Goal: Task Accomplishment & Management: Complete application form

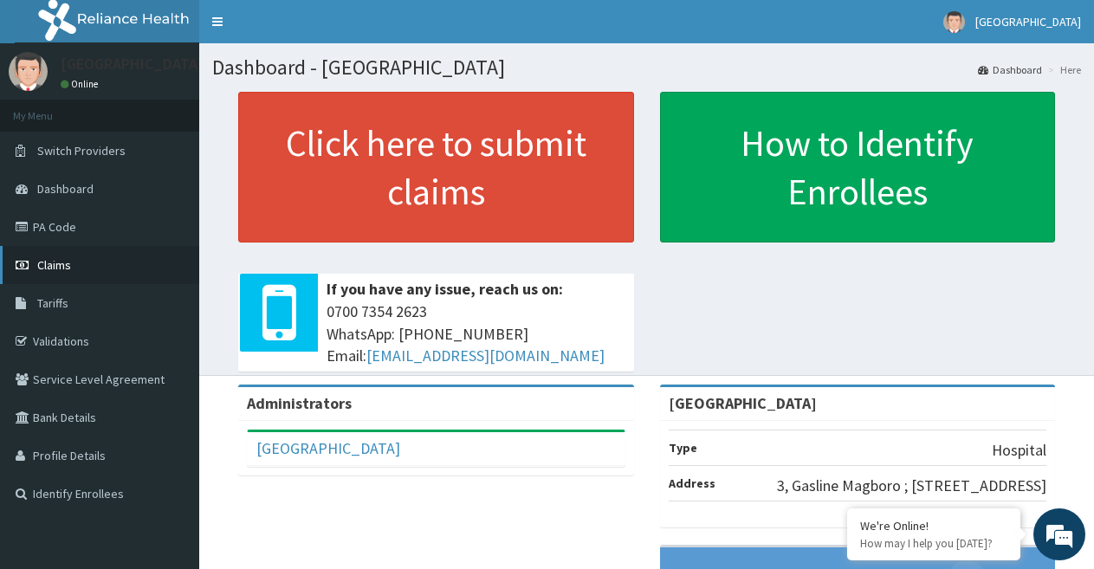
click at [52, 271] on span "Claims" at bounding box center [54, 265] width 34 height 16
click at [51, 271] on span "Claims" at bounding box center [54, 265] width 34 height 16
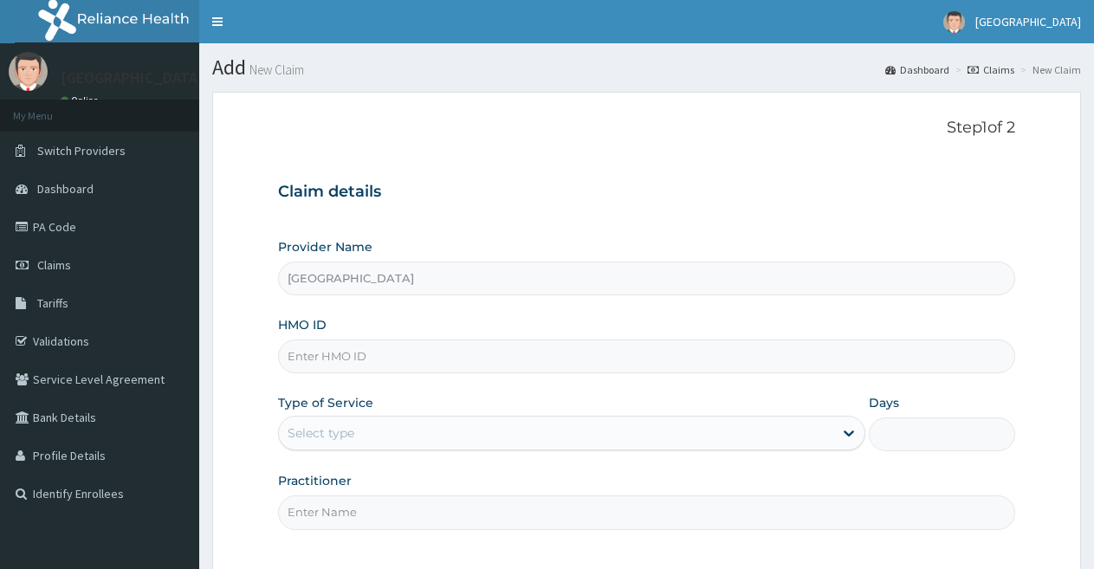
click at [634, 366] on input "HMO ID" at bounding box center [646, 357] width 737 height 34
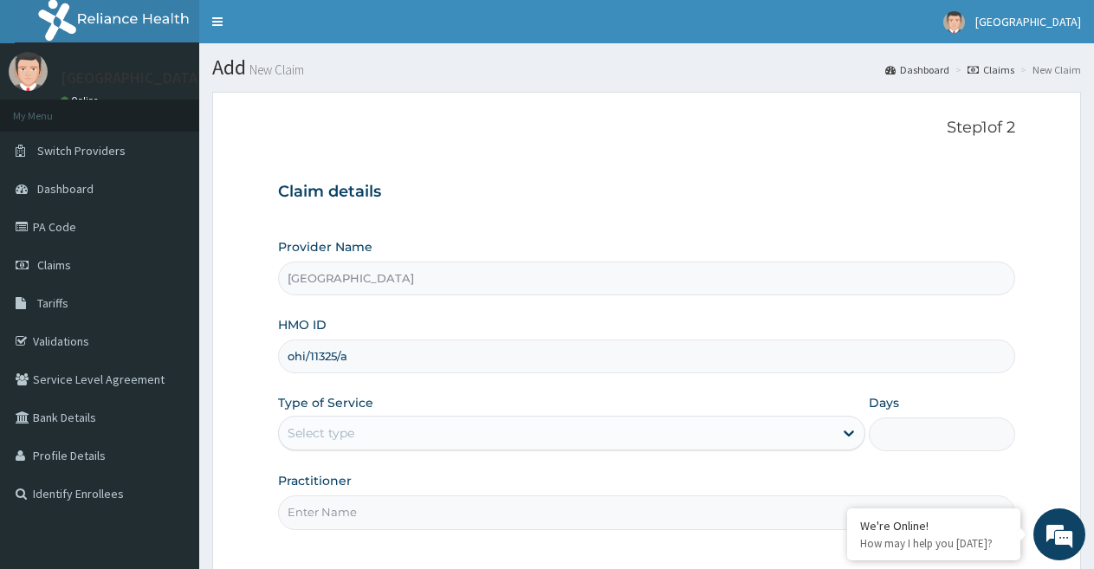
type input "ohi/11325/a"
click at [617, 423] on div "Select type" at bounding box center [555, 433] width 553 height 28
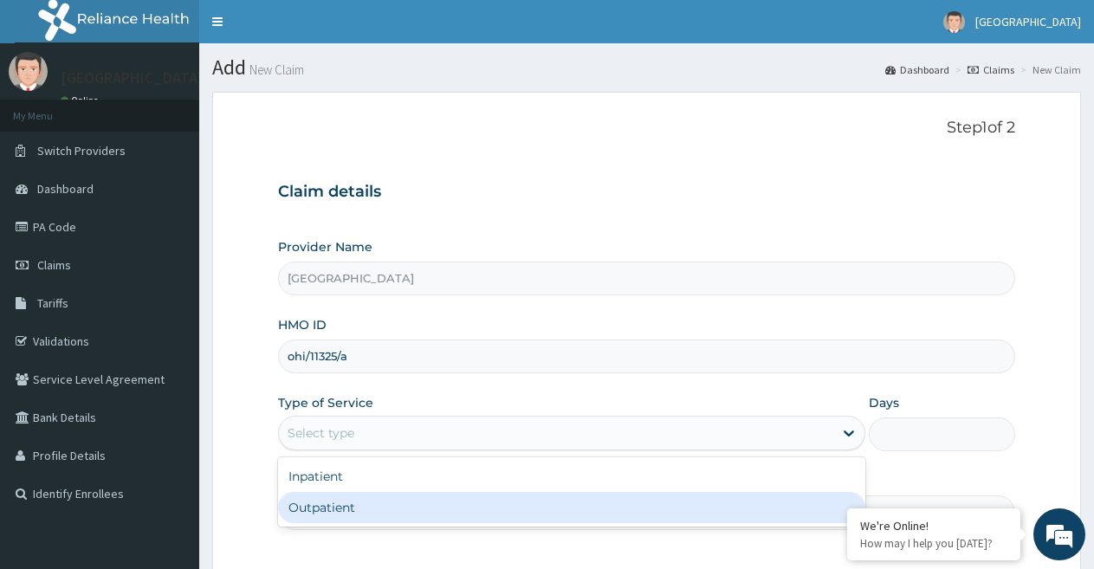
click at [542, 518] on div "Outpatient" at bounding box center [571, 507] width 586 height 31
type input "1"
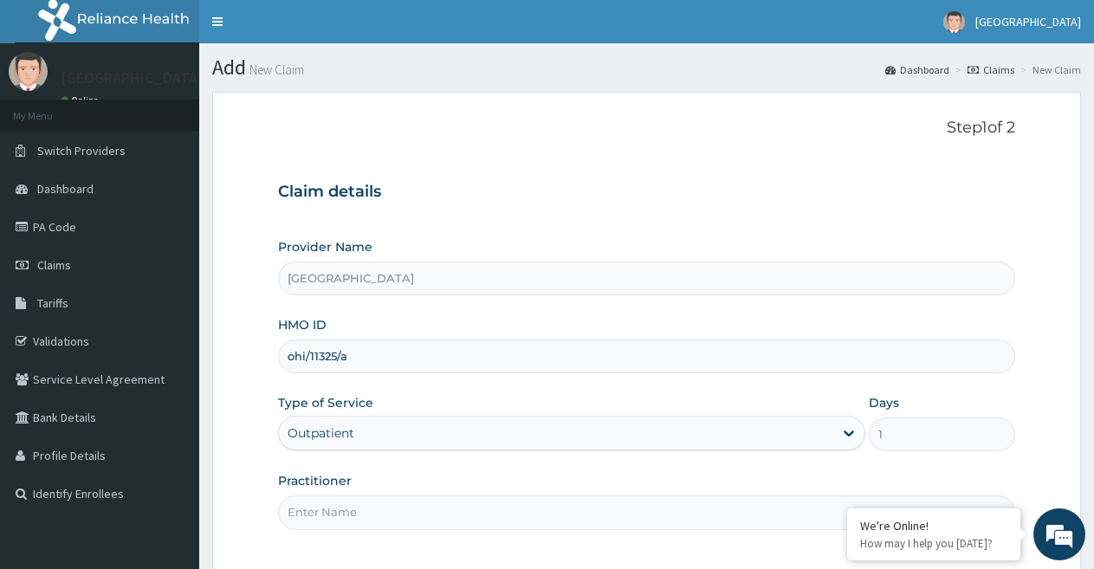
click at [542, 518] on input "Practitioner" at bounding box center [646, 512] width 737 height 34
type input "DR OKAMKPA"
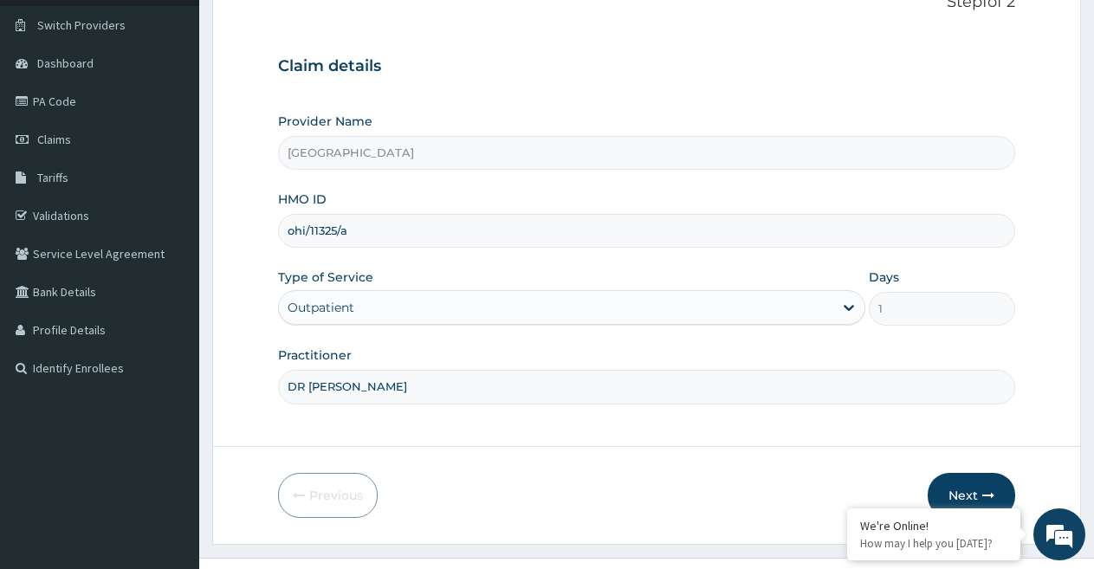
scroll to position [159, 0]
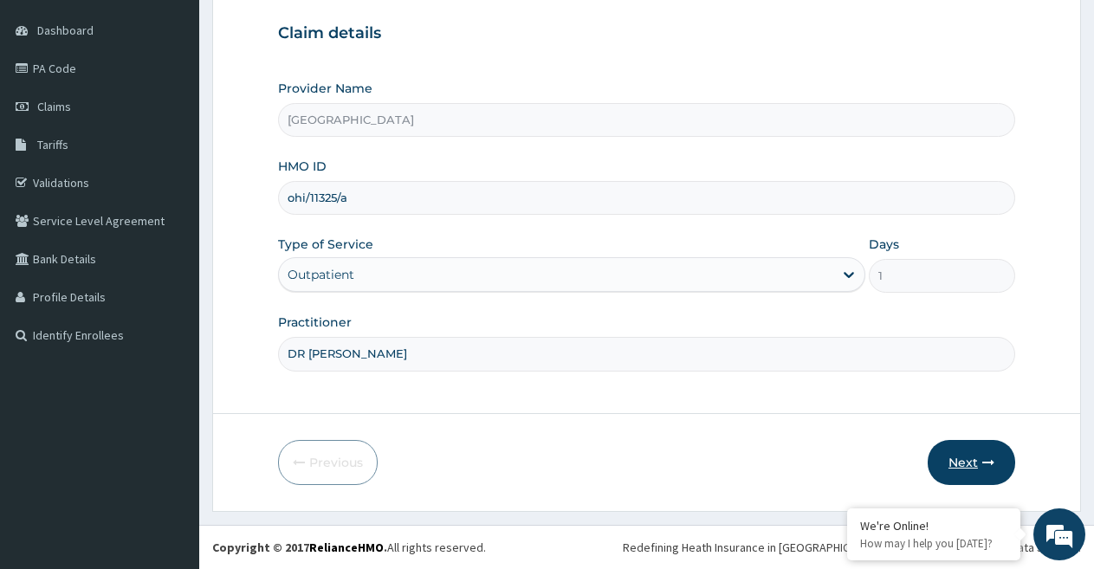
click at [968, 451] on button "Next" at bounding box center [971, 462] width 87 height 45
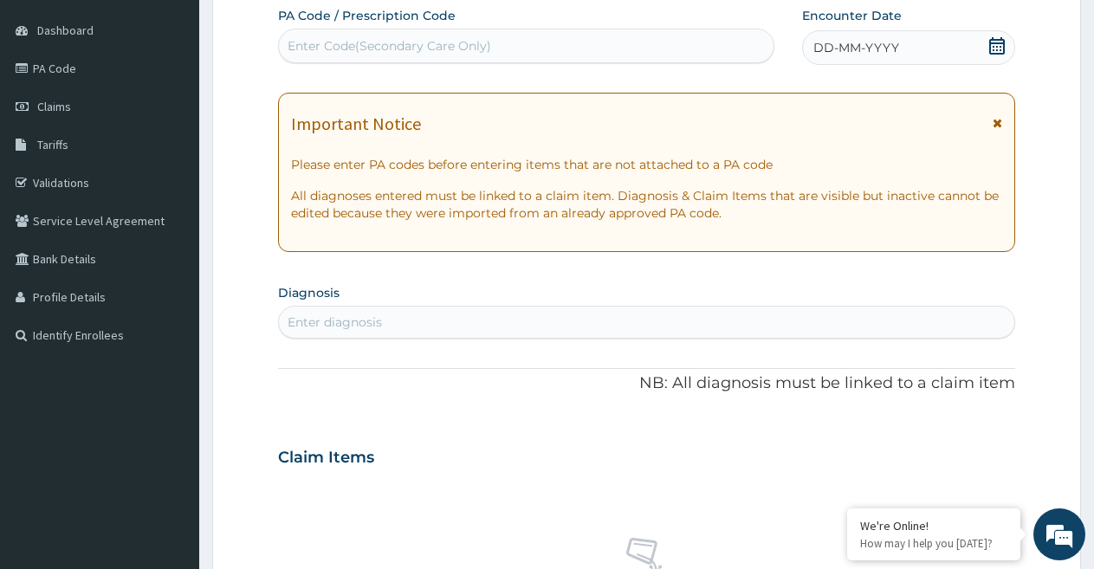
click at [994, 43] on icon at bounding box center [997, 45] width 16 height 17
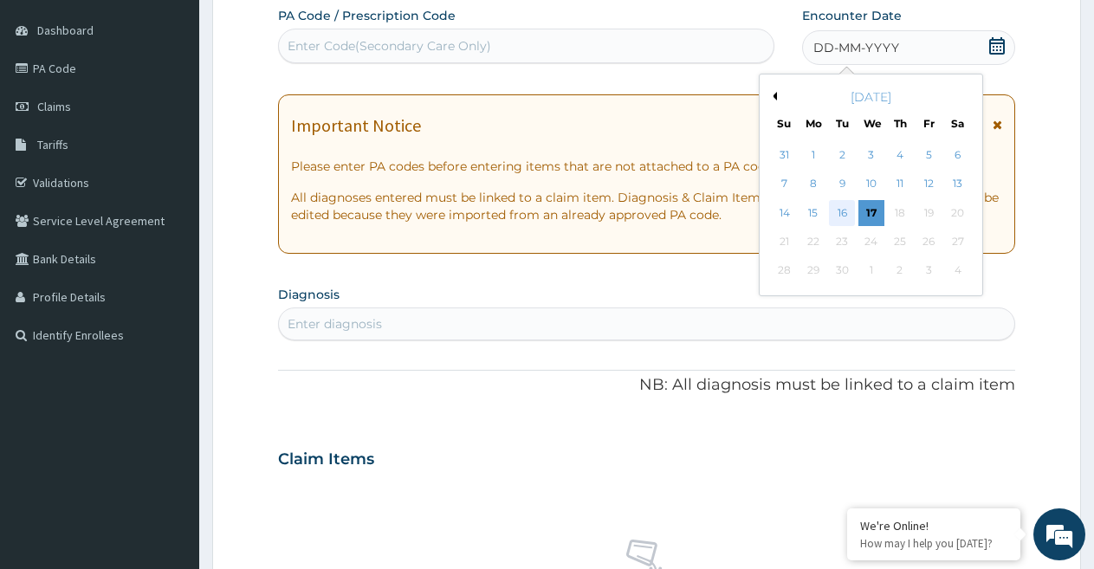
click at [846, 200] on div "16" at bounding box center [843, 213] width 26 height 26
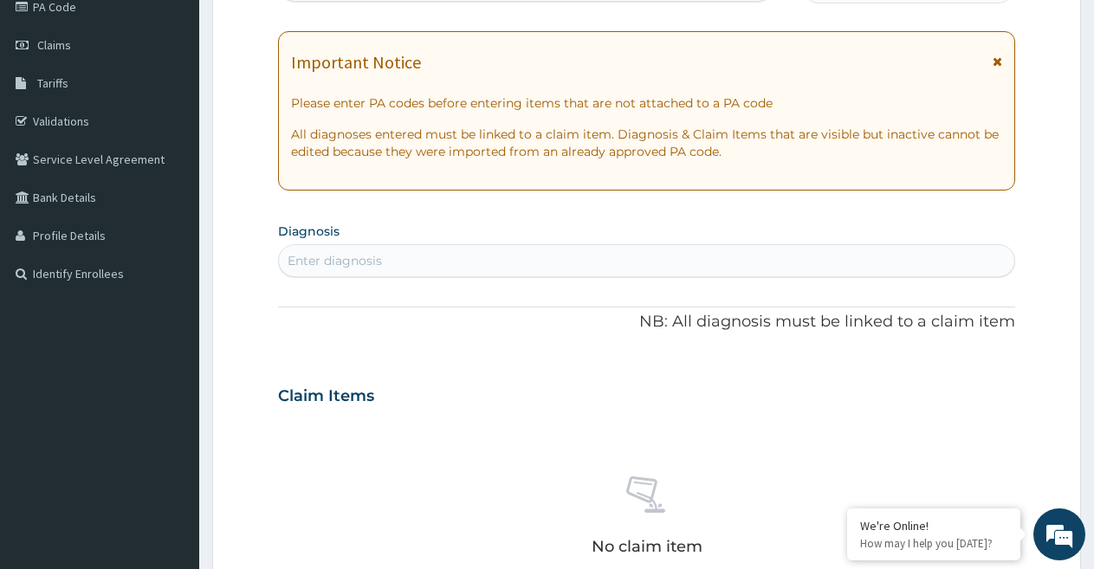
scroll to position [224, 0]
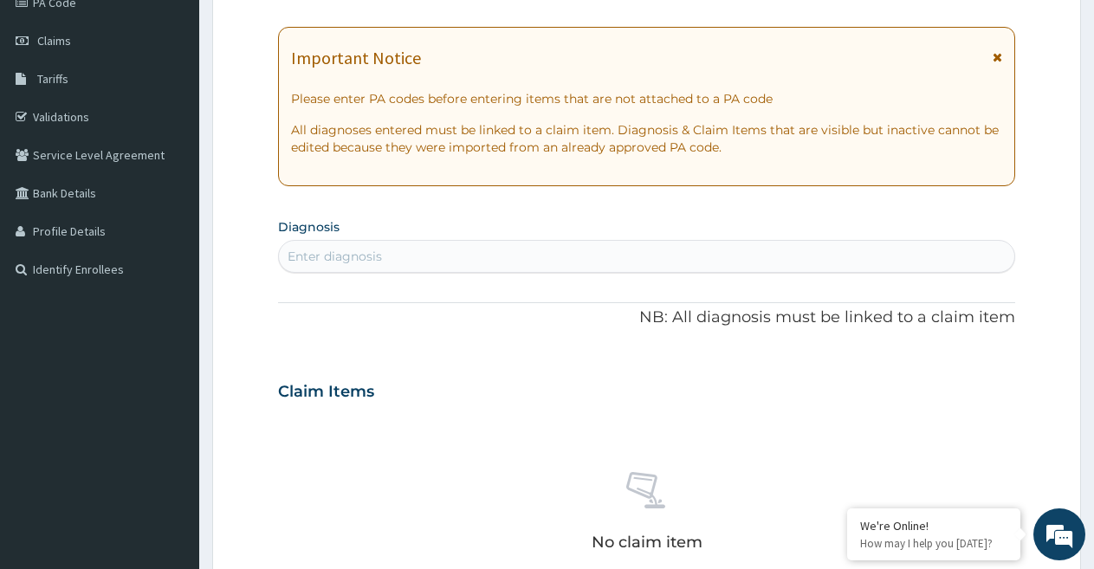
click at [475, 262] on div "Enter diagnosis" at bounding box center [646, 257] width 735 height 28
type input "plasmo"
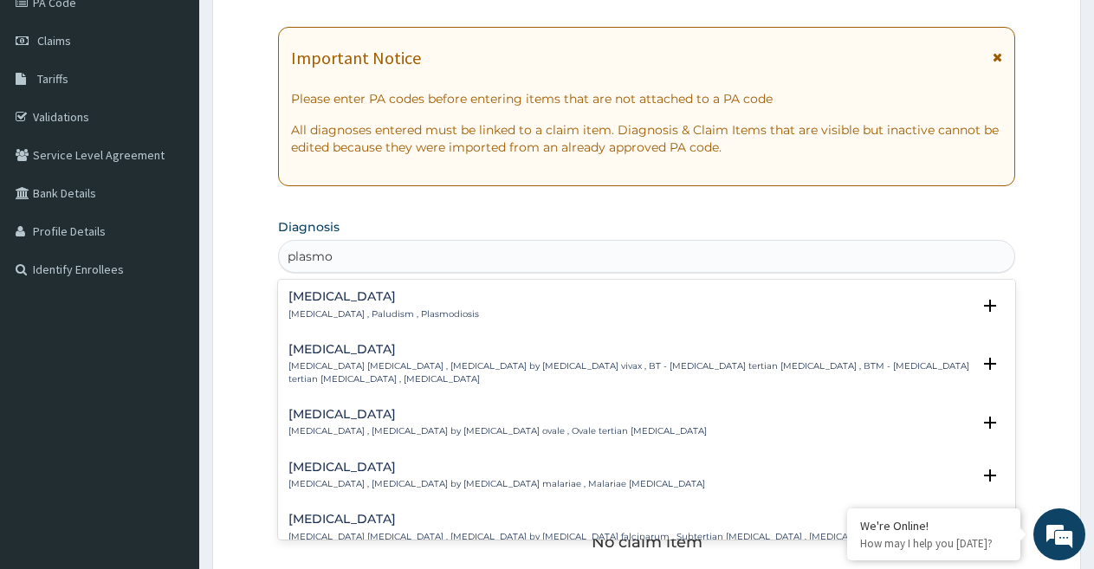
click at [328, 304] on div "Malaria Malaria , Paludism , Plasmodiosis" at bounding box center [383, 305] width 191 height 30
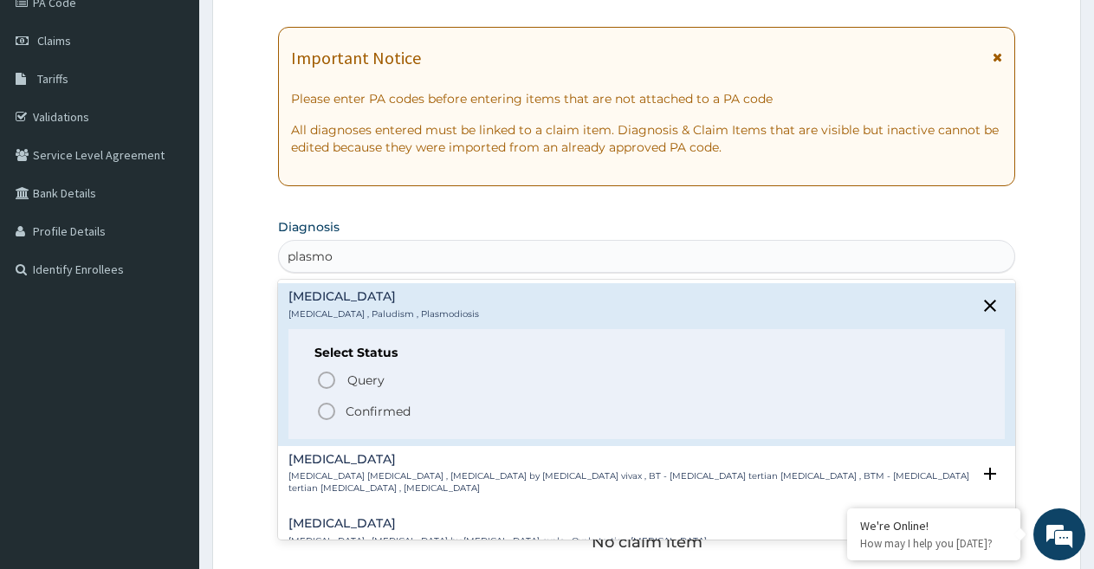
click at [327, 413] on icon "status option filled" at bounding box center [326, 411] width 21 height 21
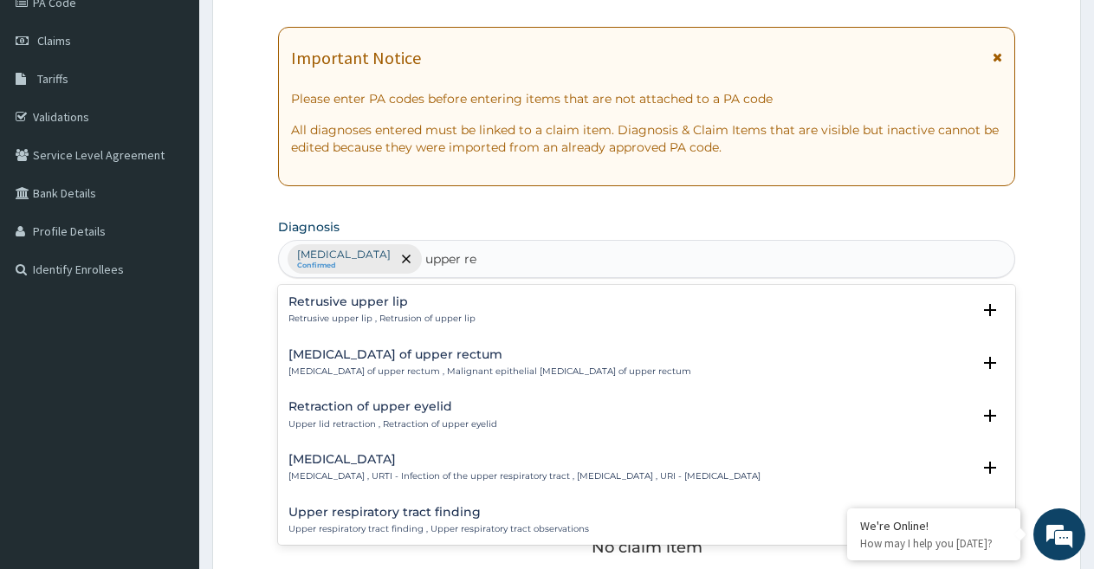
click at [327, 393] on div "Retraction of upper eyelid Upper lid retraction , Retraction of upper eyelid Se…" at bounding box center [646, 419] width 737 height 53
click at [328, 392] on div "Carcinoma of upper rectum Carcinoma of upper rectum , Malignant epithelial neop…" at bounding box center [646, 367] width 737 height 53
type input "upper respi"
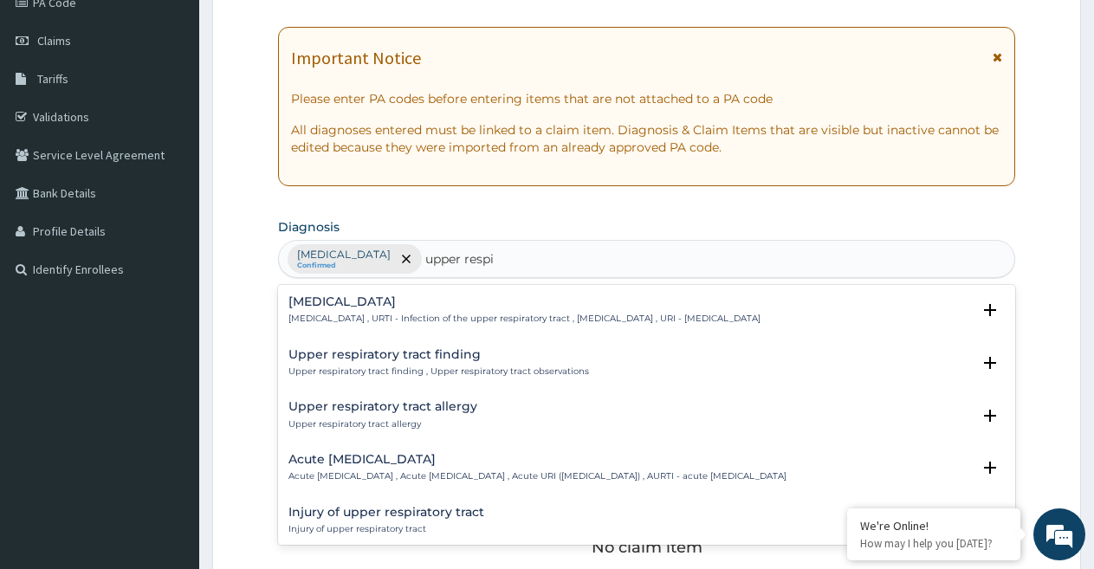
click at [353, 312] on div "Upper respiratory infection Upper respiratory infection , URTI - Infection of t…" at bounding box center [524, 310] width 472 height 30
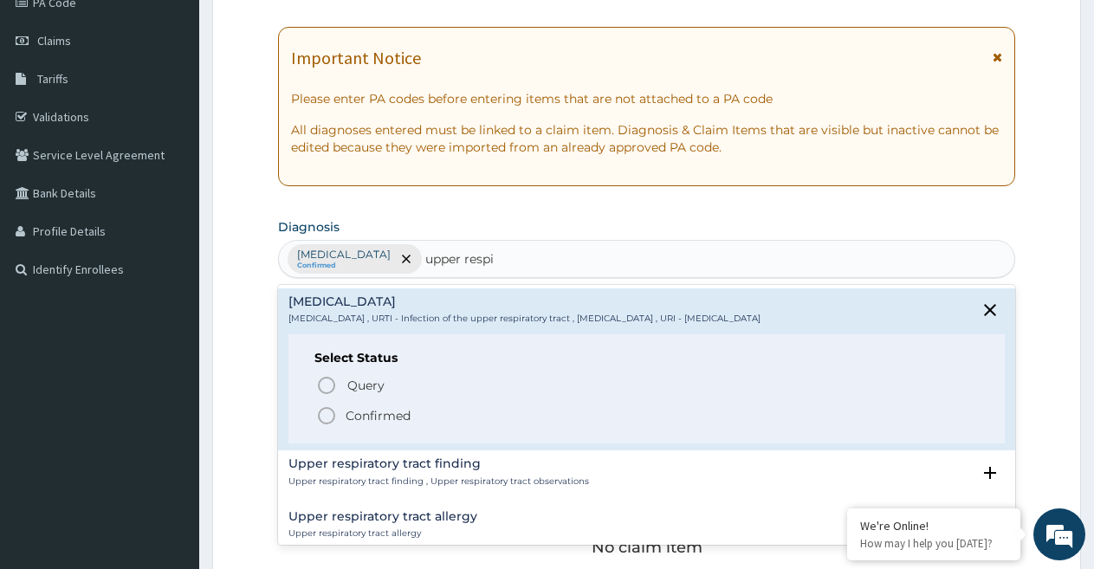
click at [327, 420] on icon "status option filled" at bounding box center [326, 415] width 21 height 21
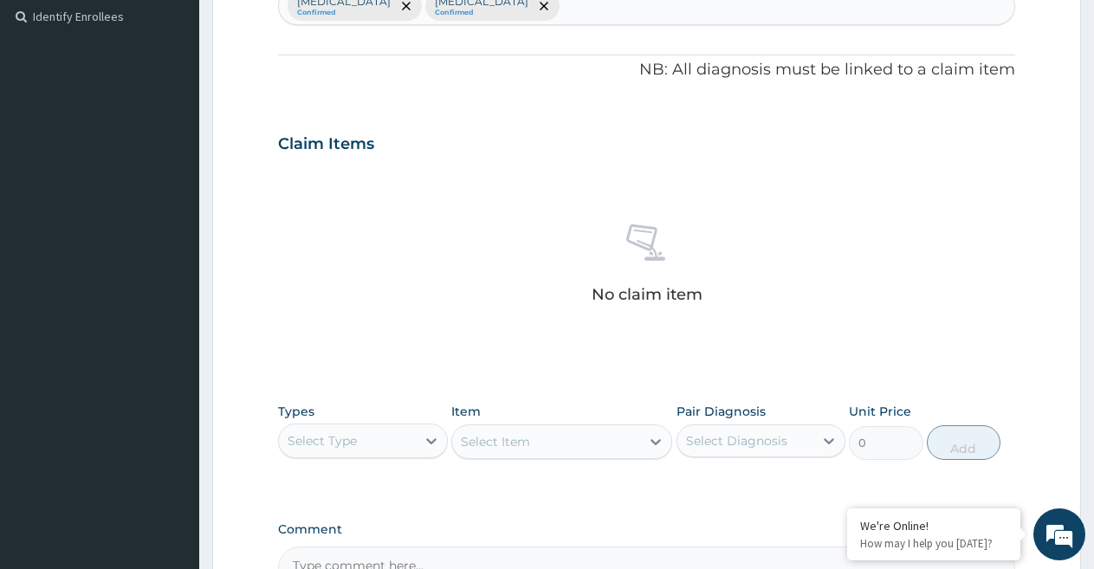
scroll to position [473, 0]
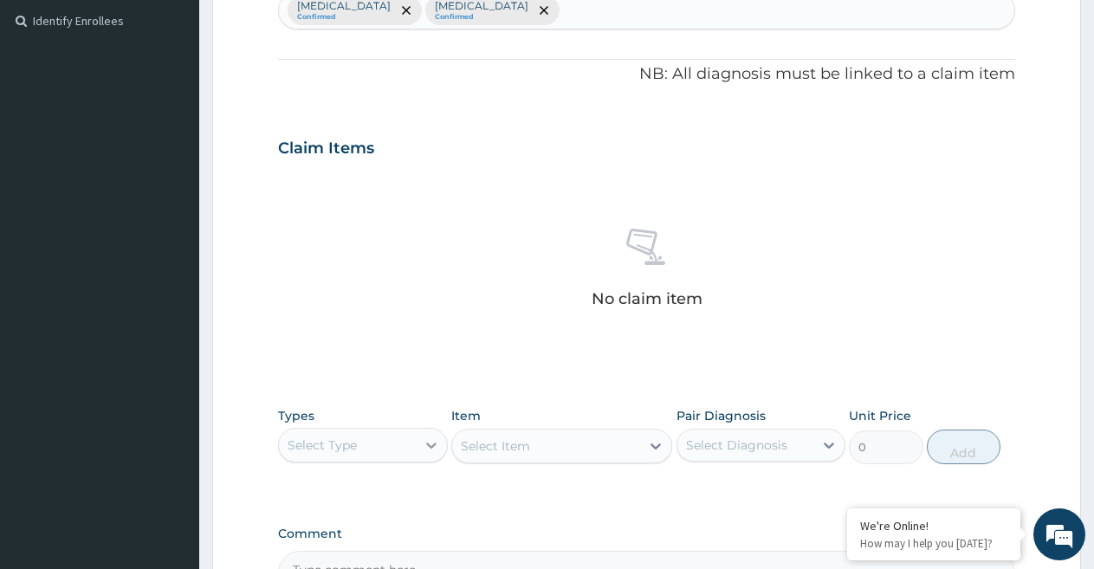
click at [434, 450] on icon at bounding box center [431, 445] width 17 height 17
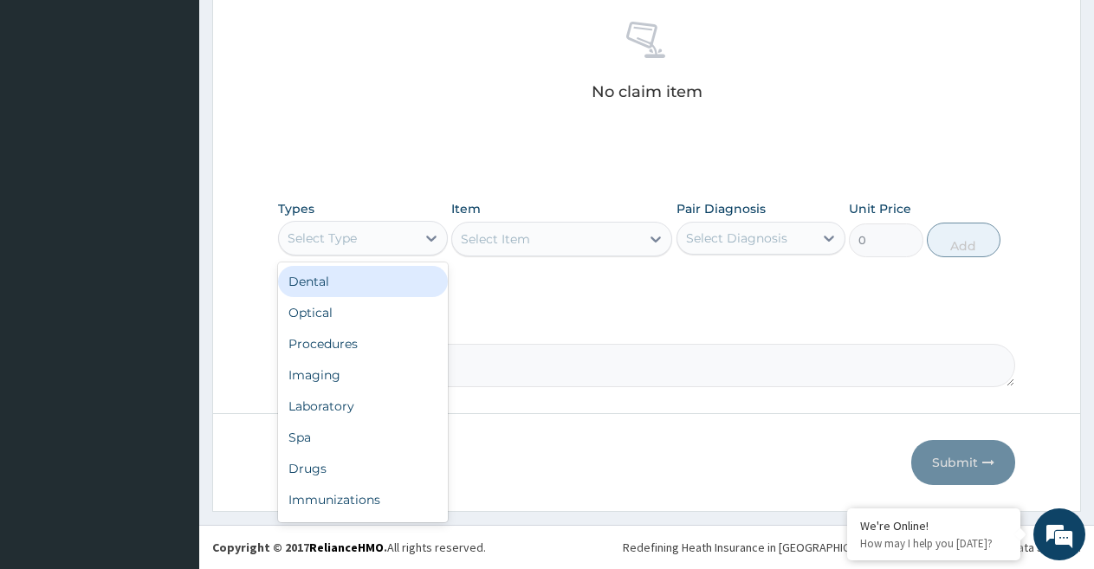
scroll to position [35, 0]
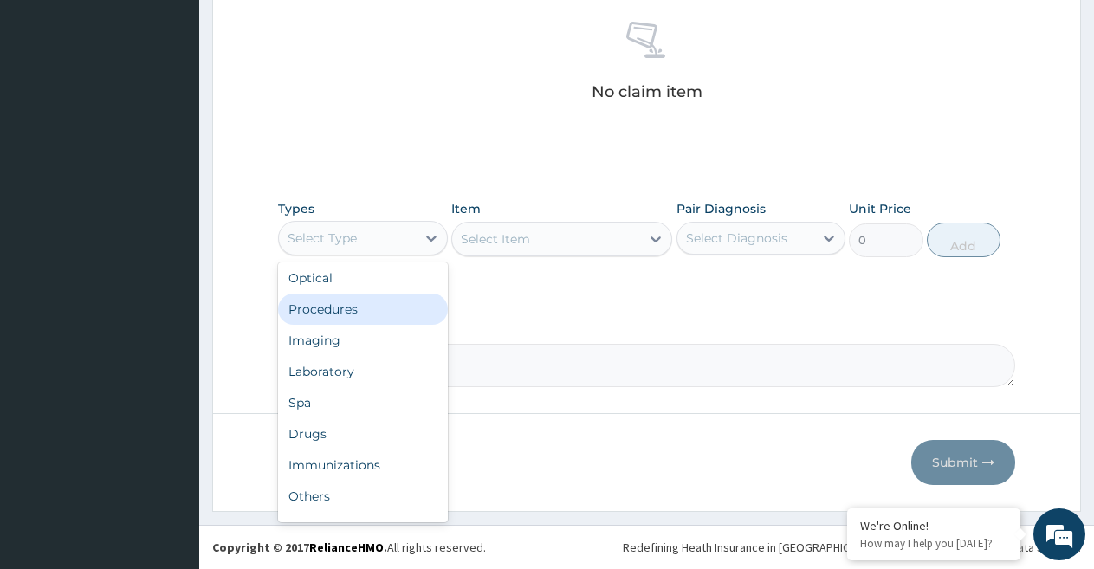
click at [406, 314] on div "Procedures" at bounding box center [363, 309] width 170 height 31
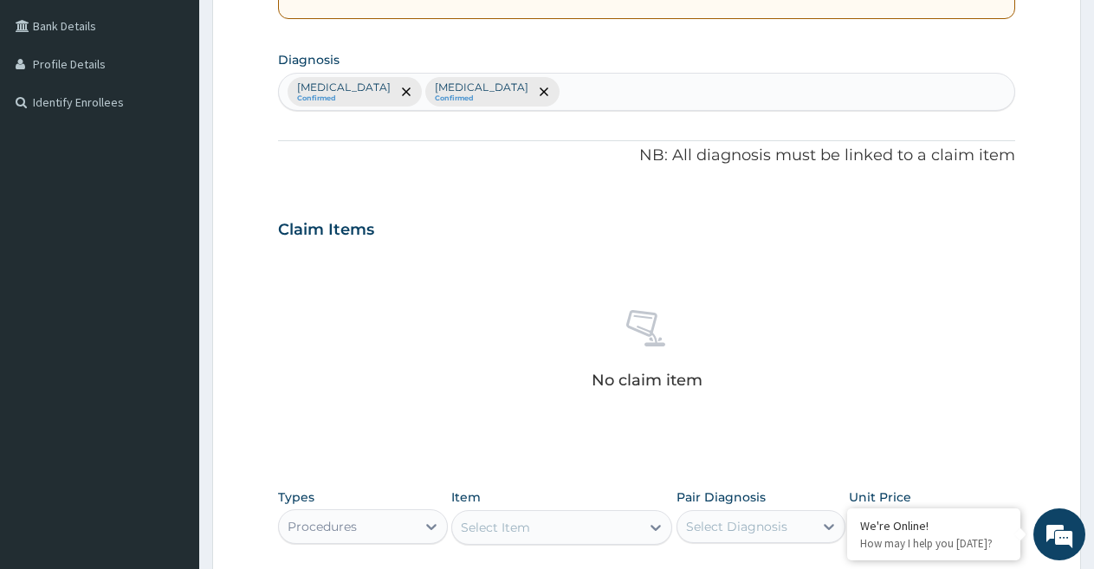
scroll to position [566, 0]
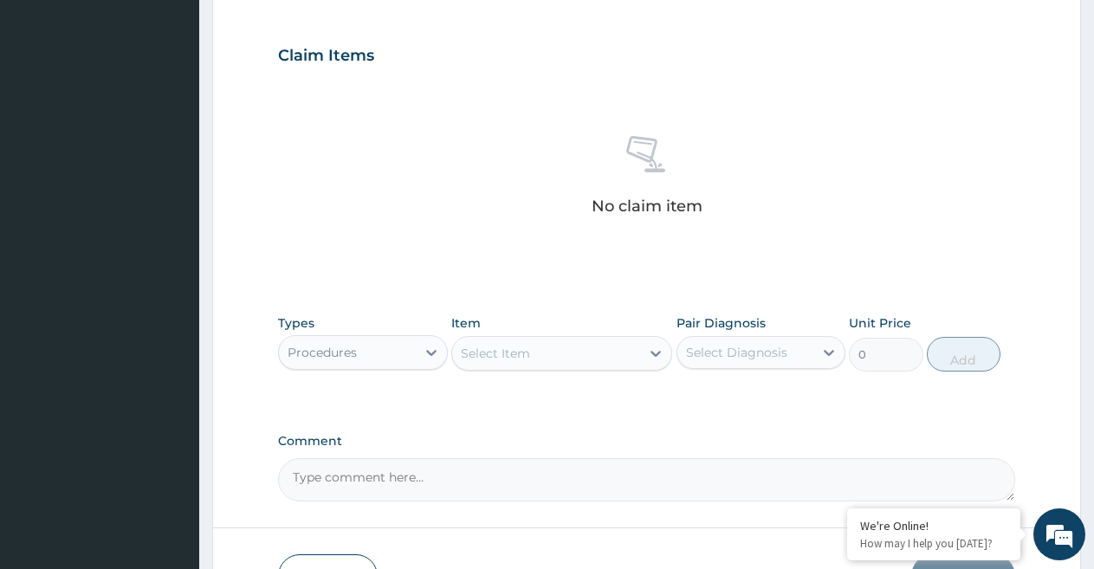
click at [500, 347] on div "Select Item" at bounding box center [495, 353] width 69 height 17
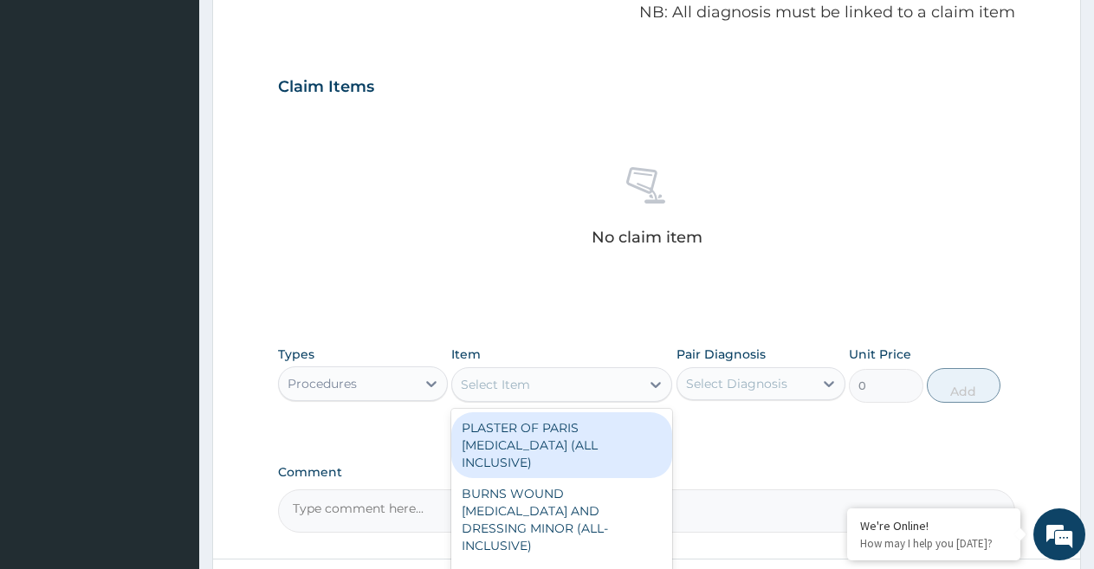
scroll to position [479, 0]
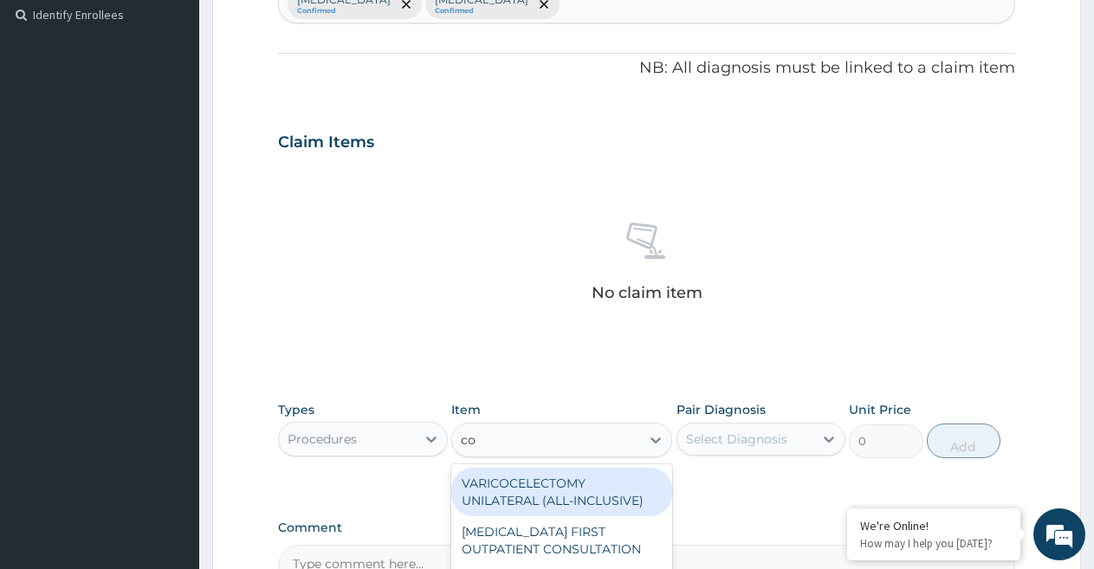
paste input "AHI/CWP/TLAAD/037/0"
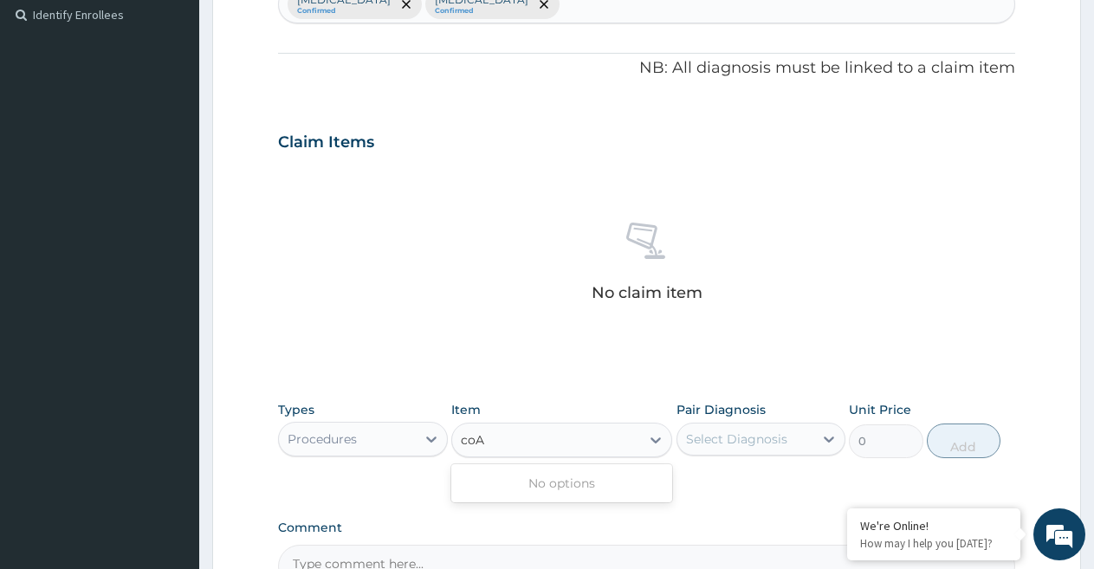
type input "co"
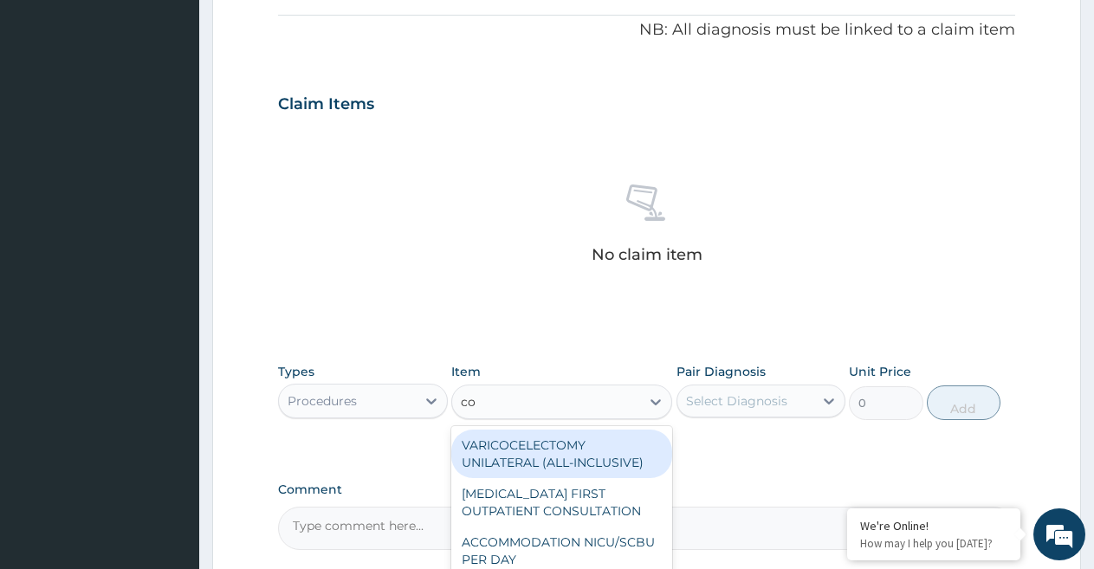
scroll to position [519, 0]
click at [583, 459] on div "VARICOCELECTOMY UNILATERAL (ALL-INCLUSIVE)" at bounding box center [561, 452] width 221 height 49
type input "312500"
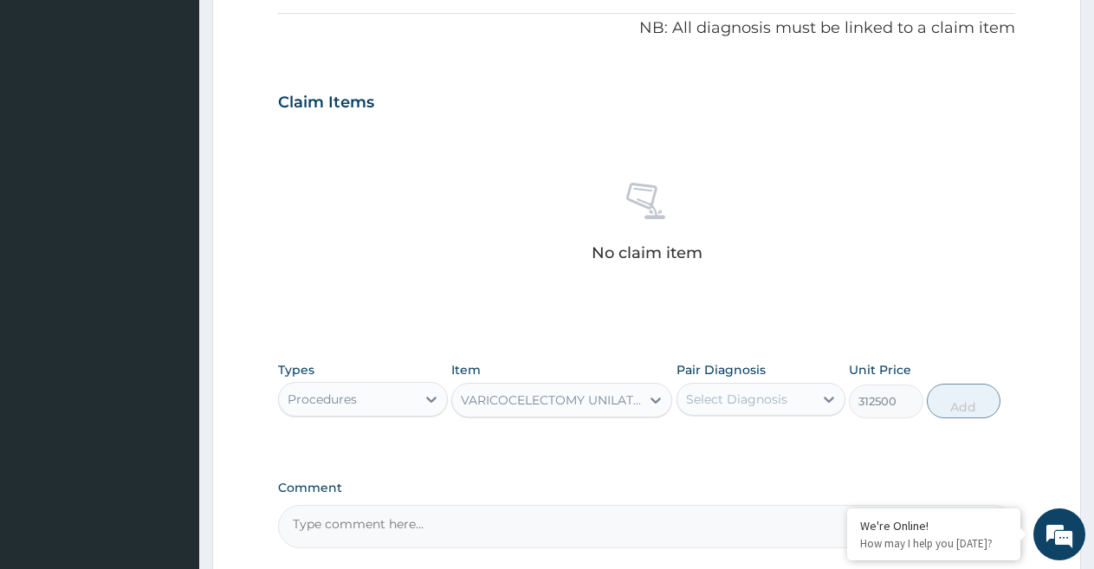
click at [608, 401] on div "VARICOCELECTOMY UNILATERAL (ALL-INCLUSIVE)" at bounding box center [551, 400] width 181 height 17
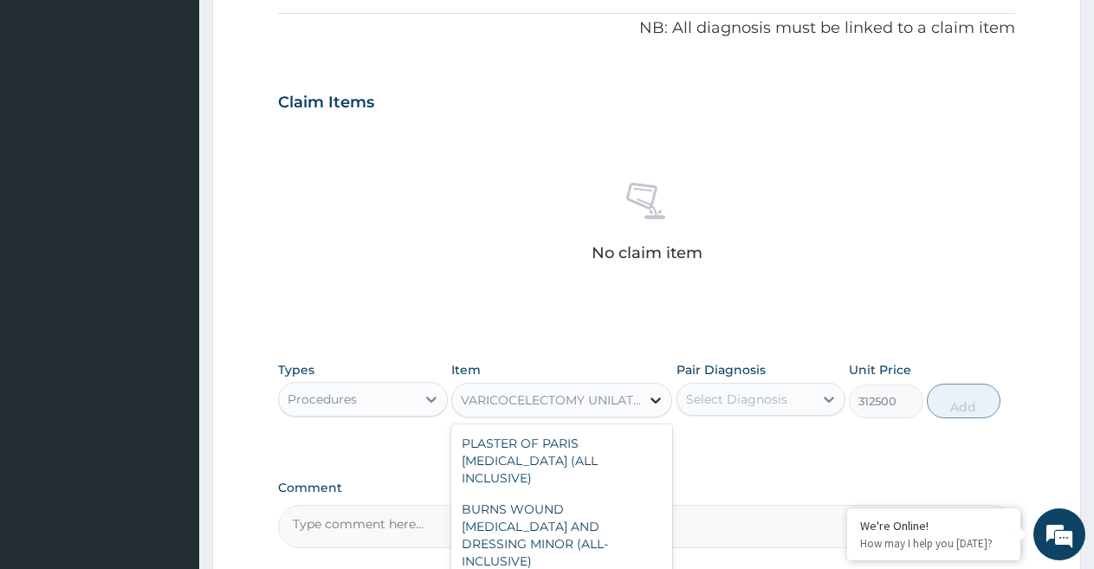
scroll to position [23, 0]
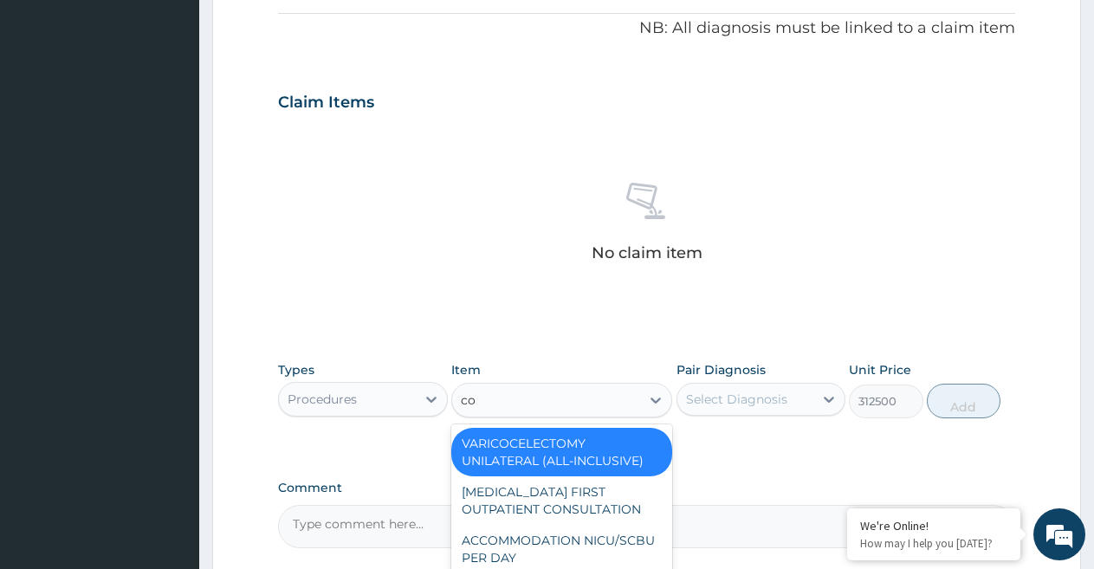
paste input "N"
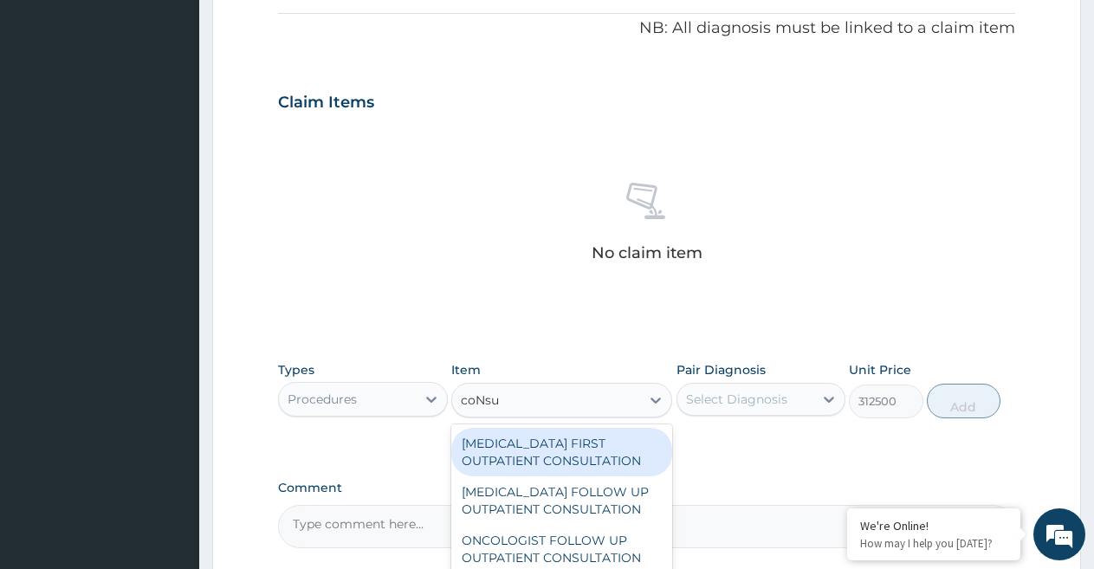
type input "coNsul"
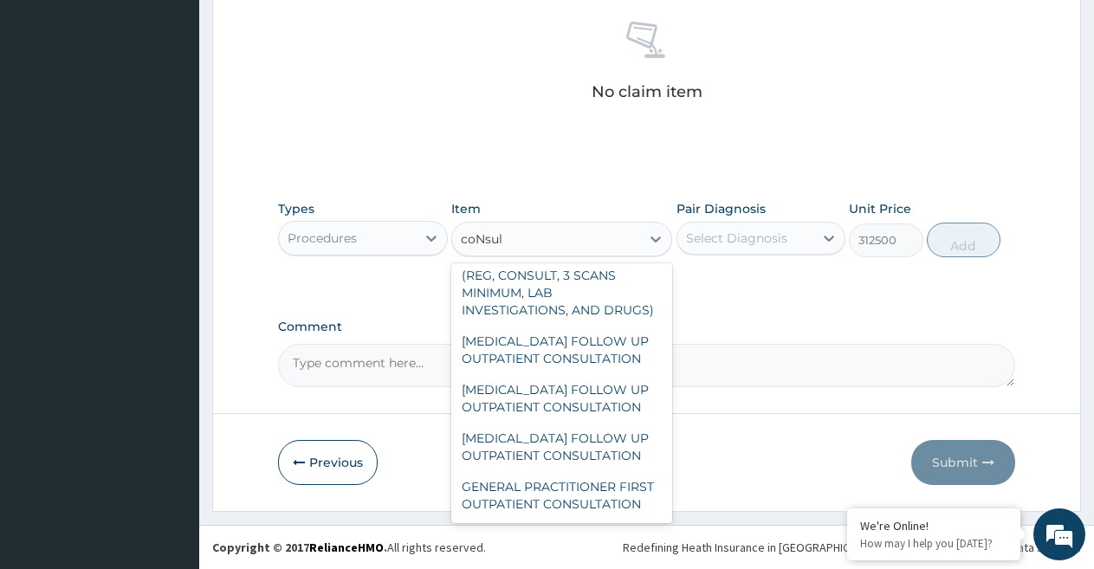
scroll to position [3025, 0]
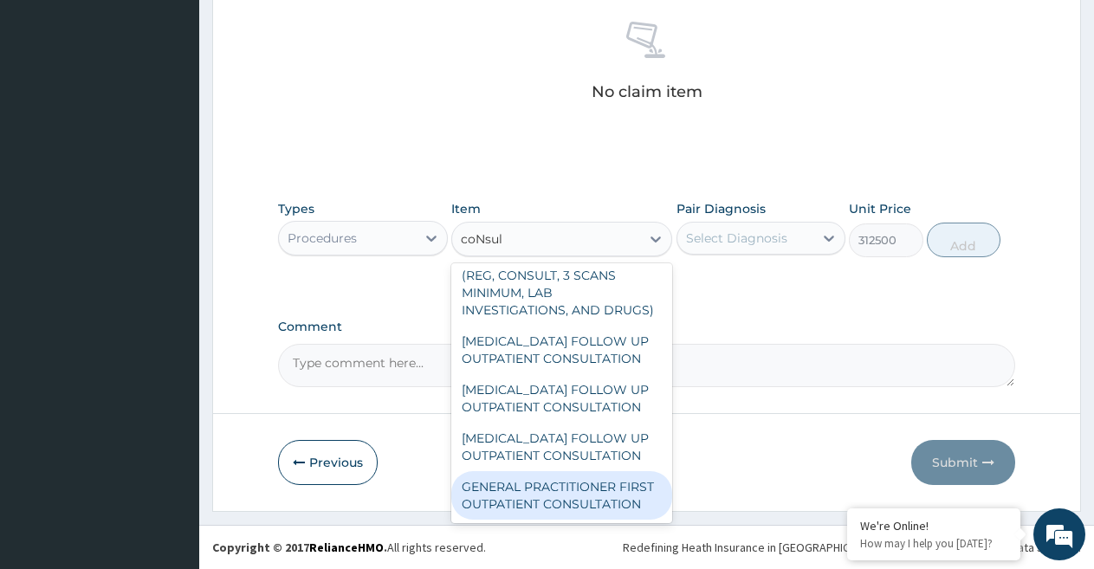
click at [577, 476] on div "GENERAL PRACTITIONER FIRST OUTPATIENT CONSULTATION" at bounding box center [561, 495] width 221 height 49
type input "3750"
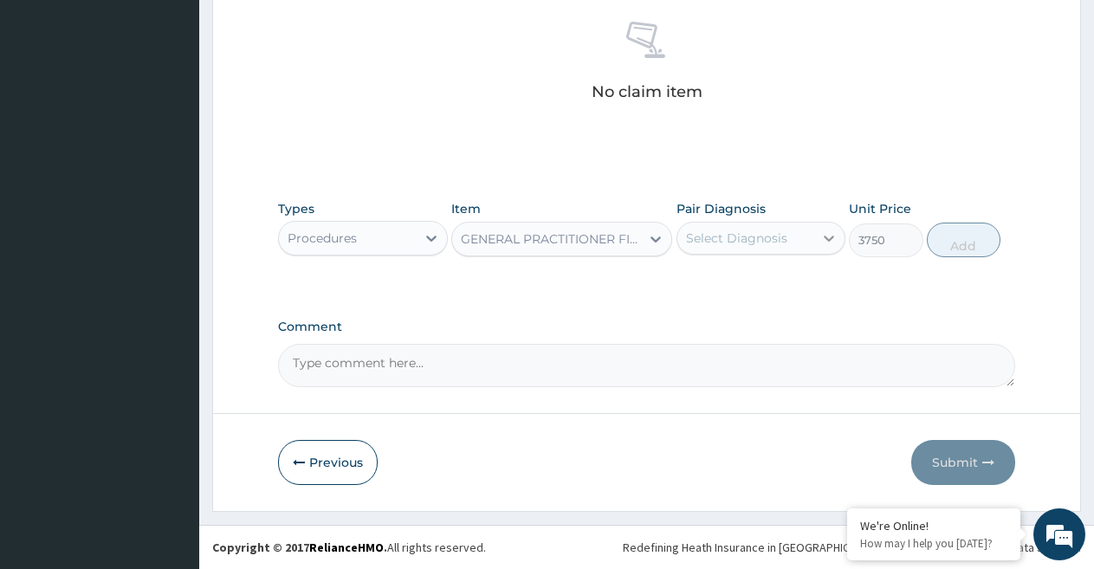
click at [829, 239] on icon at bounding box center [829, 239] width 10 height 6
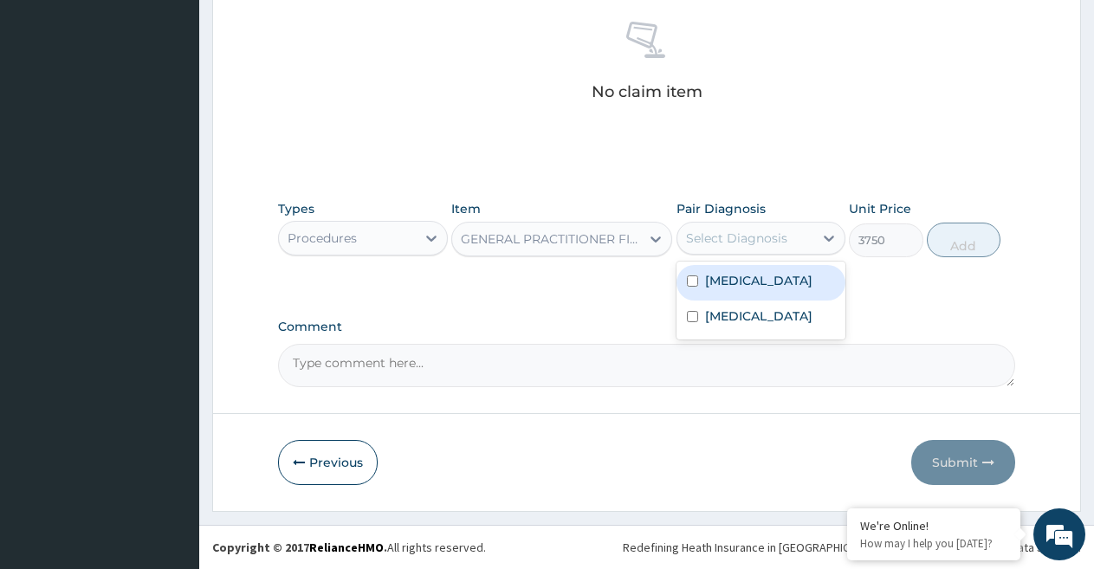
click at [692, 279] on input "checkbox" at bounding box center [692, 280] width 11 height 11
checkbox input "true"
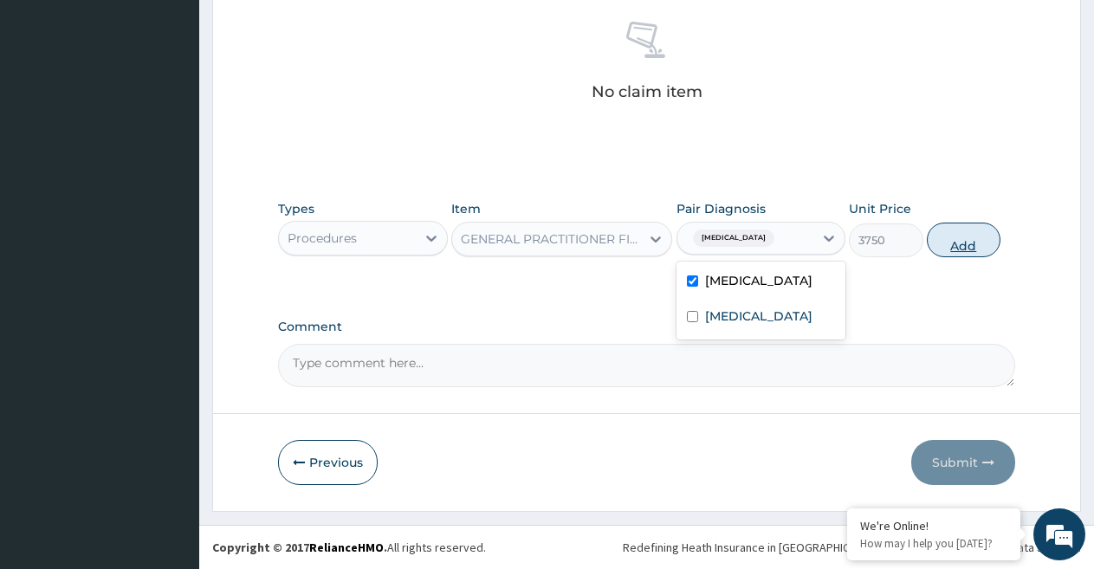
click at [956, 245] on button "Add" at bounding box center [964, 240] width 74 height 35
type input "0"
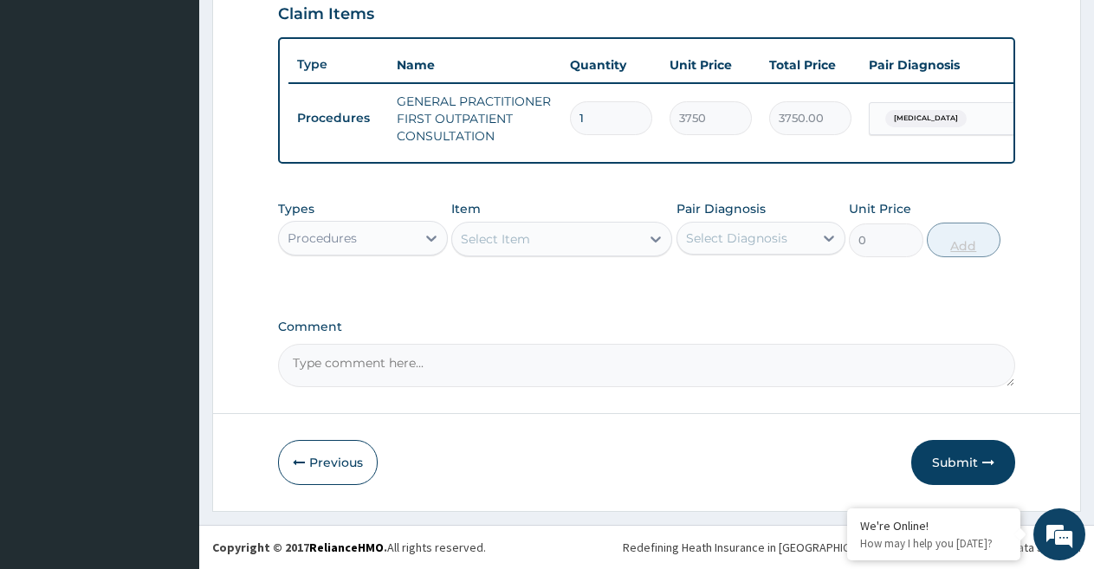
scroll to position [622, 0]
click at [425, 242] on icon at bounding box center [431, 238] width 17 height 17
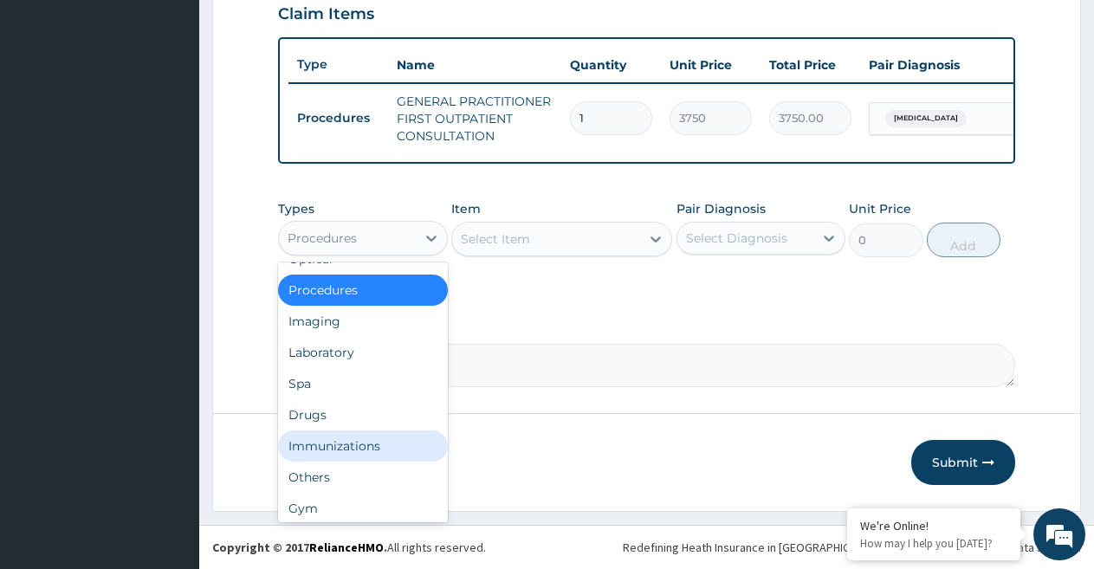
scroll to position [59, 0]
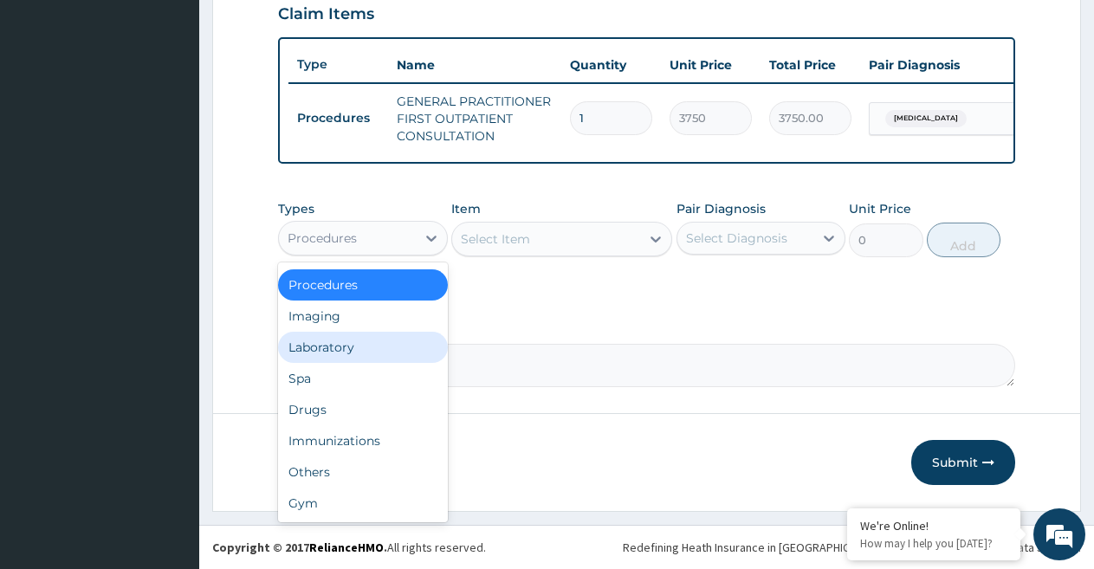
click at [333, 352] on div "Laboratory" at bounding box center [363, 347] width 170 height 31
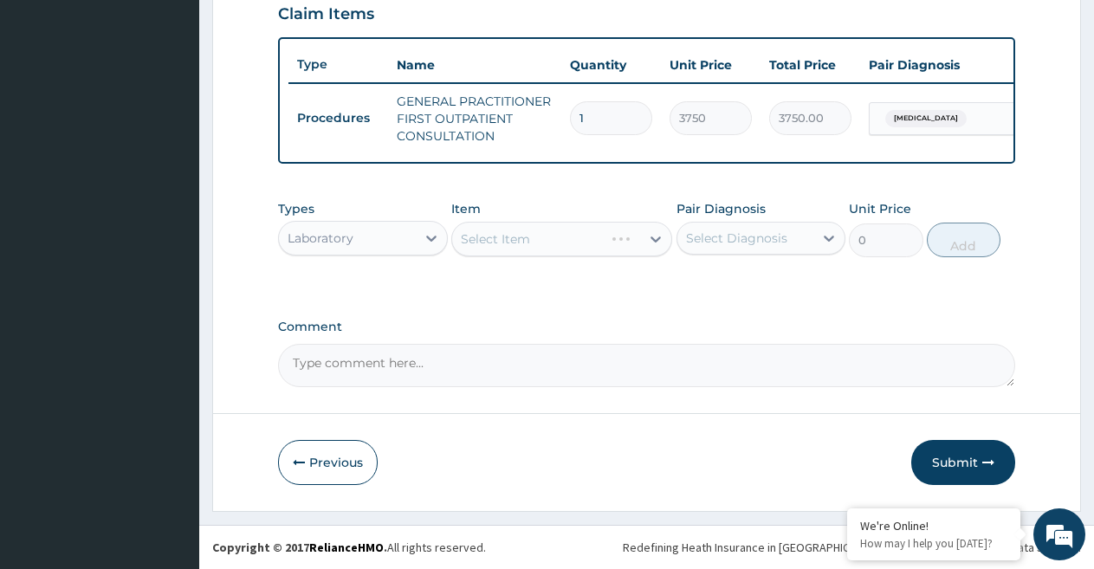
click at [506, 243] on div "Select Item" at bounding box center [561, 239] width 221 height 35
click at [570, 282] on div "Types Laboratory Item Select Item Pair Diagnosis Select Diagnosis Unit Price 0 …" at bounding box center [646, 241] width 737 height 100
click at [587, 240] on div "Select Item" at bounding box center [561, 239] width 221 height 35
click at [617, 227] on div "Select Item" at bounding box center [561, 239] width 221 height 35
click at [636, 239] on div "Select Item" at bounding box center [561, 239] width 221 height 35
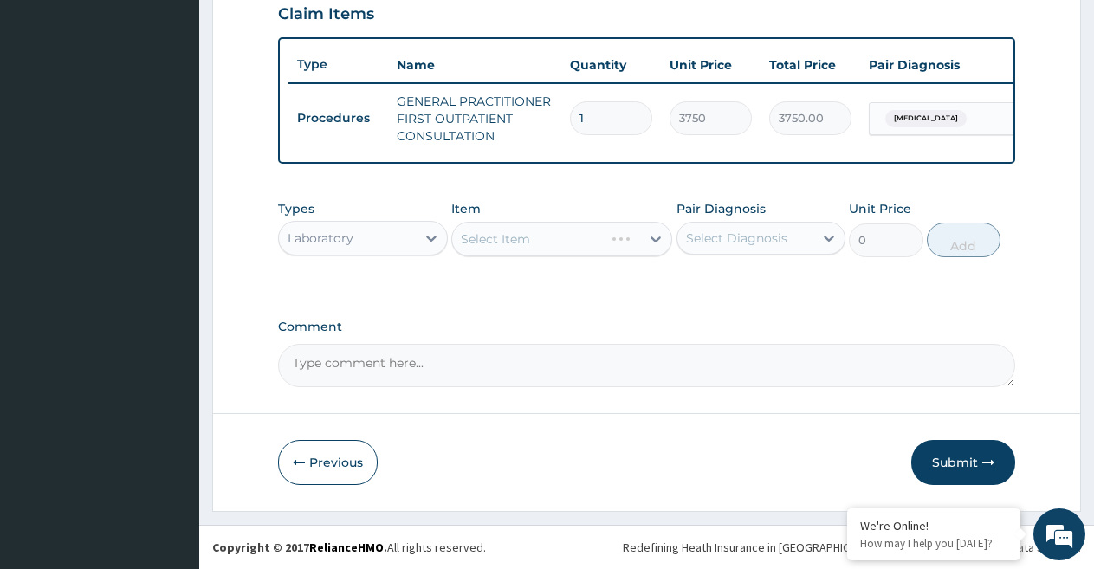
click at [636, 239] on div "Select Item" at bounding box center [561, 239] width 221 height 35
click at [651, 240] on div "Select Item" at bounding box center [561, 239] width 221 height 35
click at [651, 244] on div "Select Item" at bounding box center [561, 239] width 221 height 35
click at [605, 249] on div "Select Item" at bounding box center [561, 239] width 221 height 35
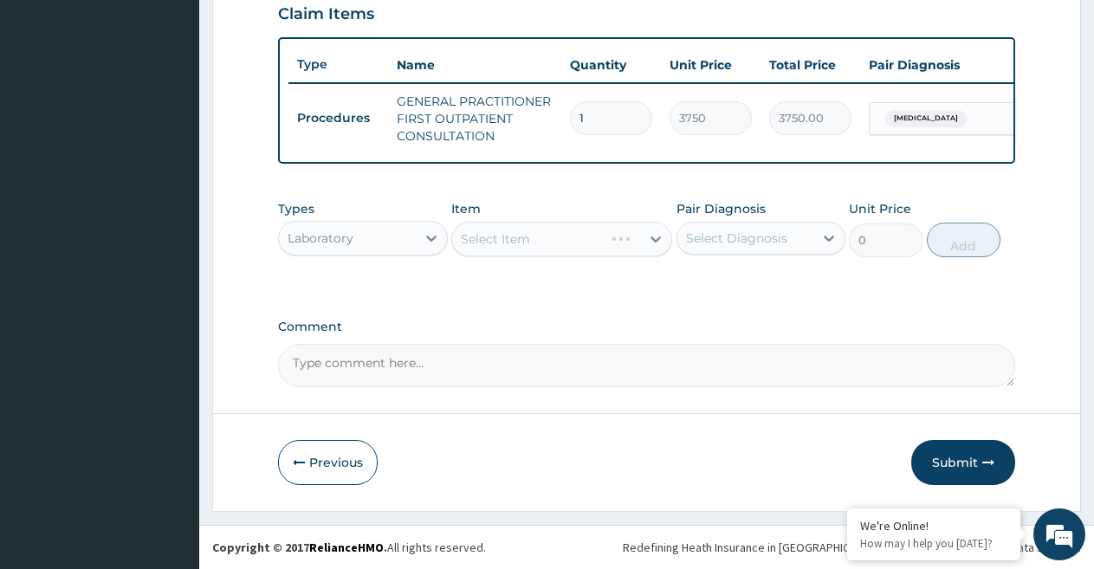
click at [650, 243] on div "Select Item" at bounding box center [561, 239] width 221 height 35
click at [605, 248] on div "Select Item" at bounding box center [561, 239] width 221 height 35
click at [605, 245] on div "Select Item" at bounding box center [561, 239] width 221 height 35
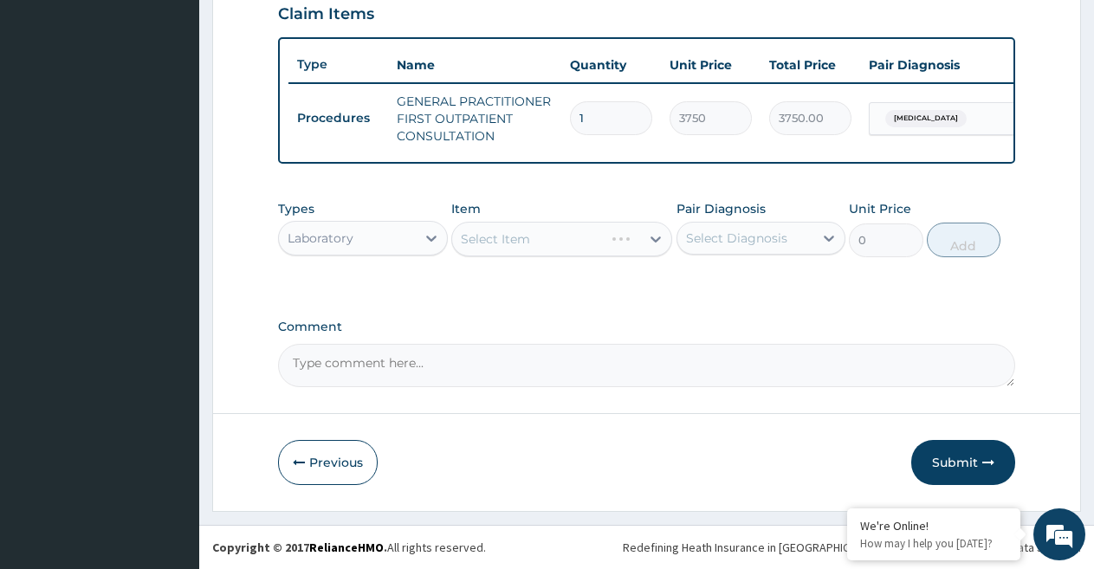
click at [605, 245] on div "Select Item" at bounding box center [561, 239] width 221 height 35
click at [605, 242] on div "Select Item" at bounding box center [561, 239] width 221 height 35
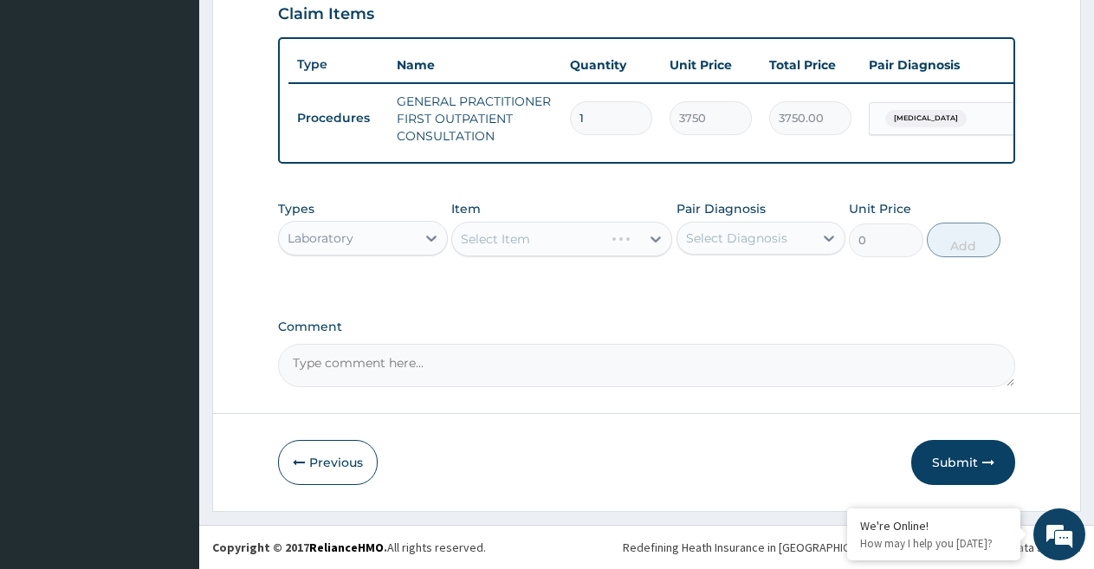
click at [653, 237] on div "Select Item" at bounding box center [561, 239] width 221 height 35
click at [652, 237] on div "Select Item" at bounding box center [561, 239] width 221 height 35
click at [655, 241] on div "Select Item" at bounding box center [561, 239] width 221 height 35
click at [650, 237] on div "Select Item" at bounding box center [561, 239] width 221 height 35
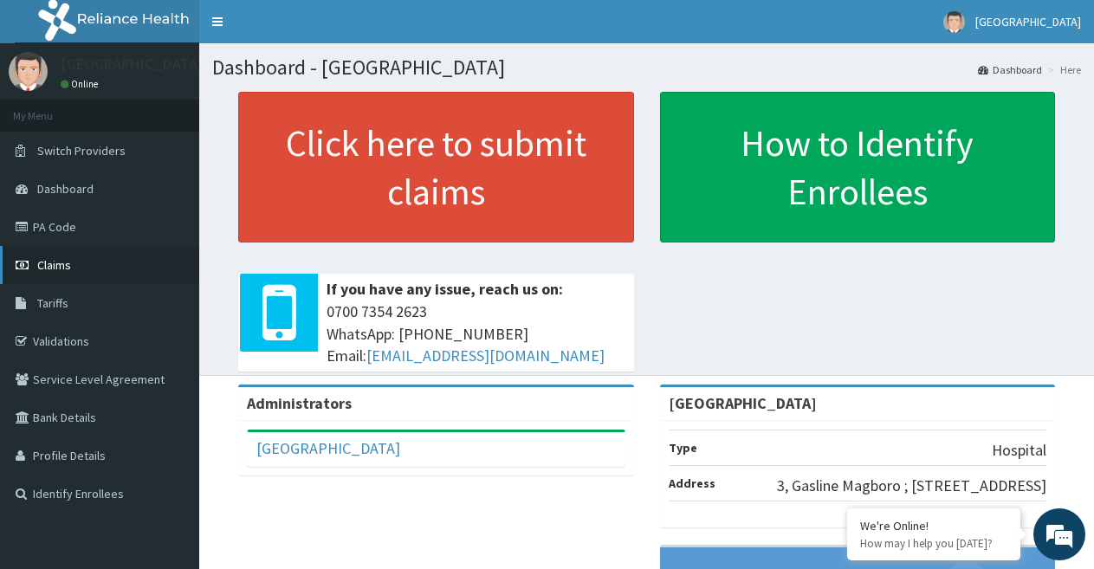
click at [54, 268] on span "Claims" at bounding box center [54, 265] width 34 height 16
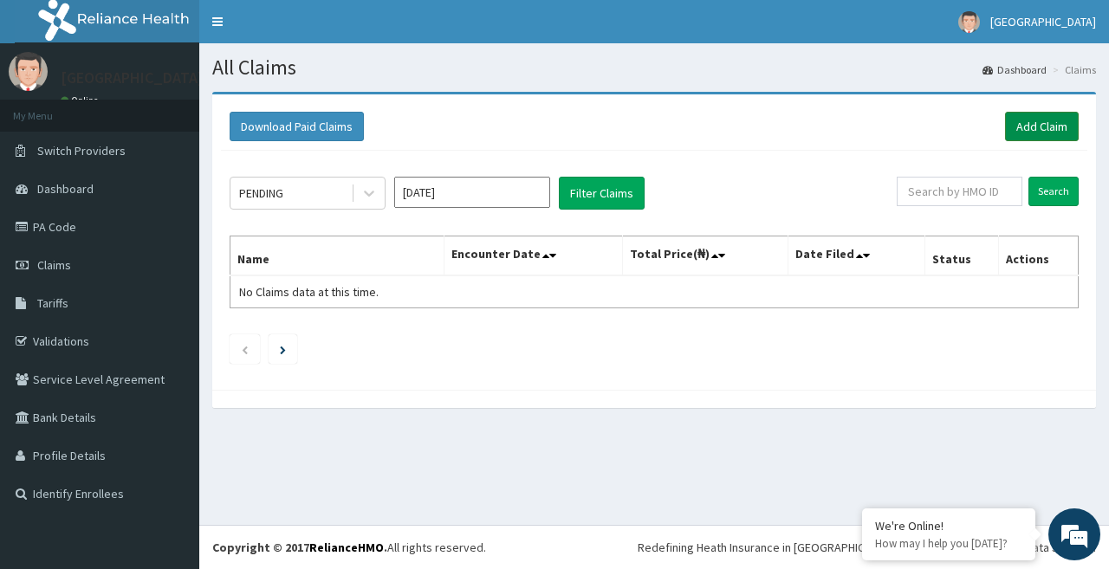
click at [1039, 126] on link "Add Claim" at bounding box center [1042, 126] width 74 height 29
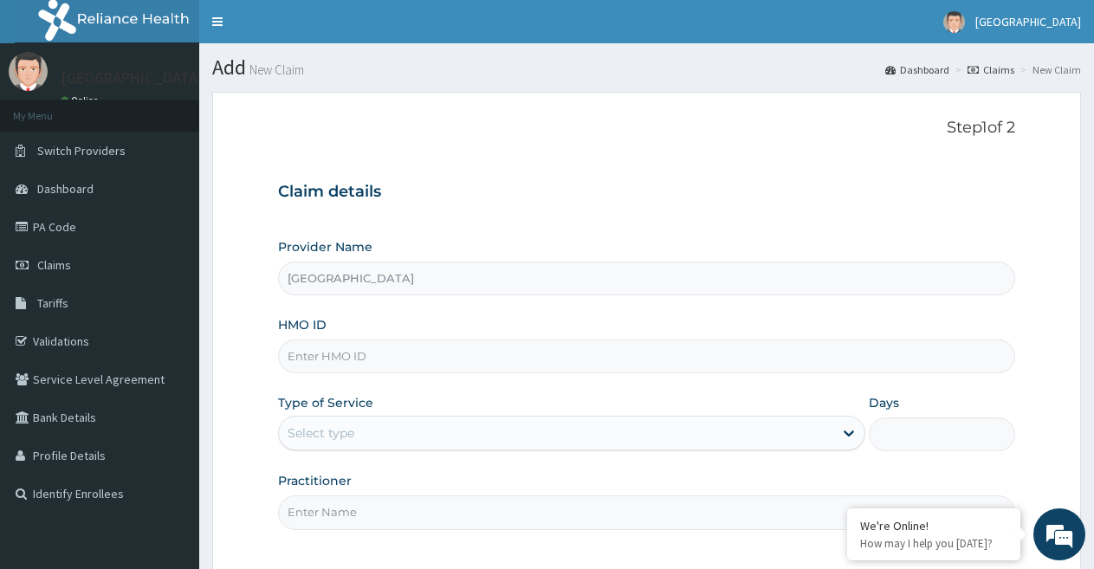
click at [759, 353] on input "HMO ID" at bounding box center [646, 357] width 737 height 34
click at [863, 295] on input "[GEOGRAPHIC_DATA]" at bounding box center [646, 279] width 737 height 34
click at [893, 366] on input "oh" at bounding box center [646, 357] width 737 height 34
click at [893, 366] on input "ohi" at bounding box center [646, 357] width 737 height 34
type input "ohi/ 11325/a"
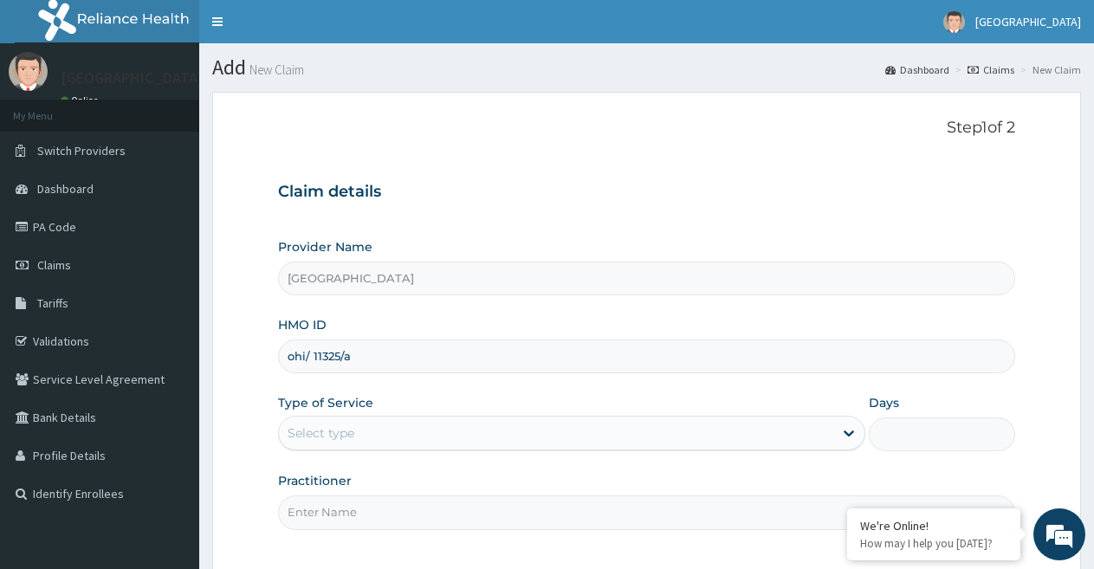
click at [643, 432] on div "Select type" at bounding box center [555, 433] width 553 height 28
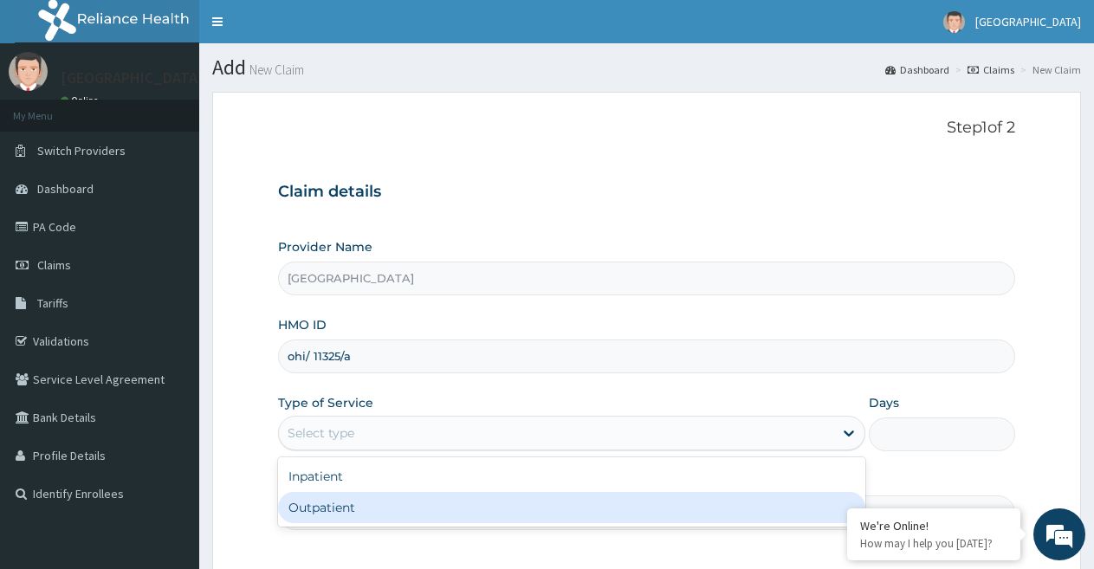
click at [566, 512] on div "Outpatient" at bounding box center [571, 507] width 586 height 31
type input "1"
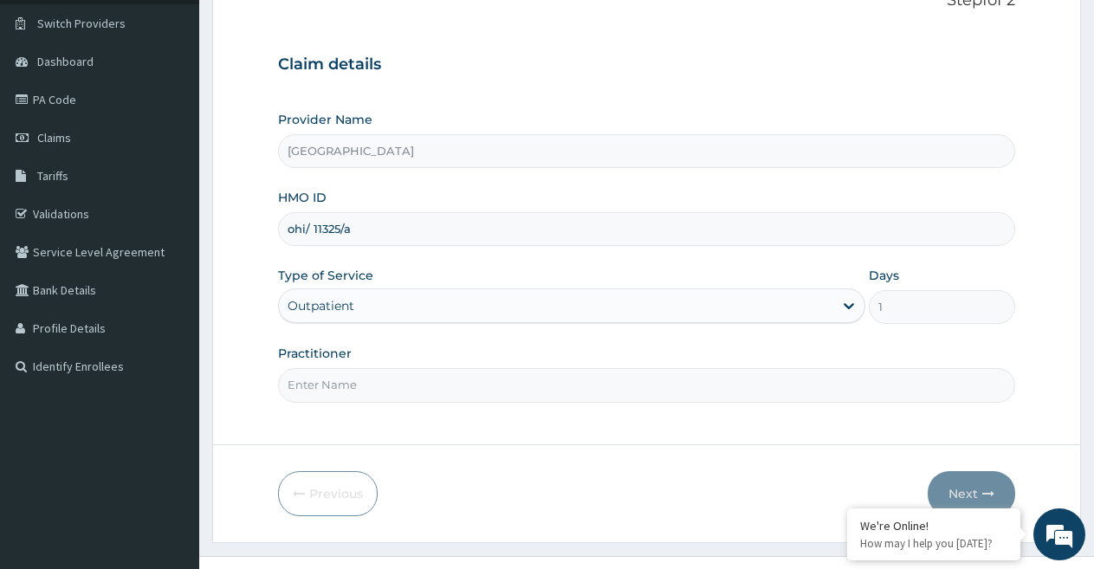
scroll to position [72, 0]
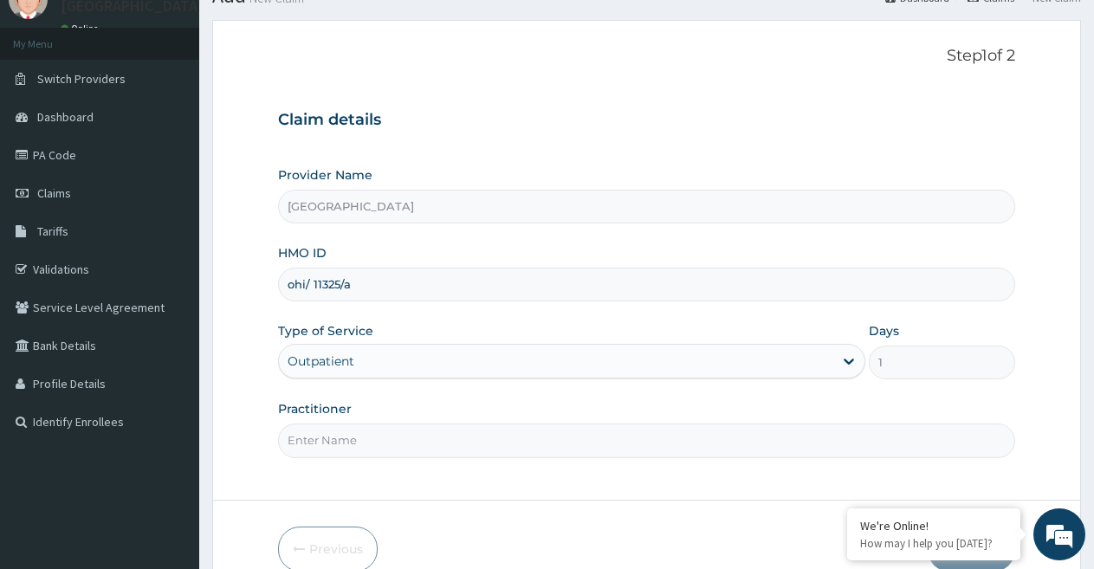
click at [510, 439] on input "Practitioner" at bounding box center [646, 441] width 737 height 34
type input "DR OKAMKPA"
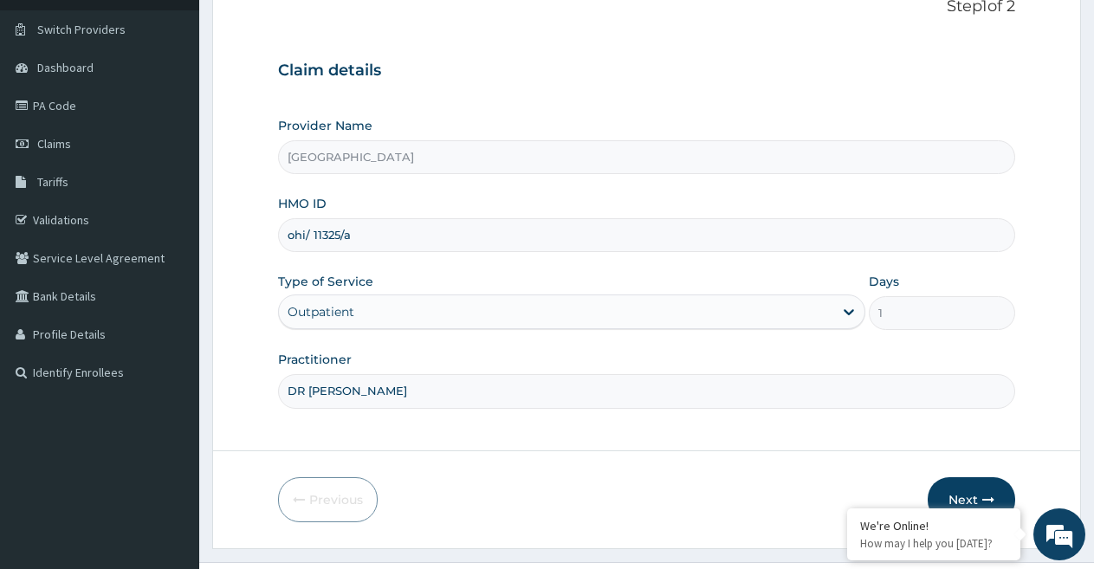
scroll to position [159, 0]
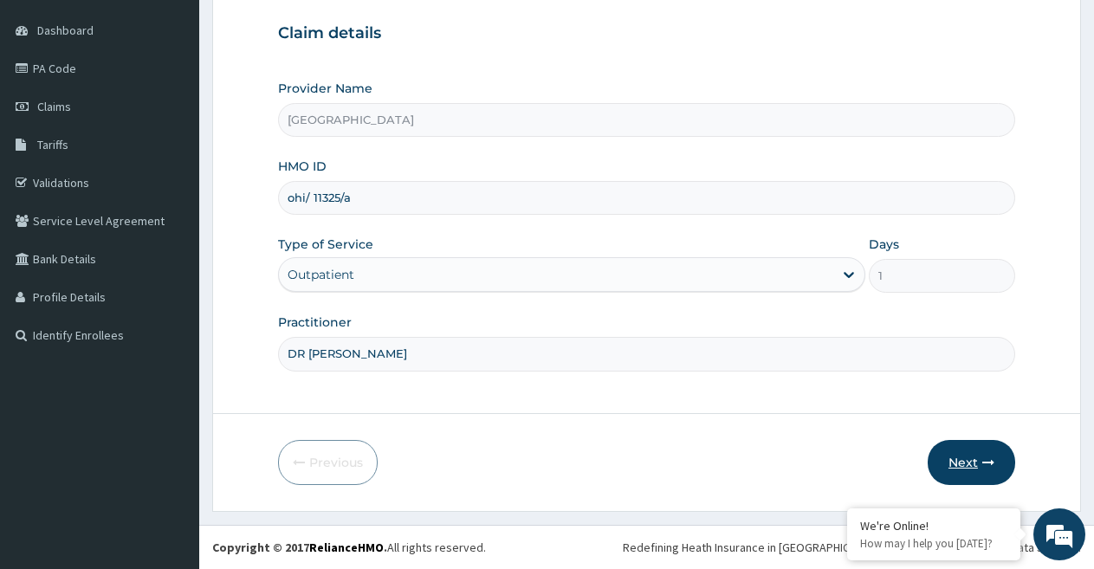
click at [953, 457] on button "Next" at bounding box center [971, 462] width 87 height 45
click at [607, 279] on div "Outpatient" at bounding box center [555, 275] width 553 height 28
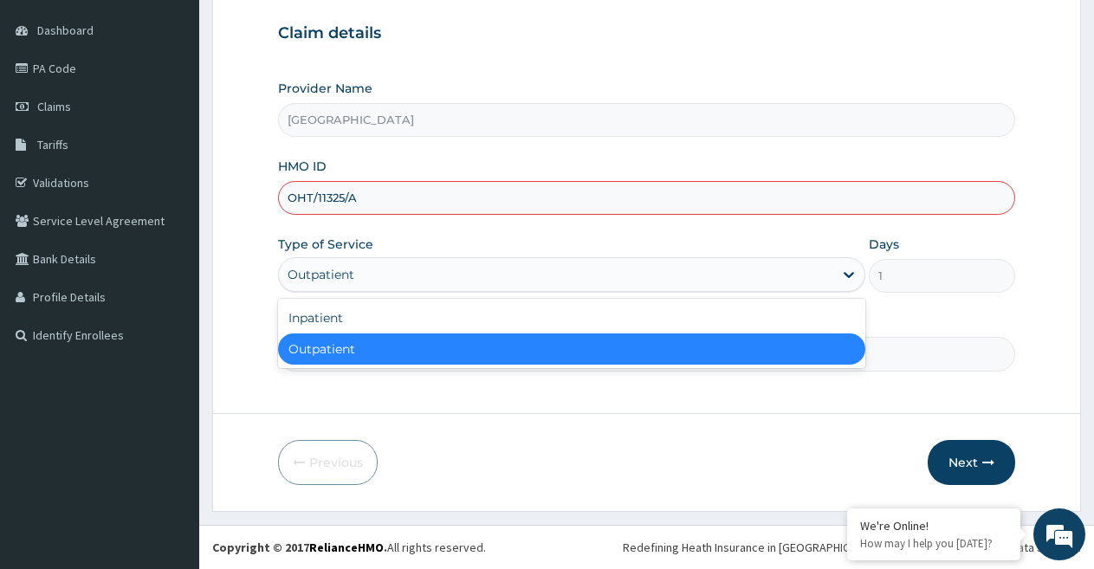
click at [578, 353] on div "Outpatient" at bounding box center [571, 348] width 586 height 31
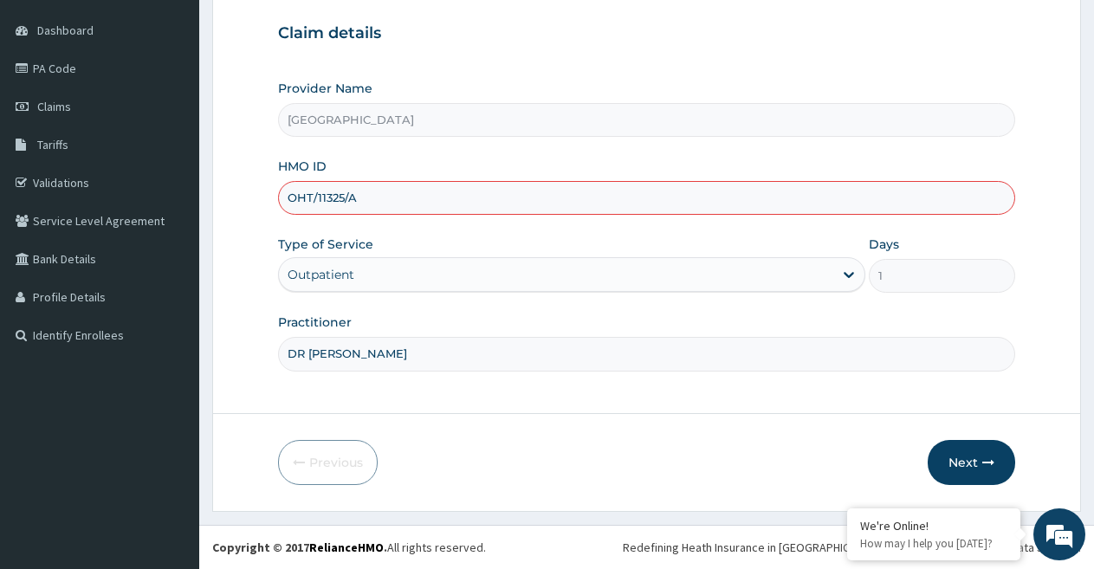
click at [494, 210] on input "OHT/11325/A" at bounding box center [646, 198] width 737 height 34
type input "O"
type input "ELN/10049/A"
click at [968, 457] on button "Next" at bounding box center [971, 462] width 87 height 45
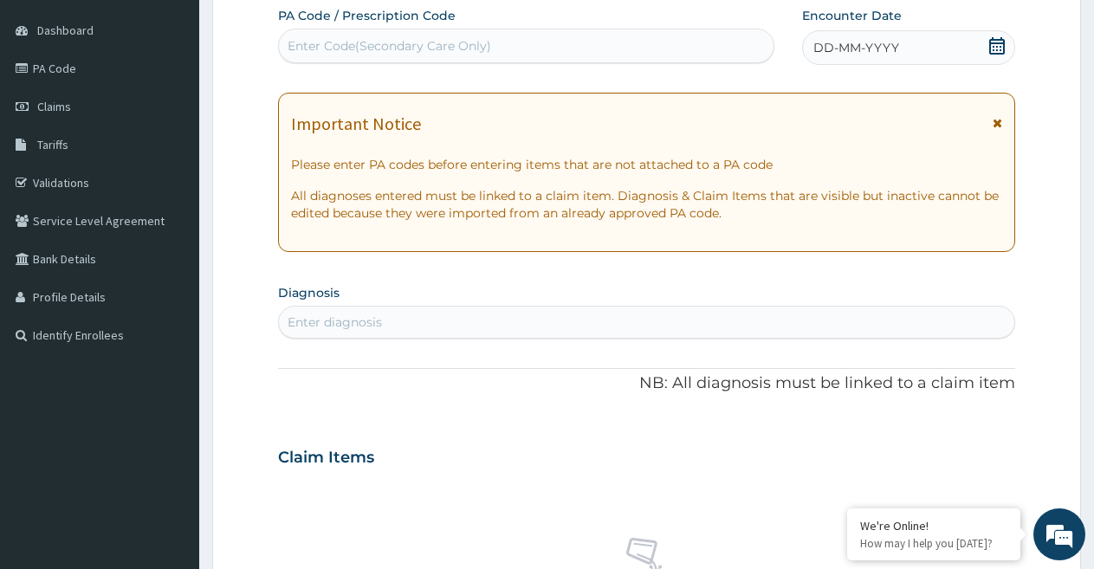
click at [992, 45] on icon at bounding box center [996, 45] width 17 height 17
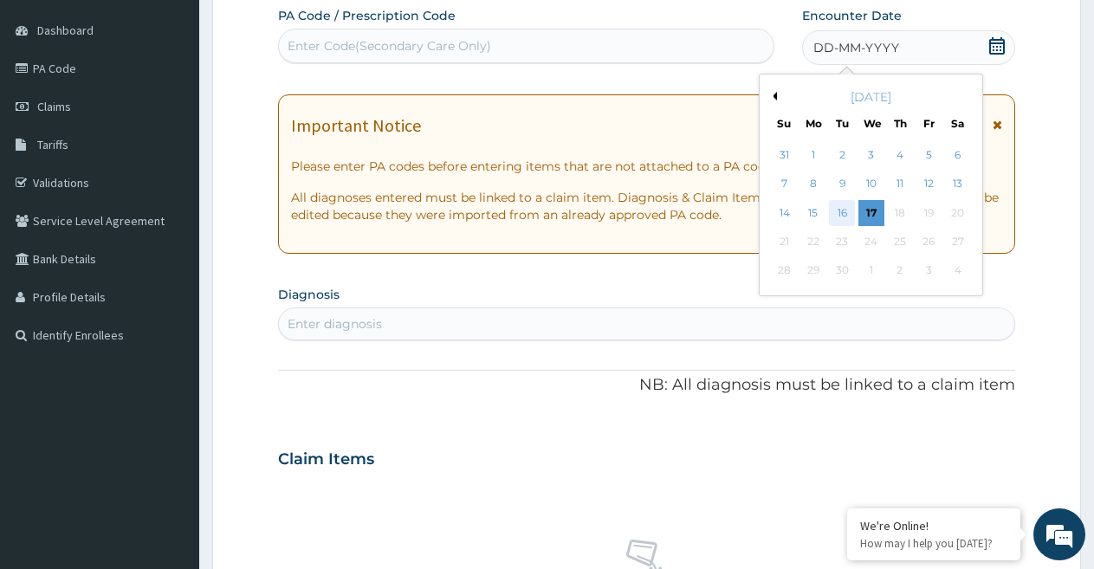
click at [849, 219] on div "16" at bounding box center [843, 213] width 26 height 26
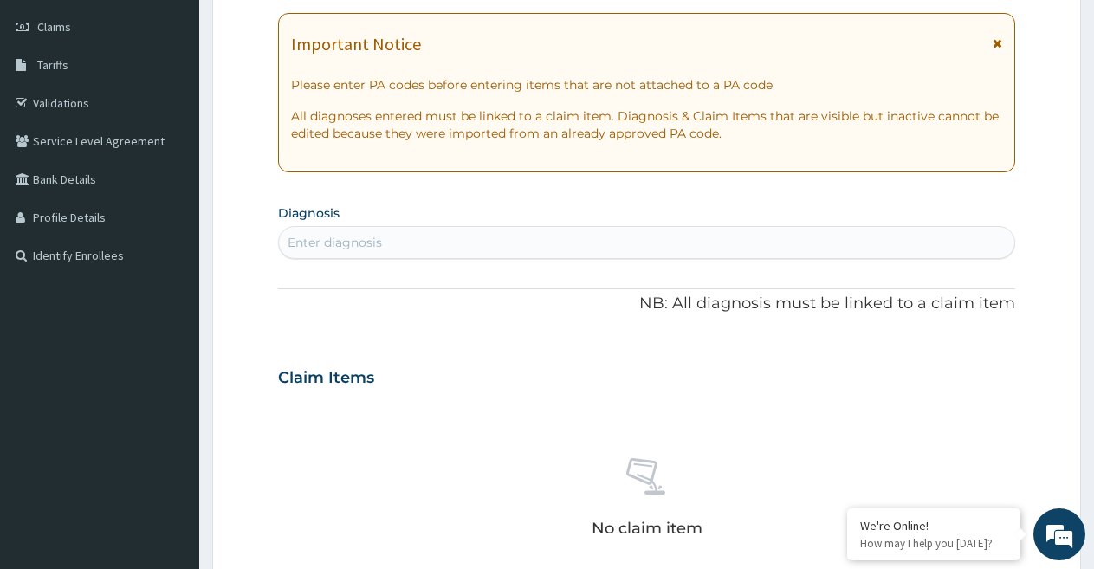
scroll to position [246, 0]
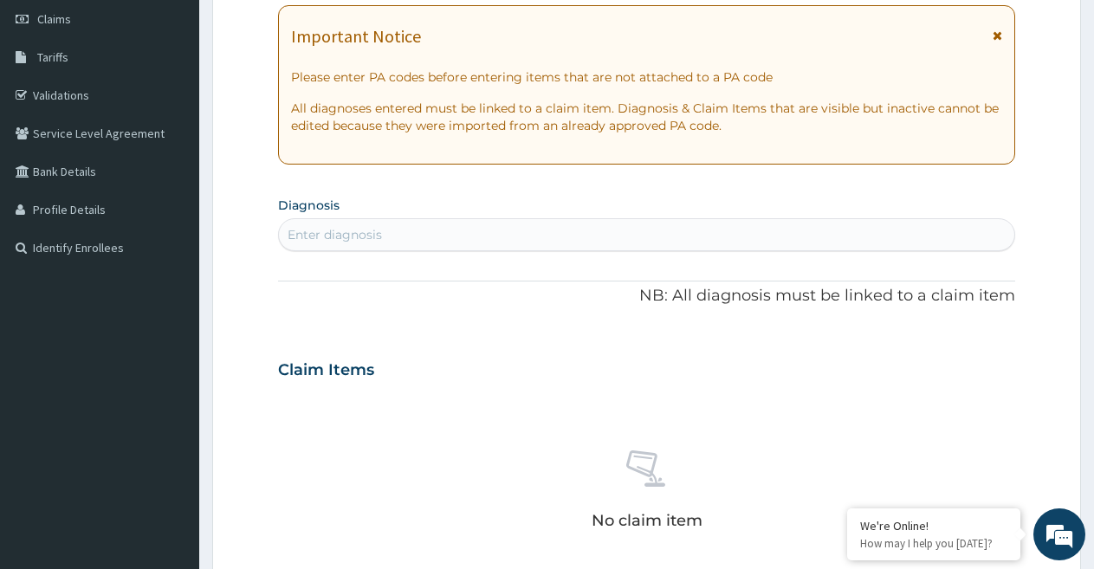
click at [967, 230] on div "Enter diagnosis" at bounding box center [646, 235] width 735 height 28
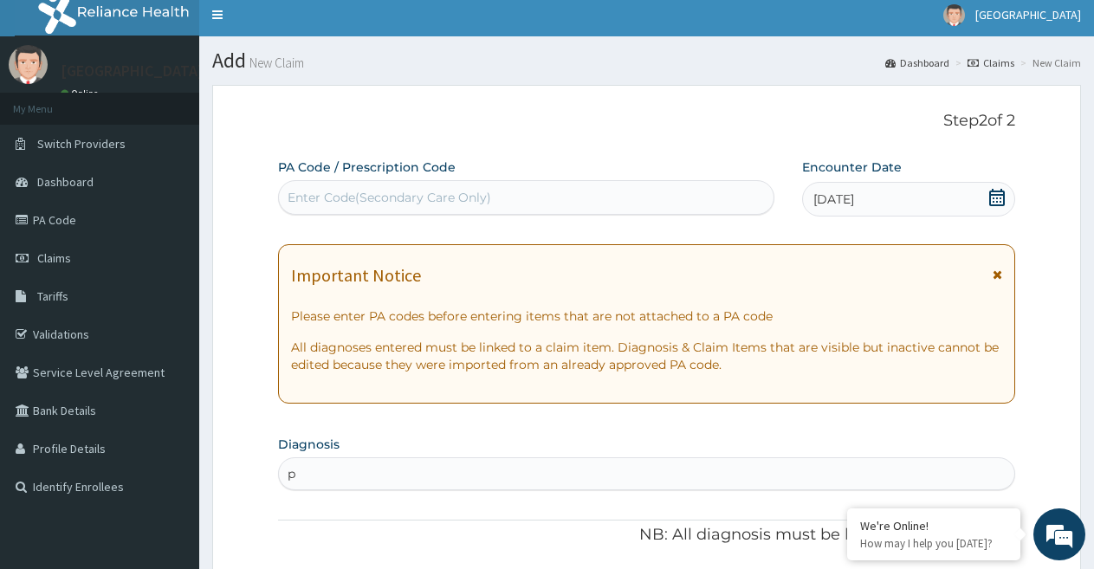
scroll to position [0, 0]
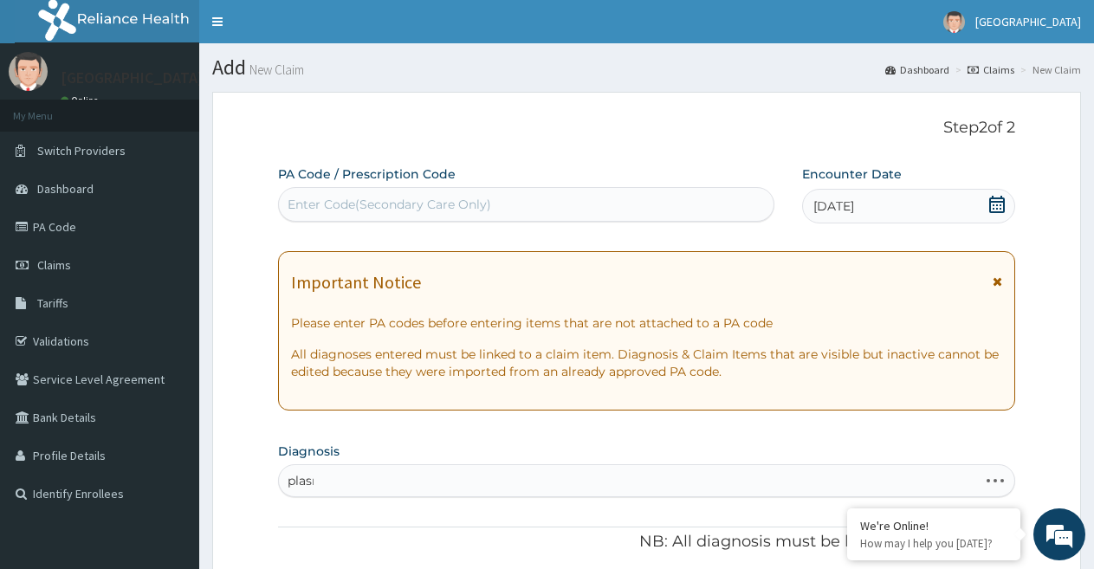
type input "plasm"
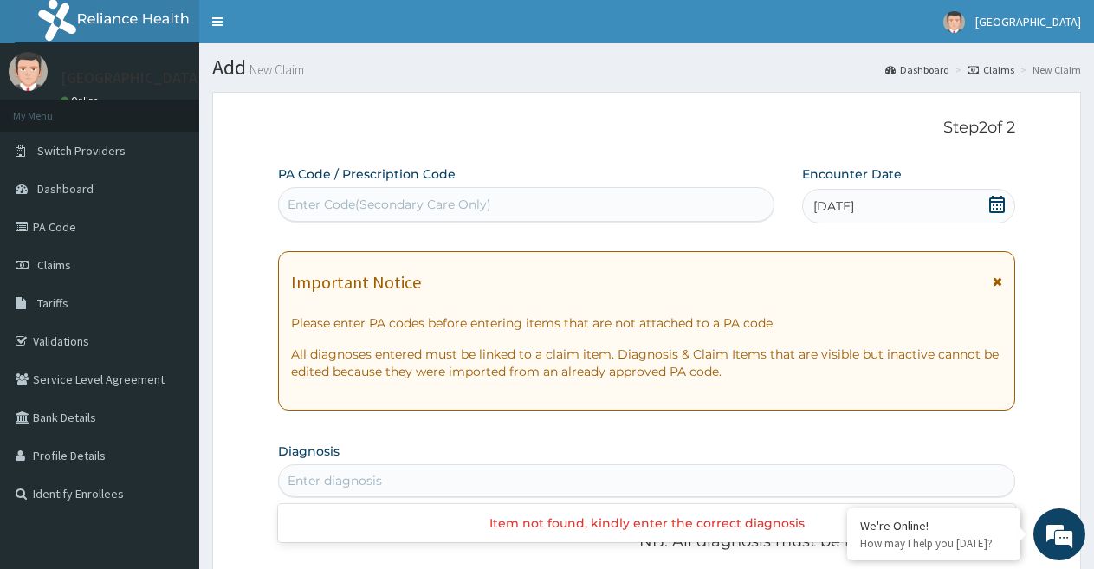
scroll to position [124, 0]
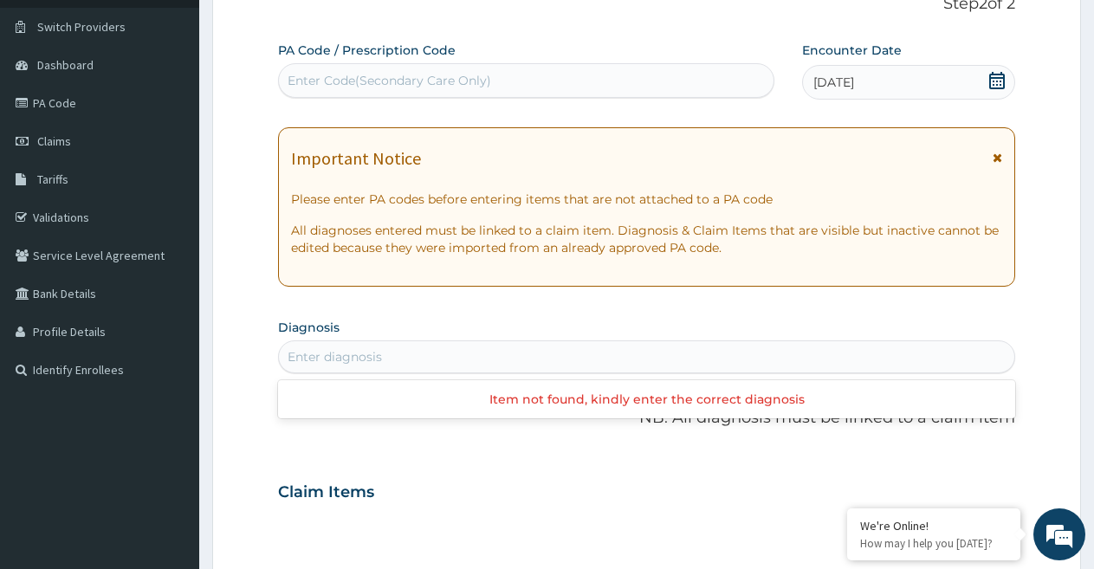
click at [781, 366] on div "Enter diagnosis" at bounding box center [646, 357] width 735 height 28
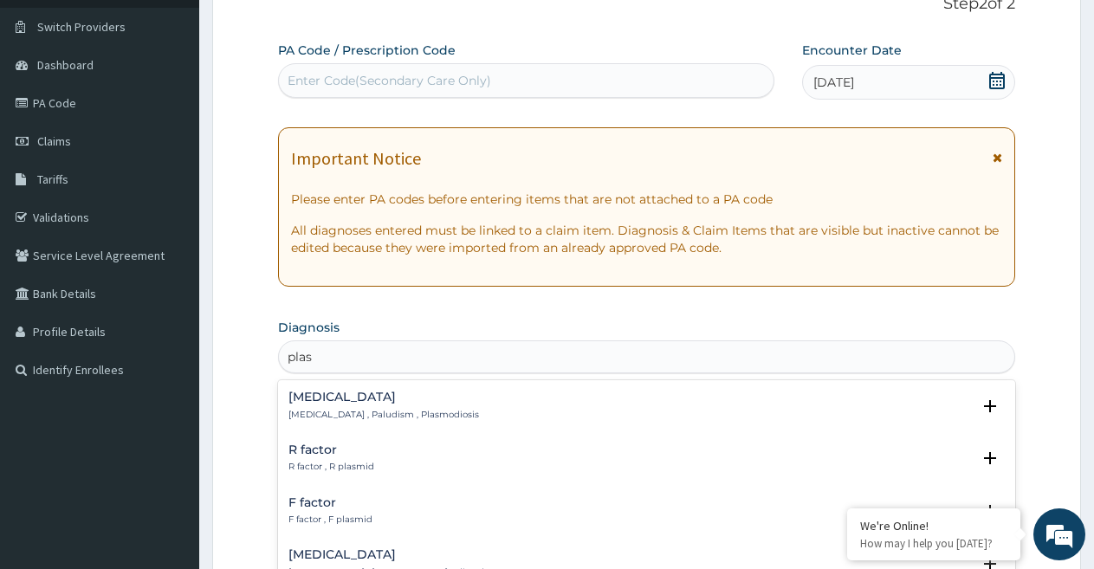
type input "plasm"
click at [316, 411] on p "Malaria , Paludism , Plasmodiosis" at bounding box center [383, 415] width 191 height 12
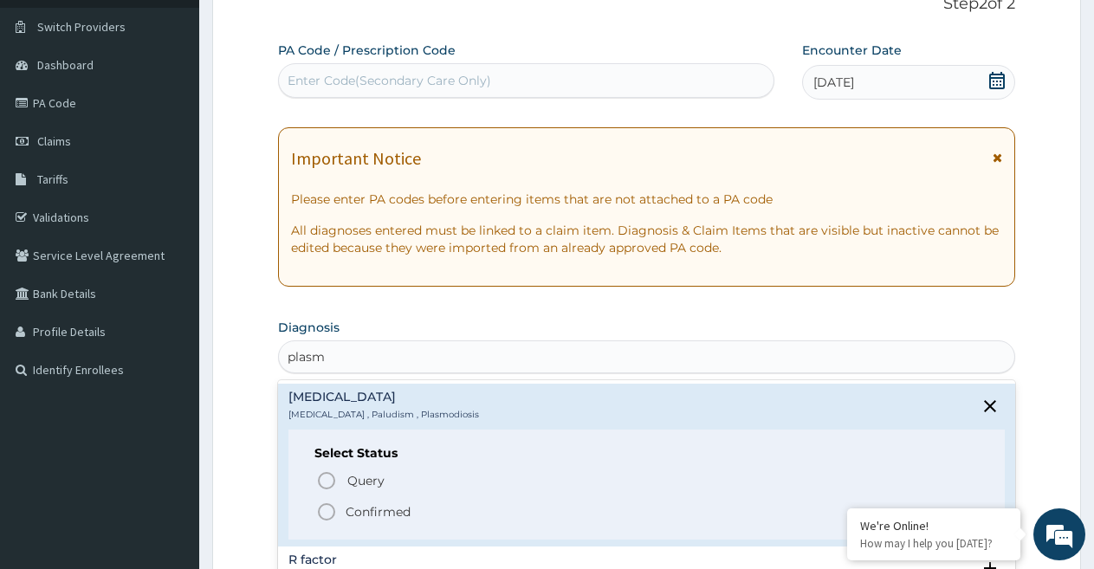
click at [324, 515] on icon "status option filled" at bounding box center [326, 512] width 21 height 21
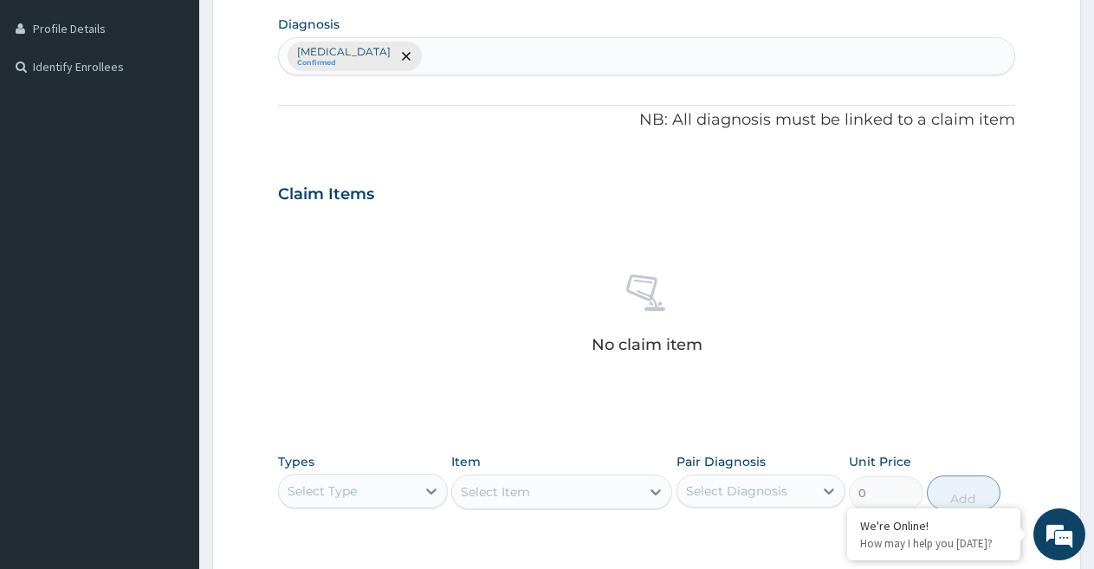
scroll to position [505, 0]
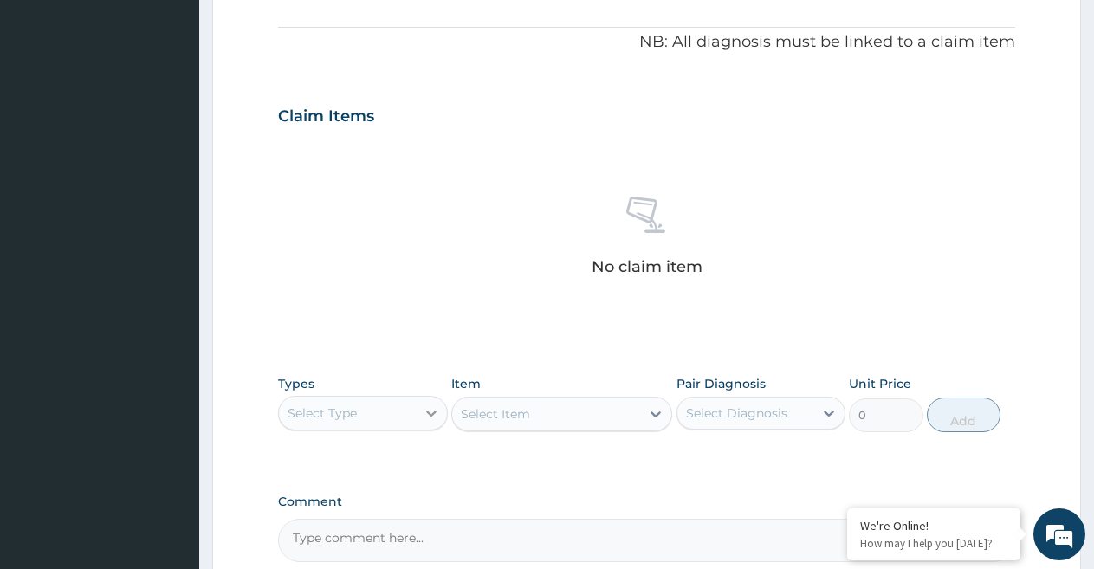
click at [418, 417] on div at bounding box center [431, 413] width 31 height 31
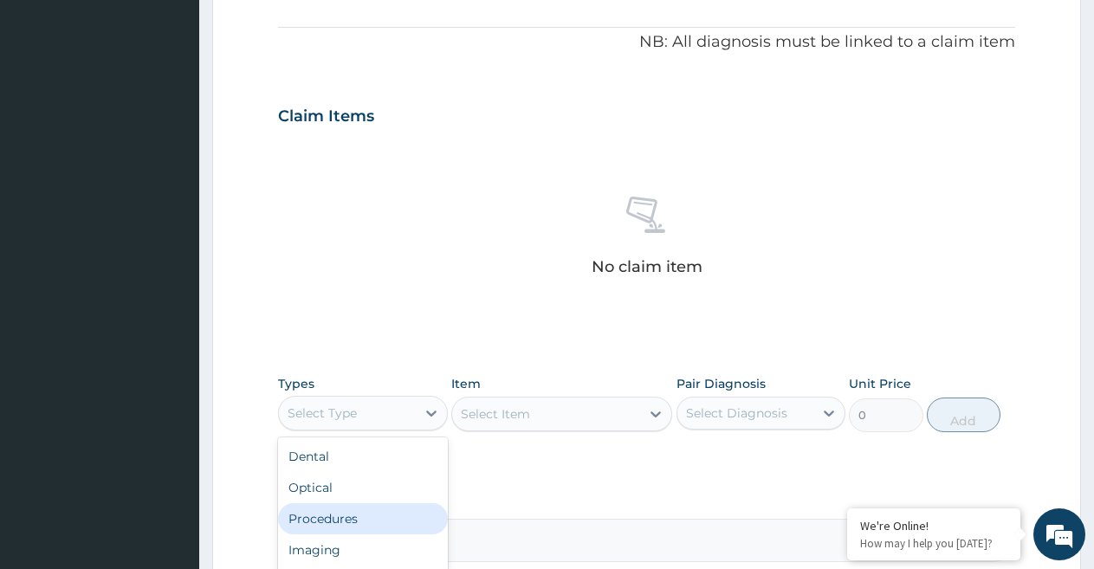
click at [382, 517] on div "Procedures" at bounding box center [363, 518] width 170 height 31
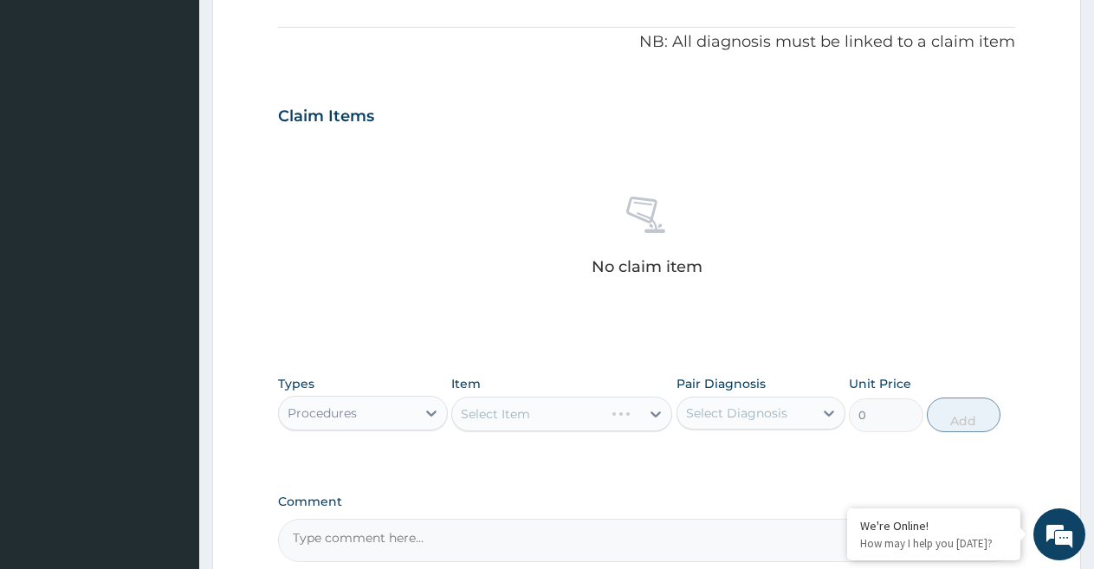
click at [608, 407] on div "Select Item" at bounding box center [561, 414] width 221 height 35
click at [637, 414] on div "Select Item" at bounding box center [546, 414] width 188 height 28
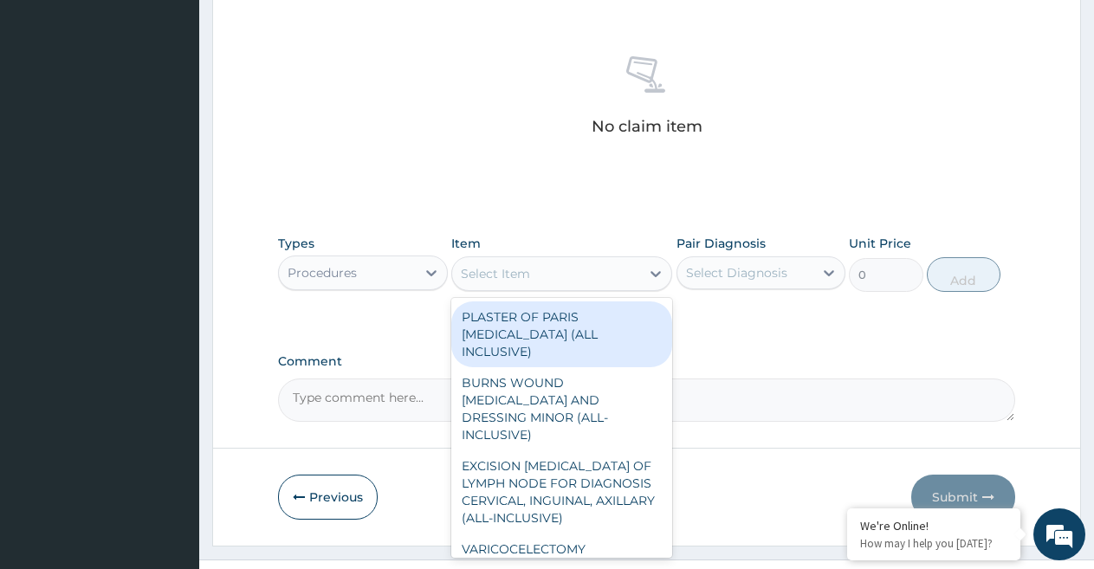
scroll to position [680, 0]
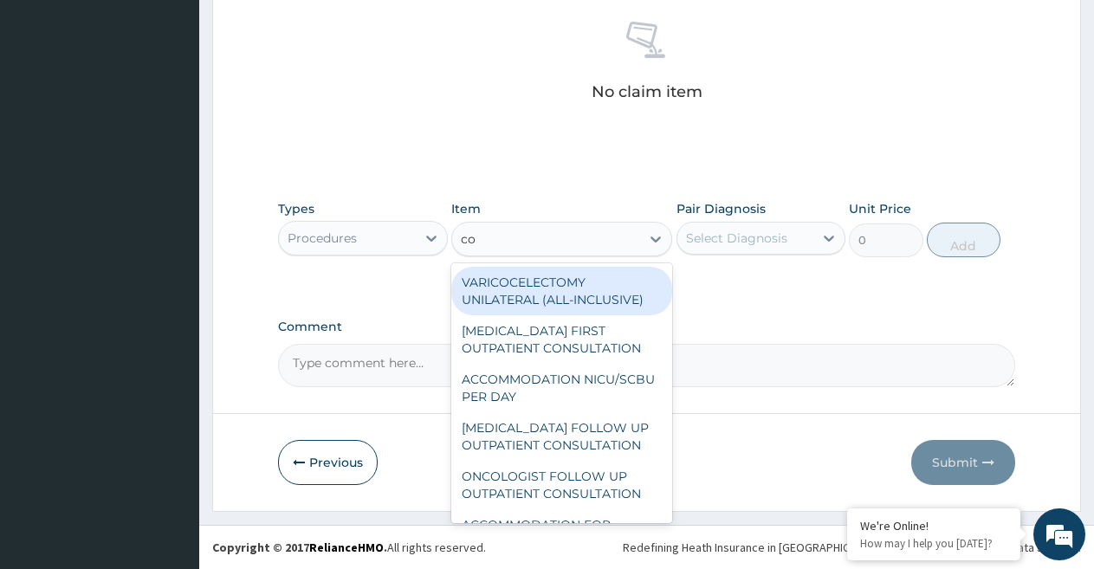
paste input "N"
type input "coNsul"
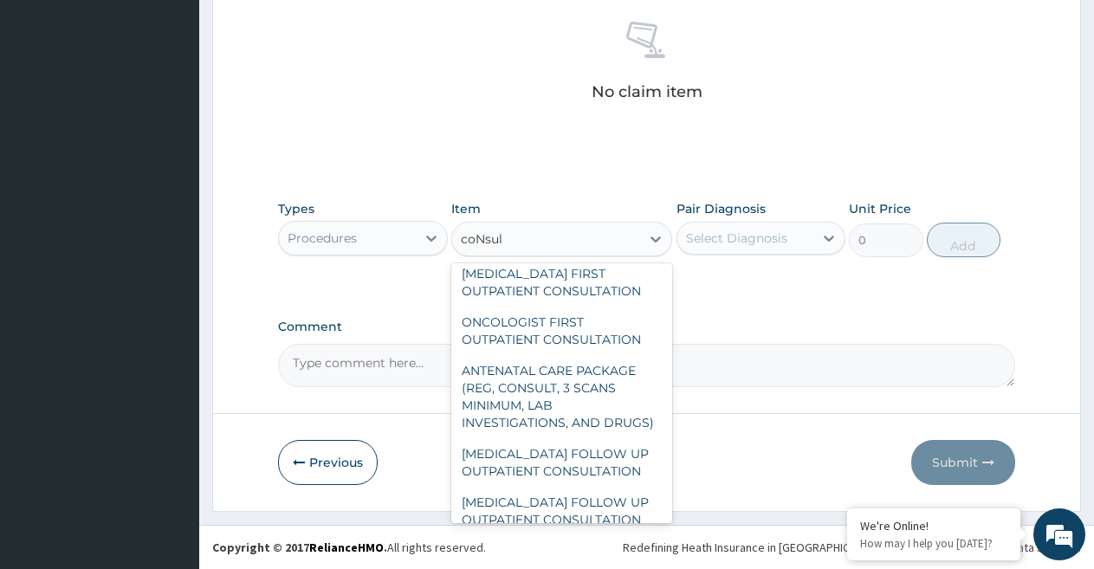
scroll to position [3025, 0]
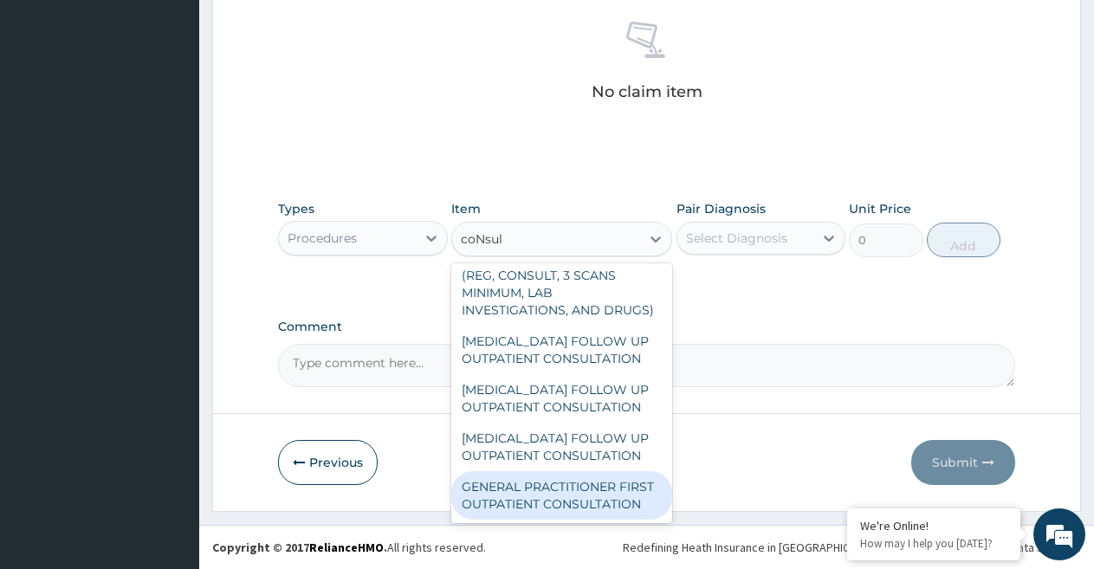
click at [568, 483] on div "GENERAL PRACTITIONER FIRST OUTPATIENT CONSULTATION" at bounding box center [561, 495] width 221 height 49
type input "3750"
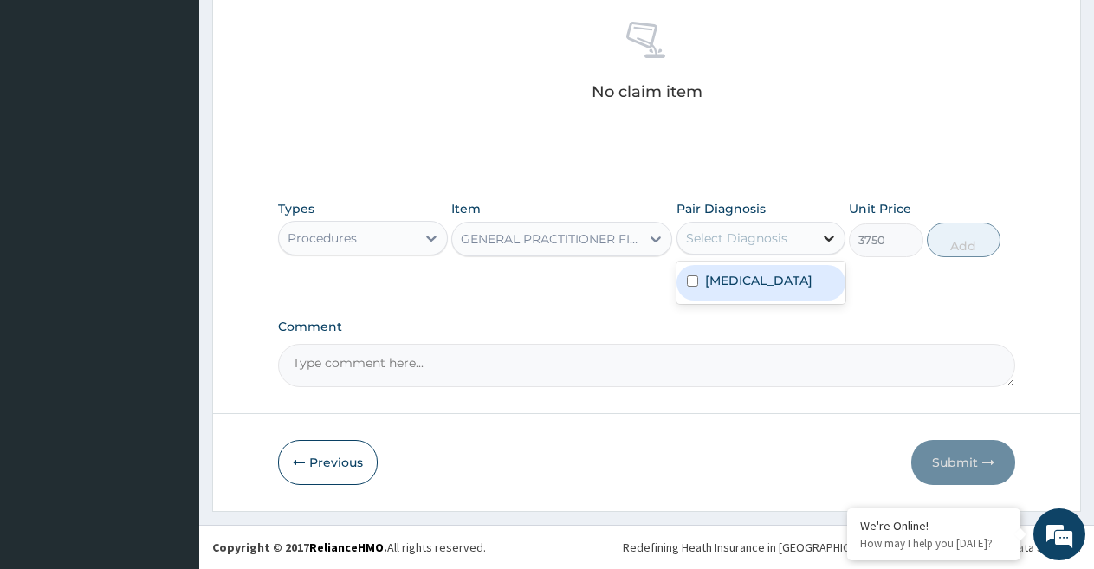
click at [825, 241] on icon at bounding box center [828, 238] width 17 height 17
click at [782, 295] on div "[MEDICAL_DATA]" at bounding box center [761, 283] width 170 height 36
checkbox input "true"
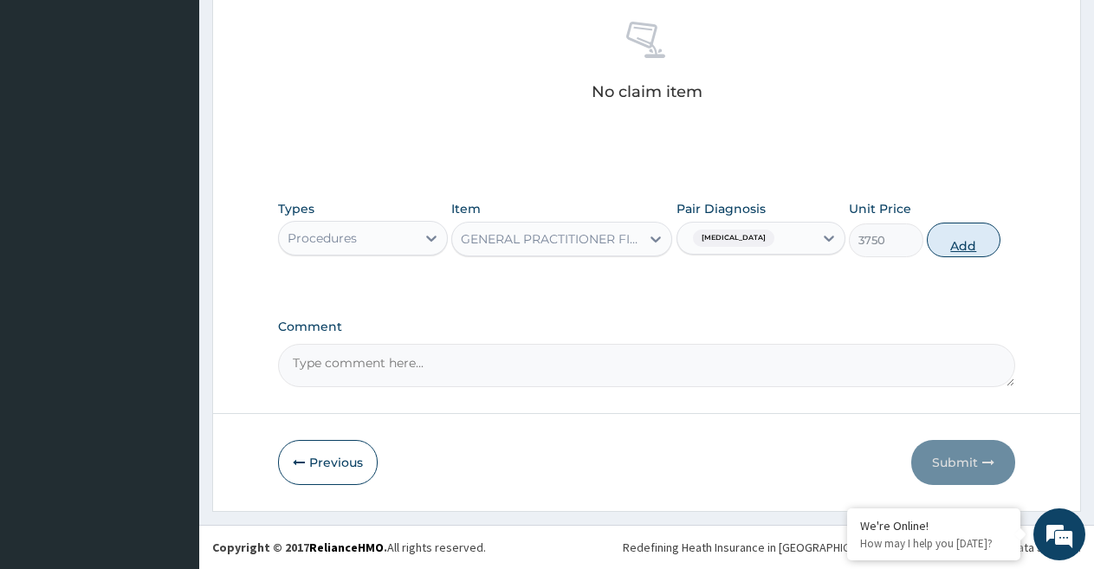
click at [950, 242] on button "Add" at bounding box center [964, 240] width 74 height 35
type input "0"
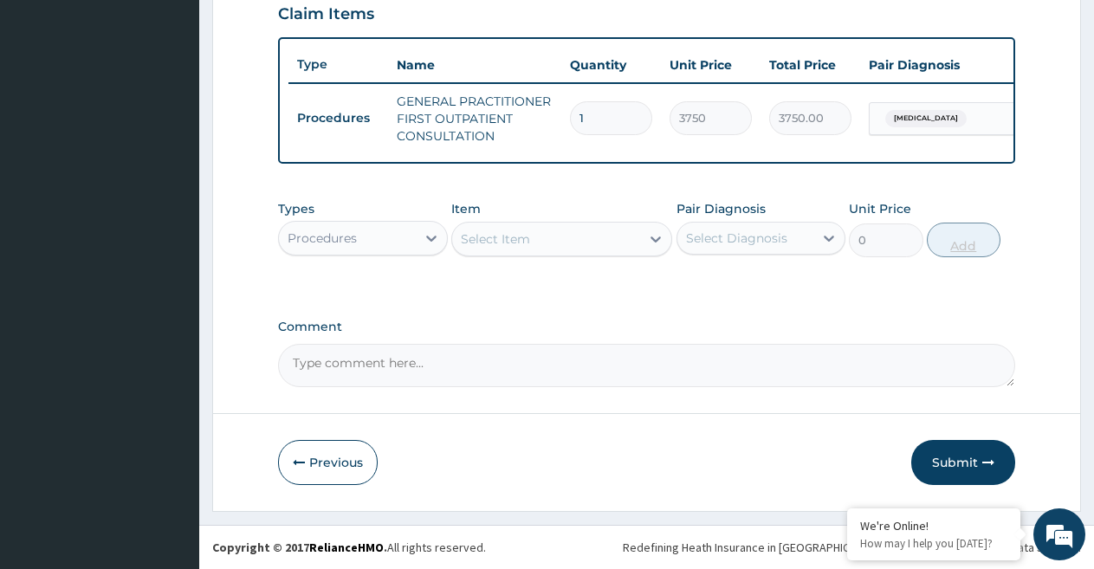
scroll to position [622, 0]
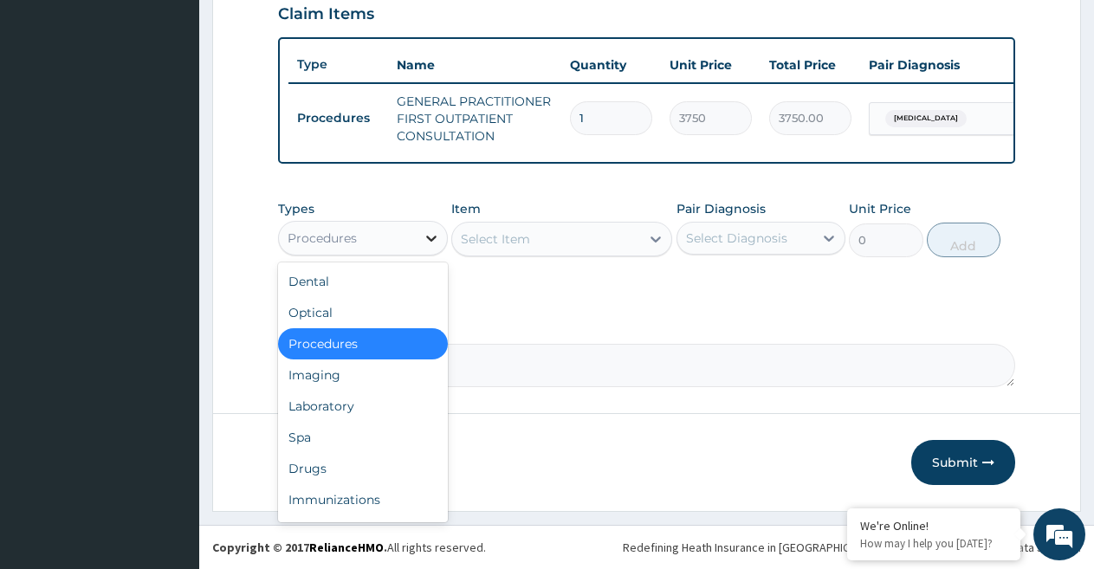
click at [428, 241] on icon at bounding box center [431, 238] width 17 height 17
click at [353, 403] on div "Laboratory" at bounding box center [363, 406] width 170 height 31
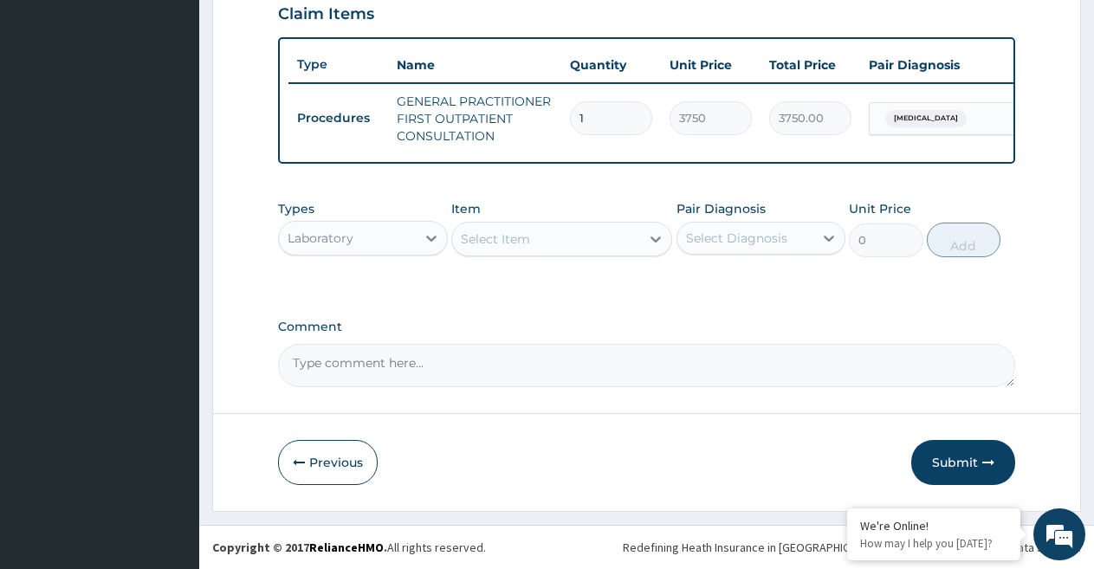
click at [516, 238] on div "Select Item" at bounding box center [495, 238] width 69 height 17
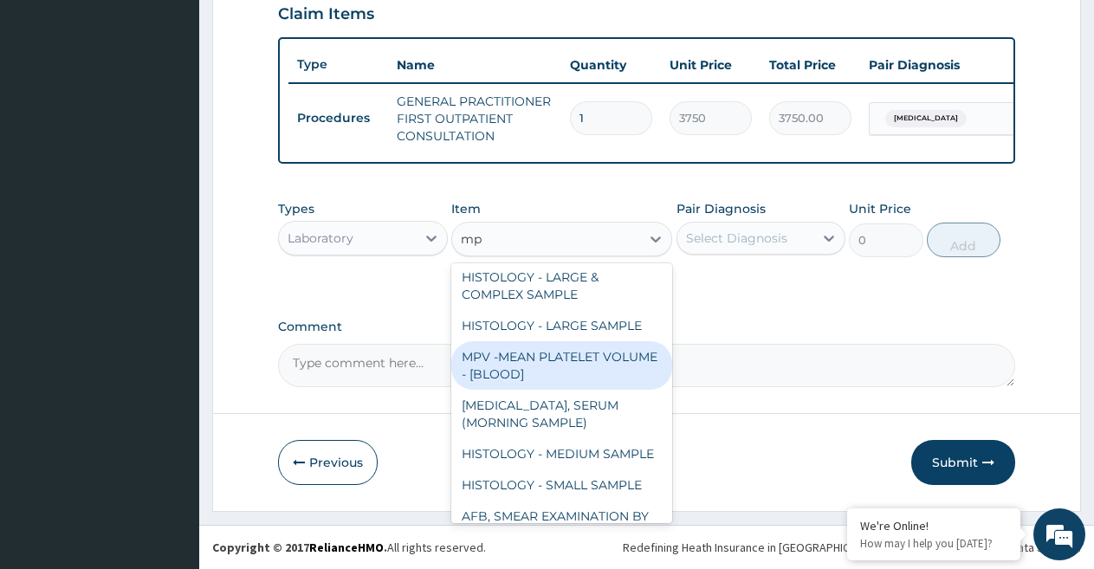
scroll to position [0, 0]
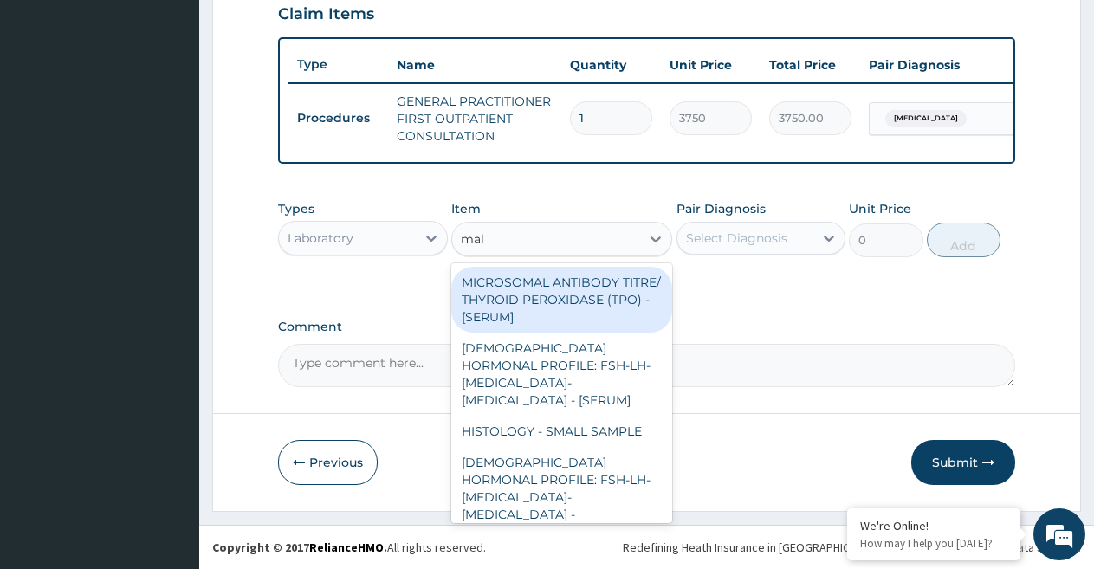
type input "mala"
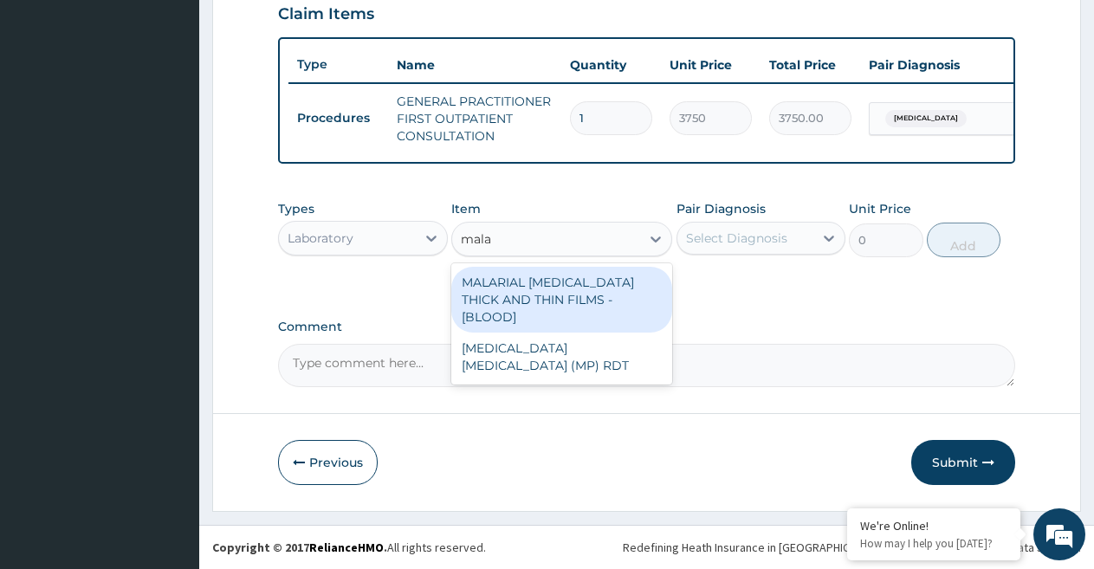
click at [551, 303] on div "MALARIAL PARASITE THICK AND THIN FILMS - [BLOOD]" at bounding box center [561, 300] width 221 height 66
type input "2187.5"
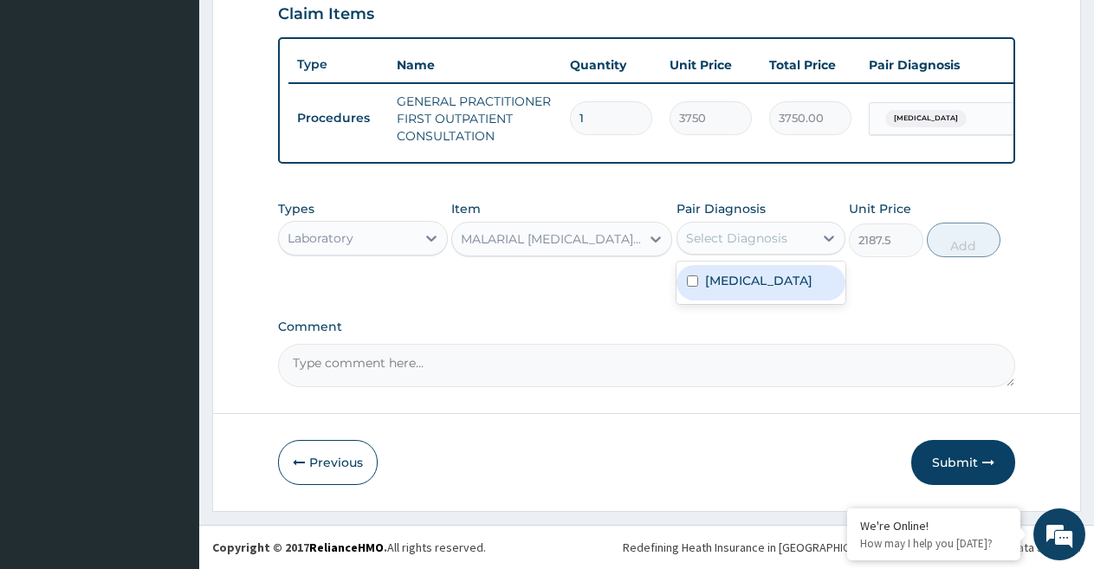
click at [802, 230] on div "Select Diagnosis" at bounding box center [745, 238] width 137 height 28
click at [753, 283] on div "[MEDICAL_DATA]" at bounding box center [761, 283] width 170 height 36
checkbox input "true"
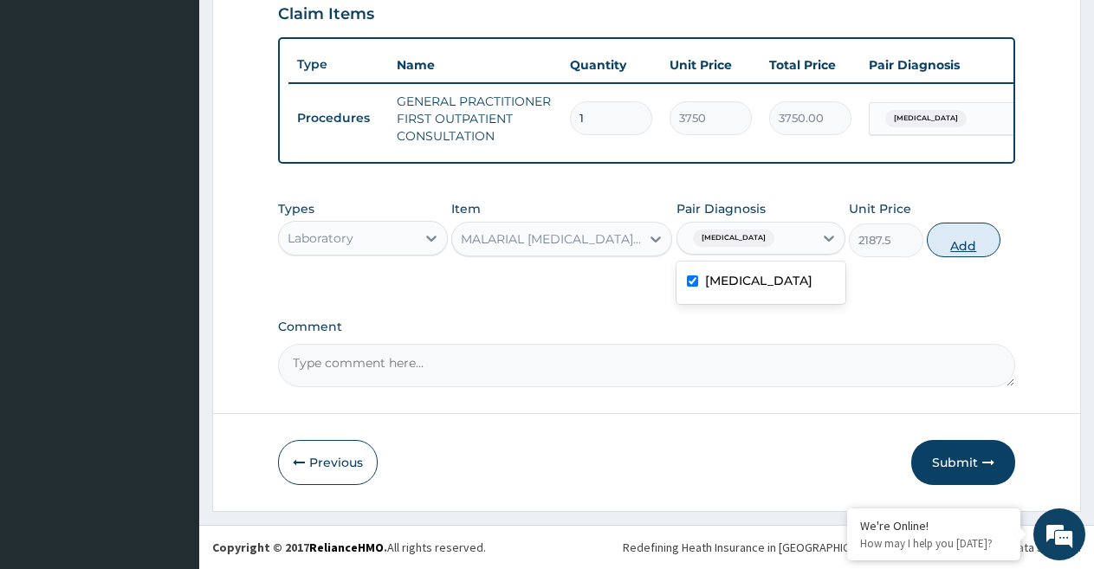
click at [964, 237] on button "Add" at bounding box center [964, 240] width 74 height 35
type input "0"
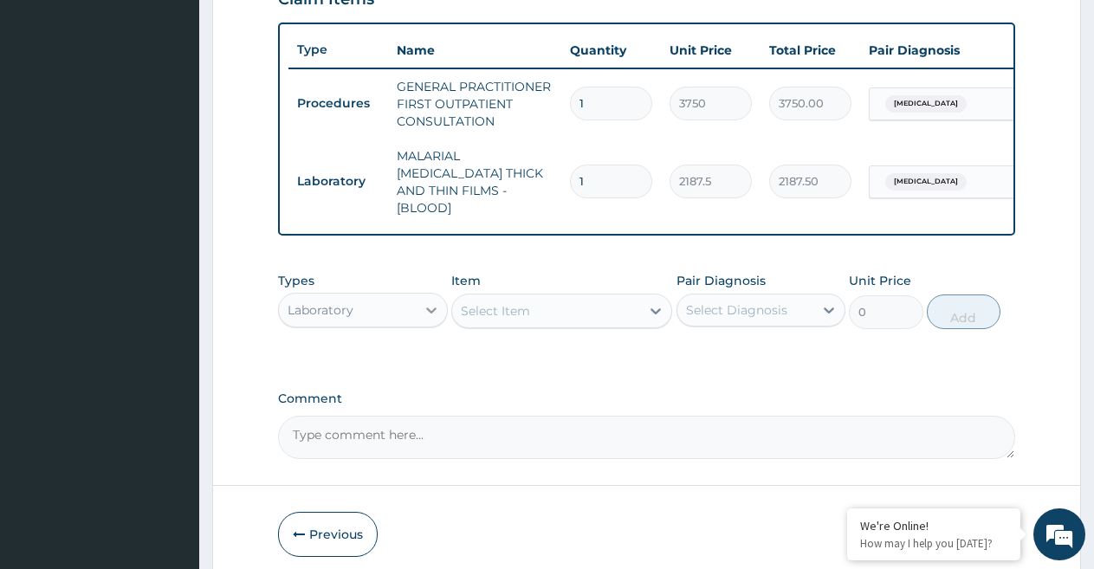
click at [430, 309] on icon at bounding box center [431, 310] width 10 height 6
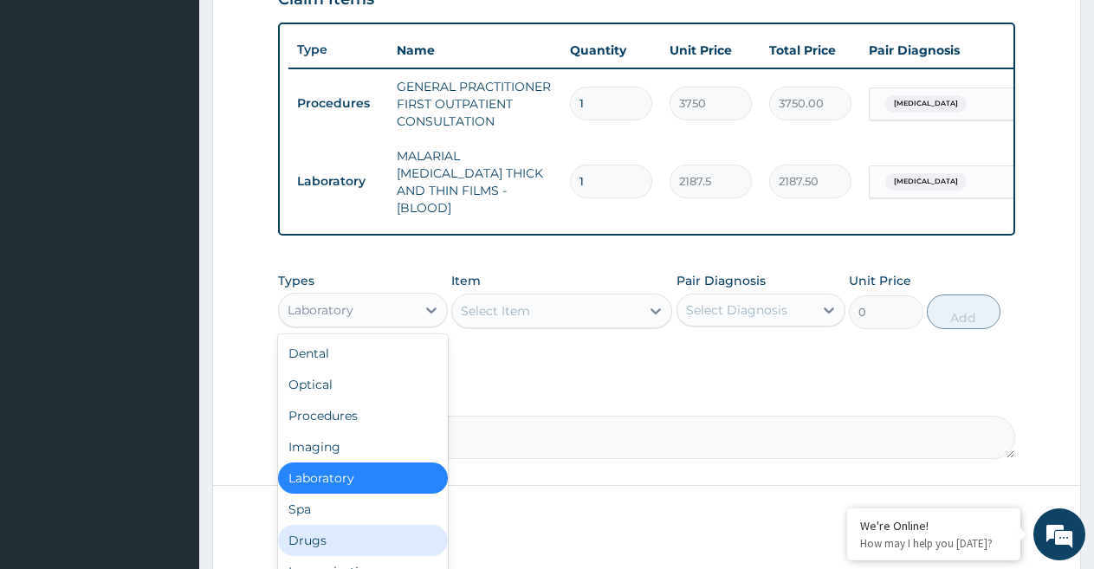
click at [378, 534] on div "Drugs" at bounding box center [363, 540] width 170 height 31
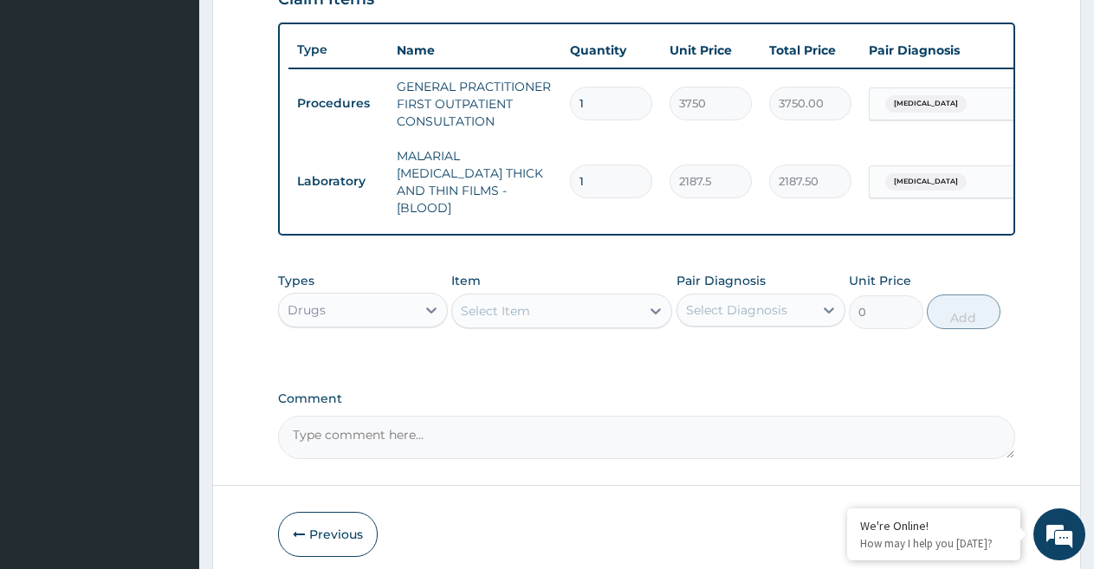
click at [581, 315] on div "Select Item" at bounding box center [546, 311] width 188 height 28
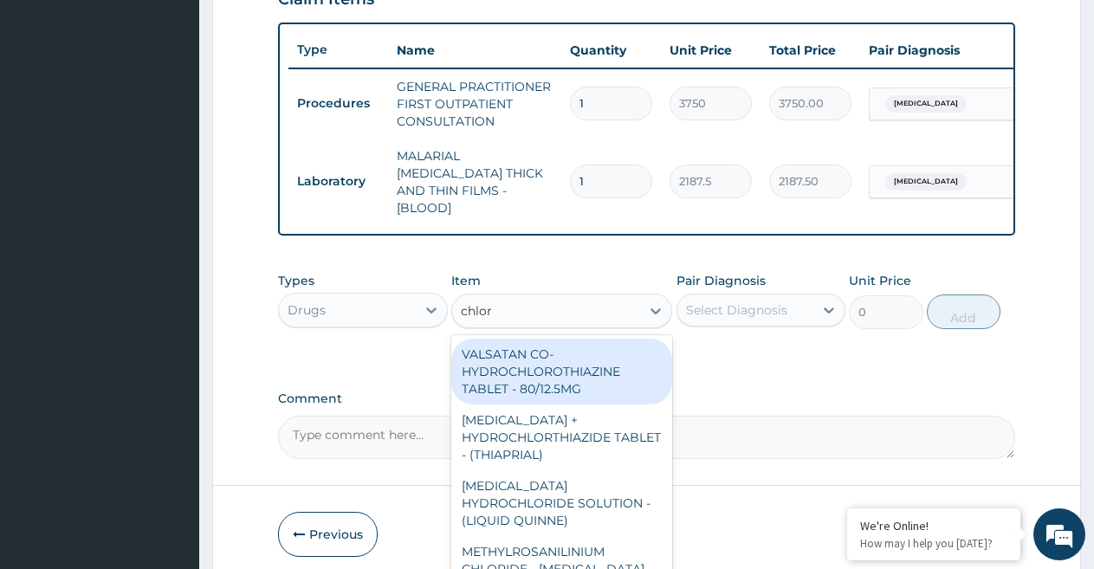
type input "chloro"
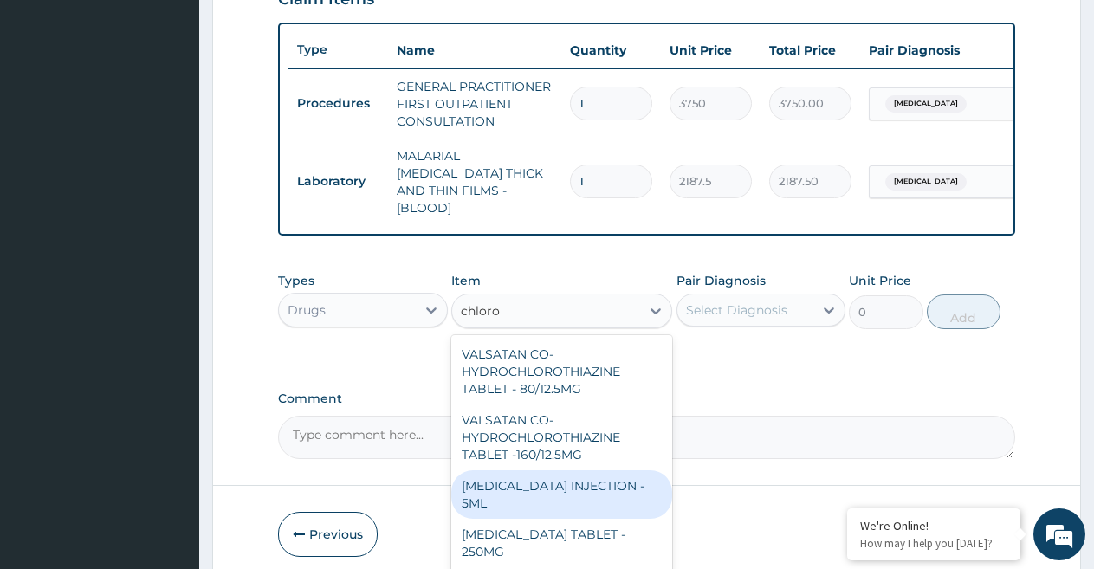
click at [491, 486] on div "CHLOROQUINE PHOSPHATE INJECTION - 5ML" at bounding box center [561, 494] width 221 height 49
type input "168"
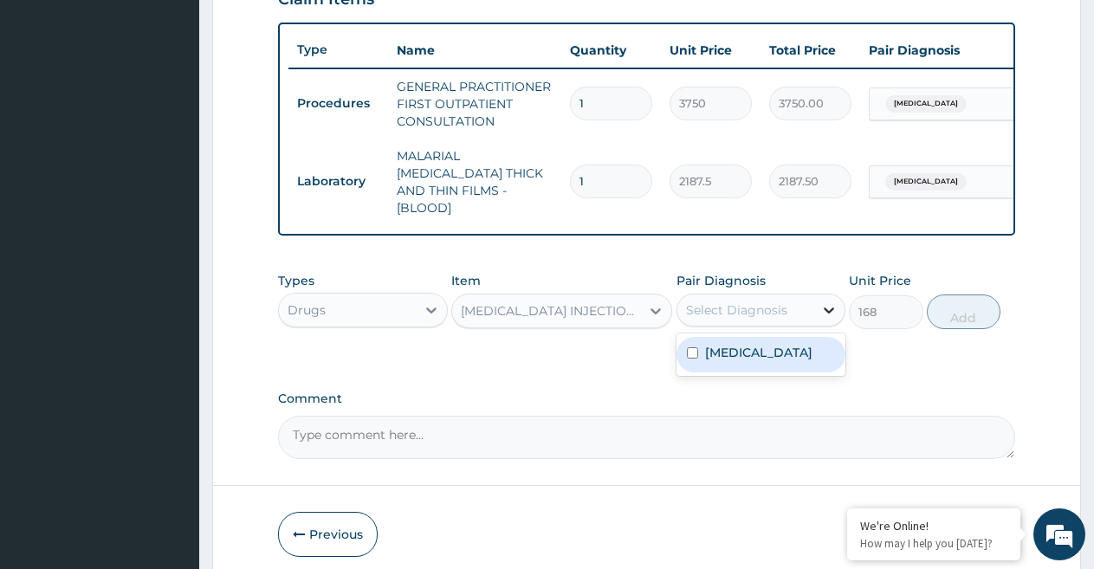
click at [820, 314] on icon at bounding box center [828, 309] width 17 height 17
click at [771, 358] on div "Malaria" at bounding box center [761, 355] width 170 height 36
checkbox input "true"
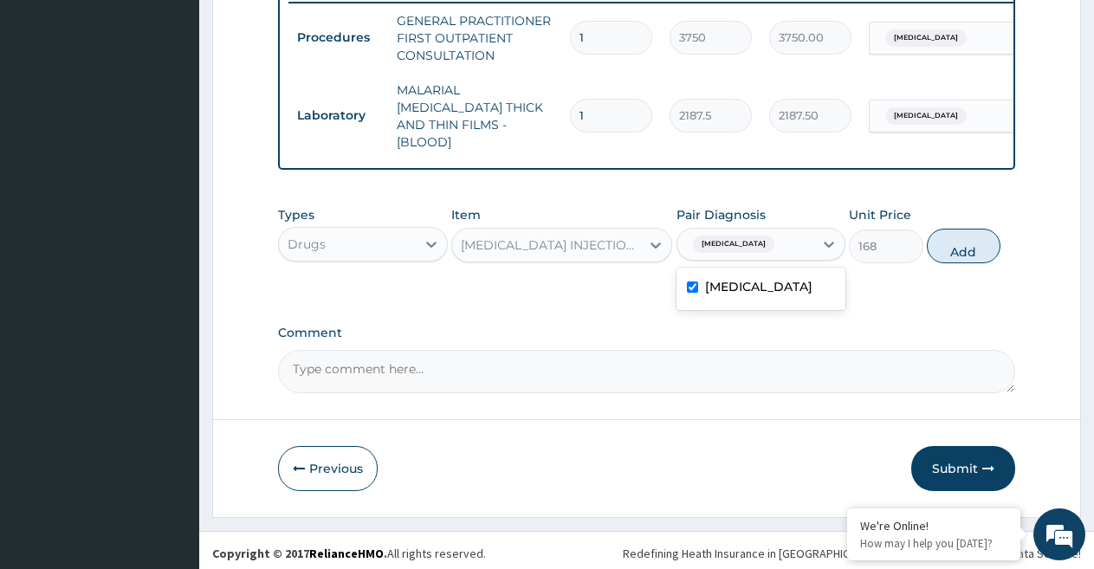
scroll to position [691, 0]
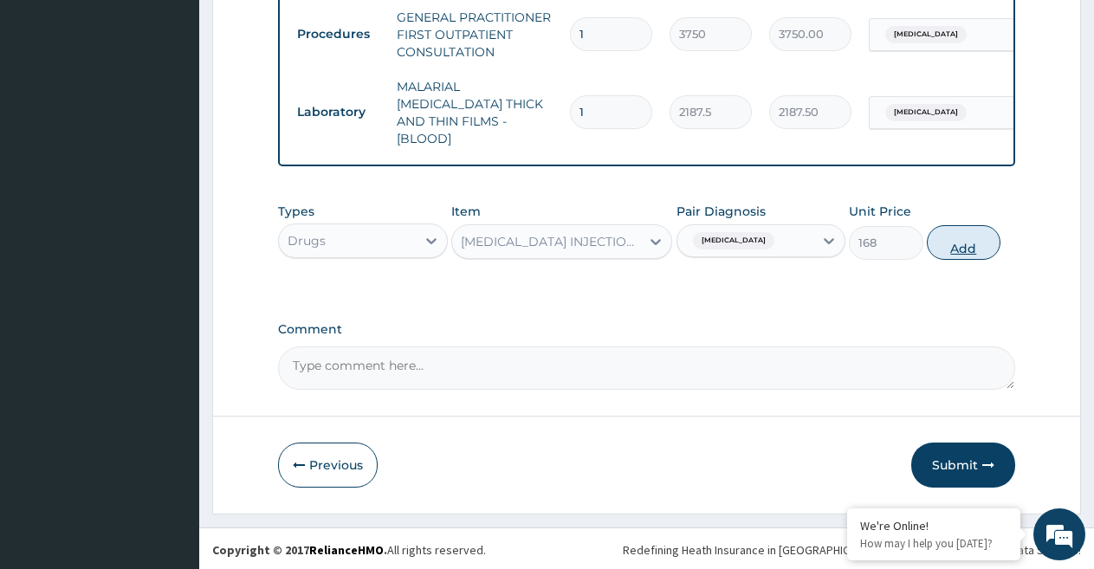
click at [967, 241] on button "Add" at bounding box center [964, 242] width 74 height 35
type input "0"
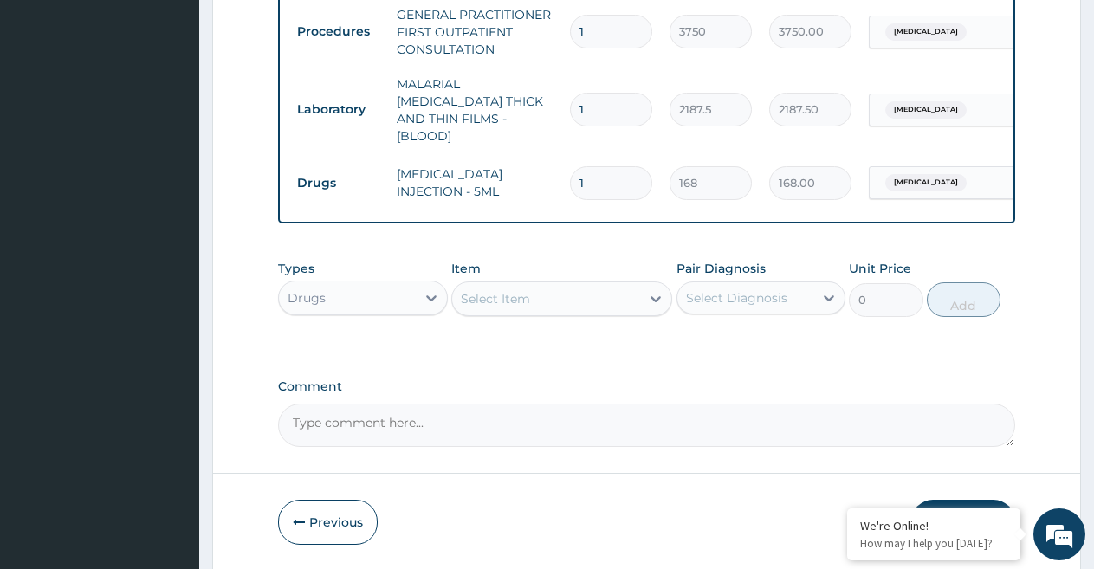
scroll to position [674, 0]
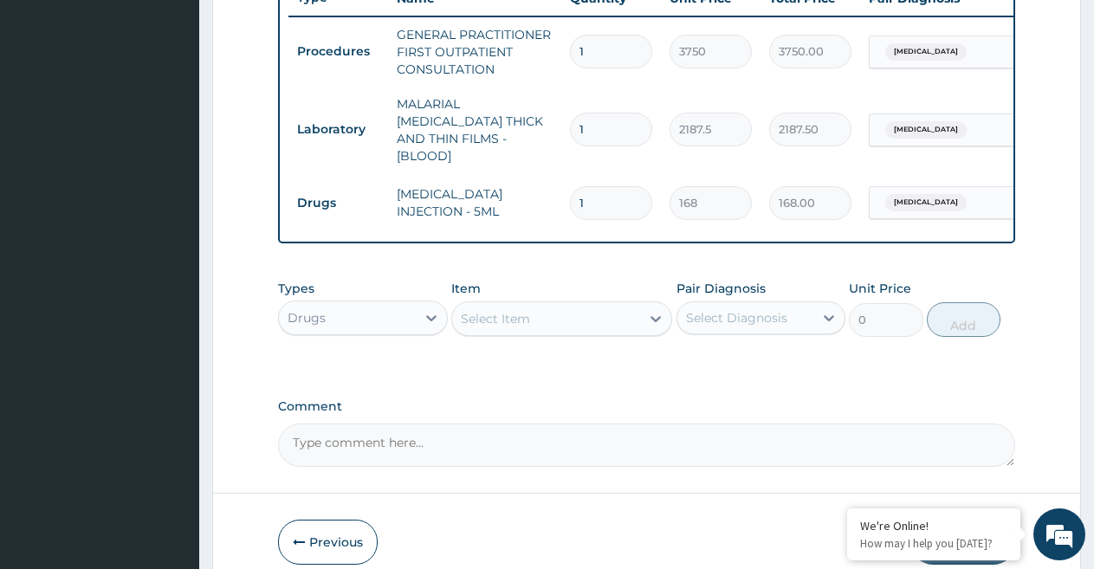
click at [486, 327] on div "Select Item" at bounding box center [495, 318] width 69 height 17
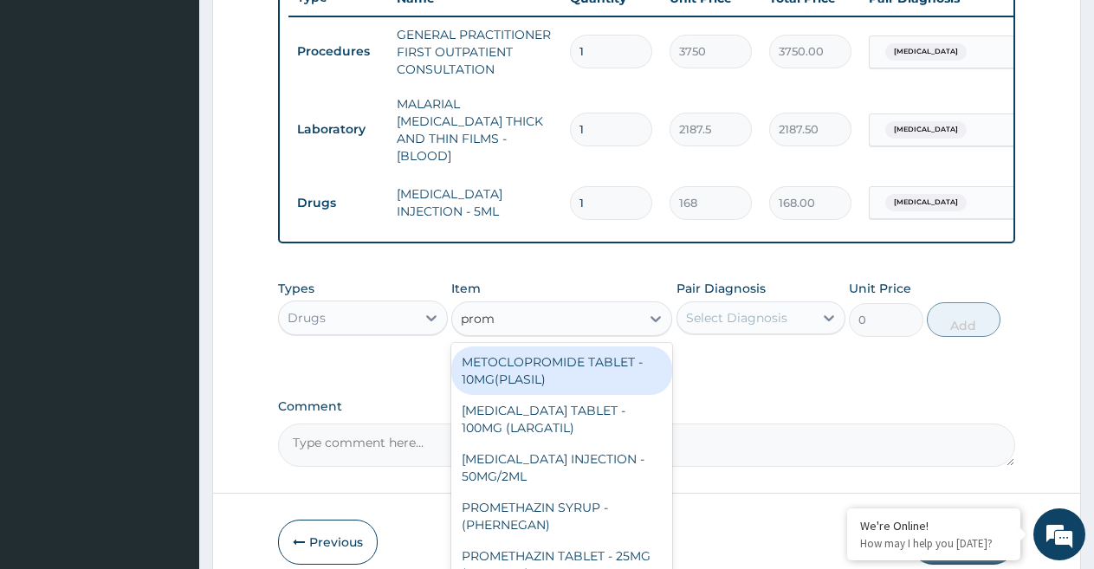
type input "prome"
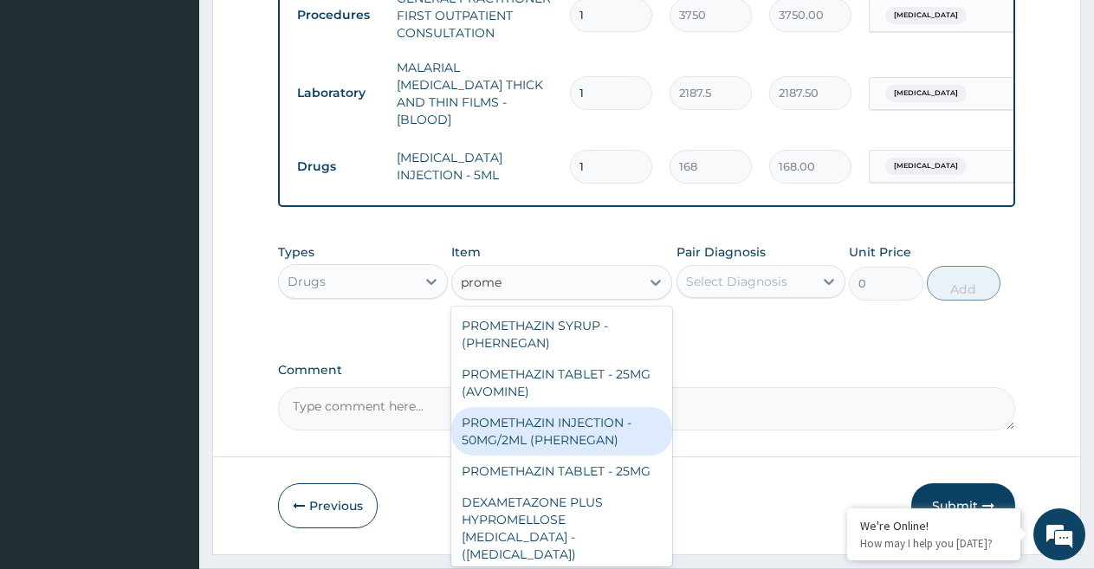
scroll to position [761, 0]
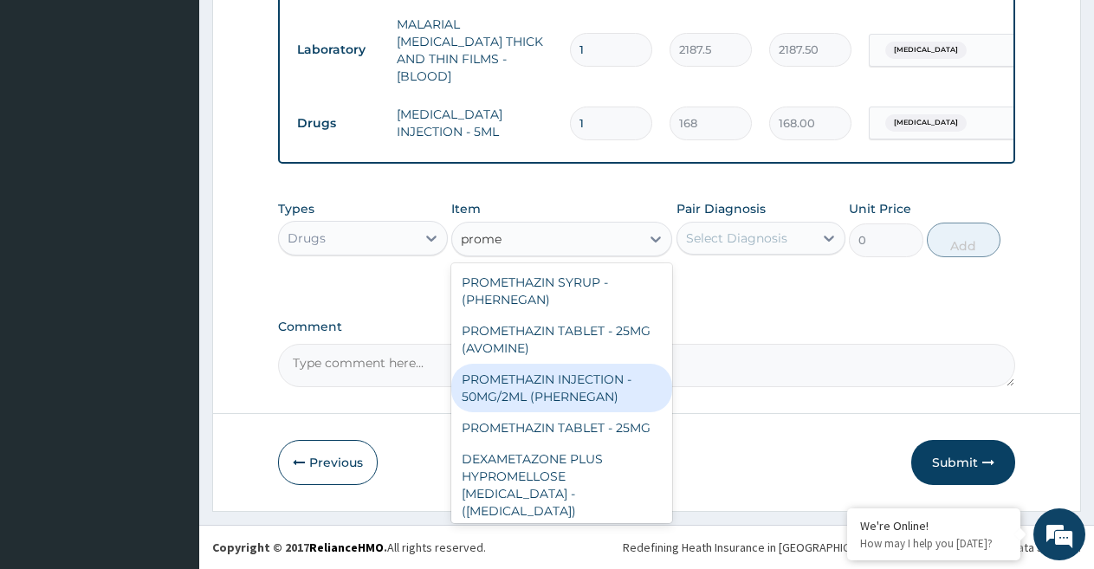
click at [599, 391] on div "PROMETHAZIN INJECTION - 50MG/2ML (PHERNEGAN)" at bounding box center [561, 388] width 221 height 49
type input "319.2"
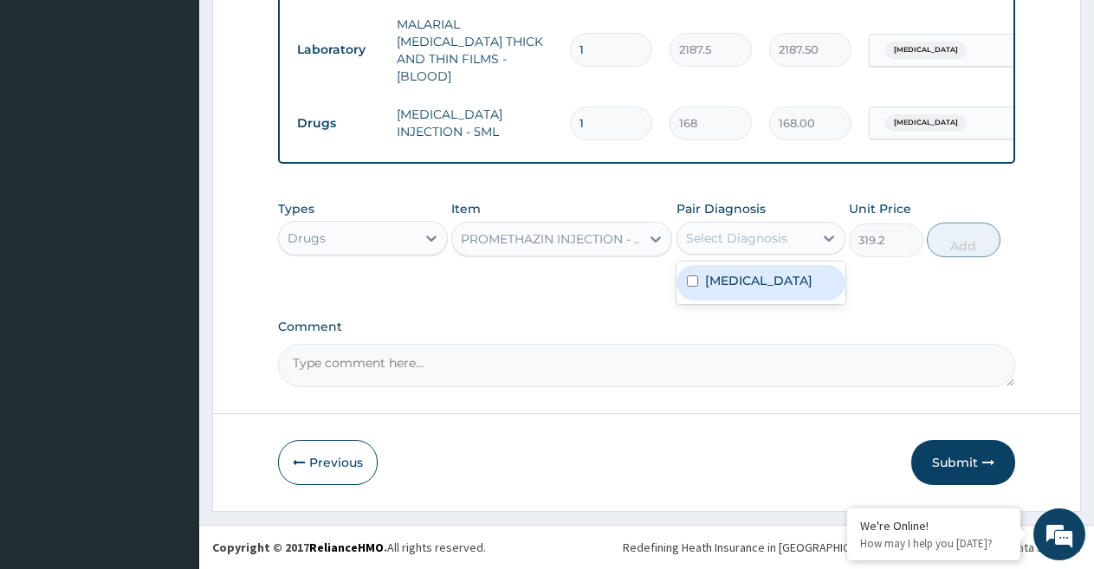
click at [773, 241] on div "Select Diagnosis" at bounding box center [736, 238] width 101 height 17
click at [760, 269] on div "Malaria" at bounding box center [761, 283] width 170 height 36
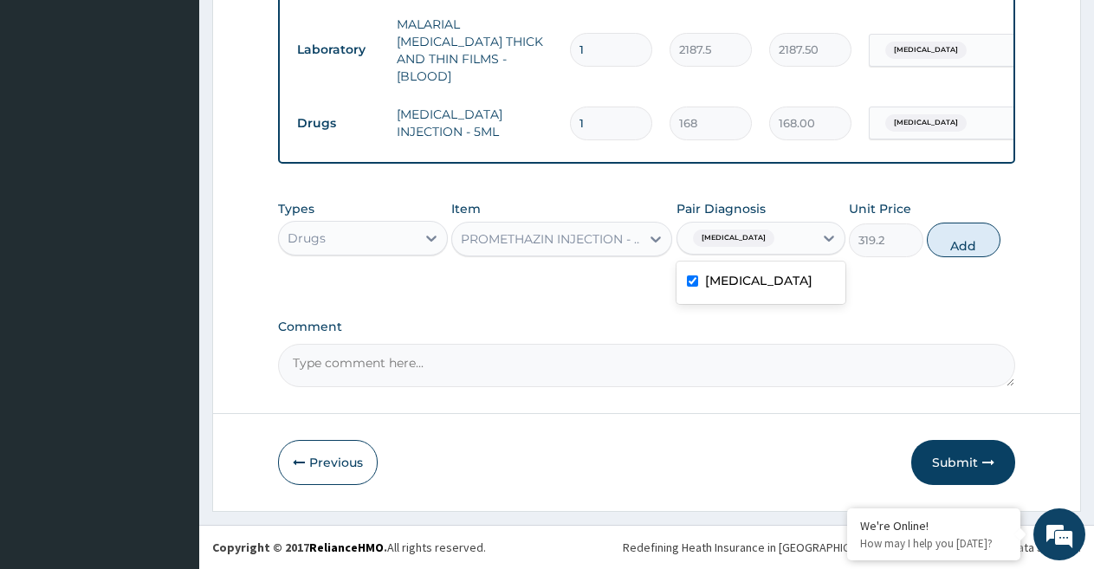
click at [753, 283] on div "Malaria" at bounding box center [761, 283] width 170 height 36
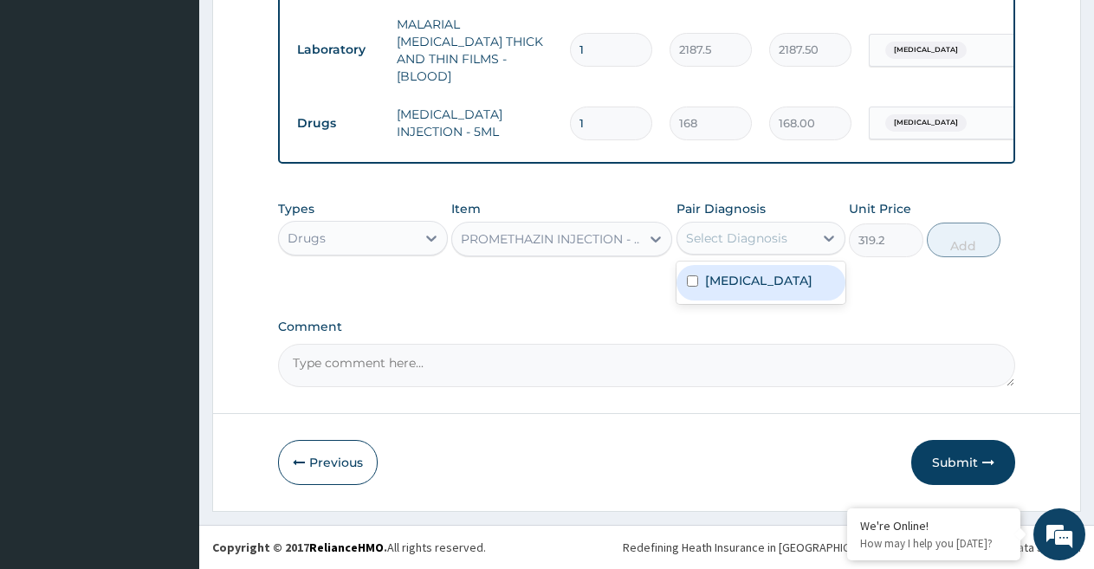
click at [753, 283] on div "Malaria" at bounding box center [761, 283] width 170 height 36
checkbox input "true"
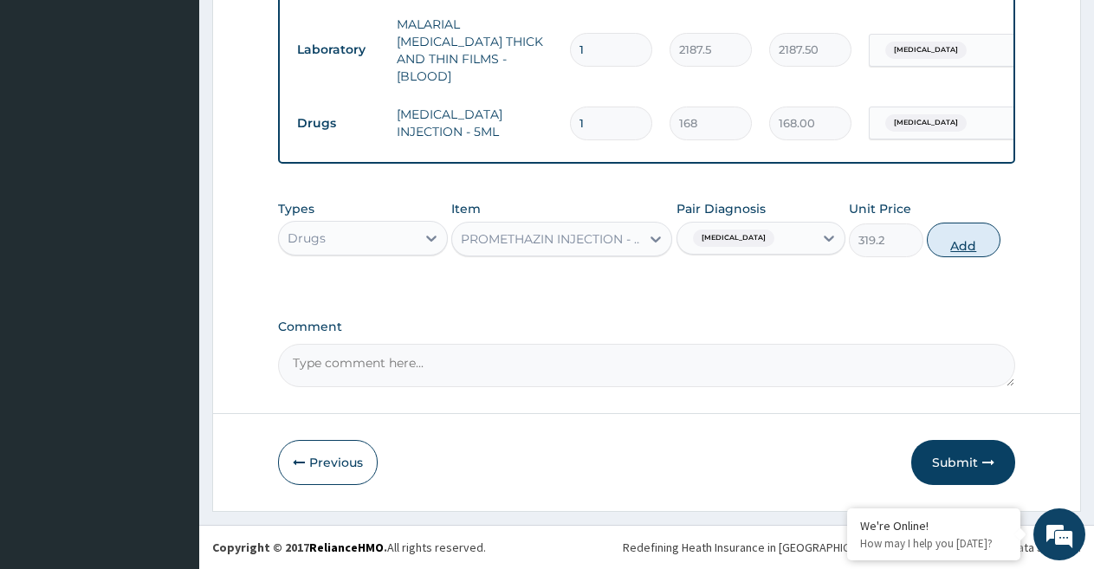
click at [980, 244] on button "Add" at bounding box center [964, 240] width 74 height 35
type input "0"
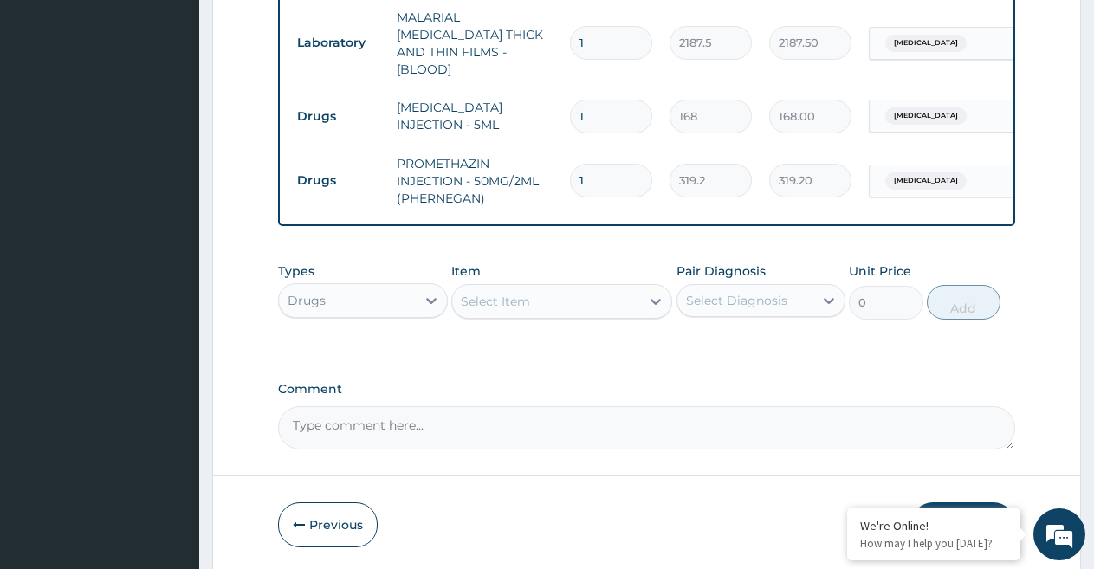
click at [502, 309] on div "Select Item" at bounding box center [495, 301] width 69 height 17
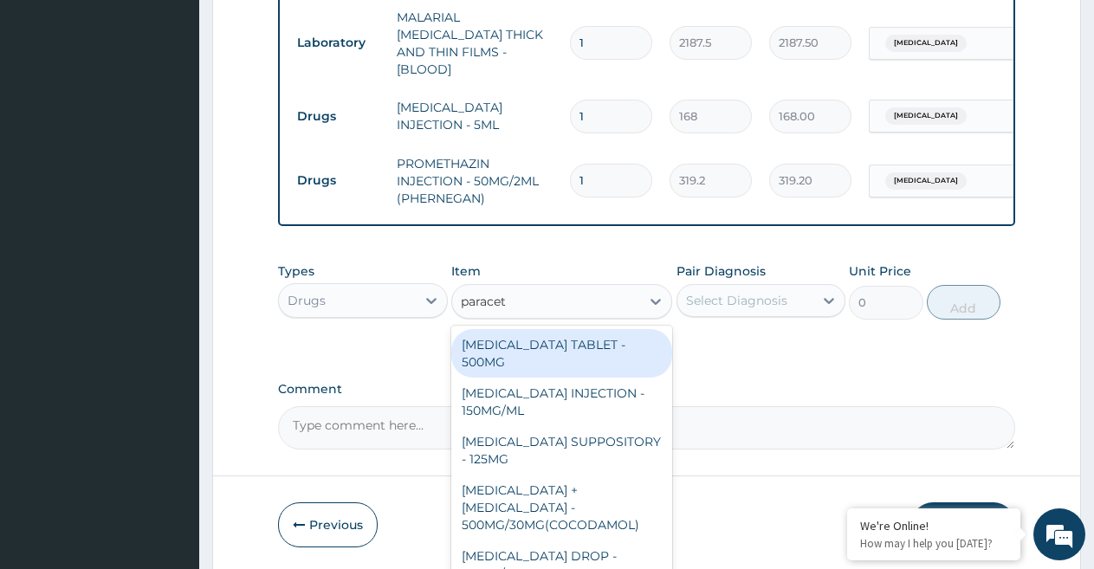
type input "paraceta"
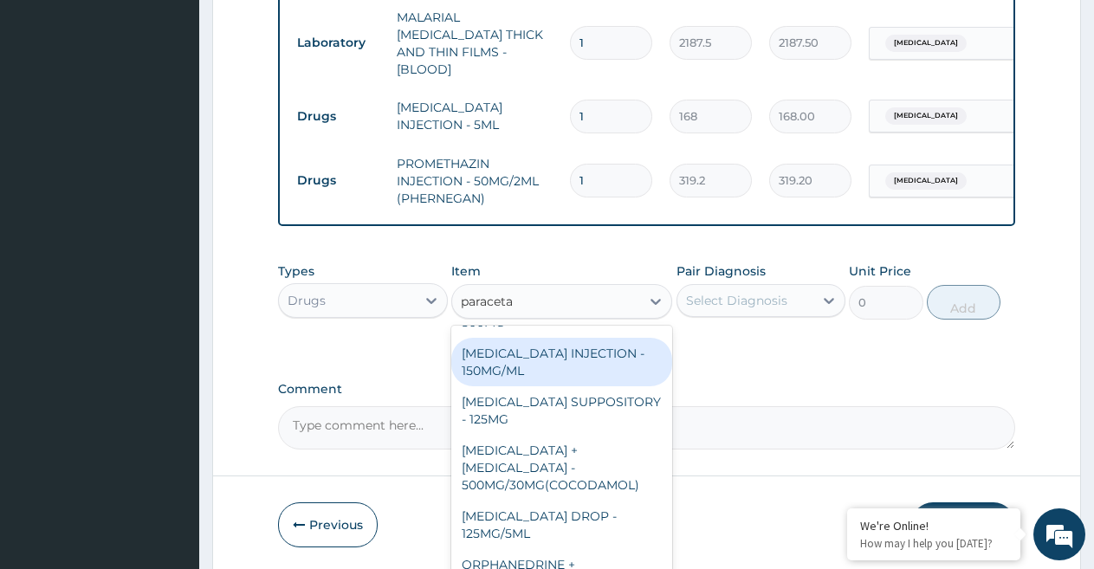
scroll to position [33, 0]
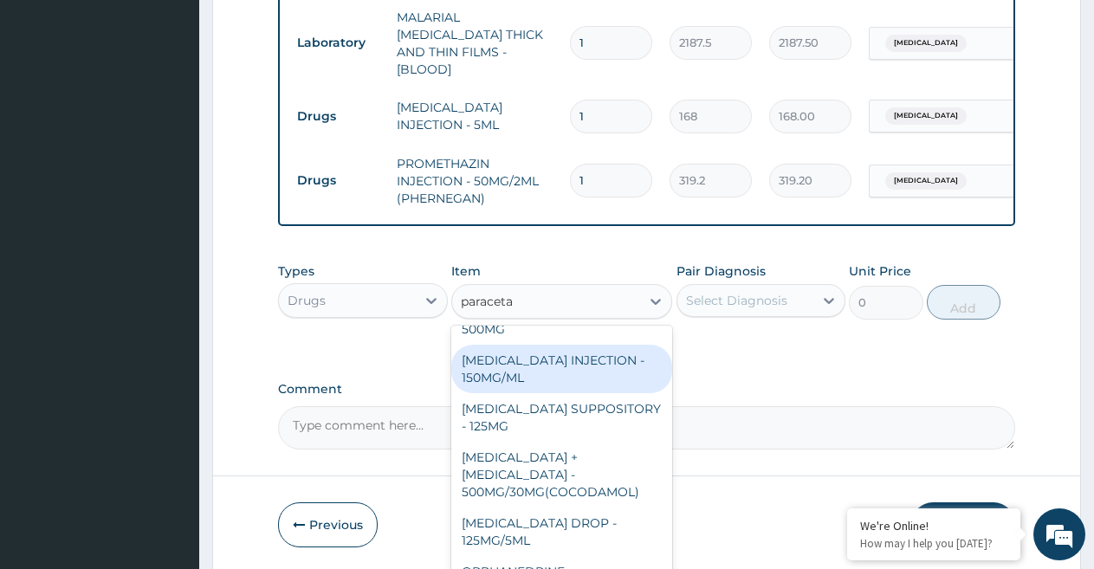
click at [599, 359] on div "PARACETAMOL INJECTION - 150MG/ML" at bounding box center [561, 369] width 221 height 49
type input "560"
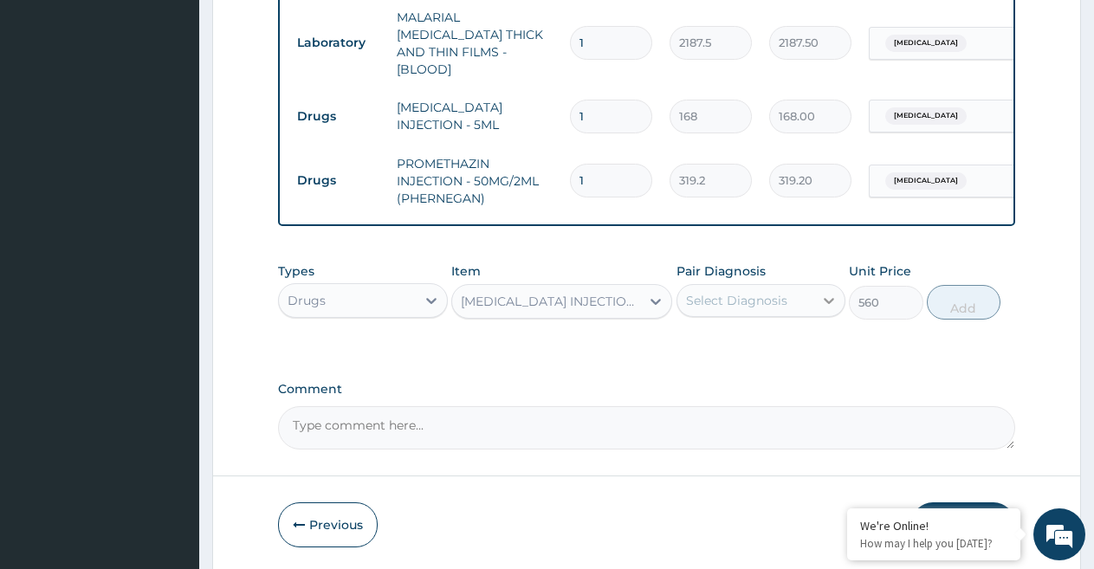
click at [817, 308] on div at bounding box center [828, 300] width 31 height 31
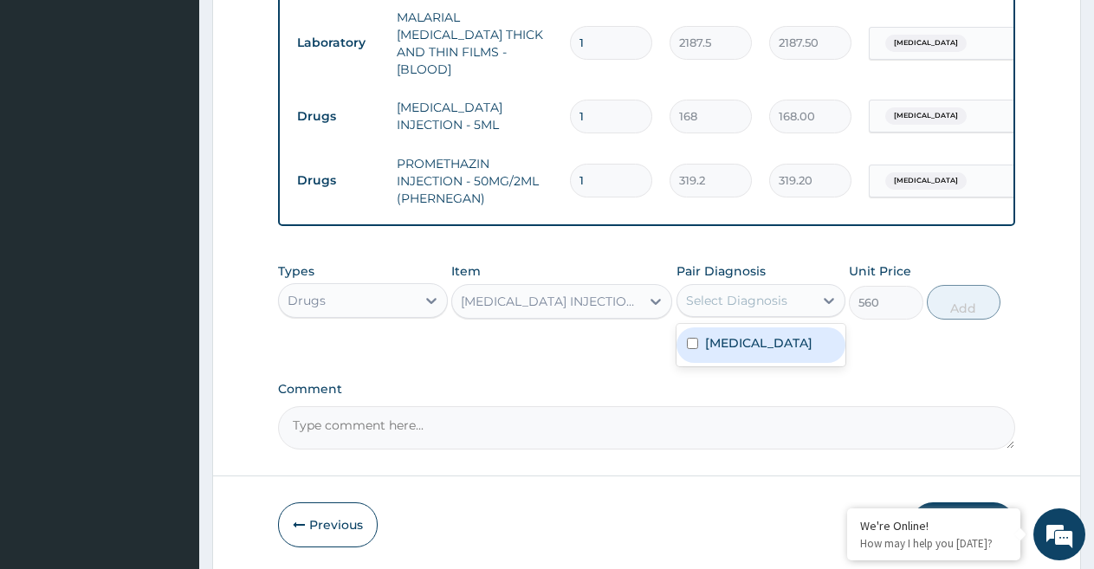
click at [783, 351] on div "Malaria" at bounding box center [761, 345] width 170 height 36
checkbox input "true"
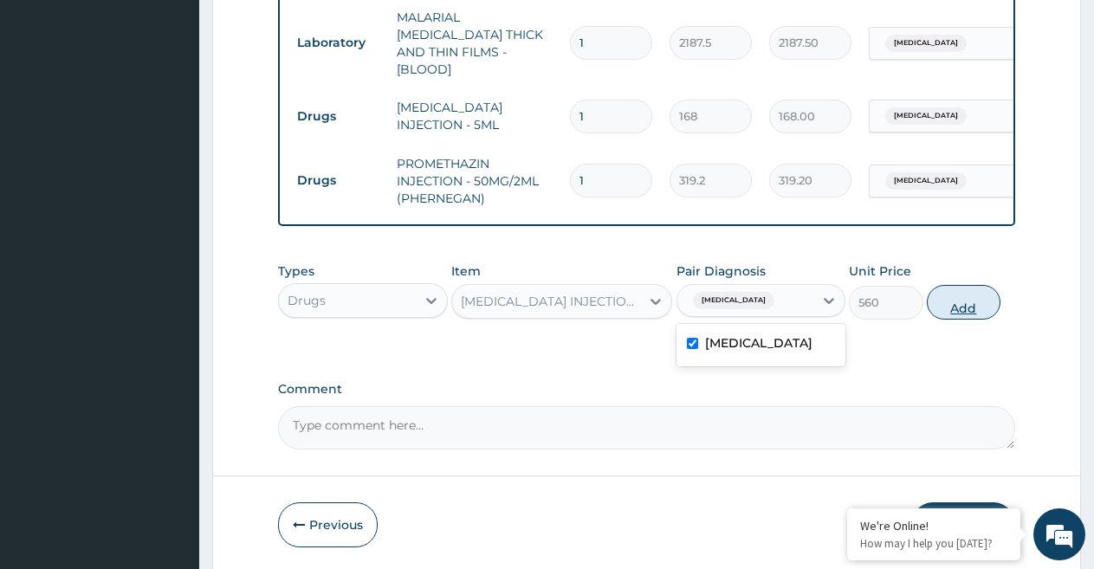
click at [958, 314] on button "Add" at bounding box center [964, 302] width 74 height 35
type input "0"
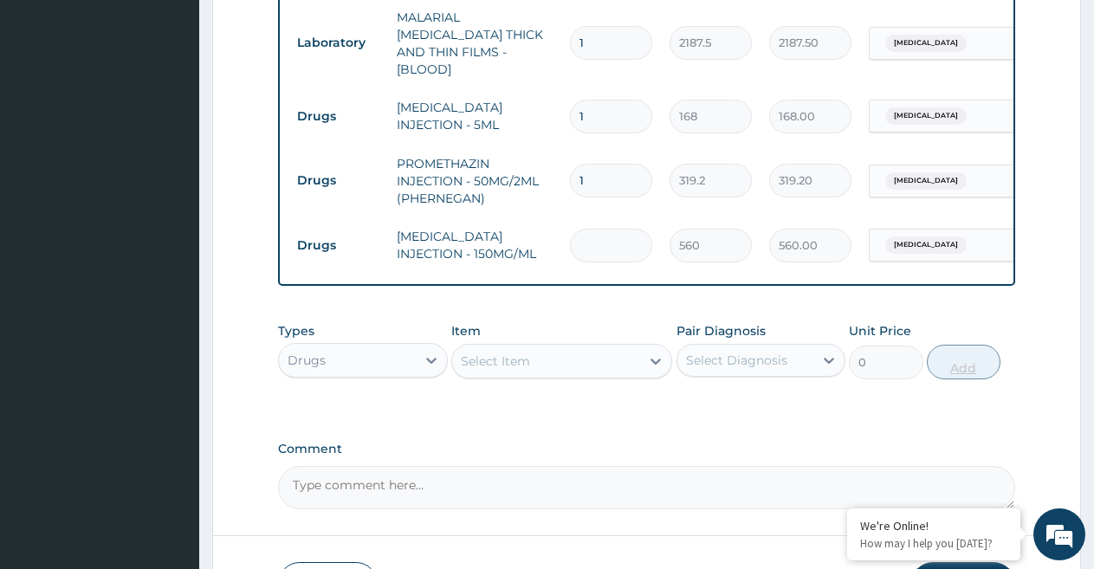
type input "0.00"
type input "3"
type input "1680.00"
type input "3"
click at [599, 373] on div "Select Item" at bounding box center [546, 361] width 188 height 28
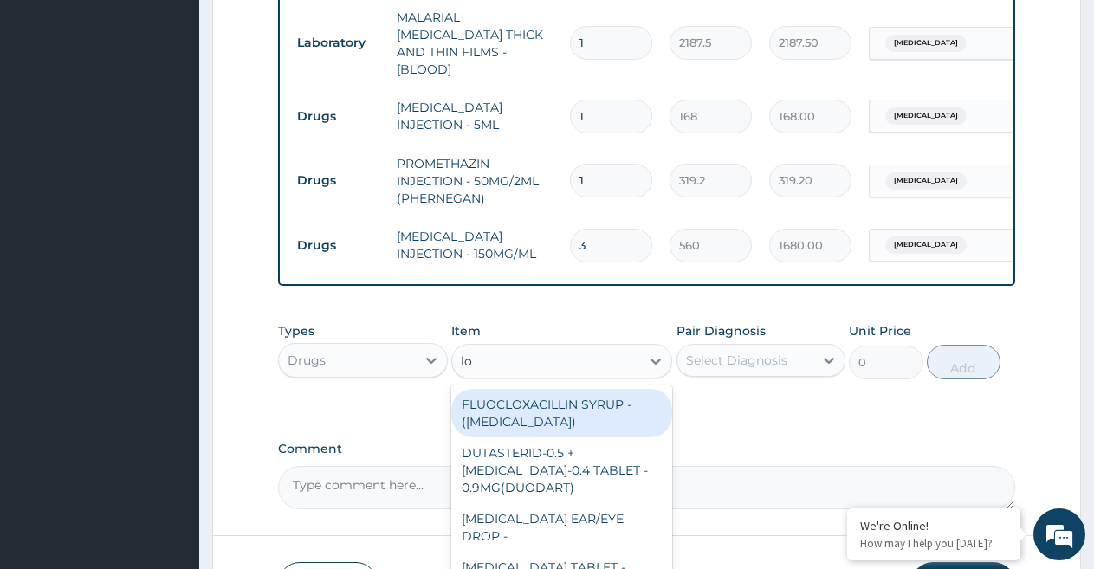
paste input "N"
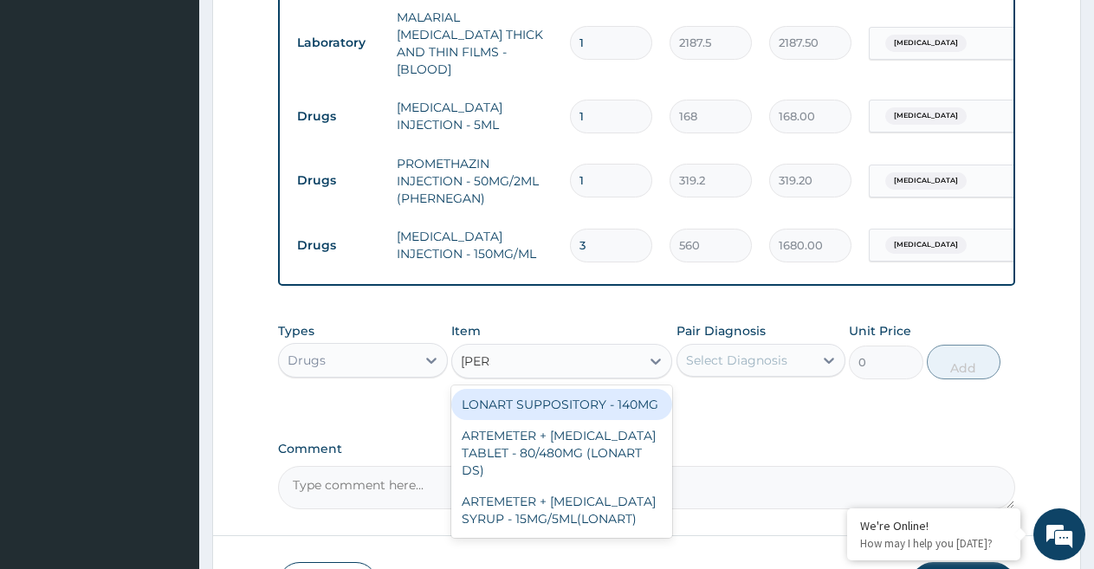
type input "loNar"
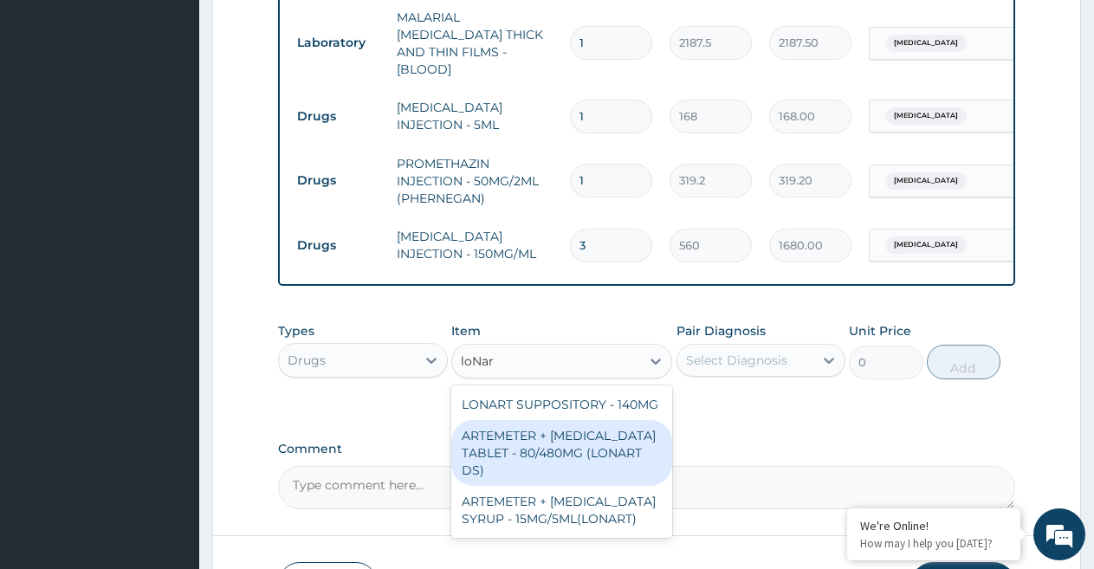
click at [580, 456] on div "ARTEMETER + LUMEFANTRINE TABLET - 80/480MG (LONART DS)" at bounding box center [561, 453] width 221 height 66
type input "588"
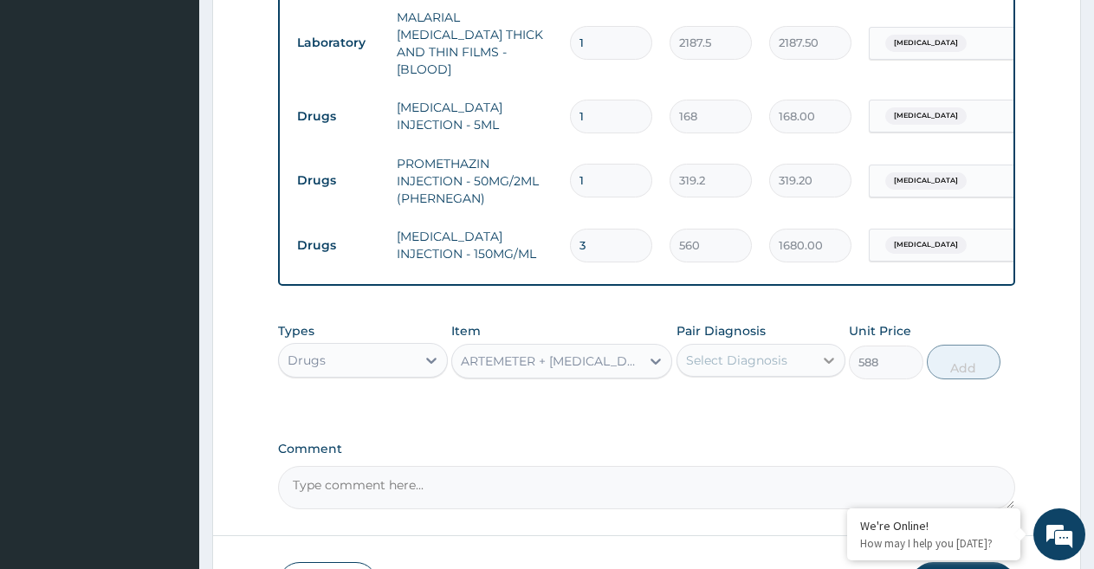
click at [817, 368] on div at bounding box center [828, 360] width 31 height 31
click at [778, 423] on div "Malaria" at bounding box center [761, 405] width 170 height 36
checkbox input "true"
click at [968, 366] on button "Add" at bounding box center [964, 362] width 74 height 35
type input "0"
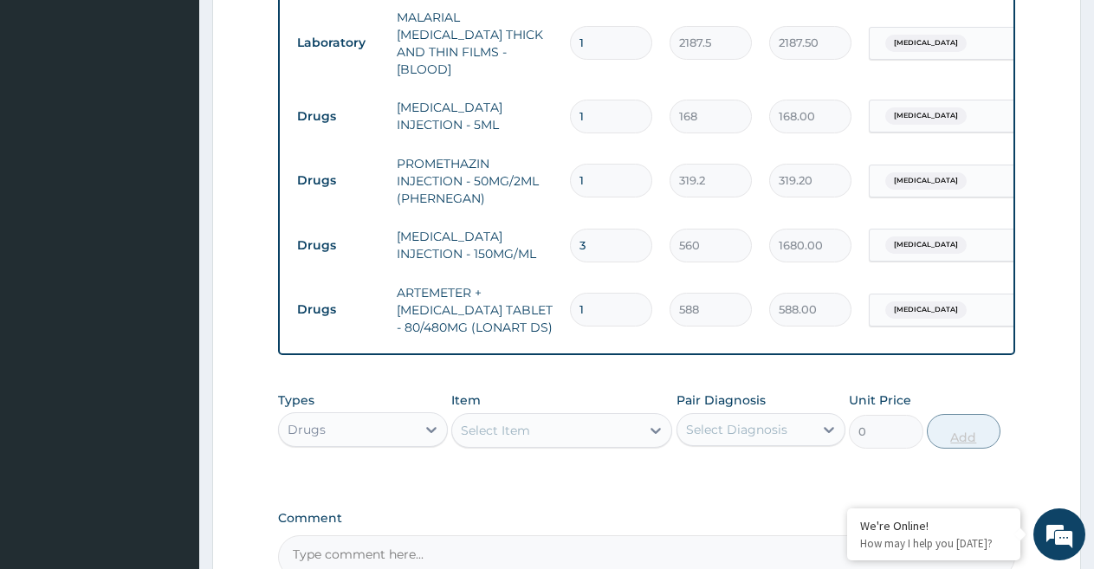
type input "0.00"
type input "6"
type input "3528.00"
type input "6"
click at [611, 437] on div "Select Item" at bounding box center [546, 431] width 188 height 28
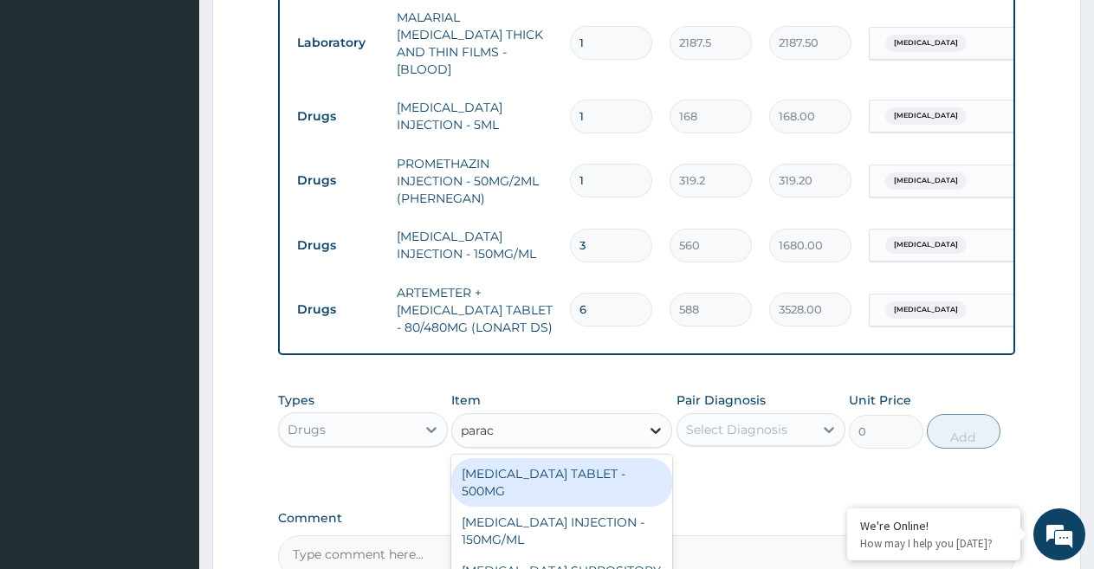
type input "parace"
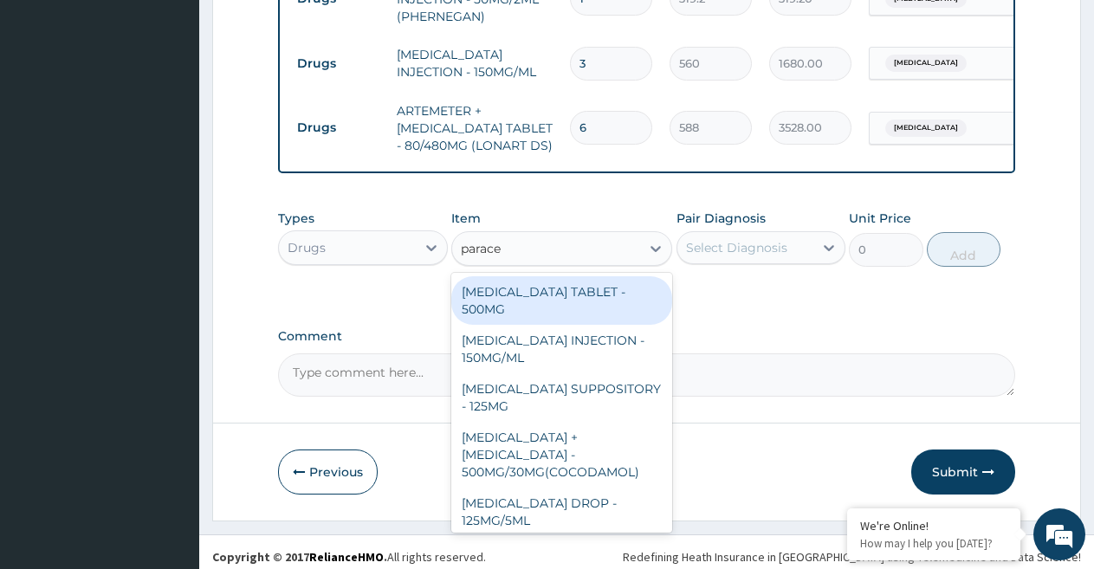
scroll to position [948, 0]
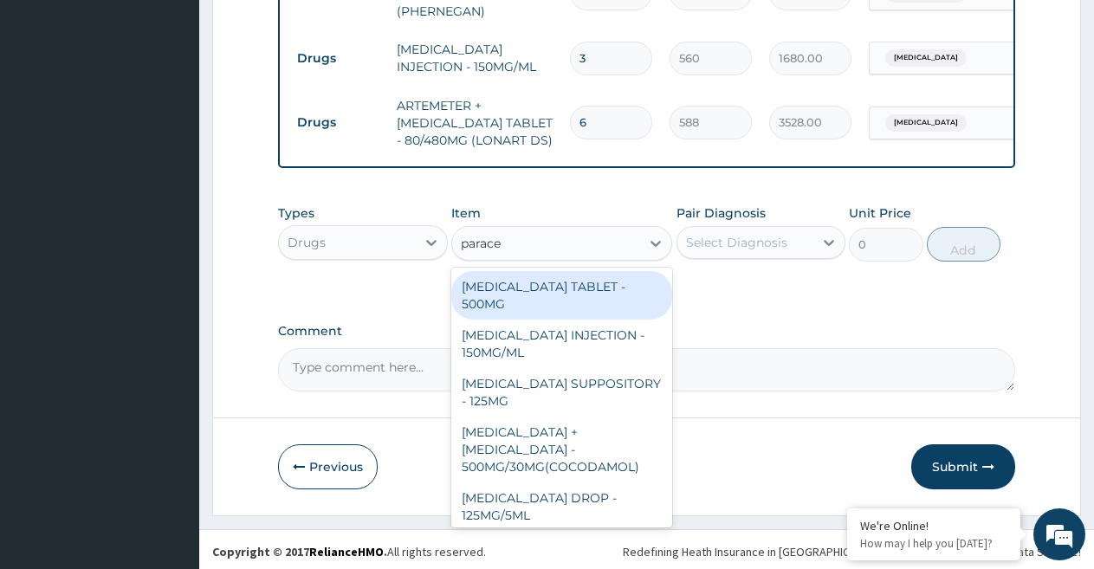
click at [519, 308] on div "PARACETAMOL TABLET - 500MG" at bounding box center [561, 295] width 221 height 49
type input "33.599999999999994"
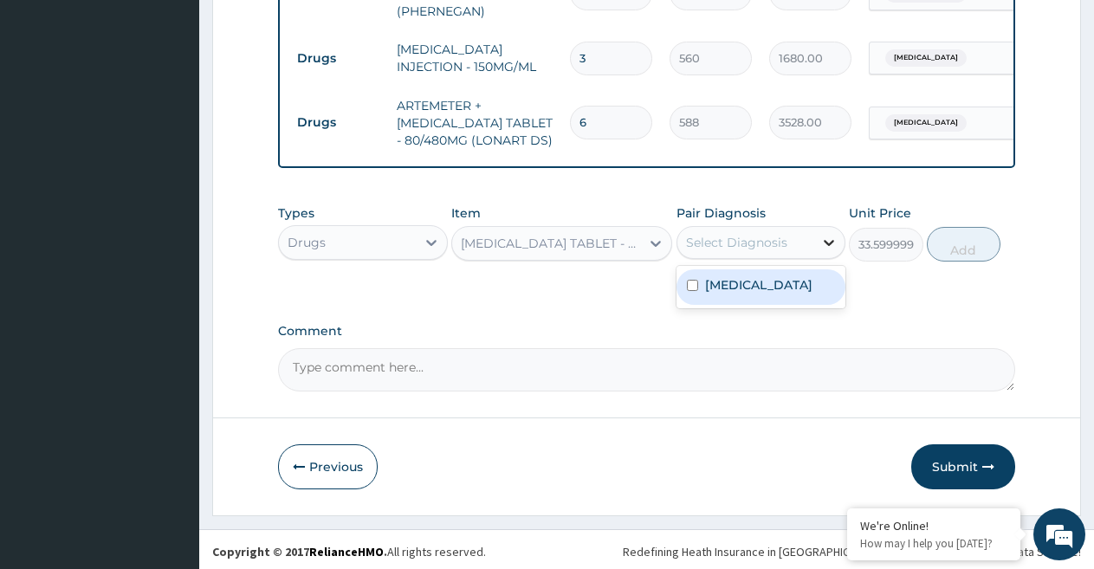
click at [823, 251] on icon at bounding box center [828, 242] width 17 height 17
click at [783, 294] on div "Malaria" at bounding box center [761, 287] width 170 height 36
checkbox input "true"
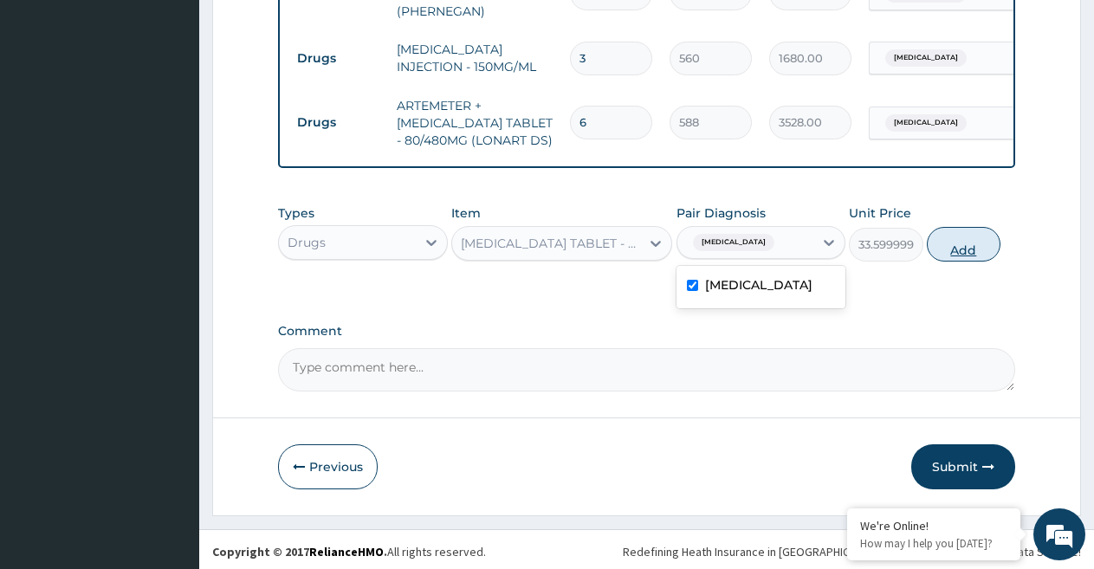
click at [973, 253] on button "Add" at bounding box center [964, 244] width 74 height 35
type input "0"
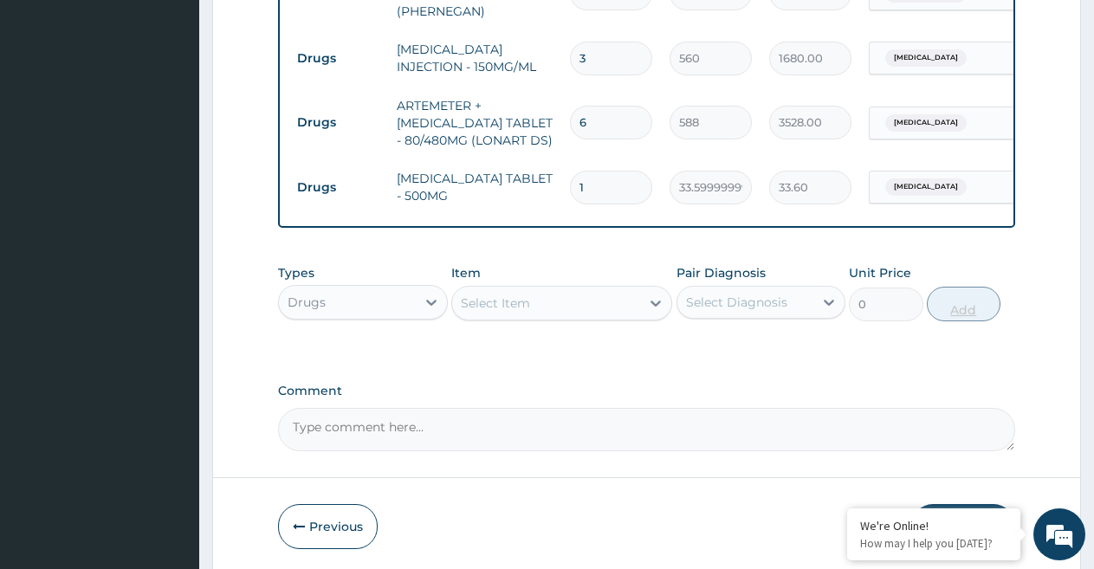
type input "0.00"
type input "3"
type input "100.80"
type input "30"
type input "1008.00"
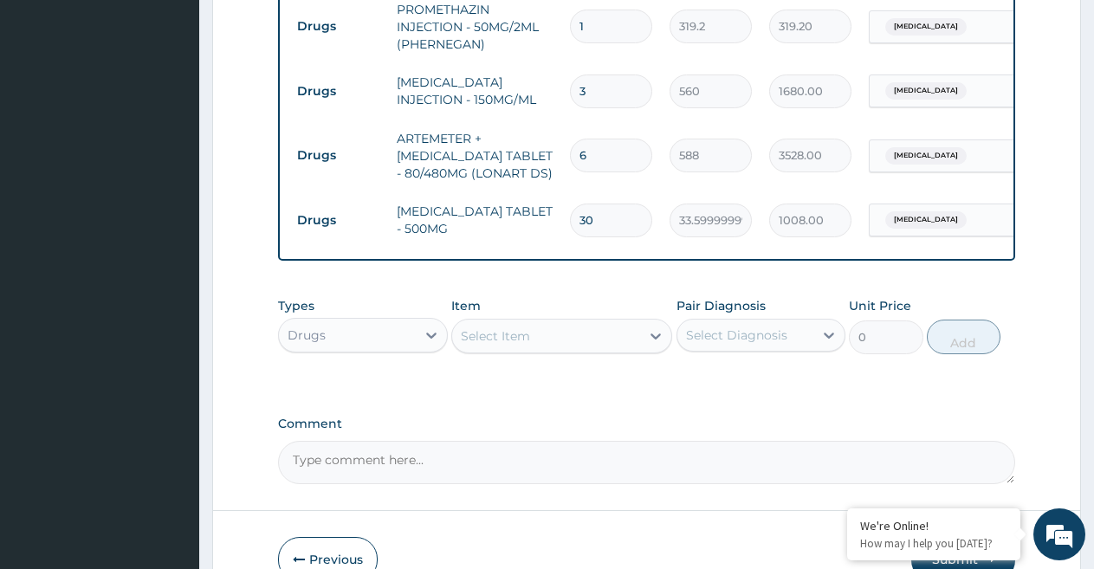
scroll to position [747, 0]
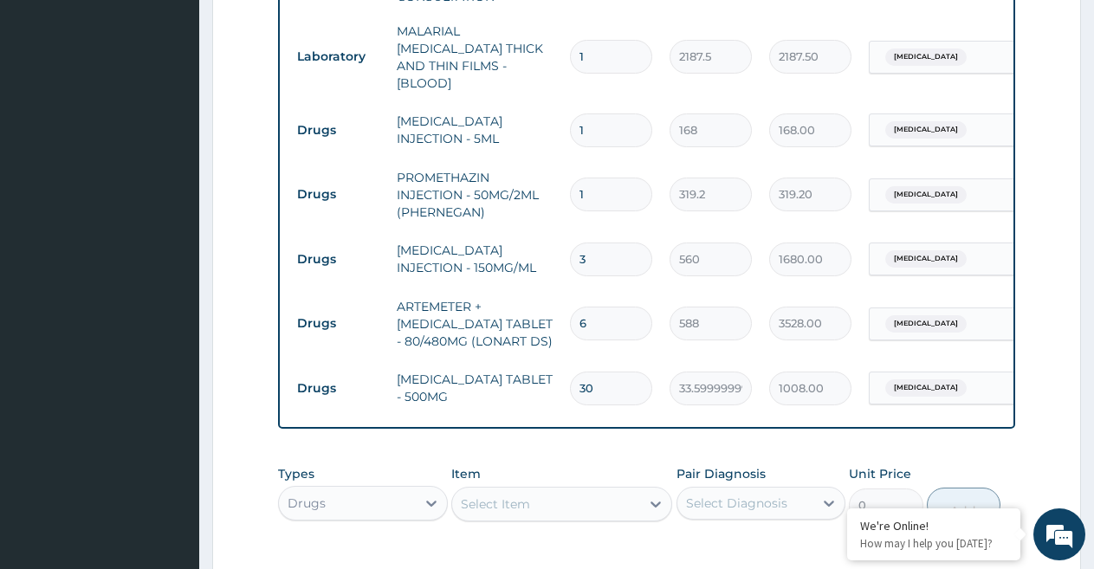
type input "30"
click at [601, 121] on input "1" at bounding box center [611, 130] width 82 height 34
type input "0.00"
type input "3"
type input "504.00"
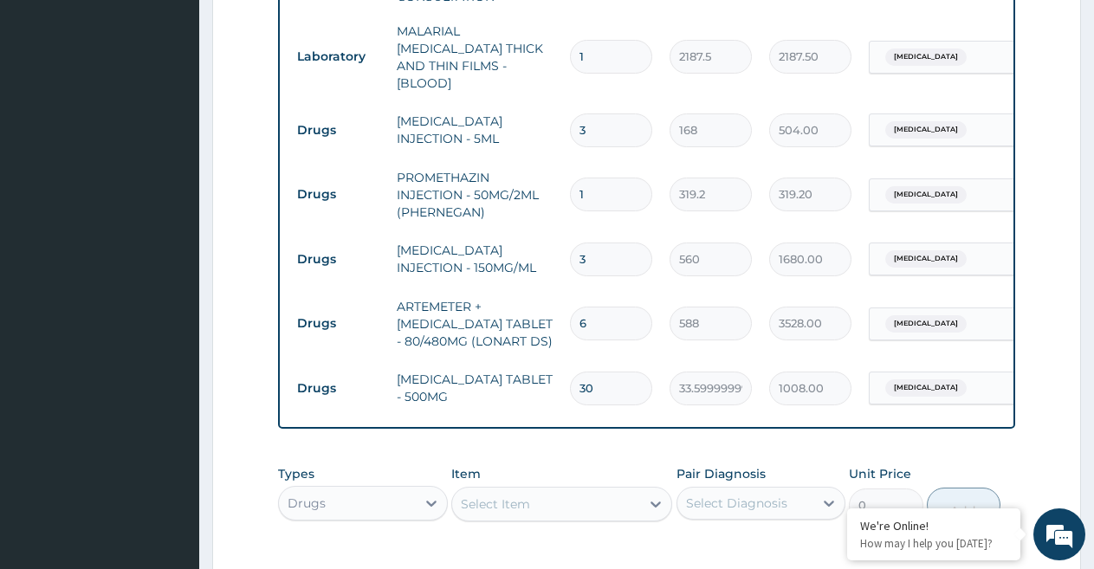
type input "3"
click at [615, 178] on input "1" at bounding box center [611, 195] width 82 height 34
type input "0.00"
type input "3"
type input "957.60"
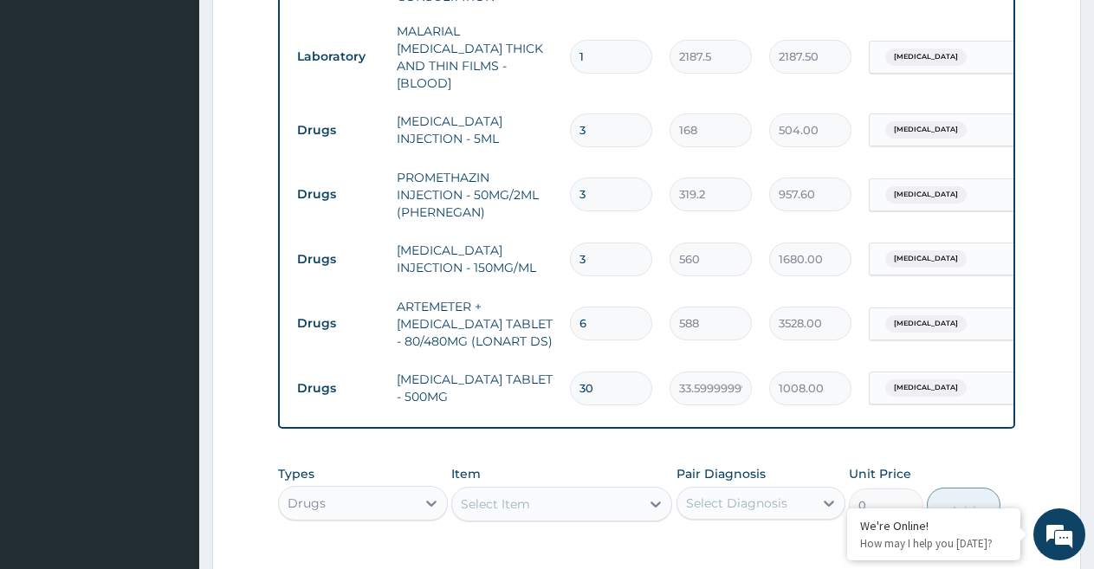
scroll to position [1019, 0]
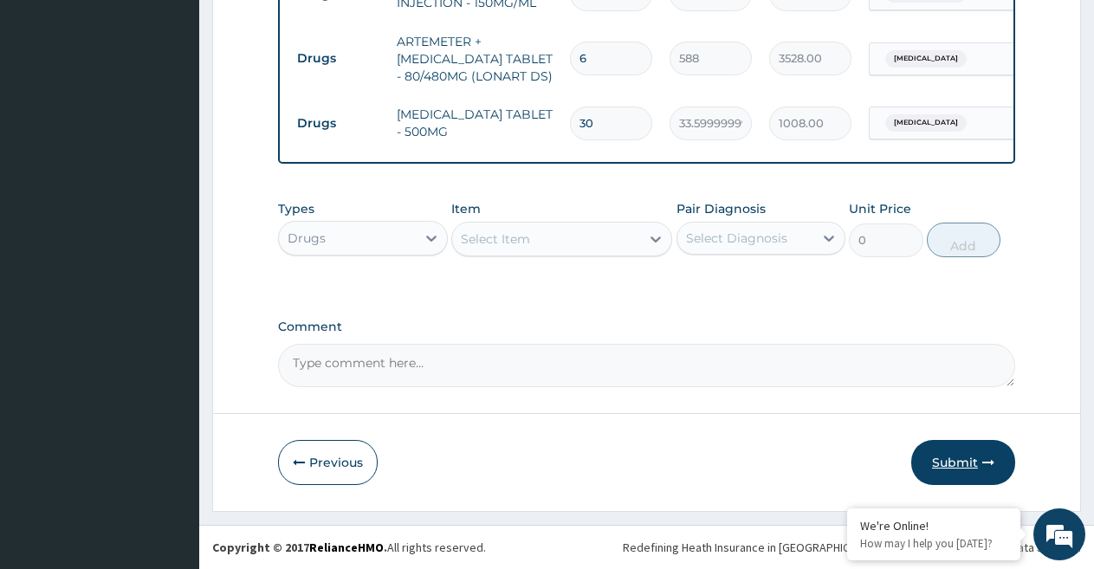
type input "3"
click at [936, 456] on button "Submit" at bounding box center [963, 462] width 104 height 45
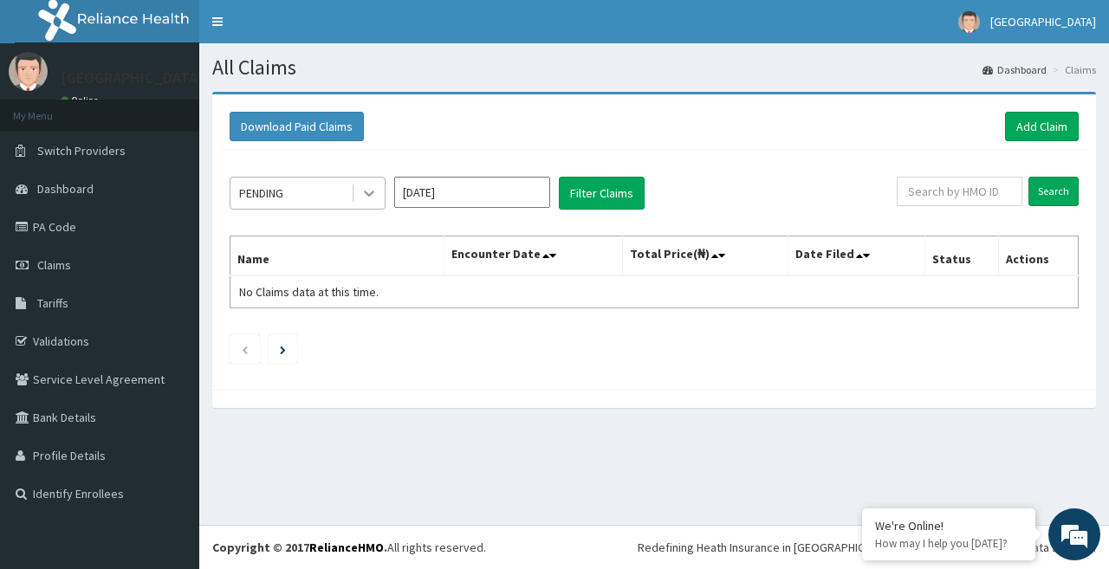
click at [362, 197] on icon at bounding box center [368, 192] width 17 height 17
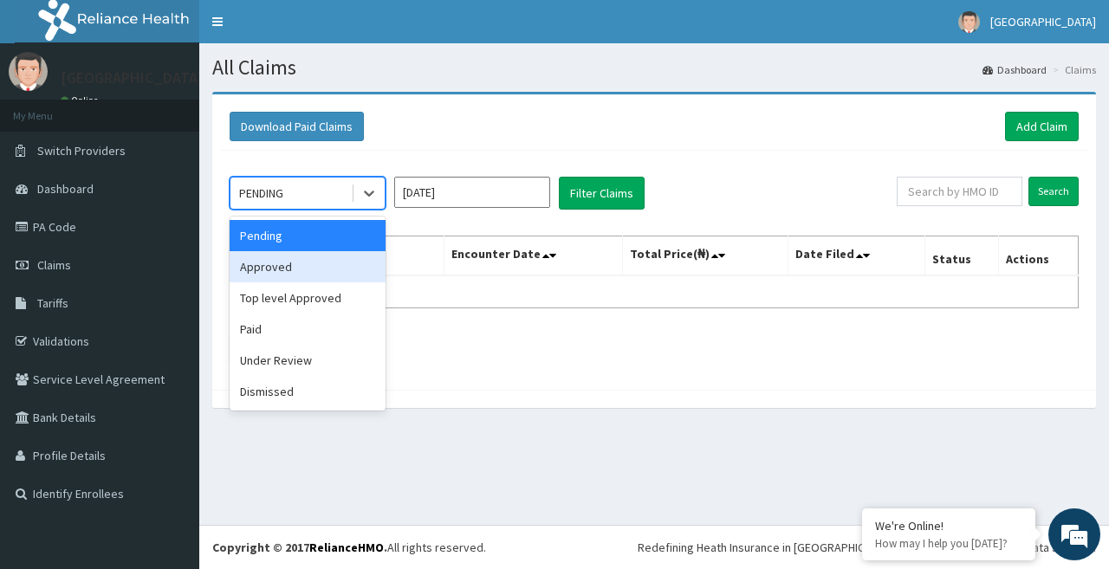
click at [304, 265] on div "Approved" at bounding box center [308, 266] width 156 height 31
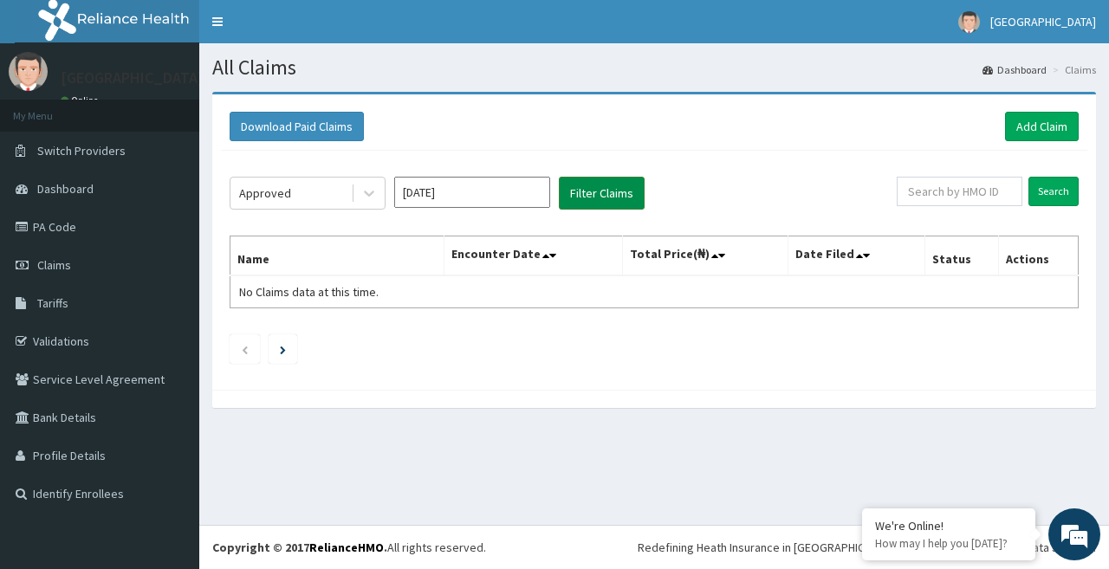
click at [601, 192] on button "Filter Claims" at bounding box center [602, 193] width 86 height 33
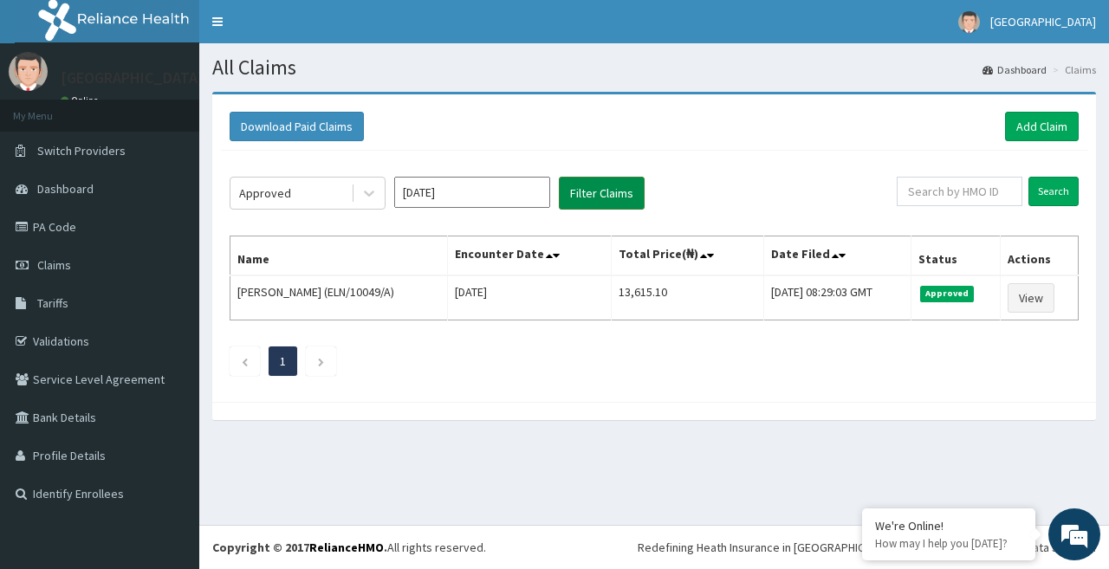
click at [559, 177] on button "Filter Claims" at bounding box center [602, 193] width 86 height 33
click at [1043, 129] on link "Add Claim" at bounding box center [1042, 126] width 74 height 29
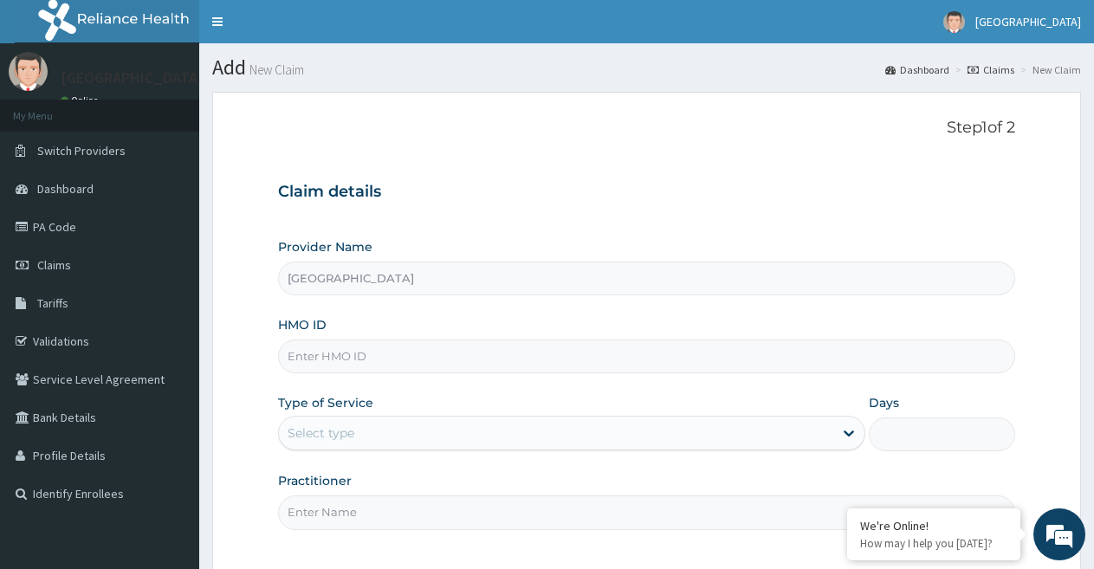
click at [0, 562] on aside "Broadland Hospital Online My Menu Switch Providers Dashboard PA Code Claims Tar…" at bounding box center [99, 364] width 199 height 728
click at [50, 565] on aside "Broadland Hospital Online My Menu Switch Providers Dashboard PA Code Claims Tar…" at bounding box center [99, 364] width 199 height 728
click at [391, 354] on input "HMO ID" at bounding box center [646, 357] width 737 height 34
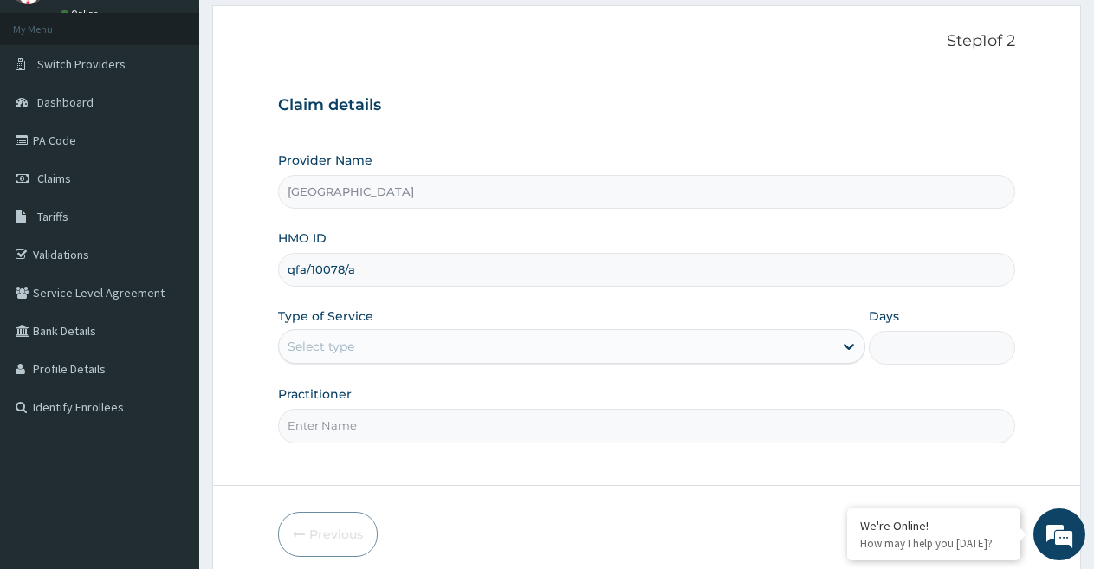
type input "qfa/10078/a"
click at [452, 343] on div "Select type" at bounding box center [555, 347] width 553 height 28
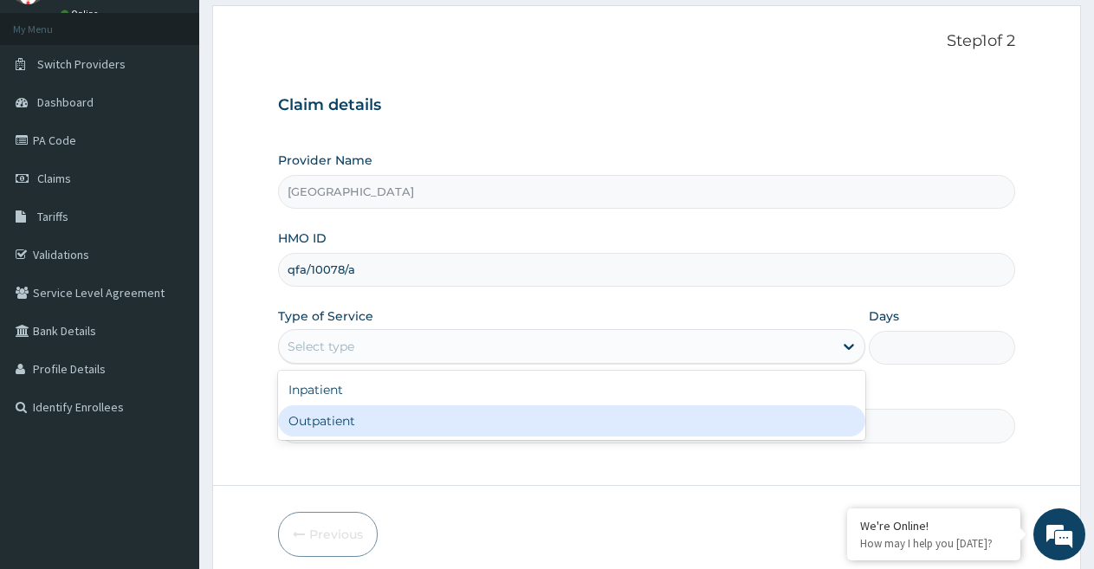
click at [405, 418] on div "Outpatient" at bounding box center [571, 420] width 586 height 31
type input "1"
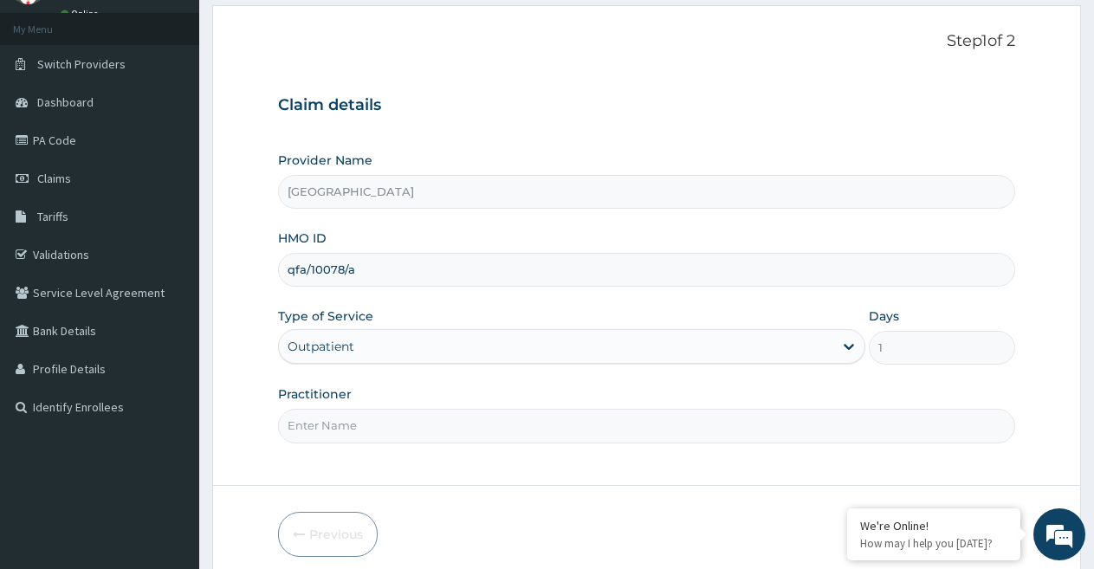
click at [549, 428] on input "Practitioner" at bounding box center [646, 426] width 737 height 34
type input "DR OKAMKPA"
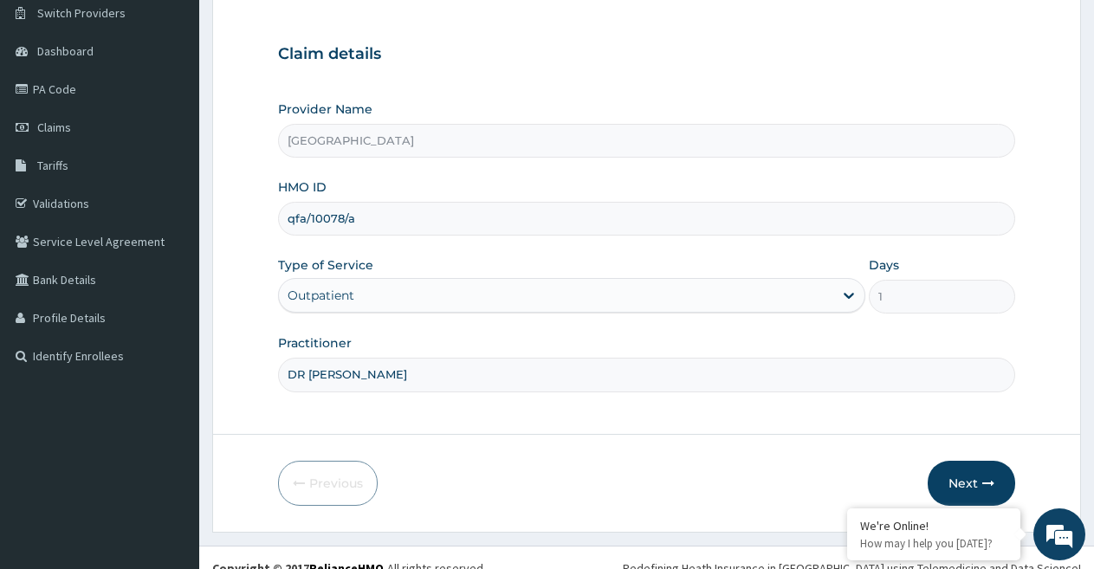
scroll to position [159, 0]
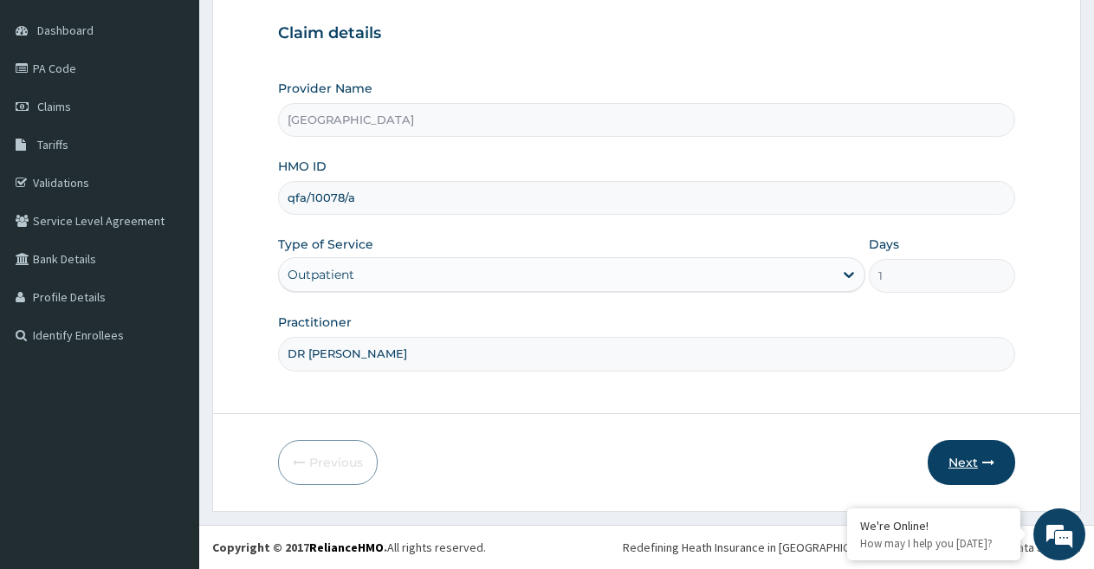
click at [955, 469] on button "Next" at bounding box center [971, 462] width 87 height 45
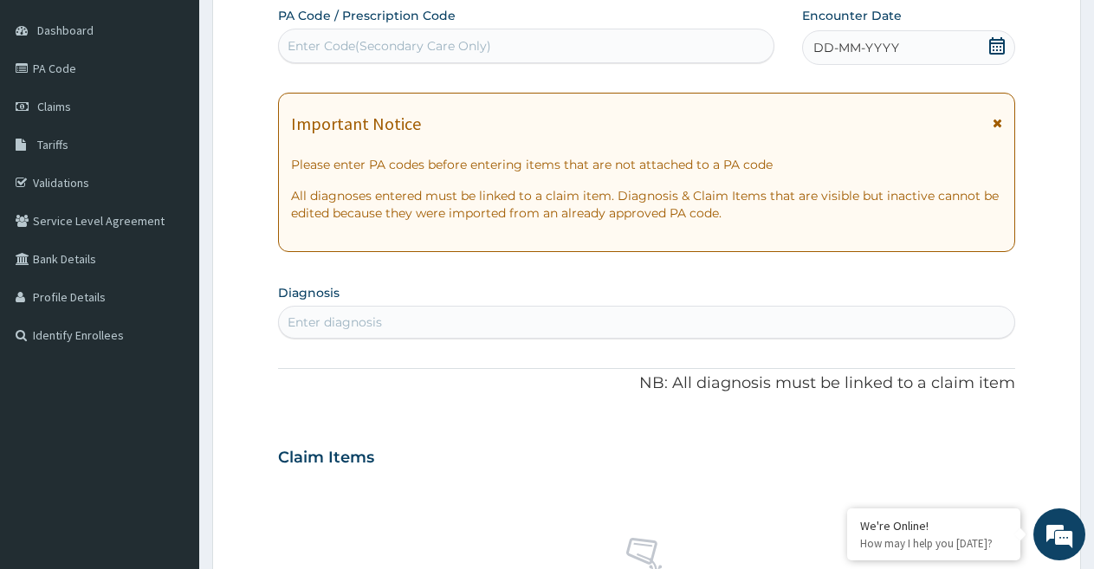
scroll to position [61, 0]
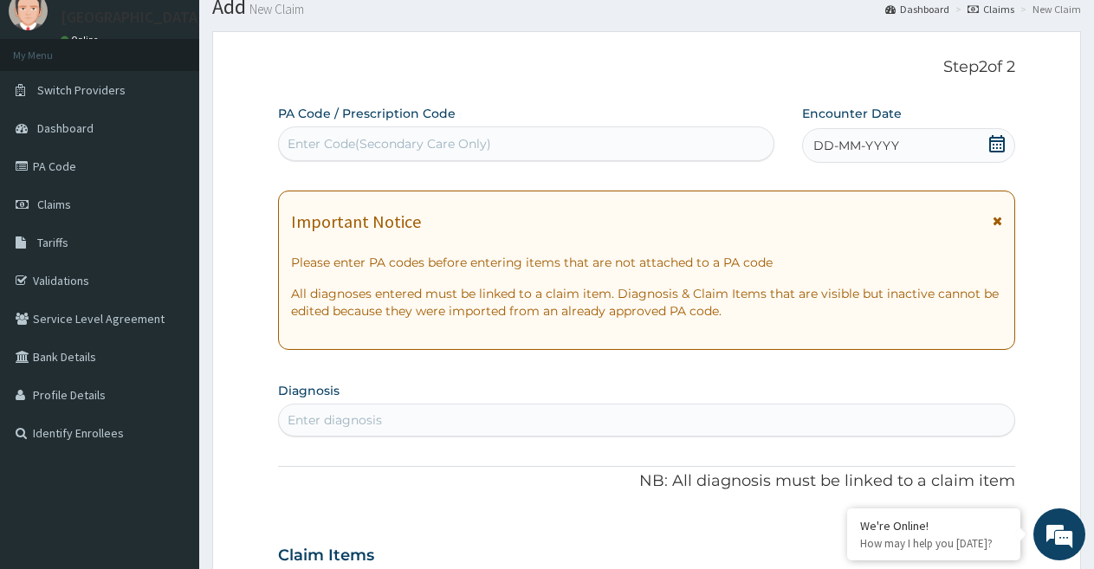
click at [994, 142] on icon at bounding box center [996, 143] width 17 height 17
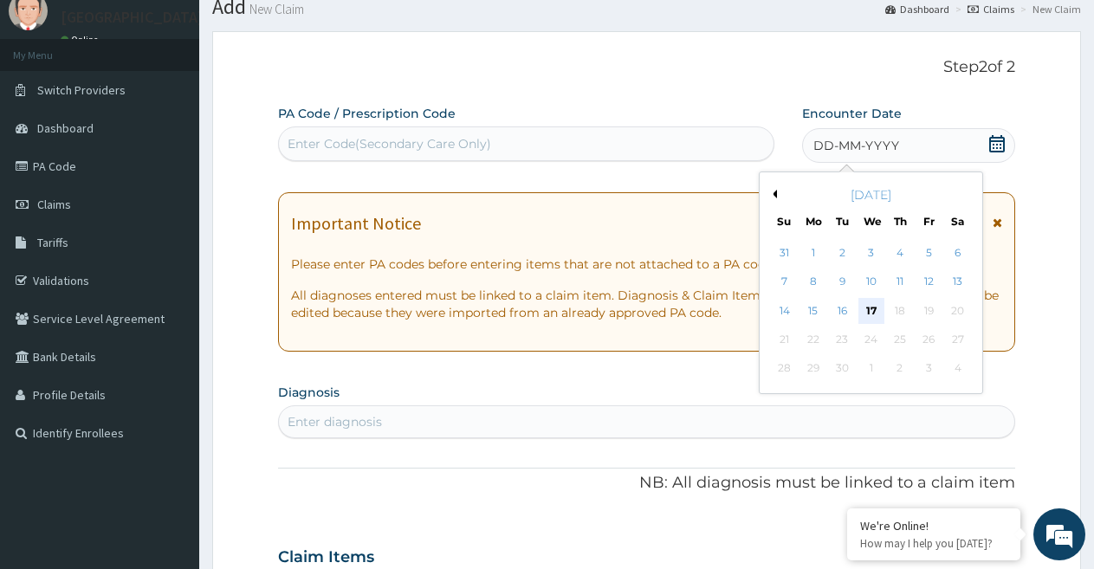
click at [873, 314] on div "17" at bounding box center [871, 311] width 26 height 26
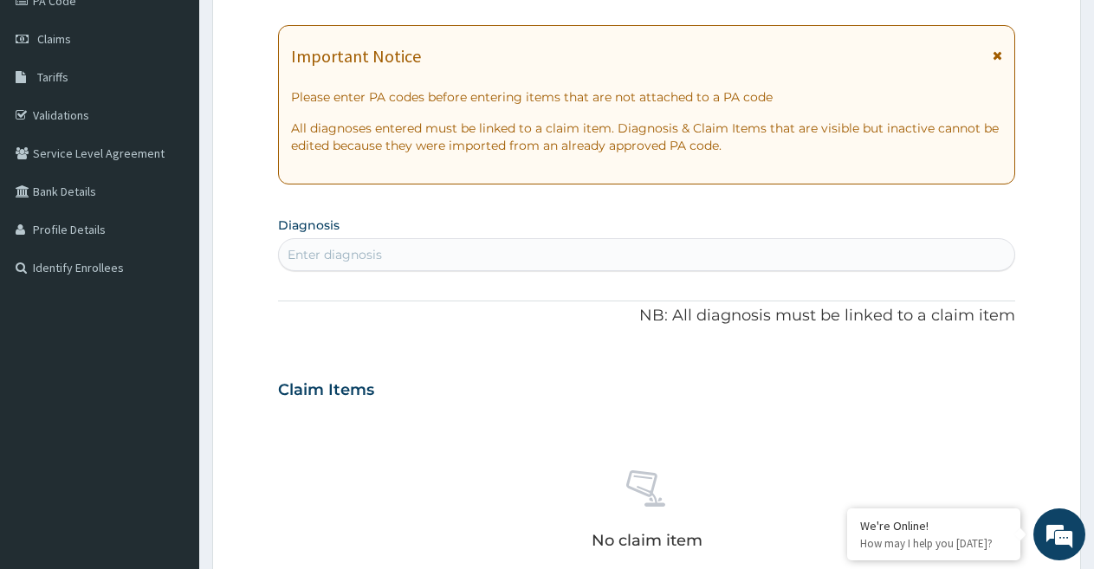
scroll to position [246, 0]
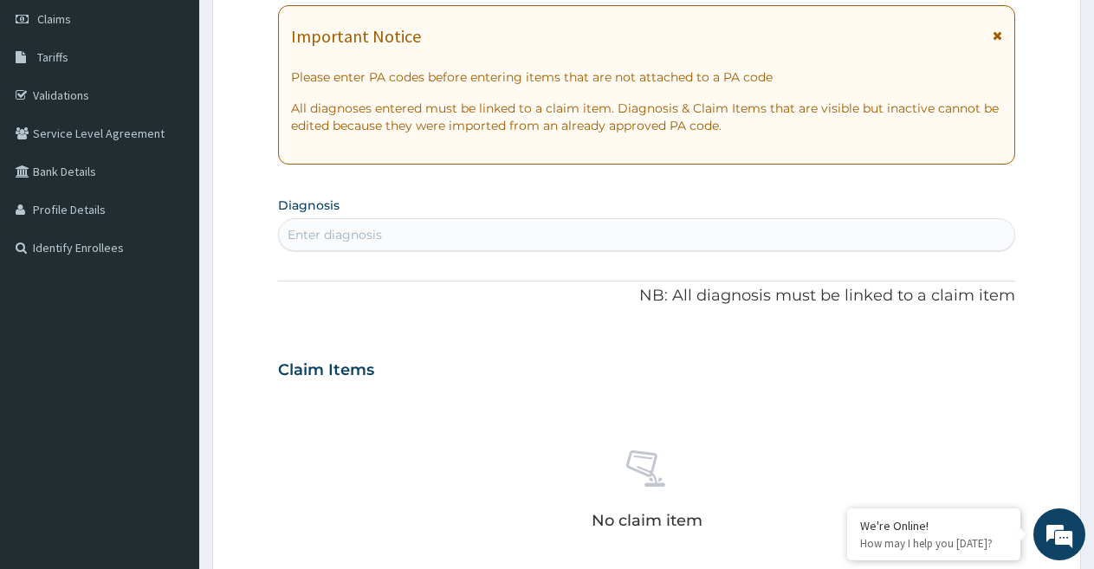
click at [847, 230] on div "Enter diagnosis" at bounding box center [646, 235] width 735 height 28
type input "plasmod"
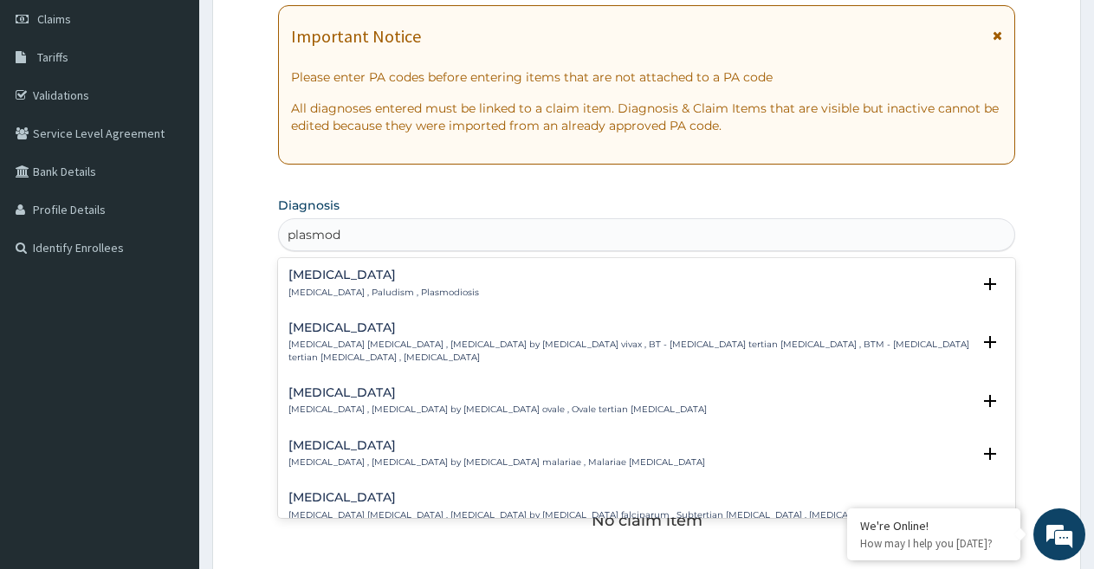
click at [312, 285] on div "Malaria Malaria , Paludism , Plasmodiosis" at bounding box center [383, 284] width 191 height 30
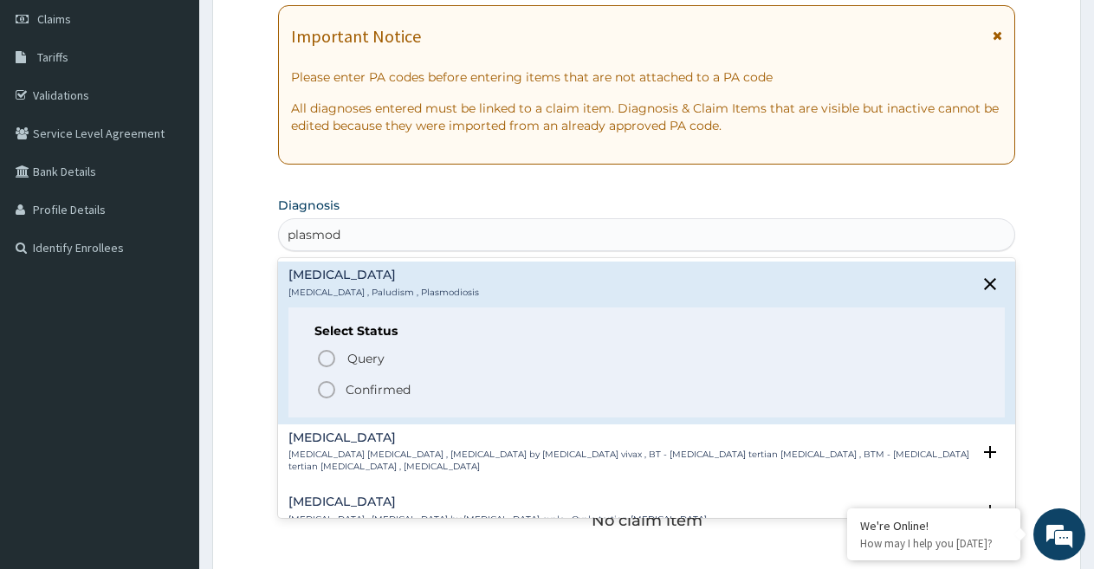
click at [321, 392] on icon "status option filled" at bounding box center [326, 389] width 21 height 21
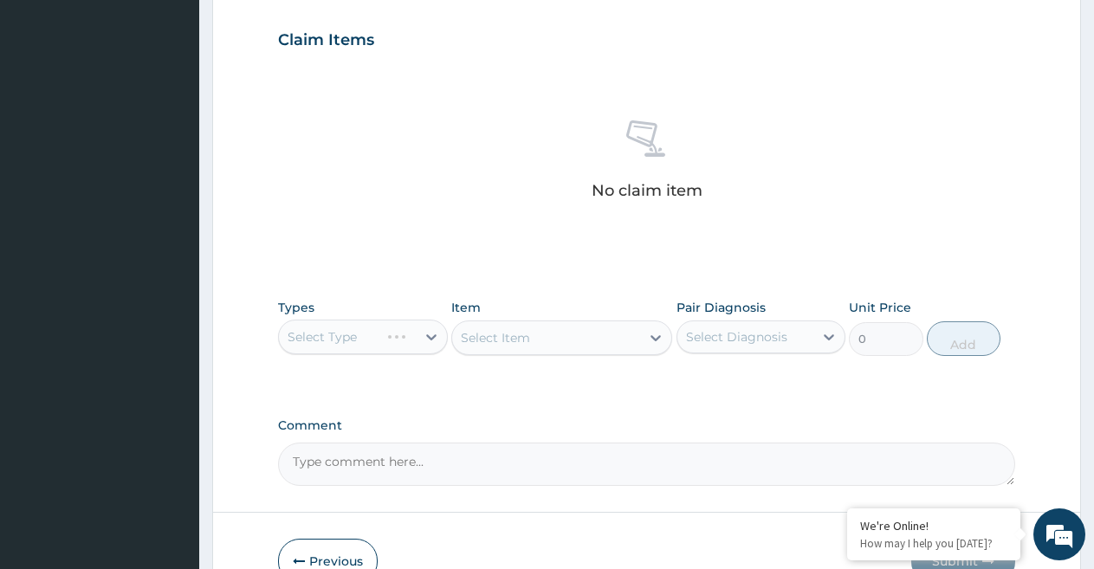
scroll to position [586, 0]
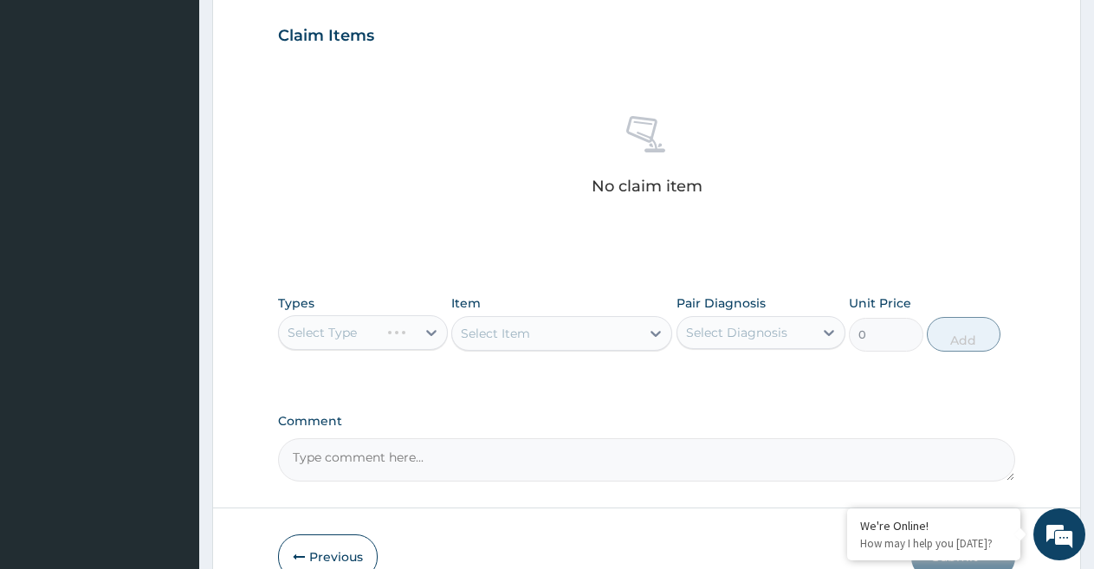
click at [432, 328] on div "Select Type" at bounding box center [363, 332] width 170 height 35
click at [430, 329] on div "Select Type" at bounding box center [363, 332] width 170 height 35
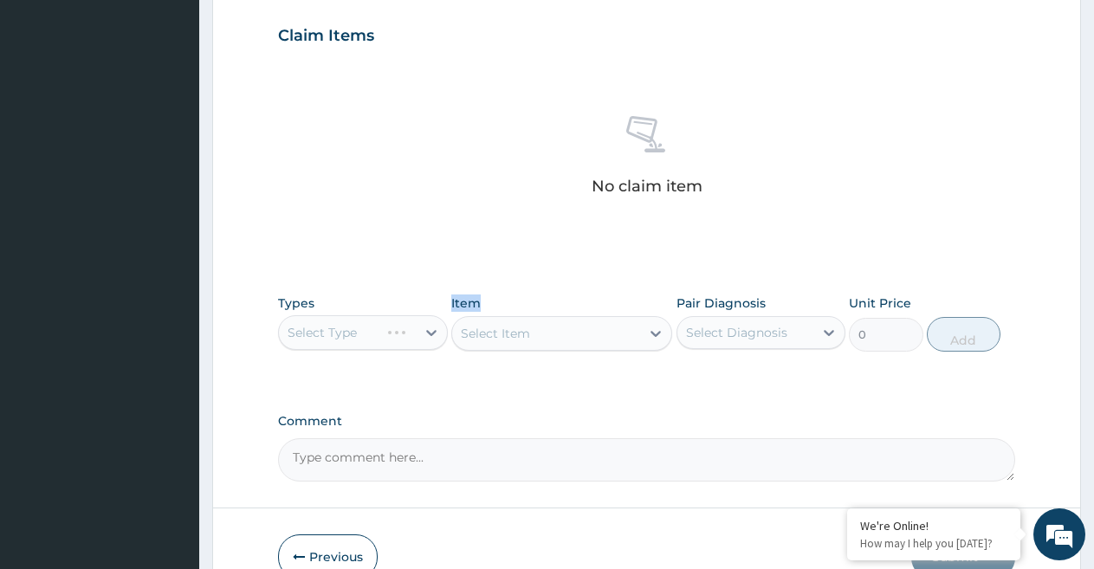
click at [430, 329] on div "Select Type" at bounding box center [363, 332] width 170 height 35
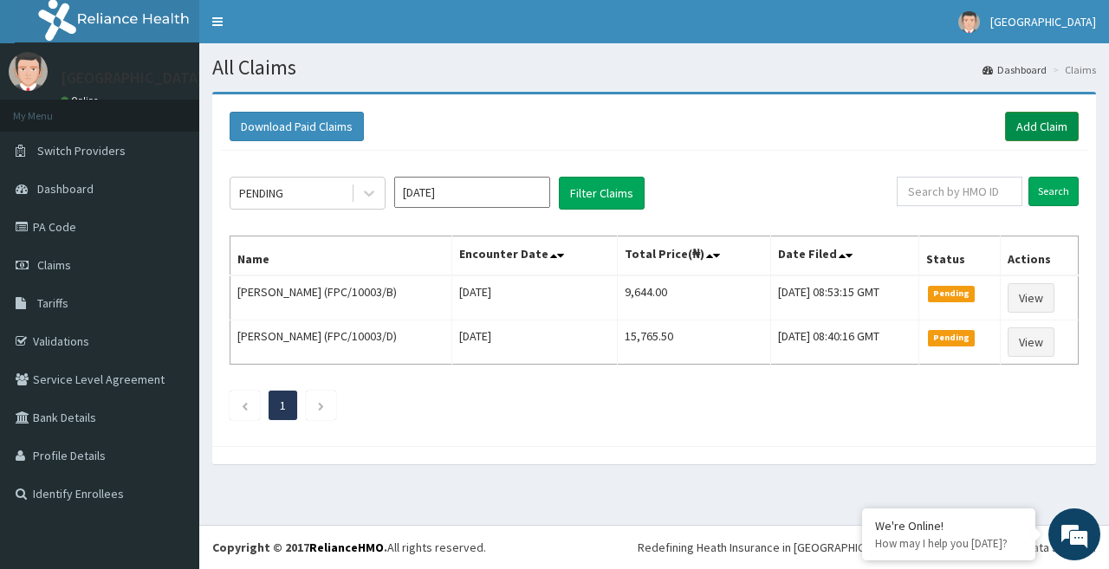
click at [1045, 121] on link "Add Claim" at bounding box center [1042, 126] width 74 height 29
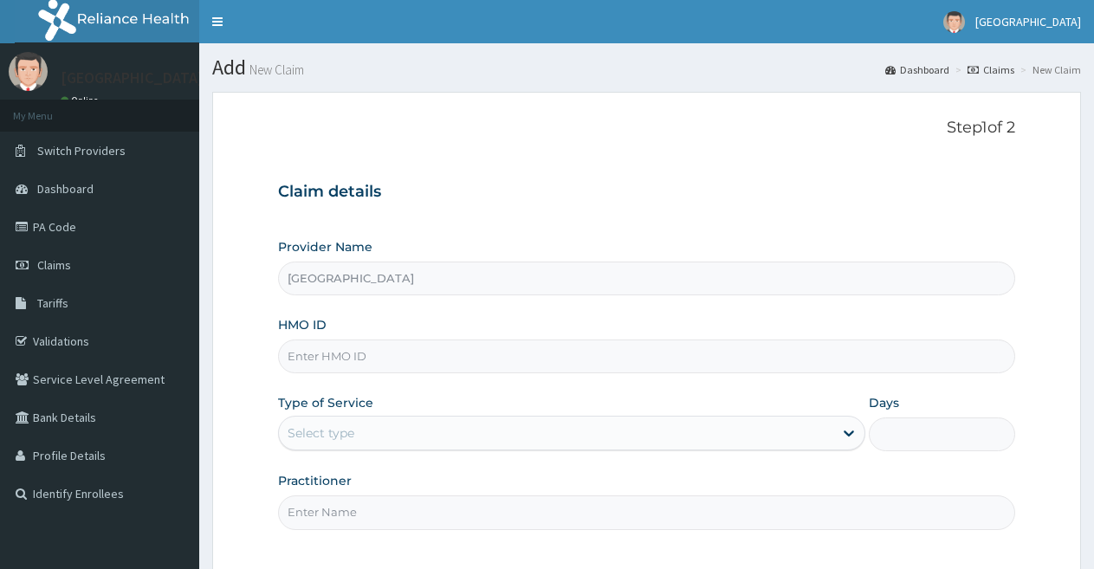
click at [631, 356] on input "HMO ID" at bounding box center [646, 357] width 737 height 34
type input "qfa/10078/a"
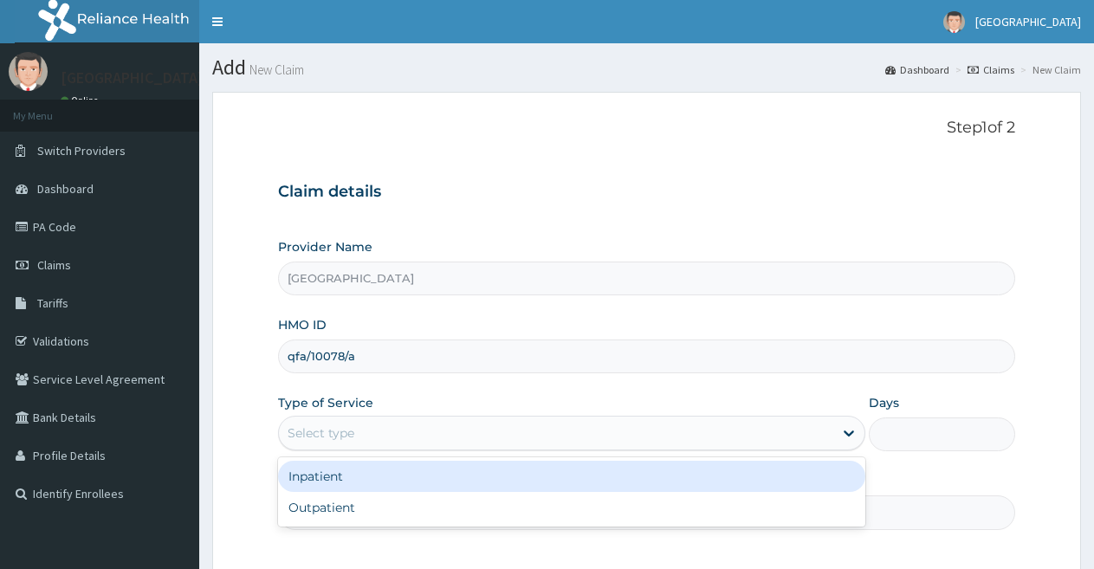
click at [631, 433] on div "Select type" at bounding box center [555, 433] width 553 height 28
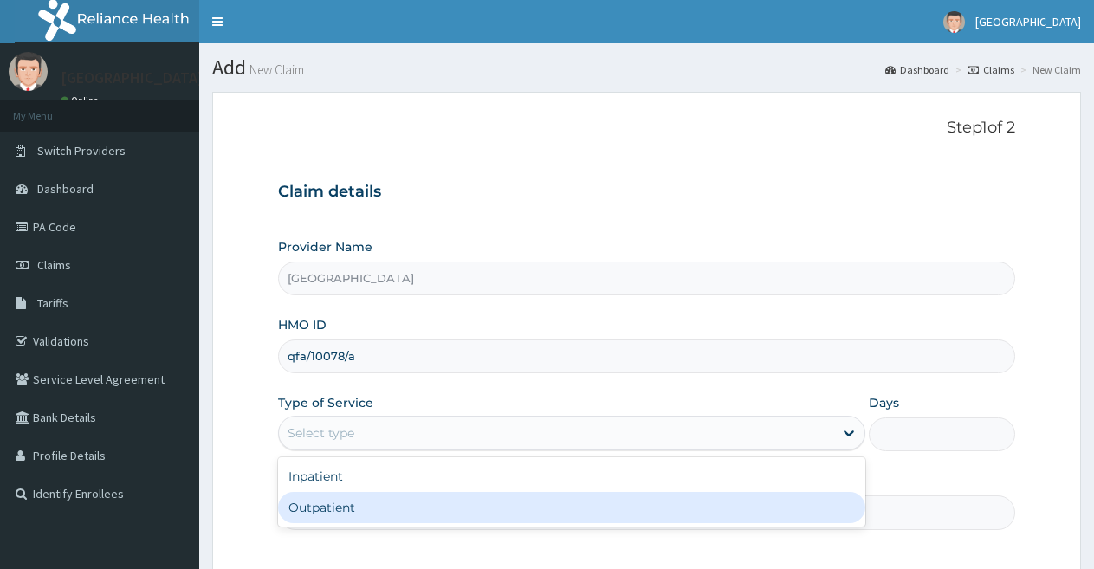
click at [590, 518] on div "Outpatient" at bounding box center [571, 507] width 586 height 31
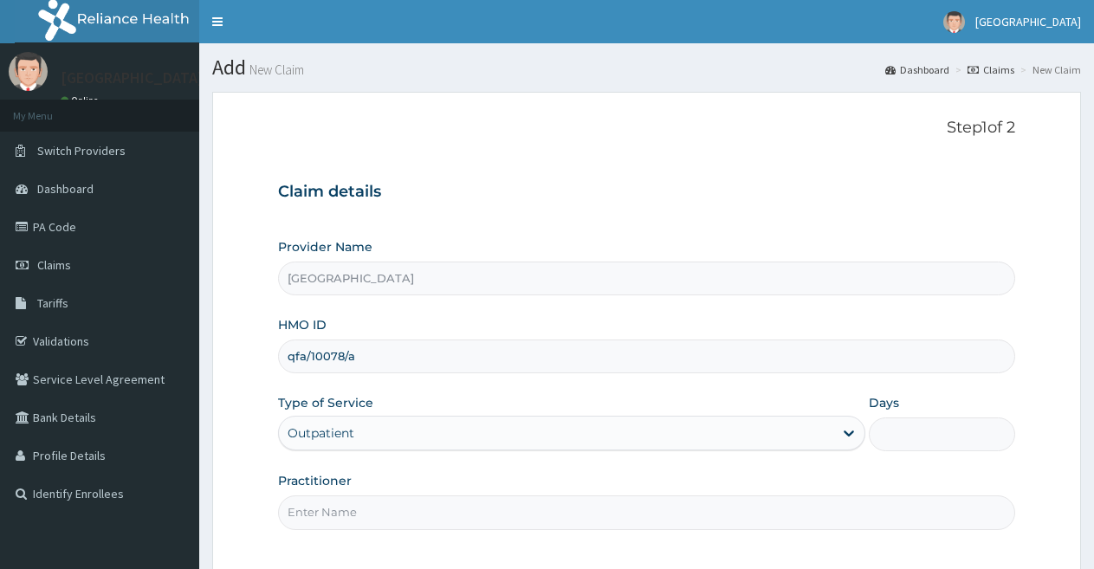
type input "1"
click at [625, 506] on input "Practitioner" at bounding box center [646, 512] width 737 height 34
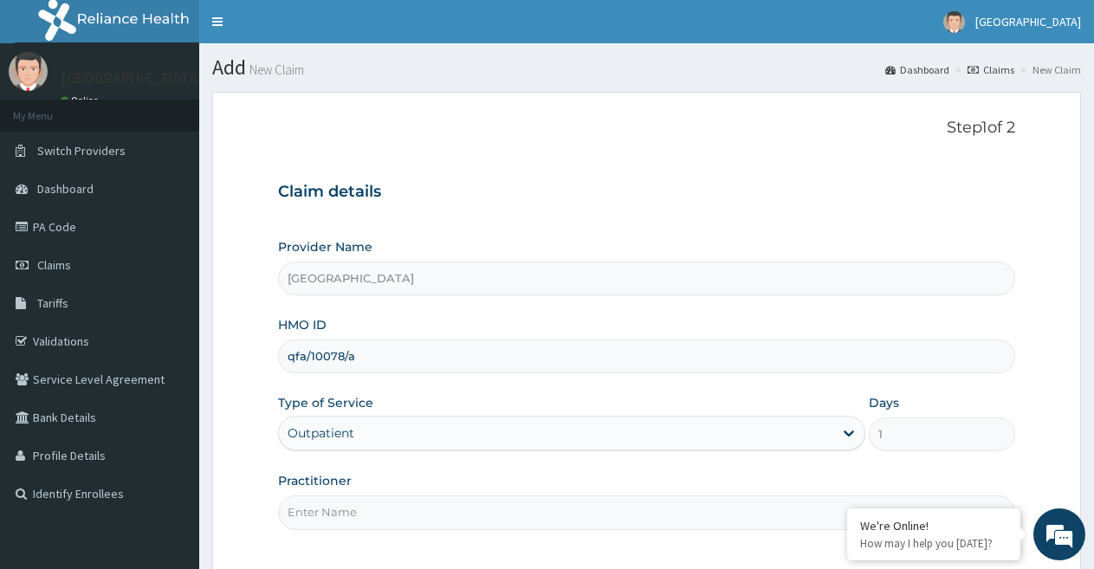
click at [684, 512] on input "Practitioner" at bounding box center [646, 512] width 737 height 34
type input "DR OKAMKPA"
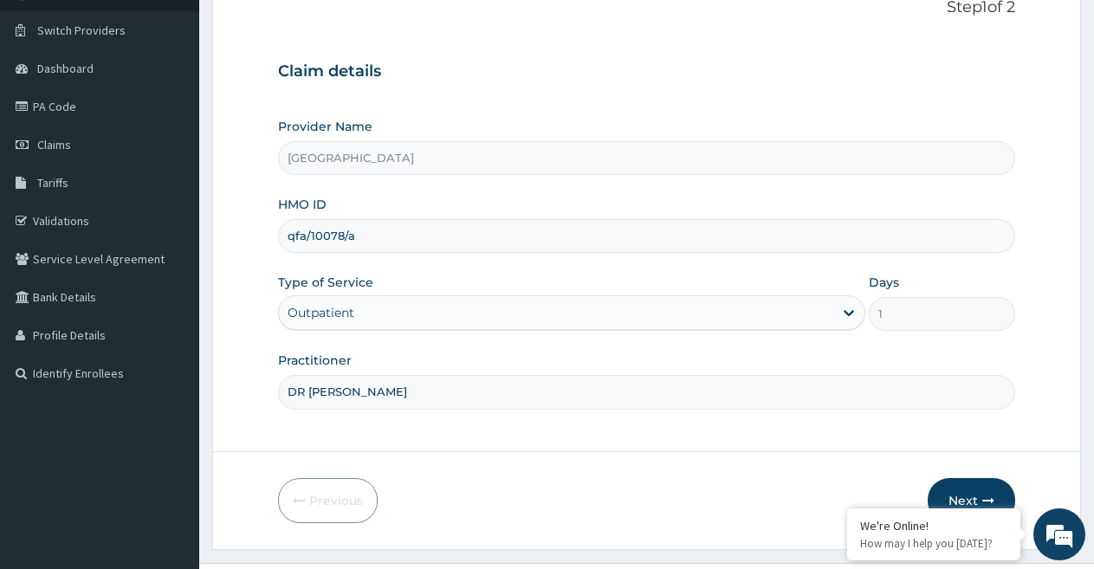
scroll to position [154, 0]
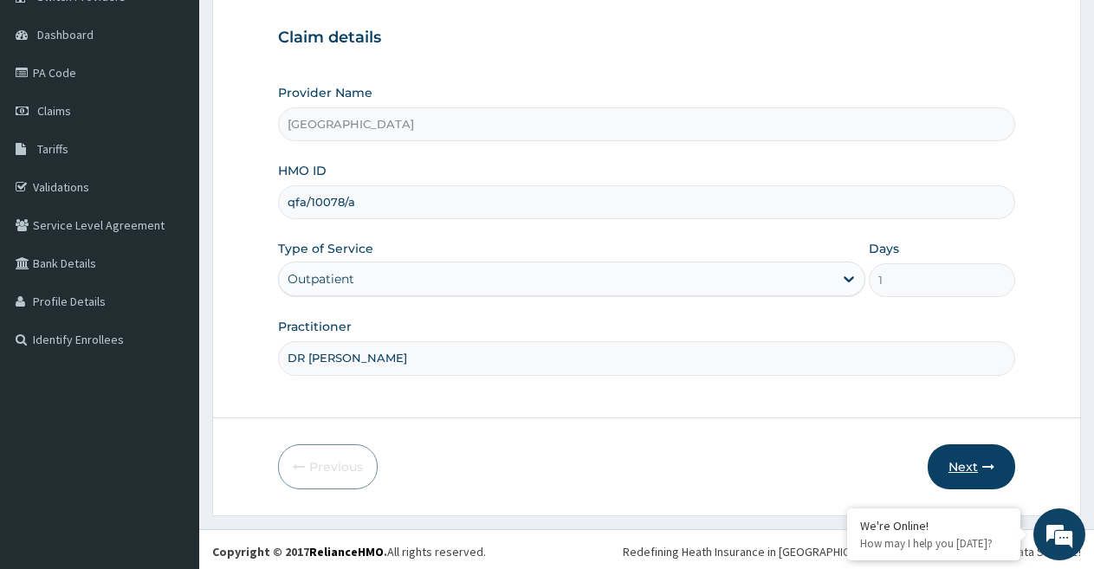
click at [957, 465] on button "Next" at bounding box center [971, 466] width 87 height 45
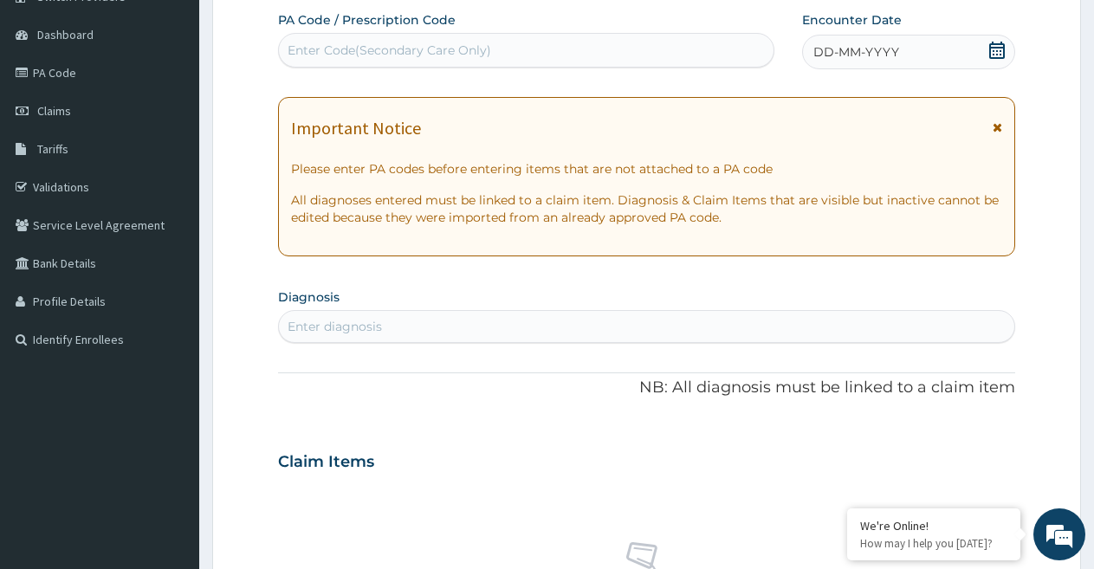
scroll to position [0, 0]
click at [994, 48] on icon at bounding box center [997, 50] width 16 height 17
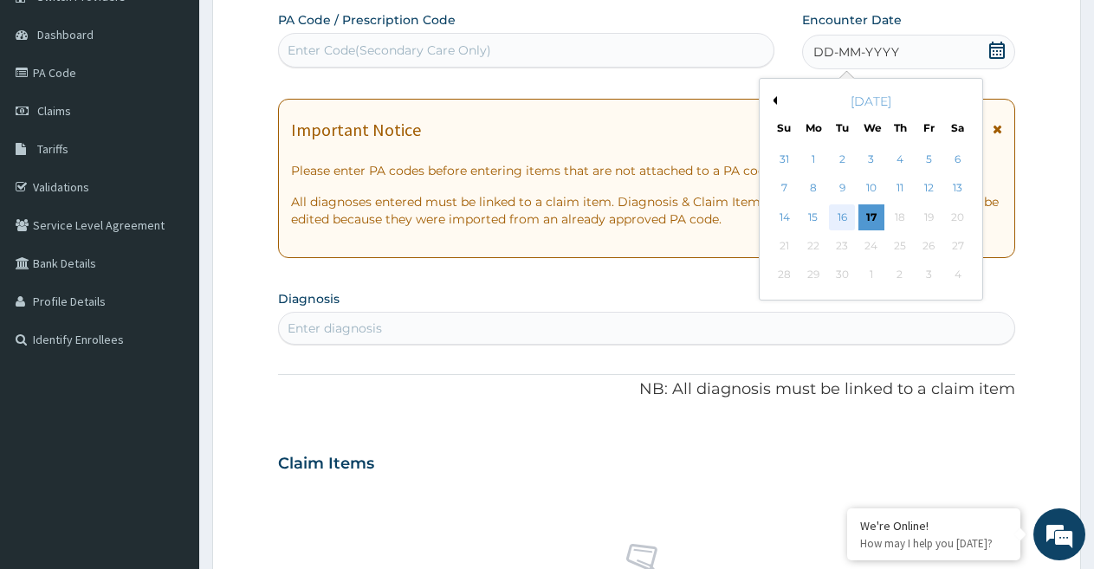
click at [838, 216] on div "16" at bounding box center [843, 217] width 26 height 26
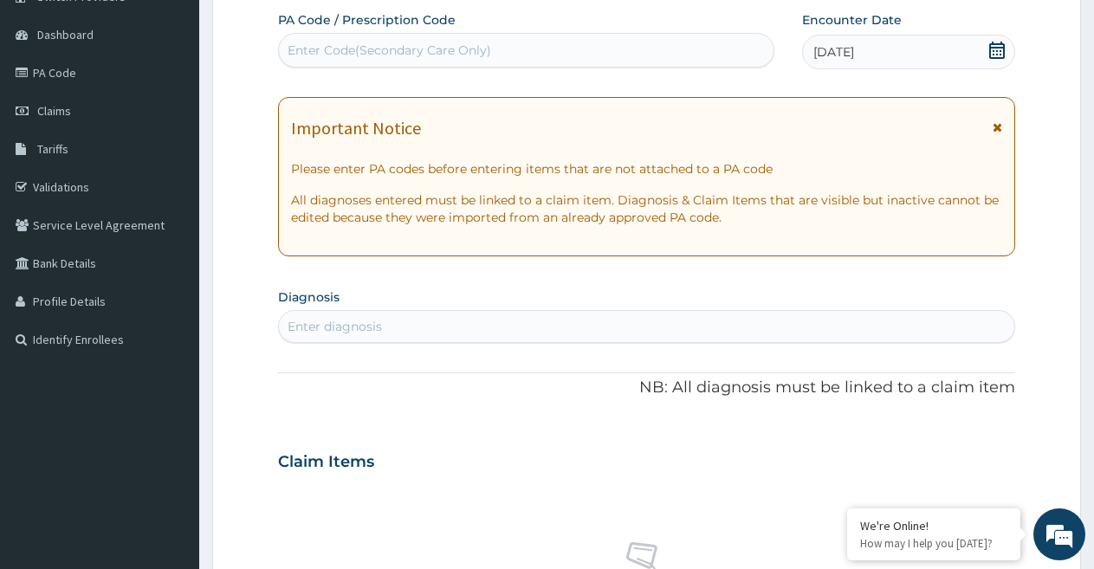
click at [838, 215] on p "All diagnoses entered must be linked to a claim item. Diagnosis & Claim Items t…" at bounding box center [646, 208] width 711 height 35
click at [760, 326] on div "Enter diagnosis" at bounding box center [646, 327] width 735 height 28
type input "m"
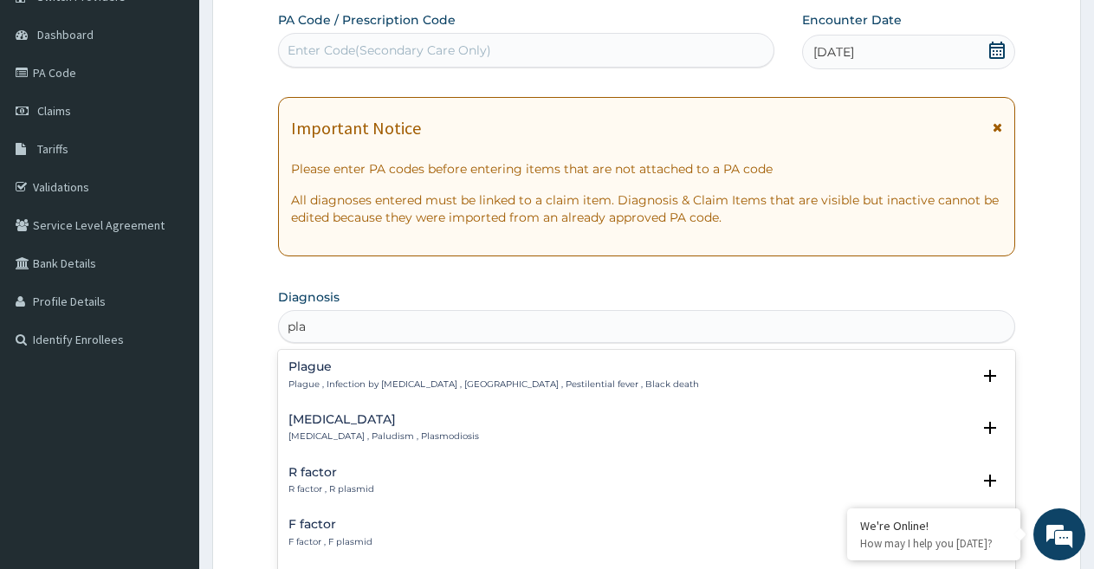
type input "plas"
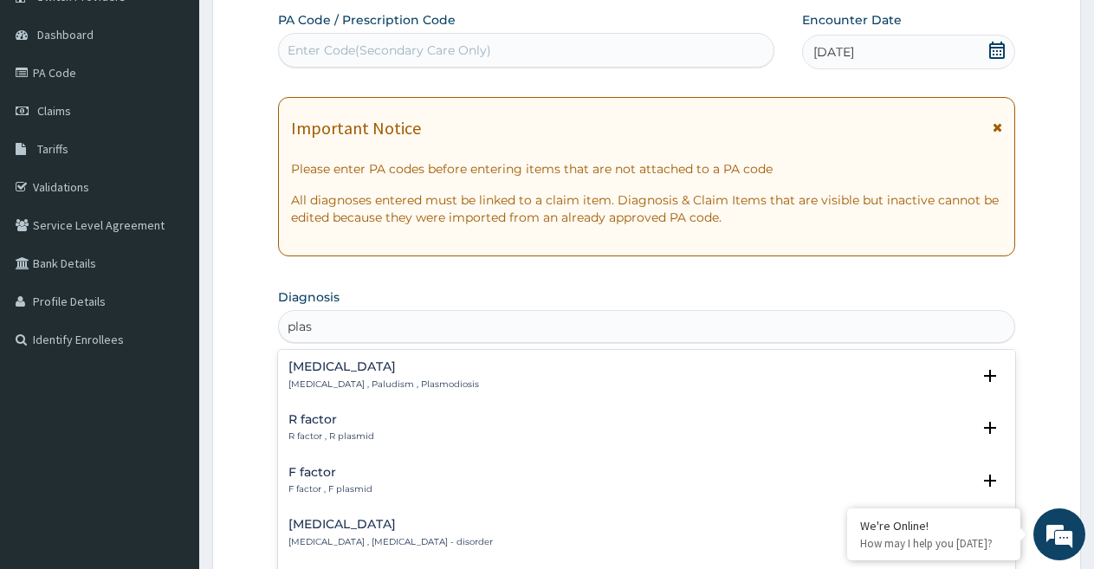
click at [325, 360] on h4 "Malaria" at bounding box center [383, 366] width 191 height 13
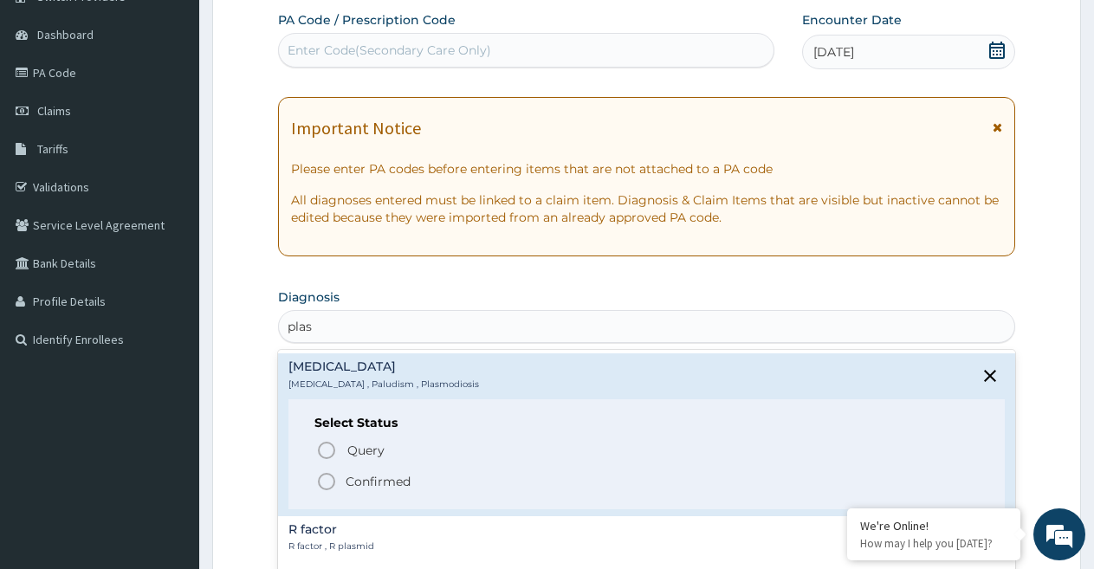
click at [328, 482] on icon "status option filled" at bounding box center [326, 481] width 21 height 21
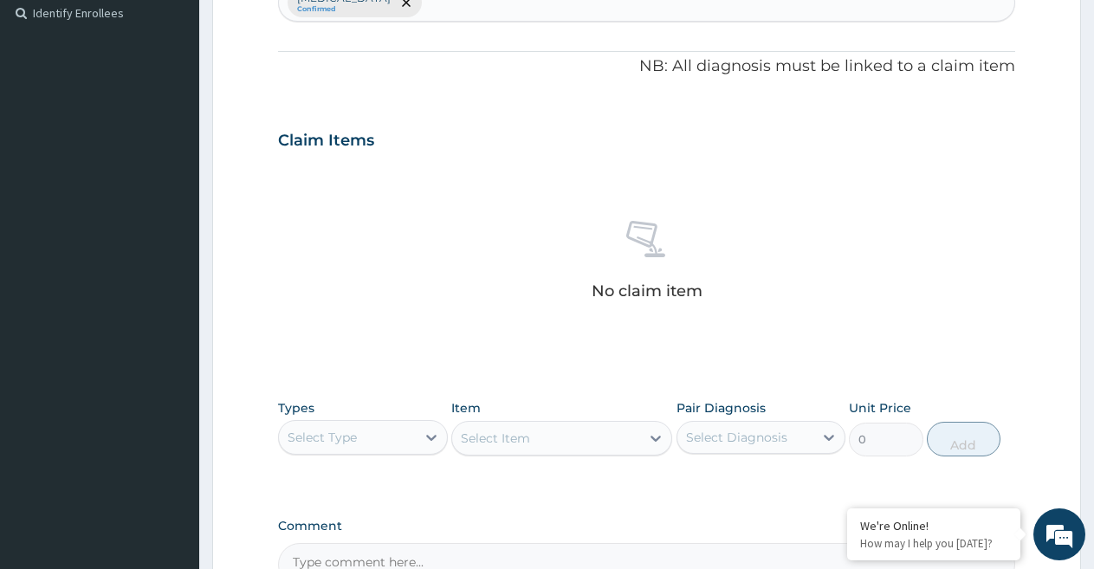
scroll to position [557, 0]
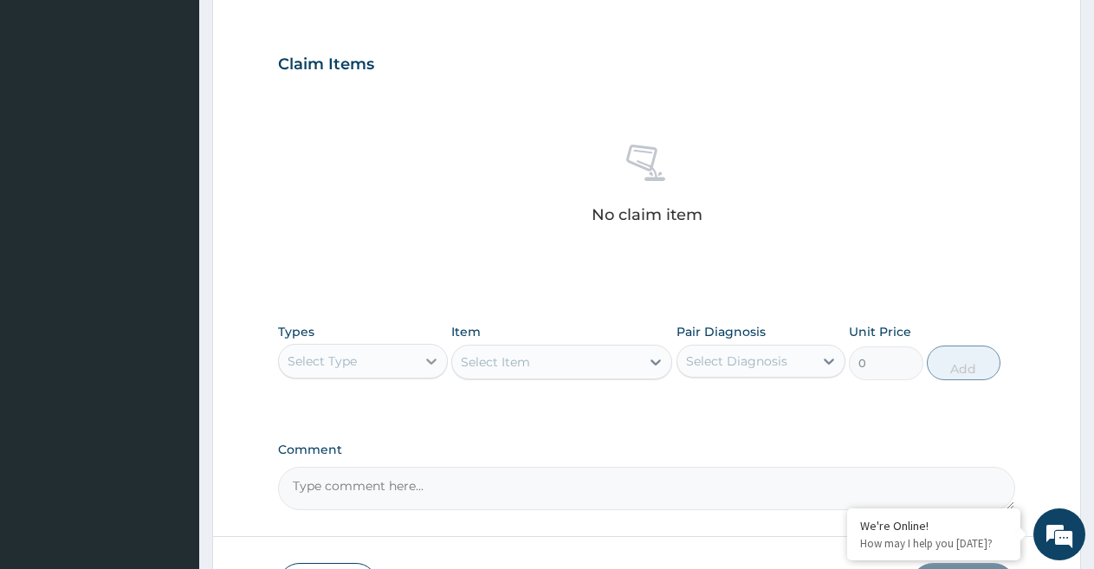
click at [433, 359] on icon at bounding box center [431, 361] width 17 height 17
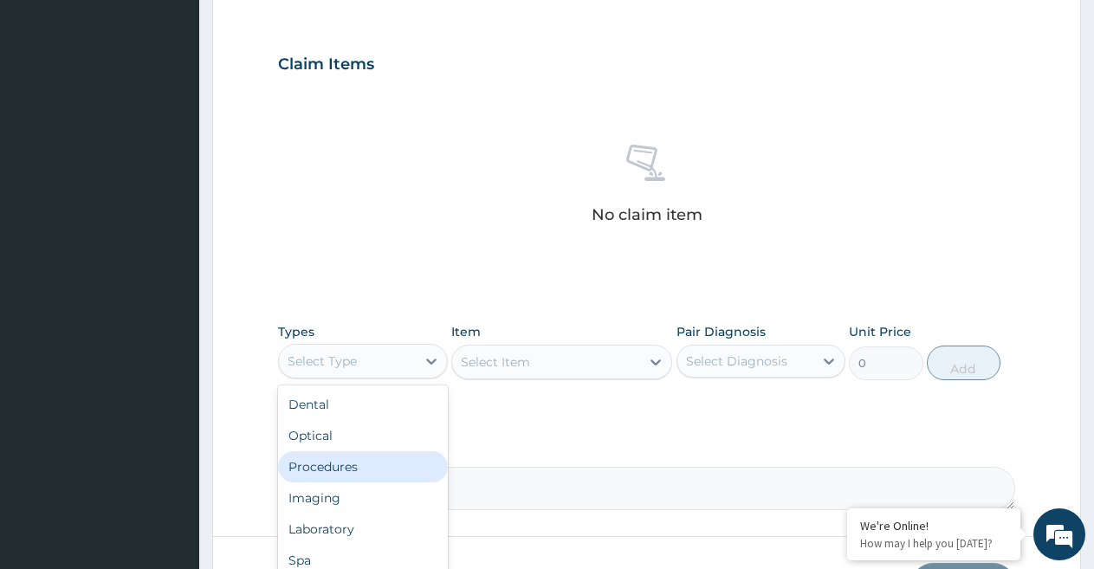
click at [378, 464] on div "Procedures" at bounding box center [363, 466] width 170 height 31
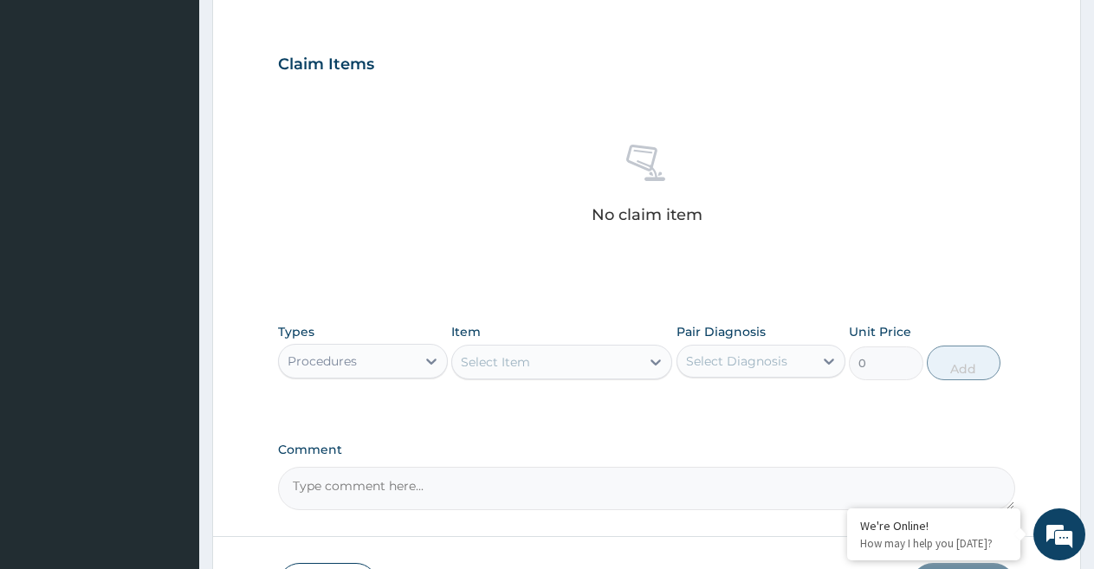
click at [606, 362] on div "Select Item" at bounding box center [546, 362] width 188 height 28
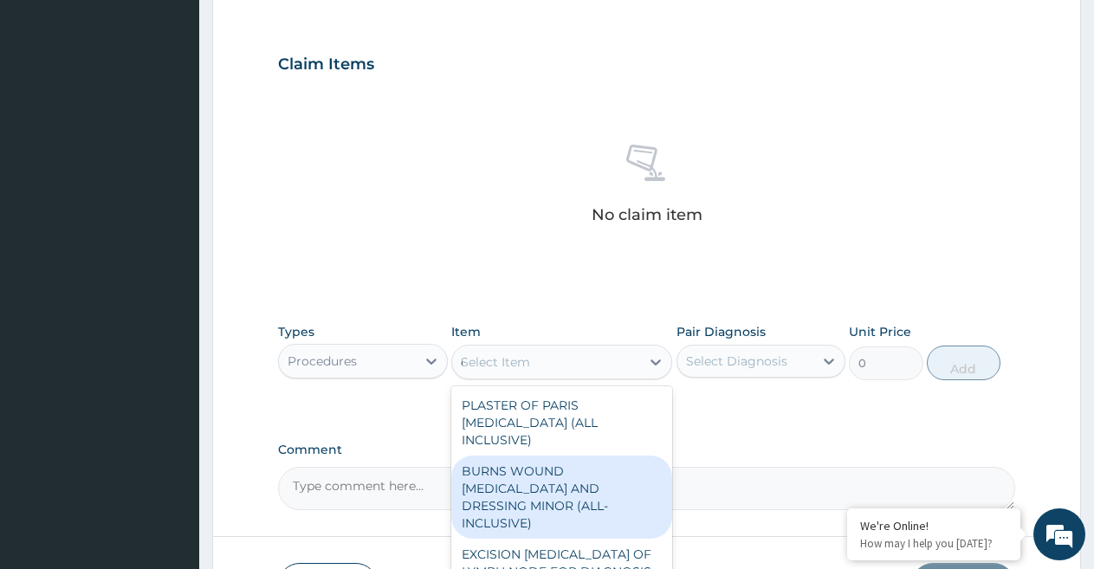
type input "co"
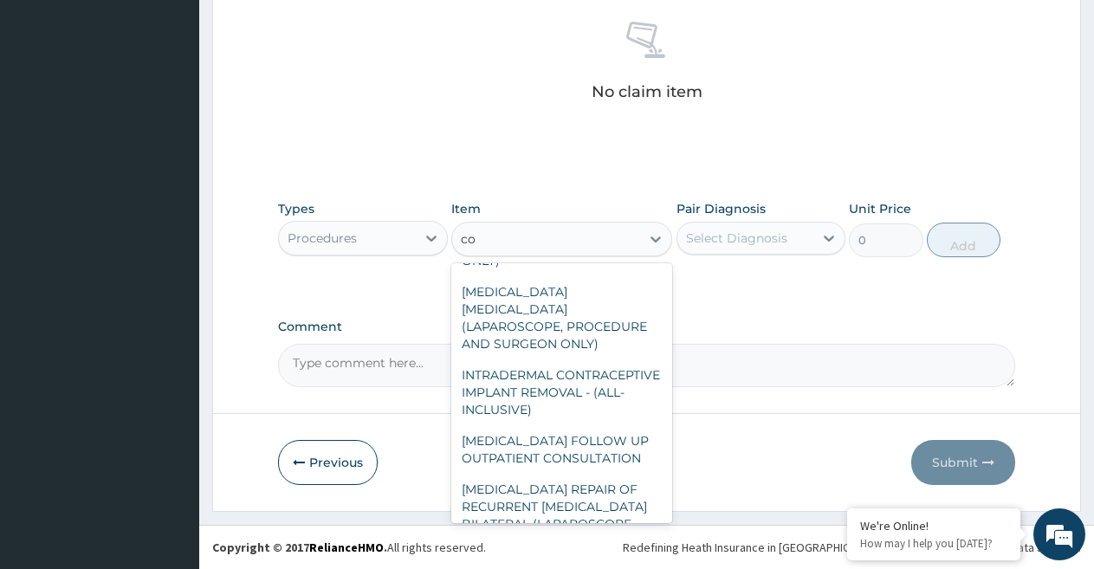
scroll to position [8433, 0]
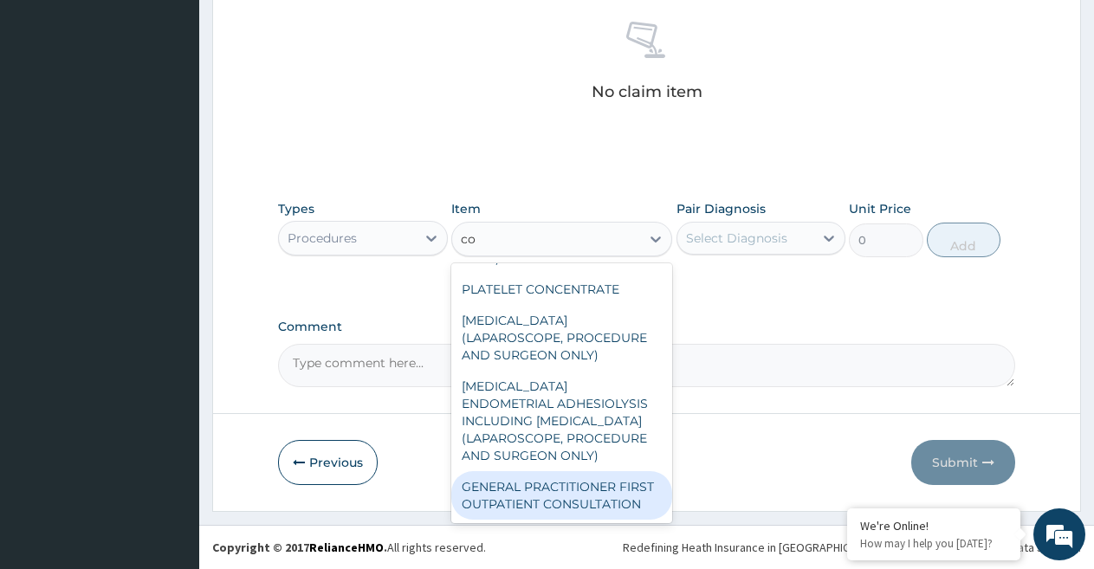
click at [559, 486] on div "GENERAL PRACTITIONER FIRST OUTPATIENT CONSULTATION" at bounding box center [561, 495] width 221 height 49
type input "3750"
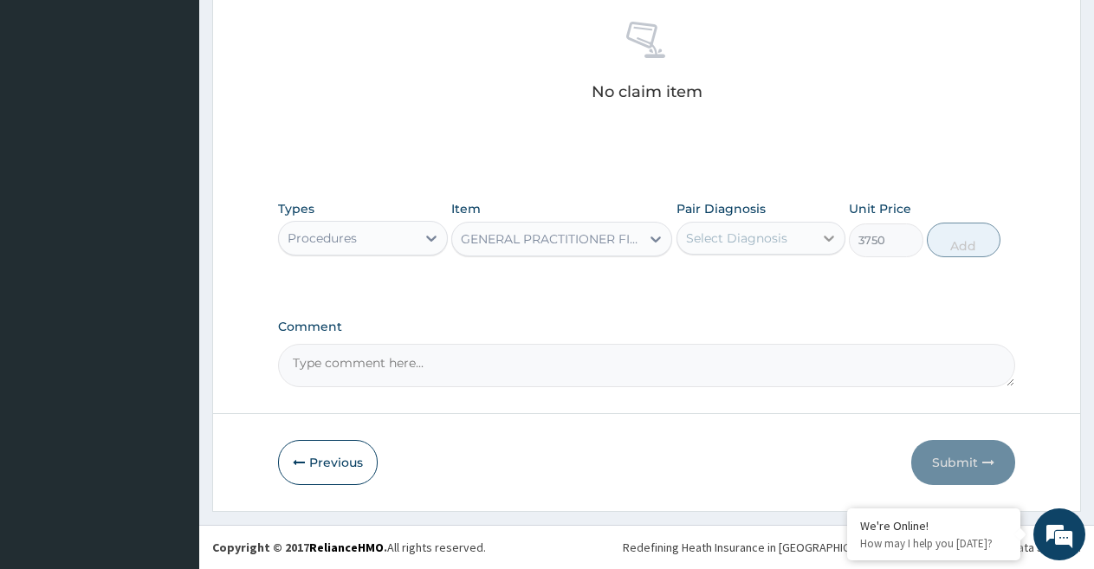
click at [825, 236] on icon at bounding box center [828, 238] width 17 height 17
click at [781, 282] on div "Malaria" at bounding box center [761, 283] width 170 height 36
checkbox input "true"
click at [950, 238] on button "Add" at bounding box center [964, 240] width 74 height 35
type input "0"
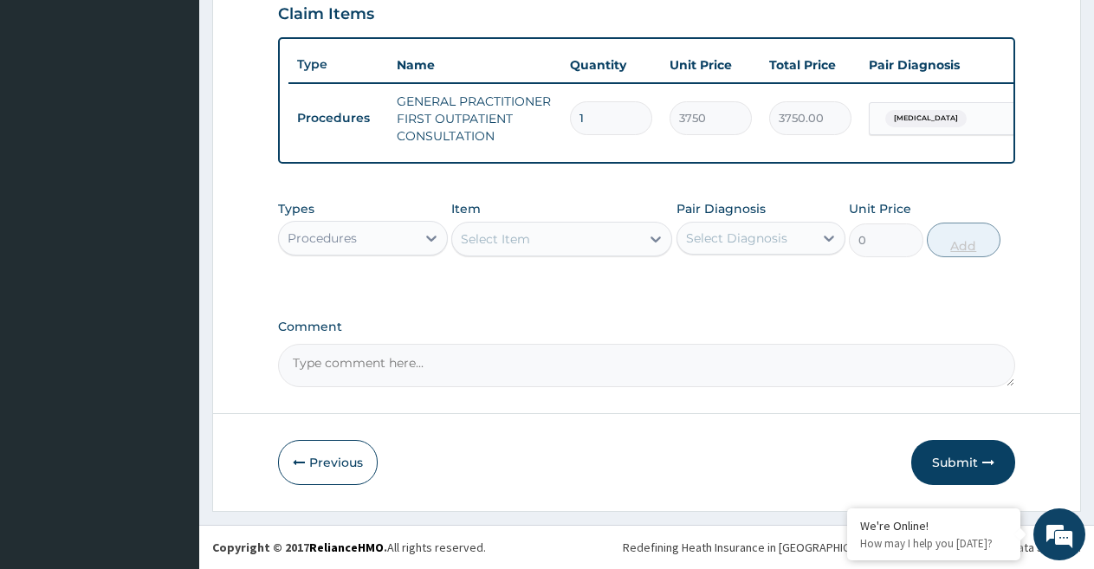
scroll to position [622, 0]
click at [428, 236] on icon at bounding box center [431, 239] width 10 height 6
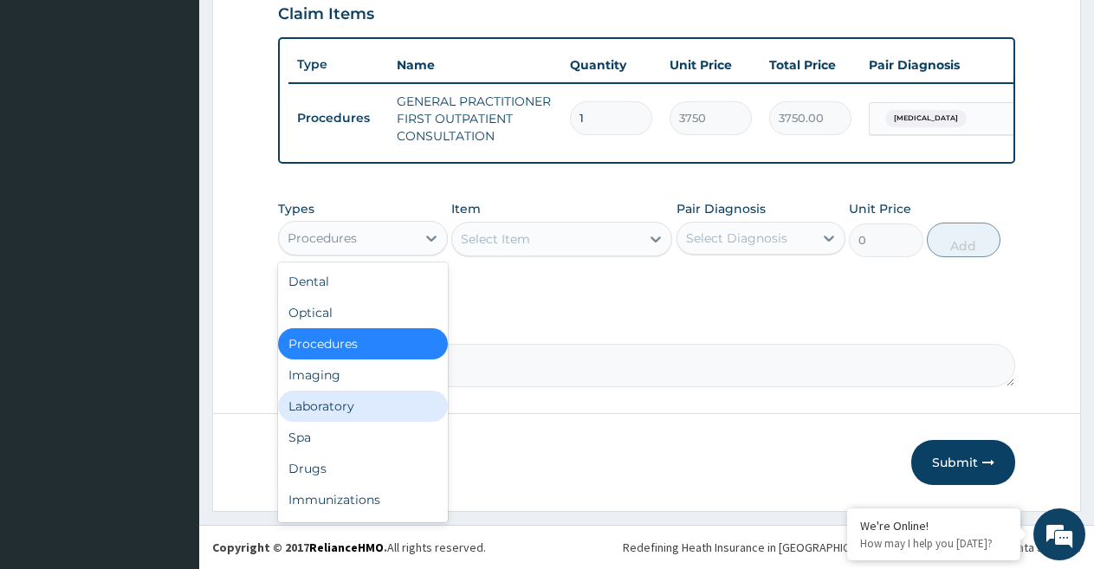
click at [364, 398] on div "Laboratory" at bounding box center [363, 406] width 170 height 31
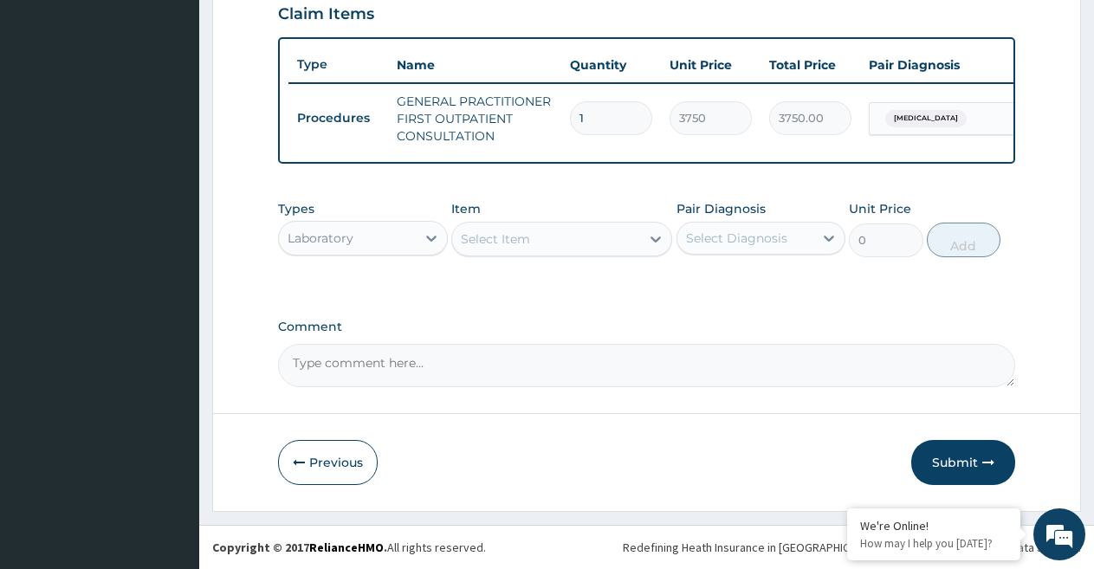
click at [516, 237] on div "Select Item" at bounding box center [495, 238] width 69 height 17
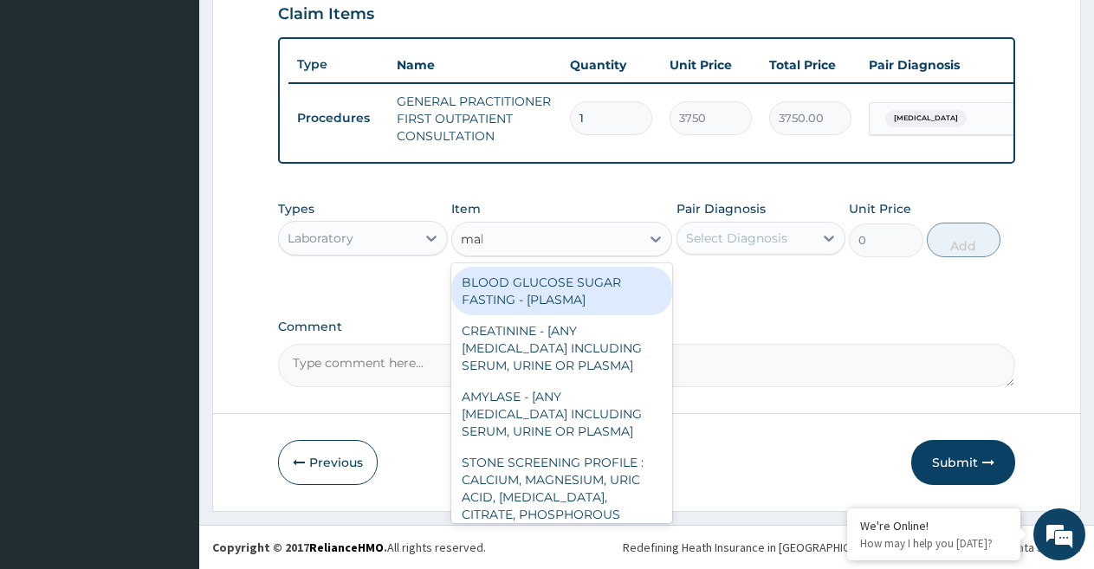
type input "mala"
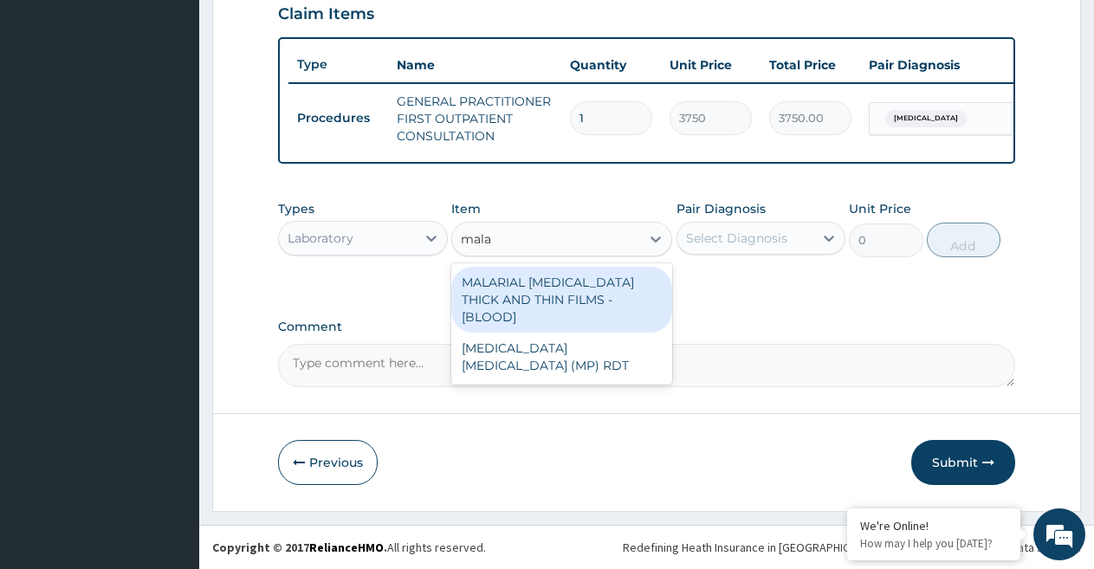
click at [534, 297] on div "MALARIAL PARASITE THICK AND THIN FILMS - [BLOOD]" at bounding box center [561, 300] width 221 height 66
type input "2187.5"
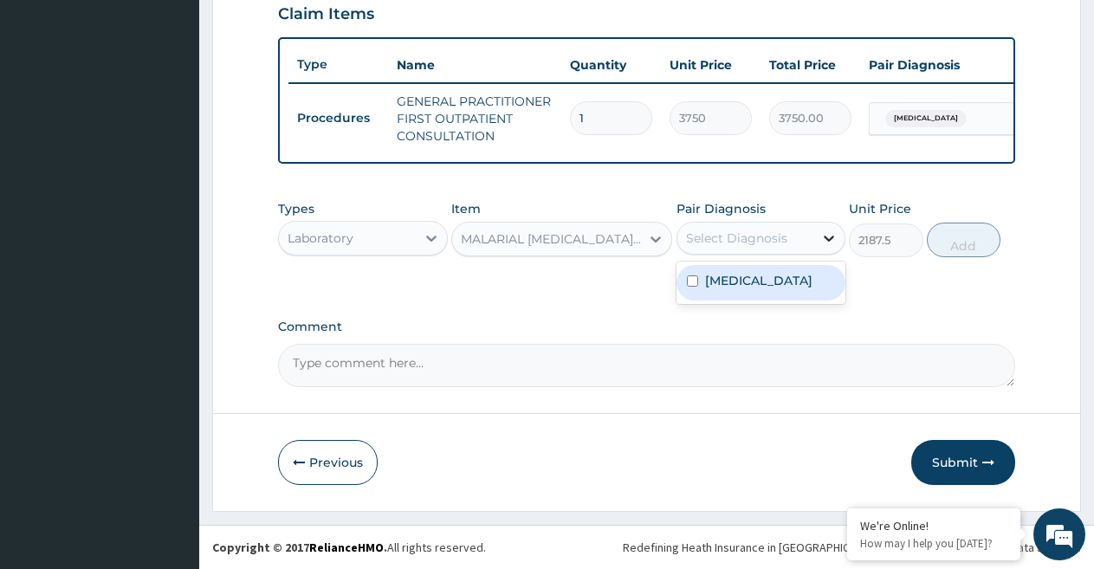
click at [829, 236] on icon at bounding box center [828, 238] width 17 height 17
click at [797, 276] on div "Malaria" at bounding box center [761, 283] width 170 height 36
checkbox input "true"
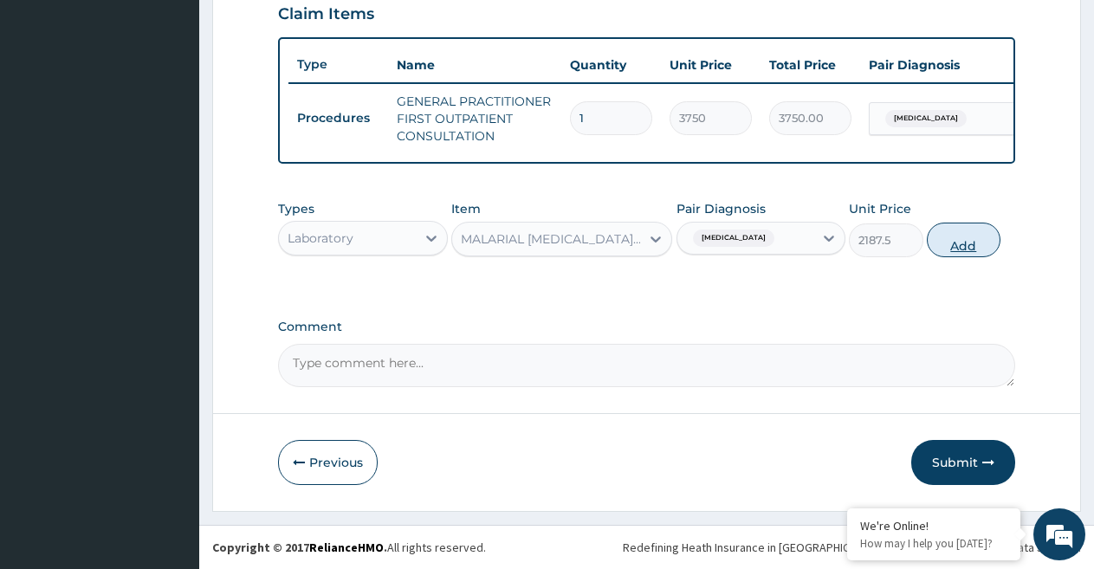
click at [964, 238] on button "Add" at bounding box center [964, 240] width 74 height 35
type input "0"
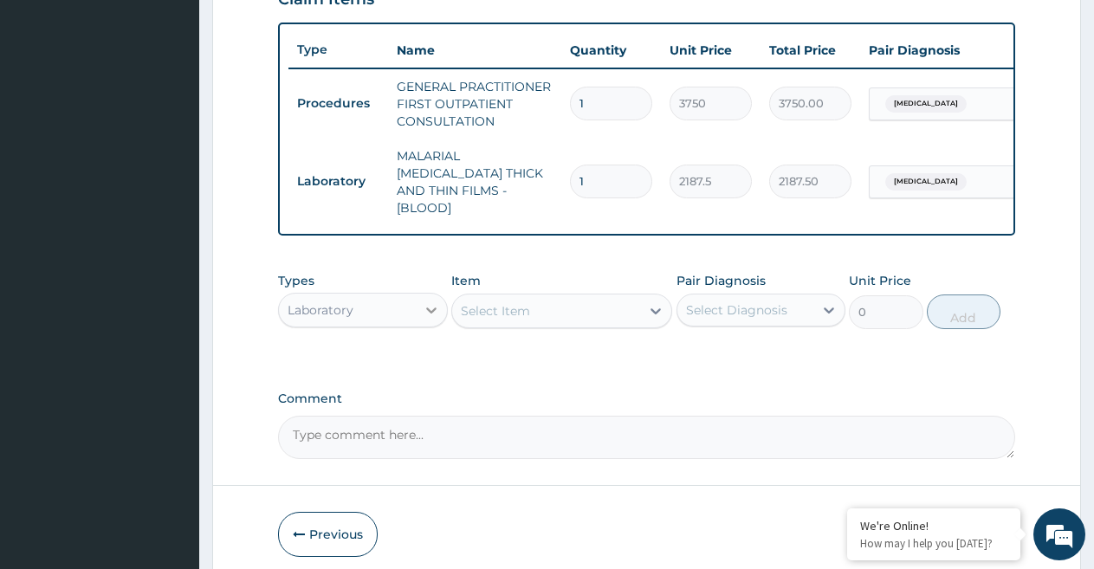
click at [424, 301] on icon at bounding box center [431, 309] width 17 height 17
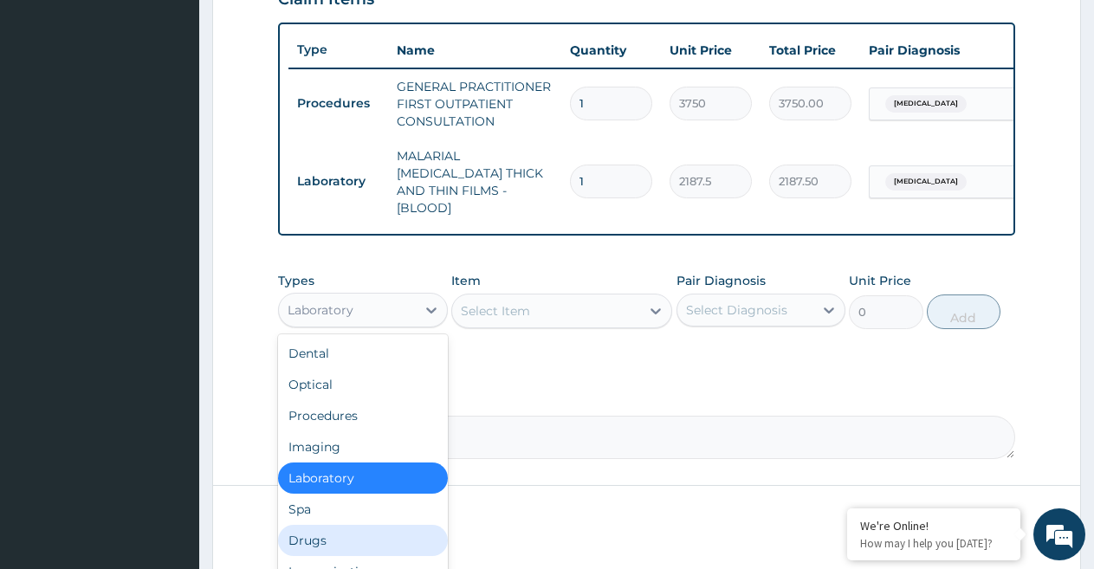
click at [366, 540] on div "Drugs" at bounding box center [363, 540] width 170 height 31
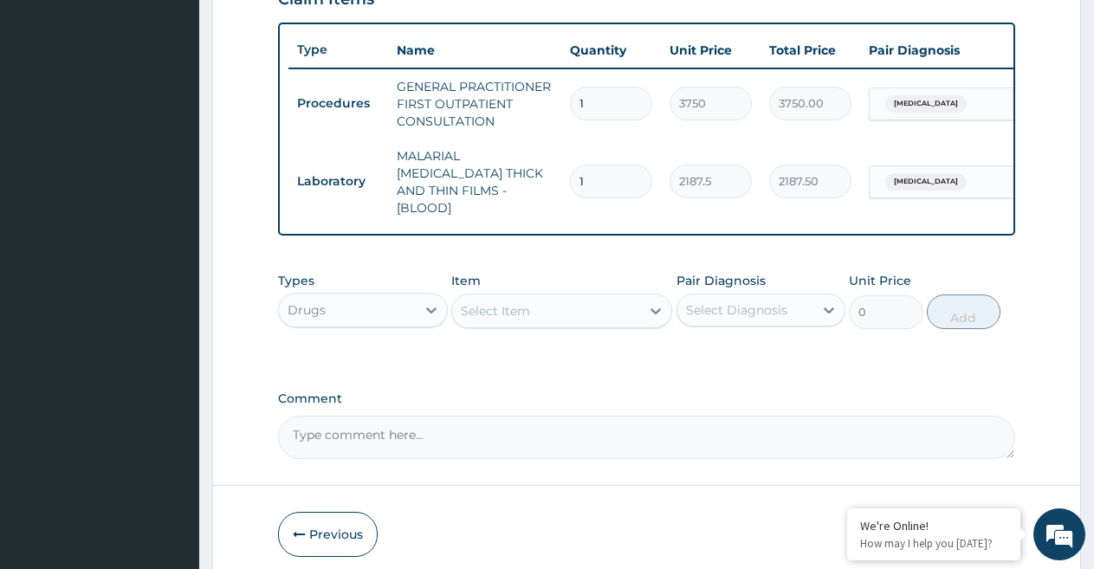
click at [618, 311] on div "Select Item" at bounding box center [546, 311] width 188 height 28
click at [624, 318] on div "Select Item" at bounding box center [546, 311] width 188 height 28
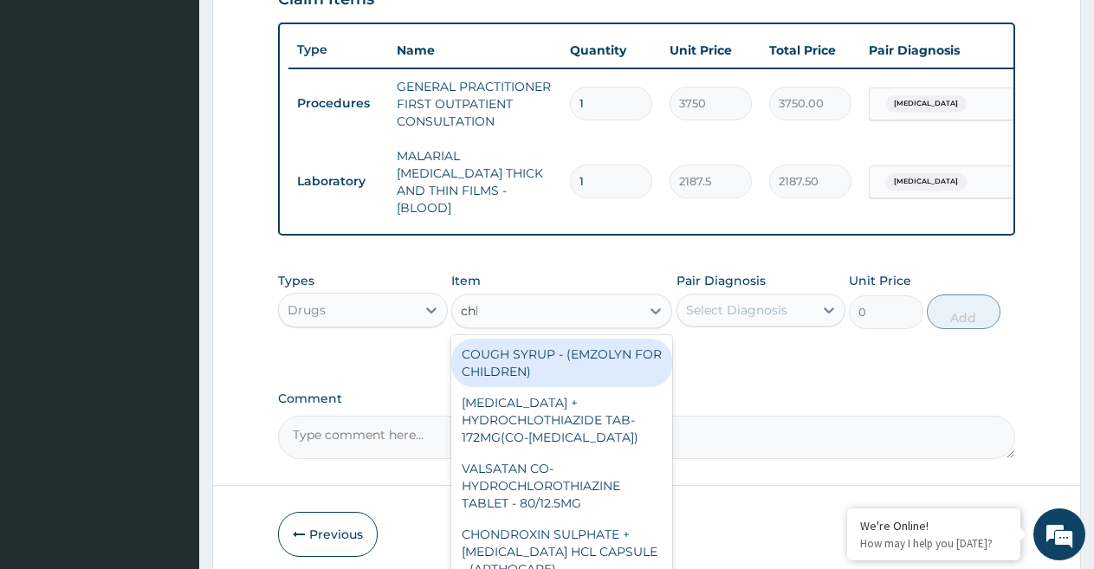
type input "chloro"
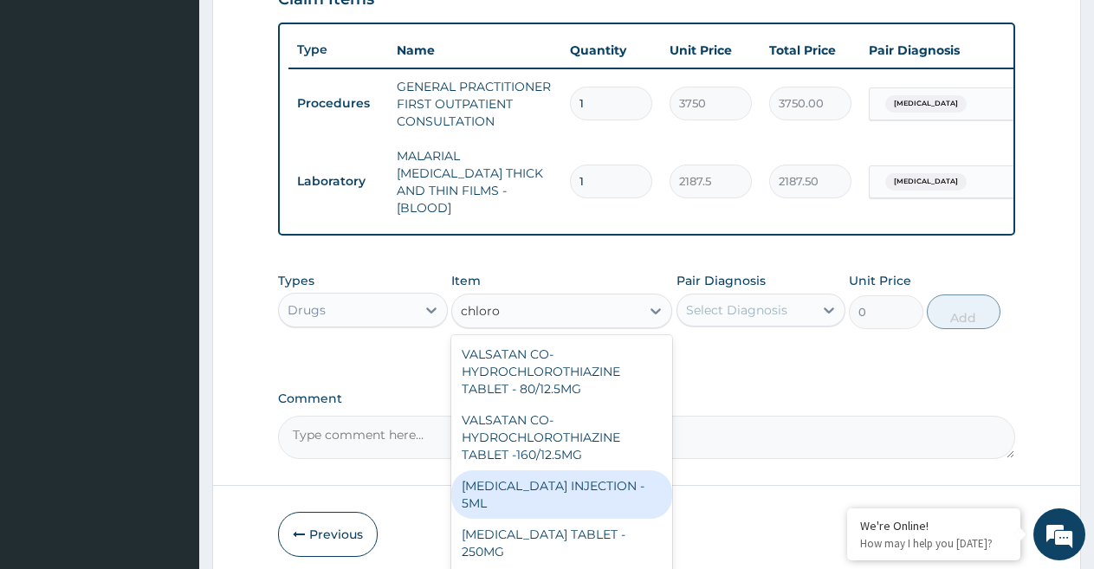
click at [588, 500] on div "CHLOROQUINE PHOSPHATE INJECTION - 5ML" at bounding box center [561, 494] width 221 height 49
type input "168"
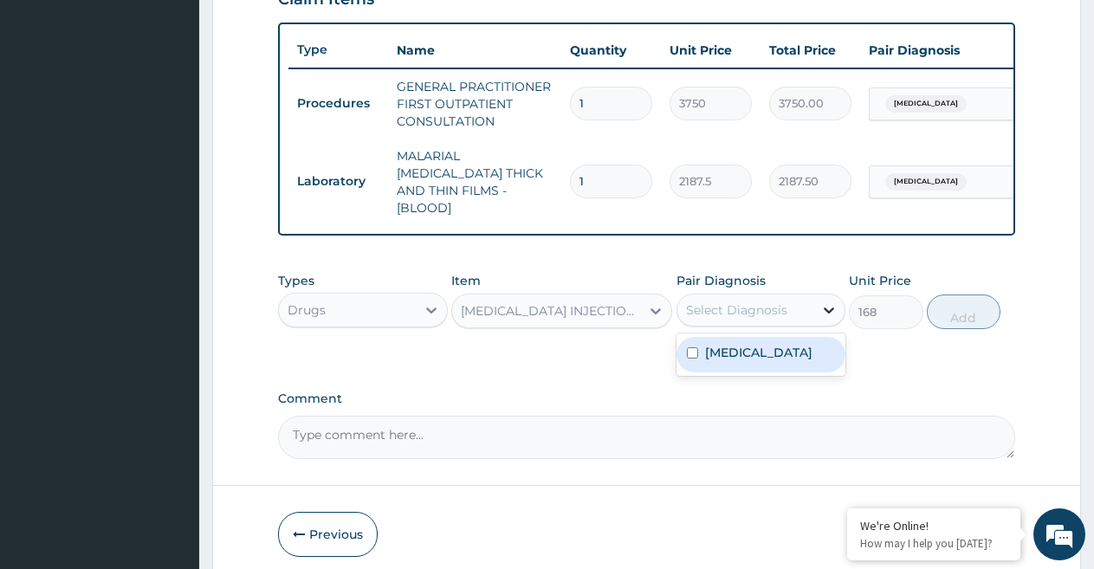
click at [816, 298] on div at bounding box center [828, 309] width 31 height 31
click at [827, 309] on icon at bounding box center [829, 310] width 10 height 6
click at [758, 360] on div "Malaria" at bounding box center [761, 355] width 170 height 36
checkbox input "true"
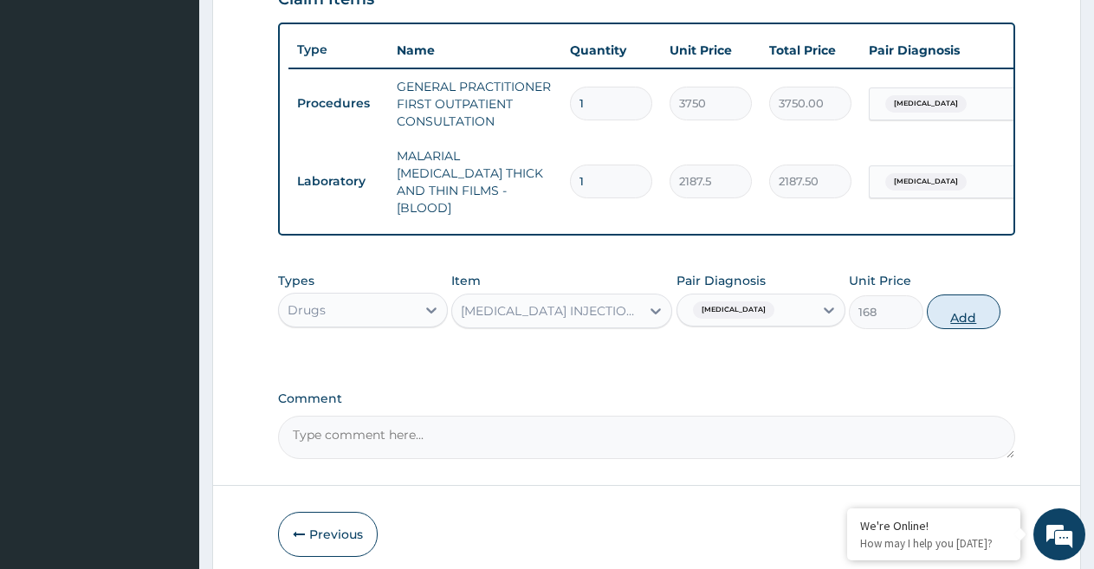
click at [974, 302] on button "Add" at bounding box center [964, 311] width 74 height 35
type input "0"
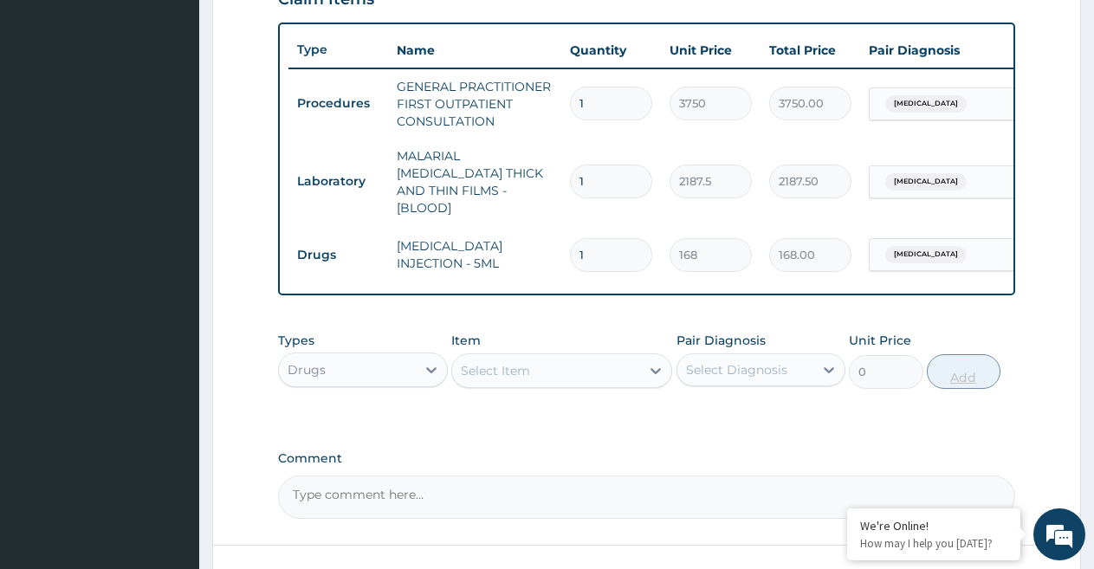
type input "0.00"
type input "3"
type input "504.00"
type input "3"
click at [581, 384] on div "Select Item" at bounding box center [546, 371] width 188 height 28
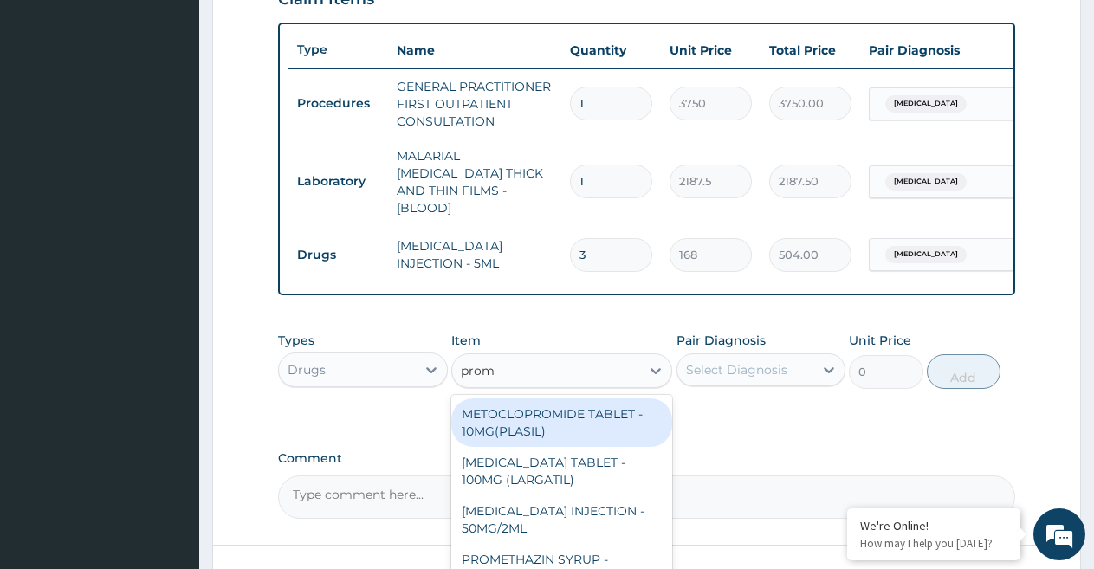
type input "prome"
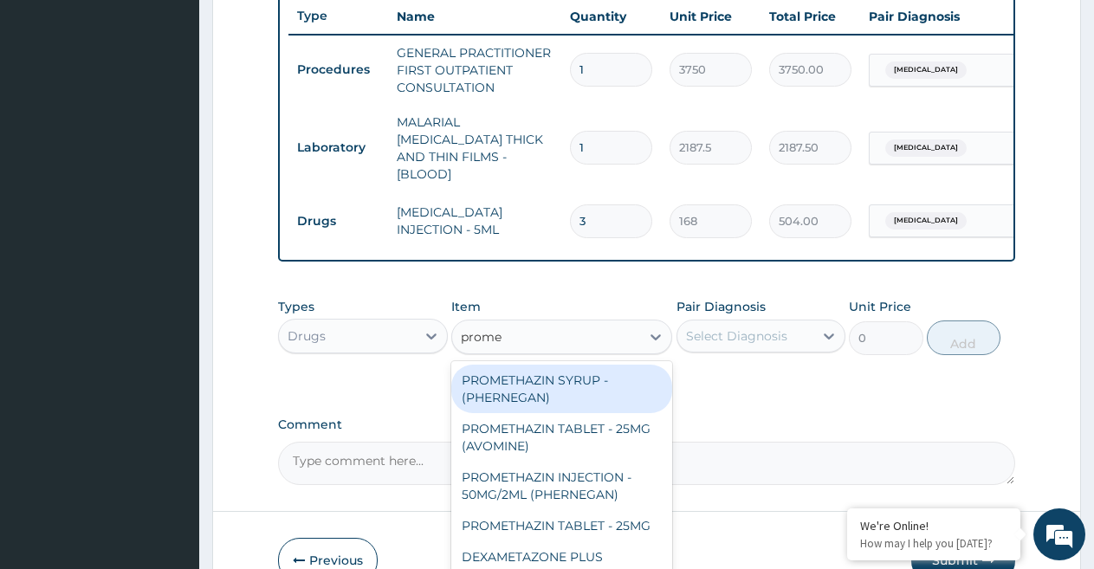
scroll to position [761, 0]
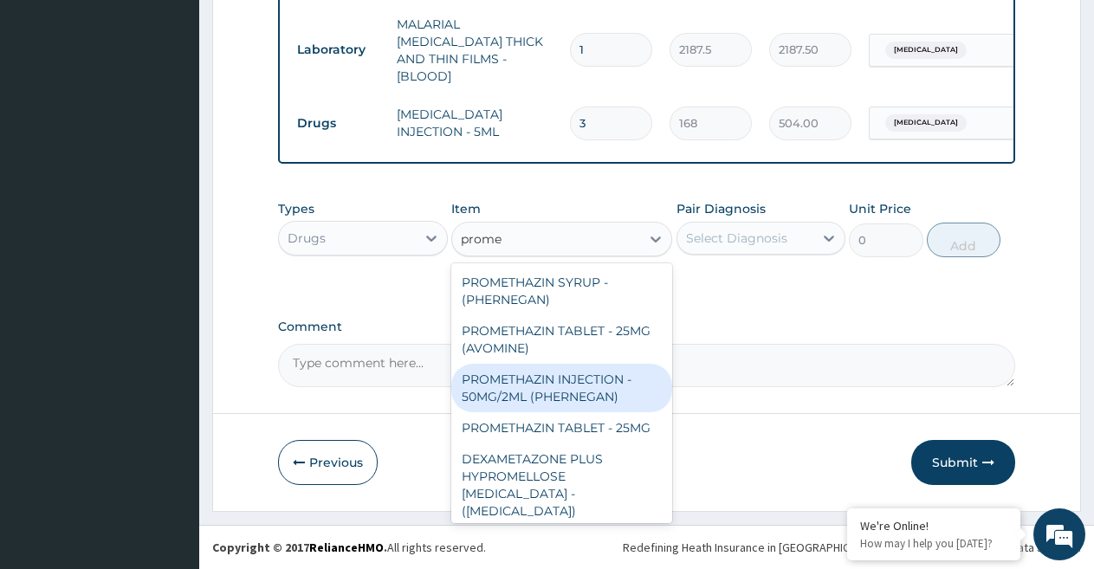
click at [604, 391] on div "PROMETHAZIN INJECTION - 50MG/2ML (PHERNEGAN)" at bounding box center [561, 388] width 221 height 49
type input "319.2"
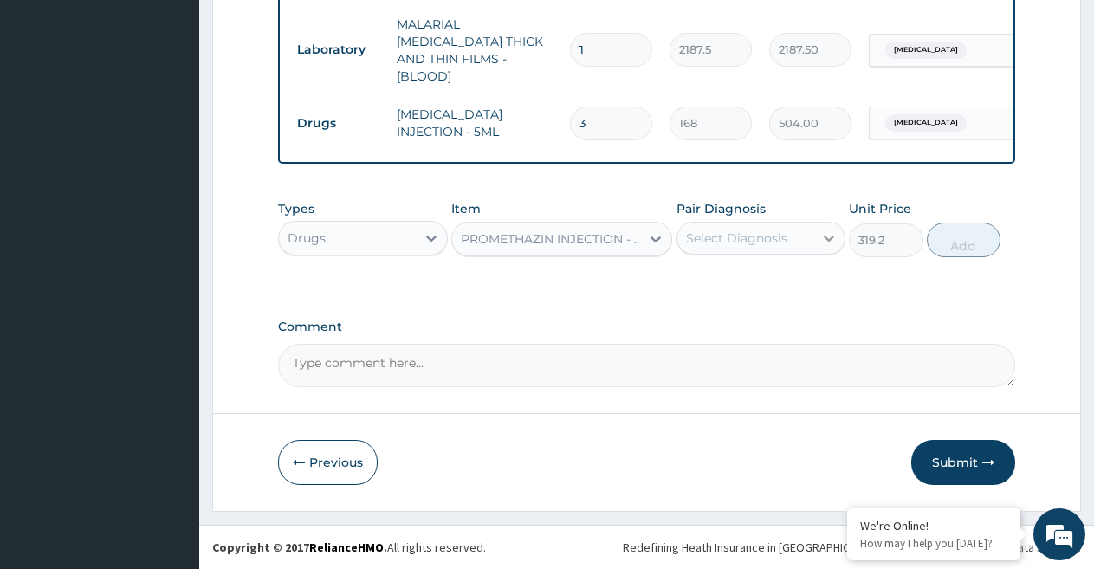
click at [832, 237] on icon at bounding box center [829, 239] width 10 height 6
click at [787, 290] on div "Malaria" at bounding box center [761, 283] width 170 height 36
checkbox input "true"
click at [957, 236] on button "Add" at bounding box center [964, 240] width 74 height 35
type input "0"
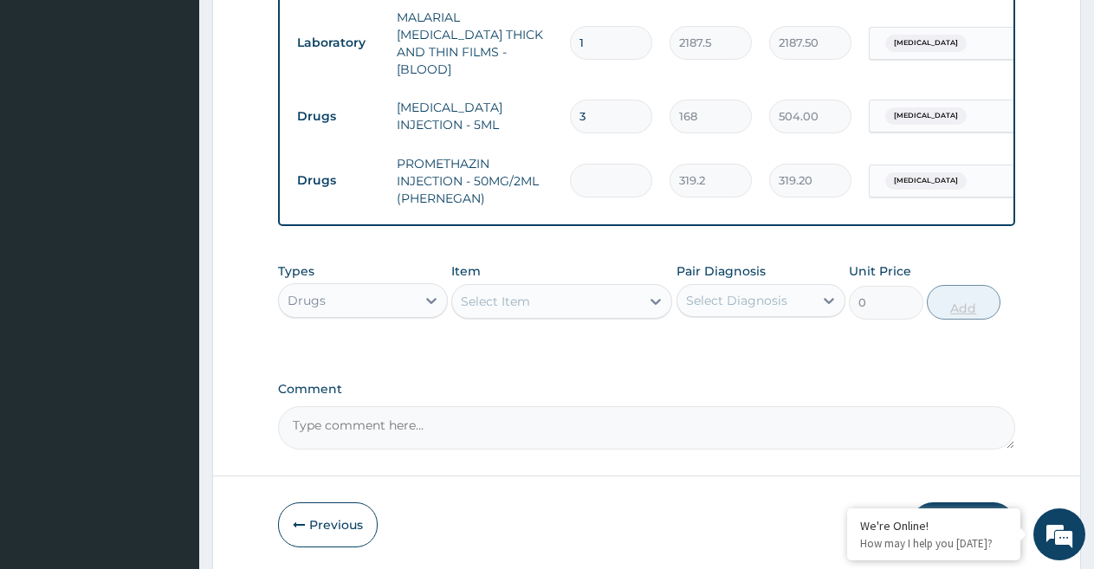
type input "0.00"
type input "3"
type input "957.60"
type input "3"
click at [635, 314] on div "Select Item" at bounding box center [546, 302] width 188 height 28
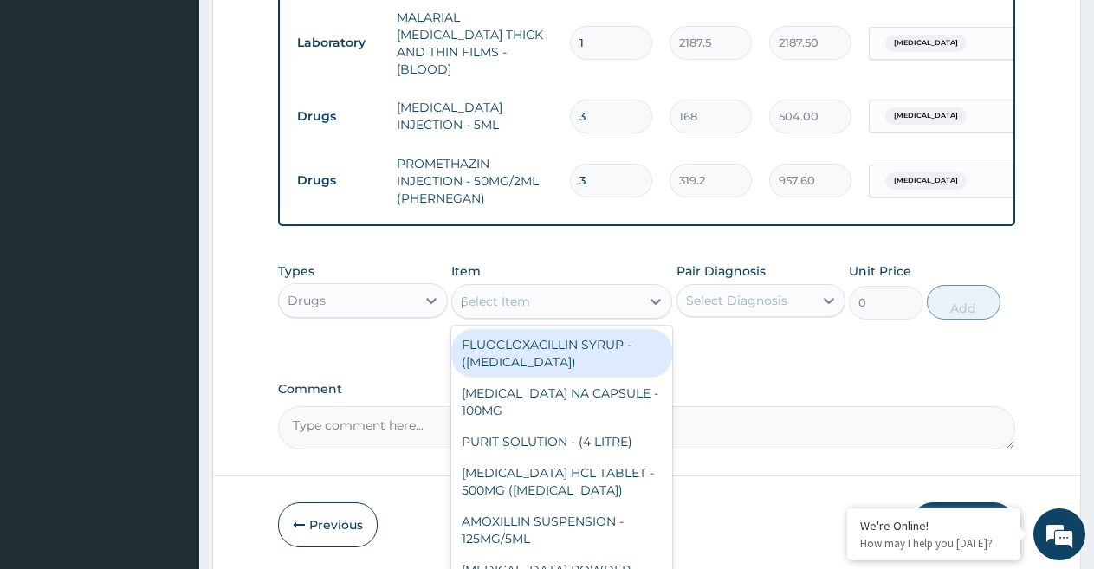
type input "para"
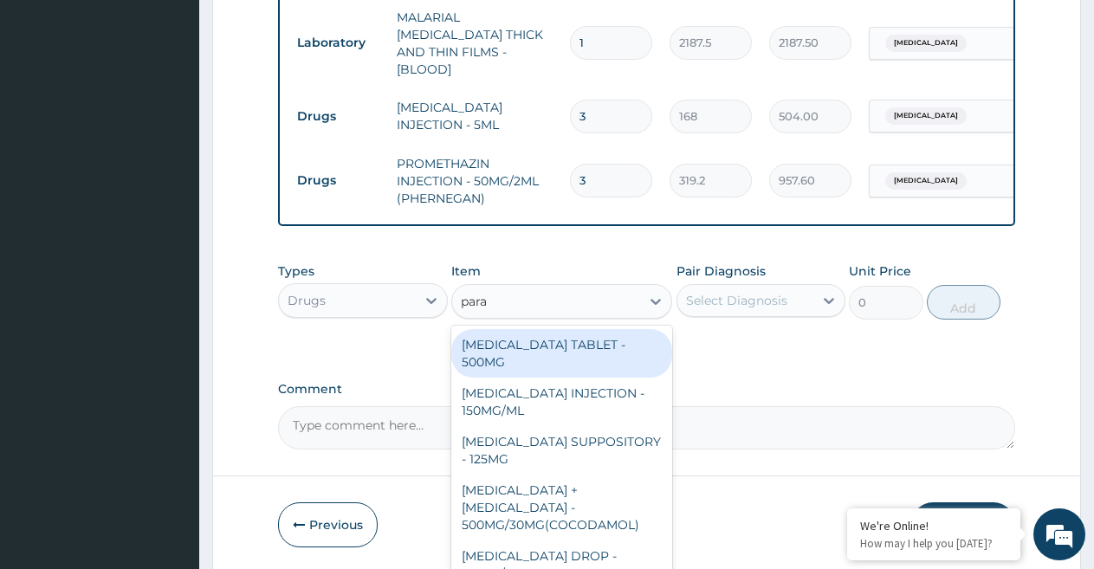
click at [622, 315] on div "para para" at bounding box center [546, 302] width 188 height 28
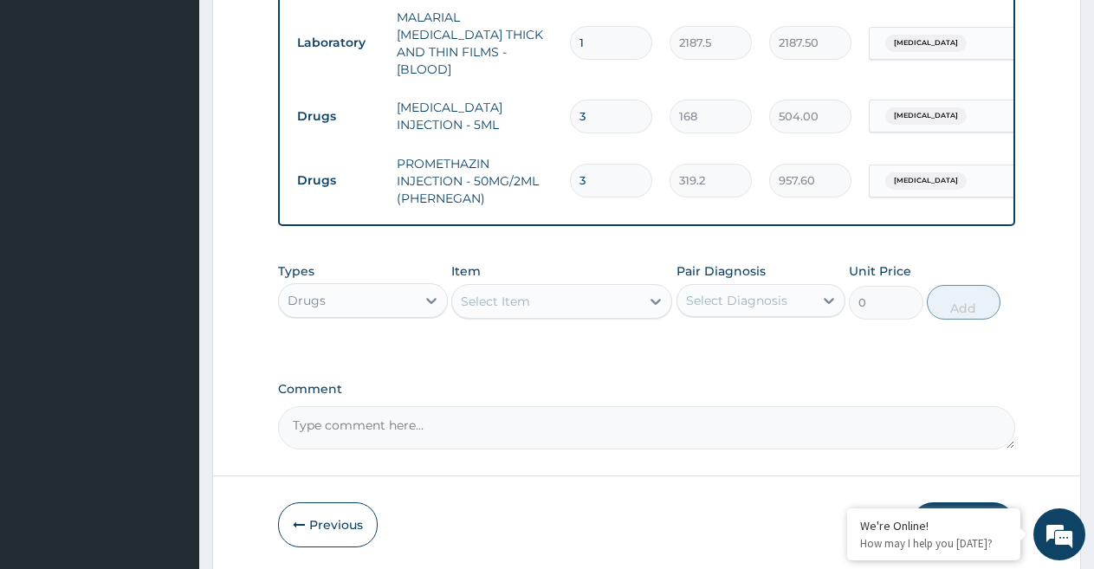
type input "p"
click at [594, 307] on div "Select Item" at bounding box center [546, 302] width 188 height 28
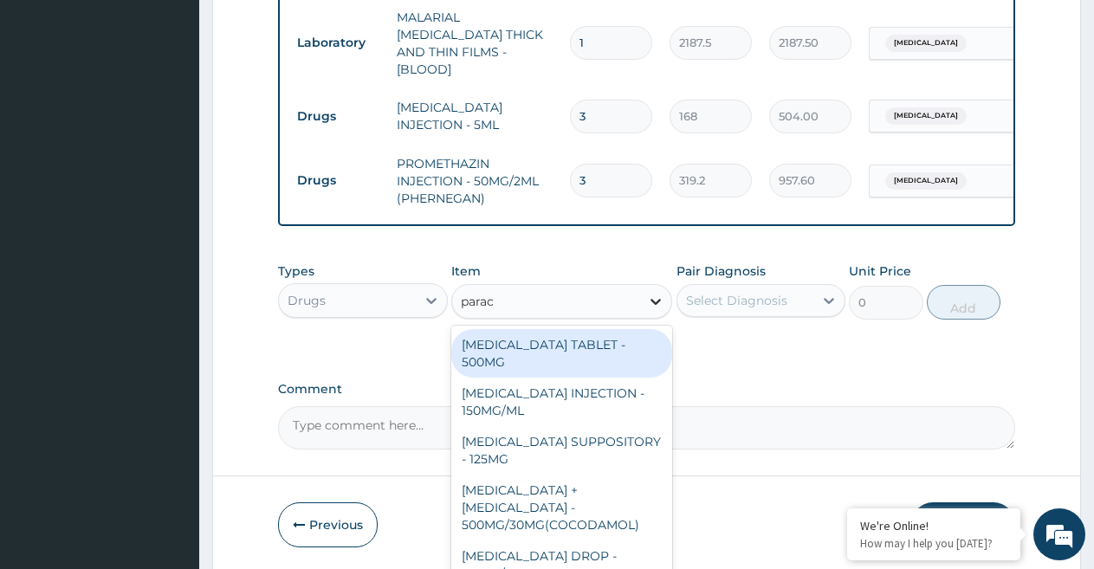
type input "parace"
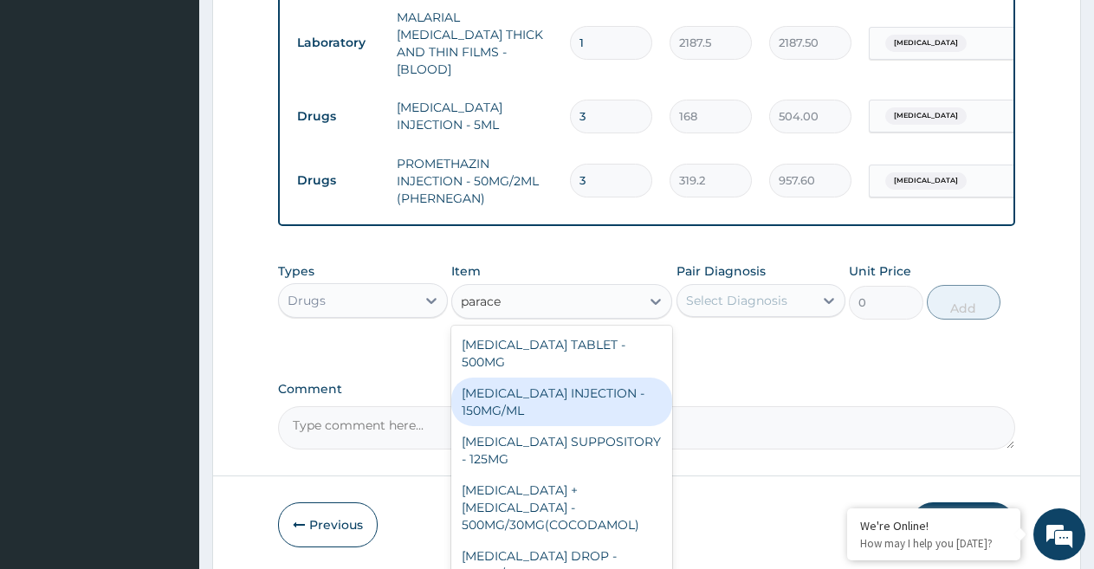
click at [554, 426] on div "PARACETAMOL INJECTION - 150MG/ML" at bounding box center [561, 402] width 221 height 49
type input "560"
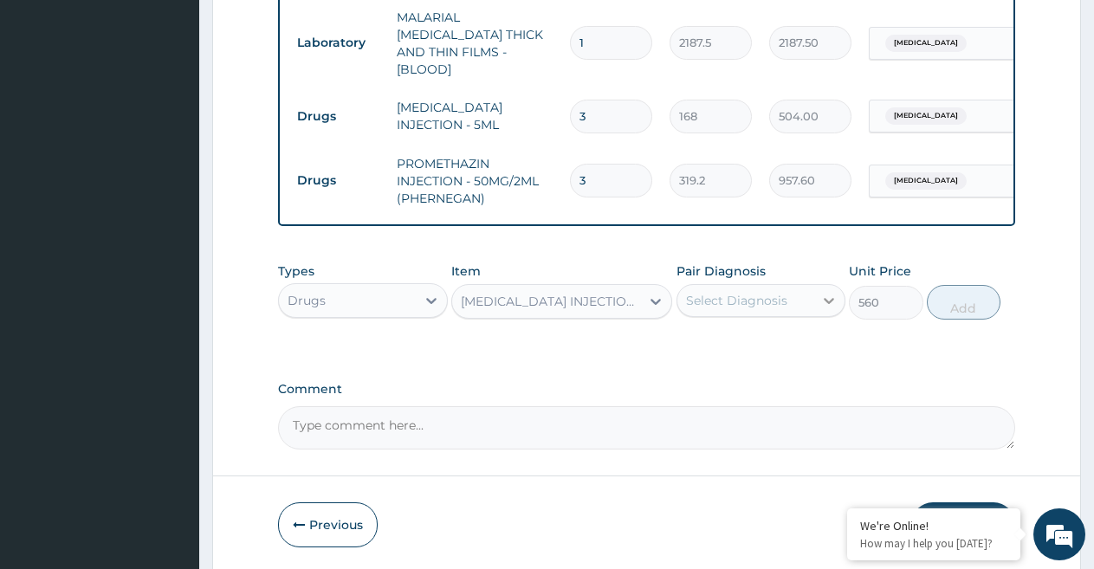
click at [827, 302] on icon at bounding box center [828, 300] width 17 height 17
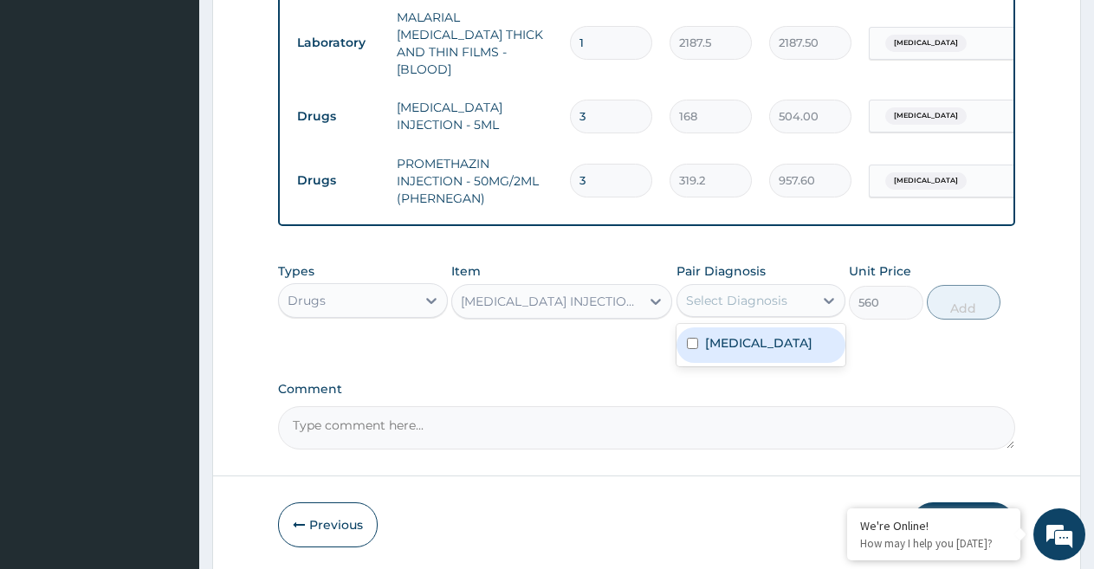
click at [767, 349] on div "Malaria" at bounding box center [761, 345] width 170 height 36
checkbox input "true"
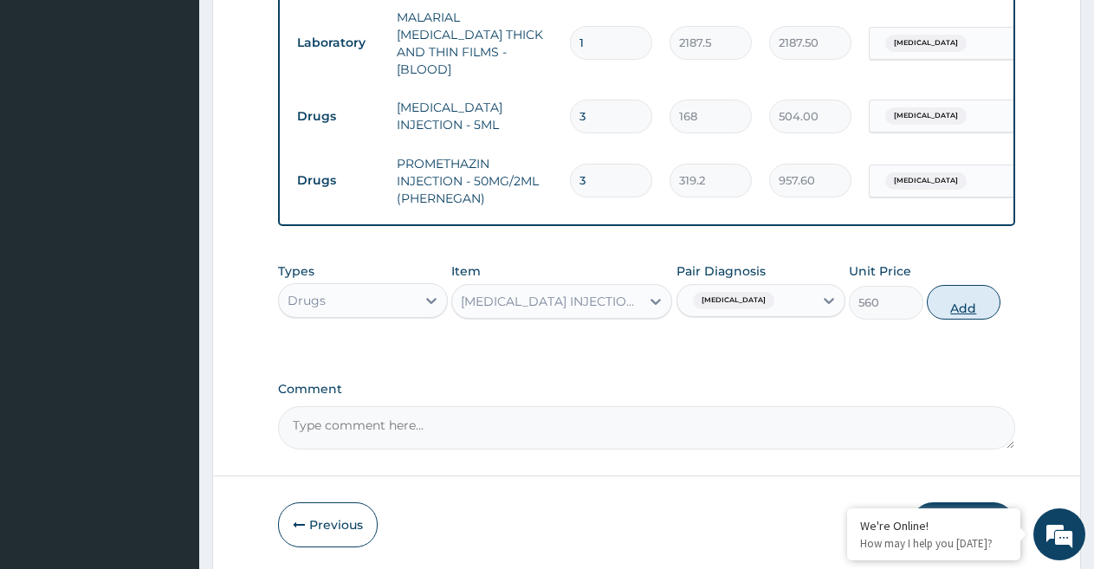
click at [962, 314] on button "Add" at bounding box center [964, 302] width 74 height 35
type input "0"
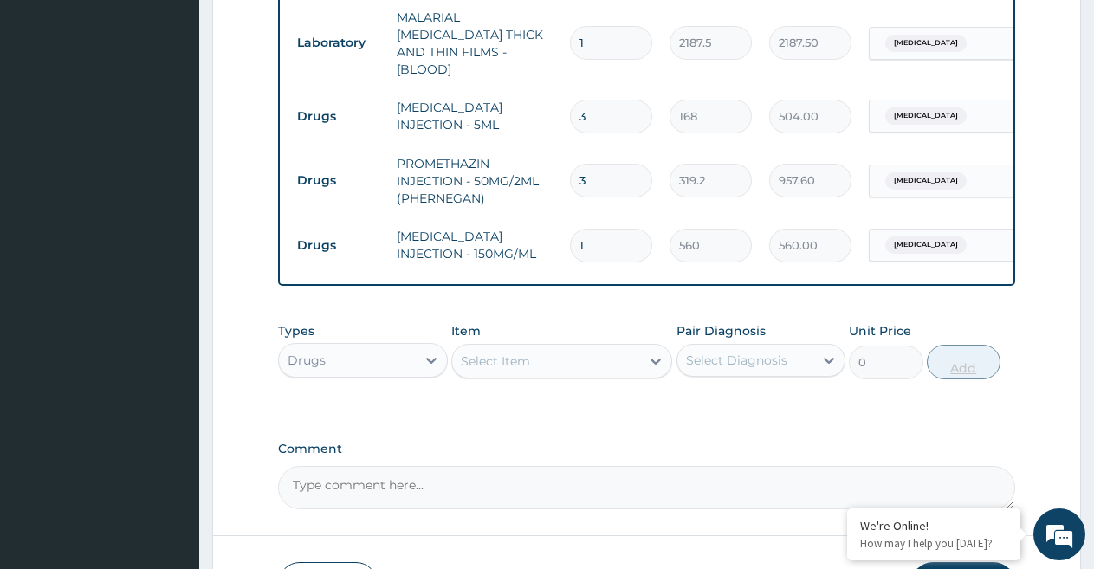
type input "0.00"
type input "3"
type input "1680.00"
type input "3"
click at [637, 369] on div "Select Item" at bounding box center [546, 361] width 188 height 28
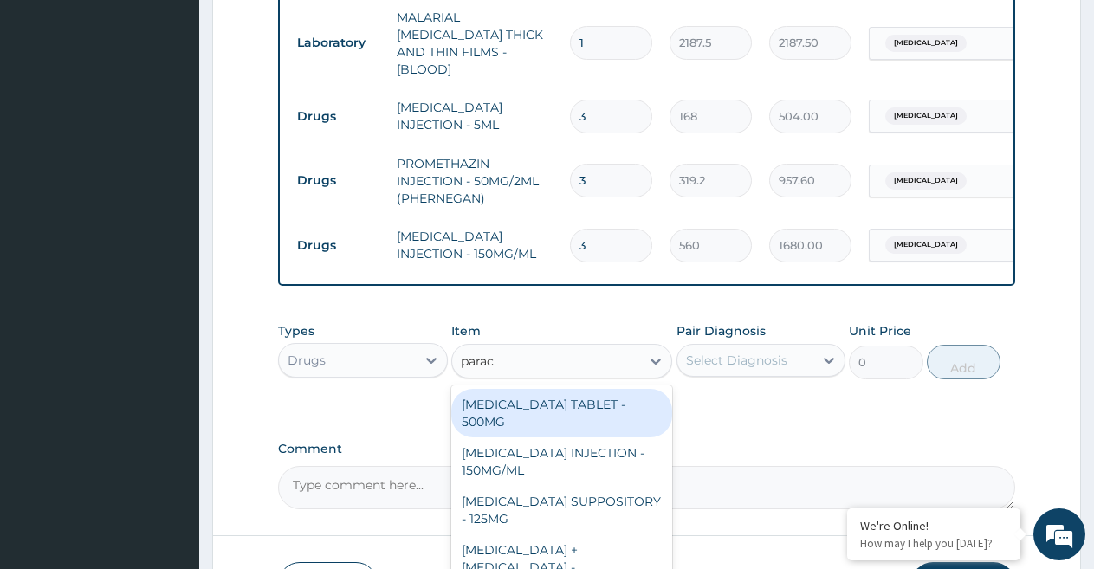
type input "parace"
click at [545, 417] on div "PARACETAMOL TABLET - 500MG" at bounding box center [561, 413] width 221 height 49
type input "33.599999999999994"
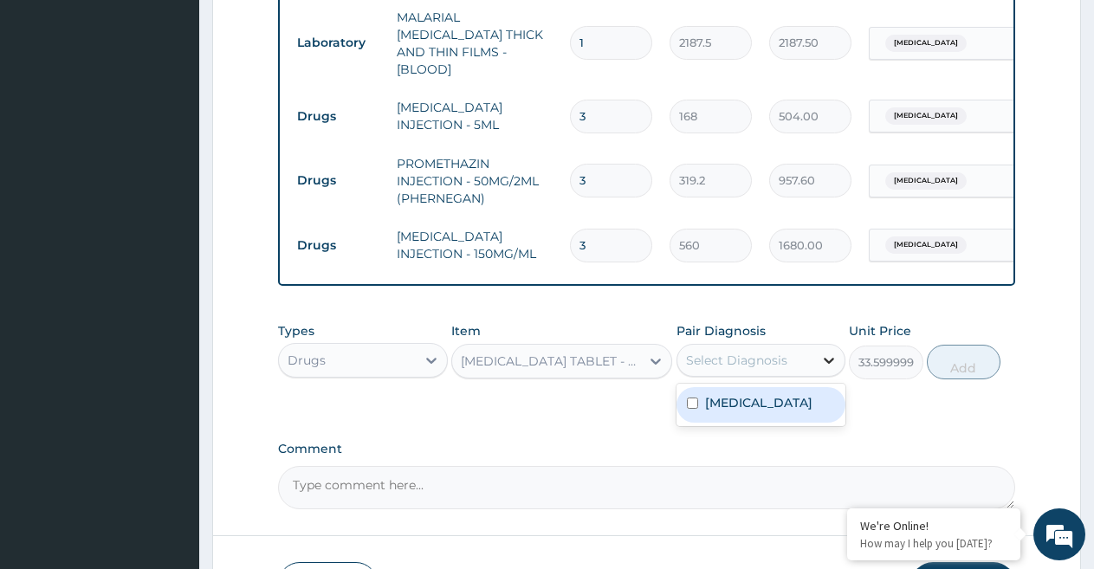
click at [823, 369] on icon at bounding box center [828, 360] width 17 height 17
click at [789, 415] on div "Malaria" at bounding box center [761, 405] width 170 height 36
checkbox input "true"
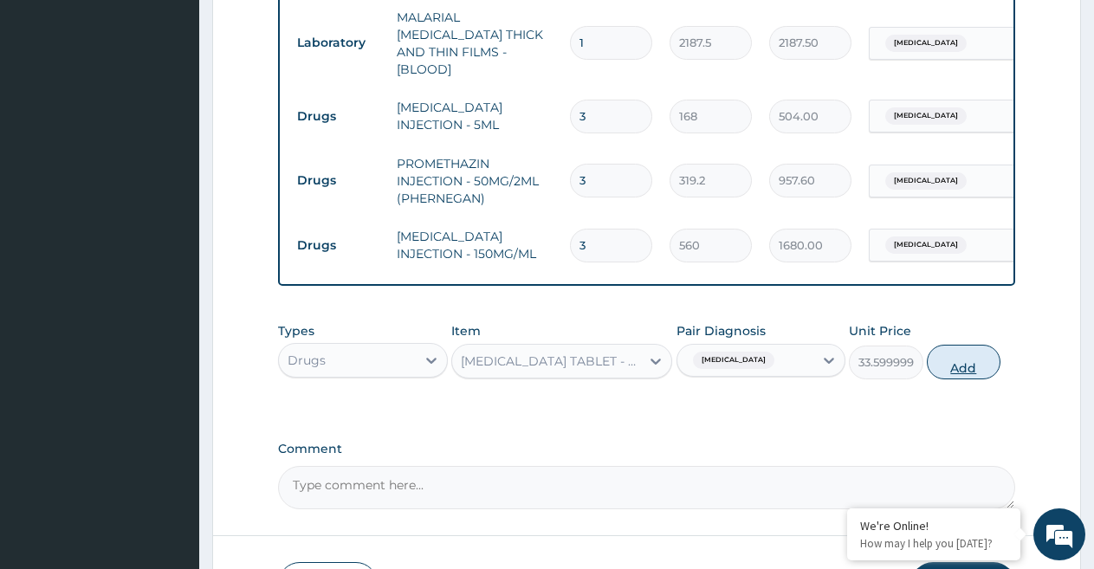
click at [965, 368] on button "Add" at bounding box center [964, 362] width 74 height 35
type input "0"
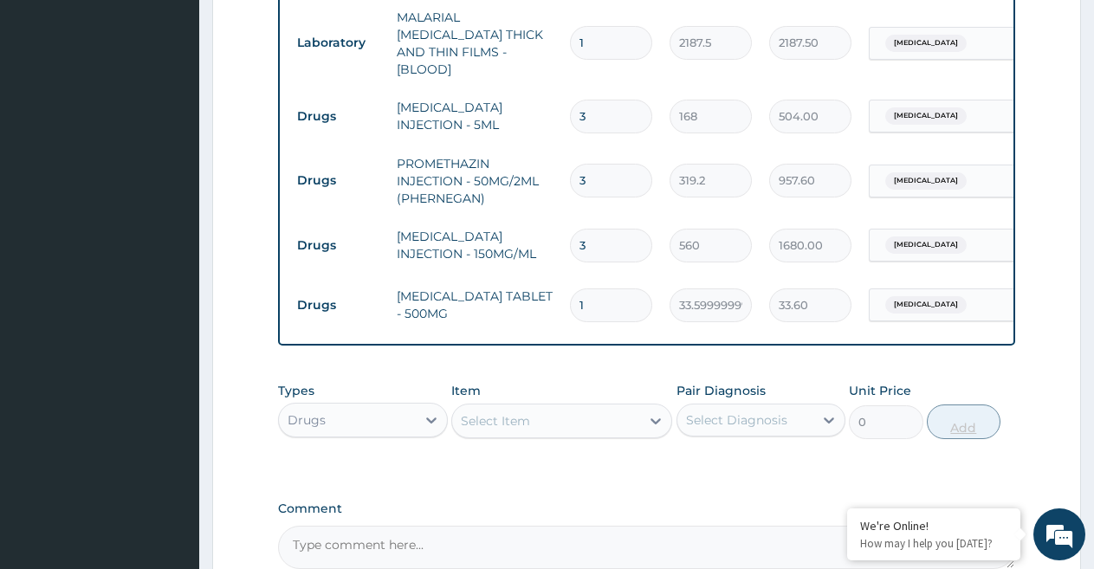
type input "0.00"
type input "3"
type input "100.80"
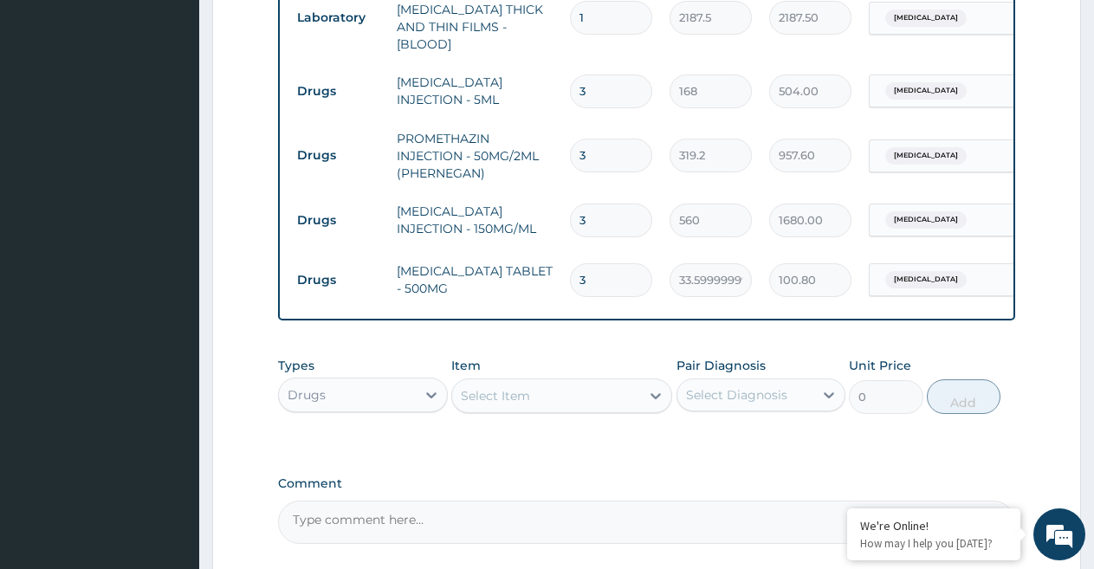
scroll to position [771, 0]
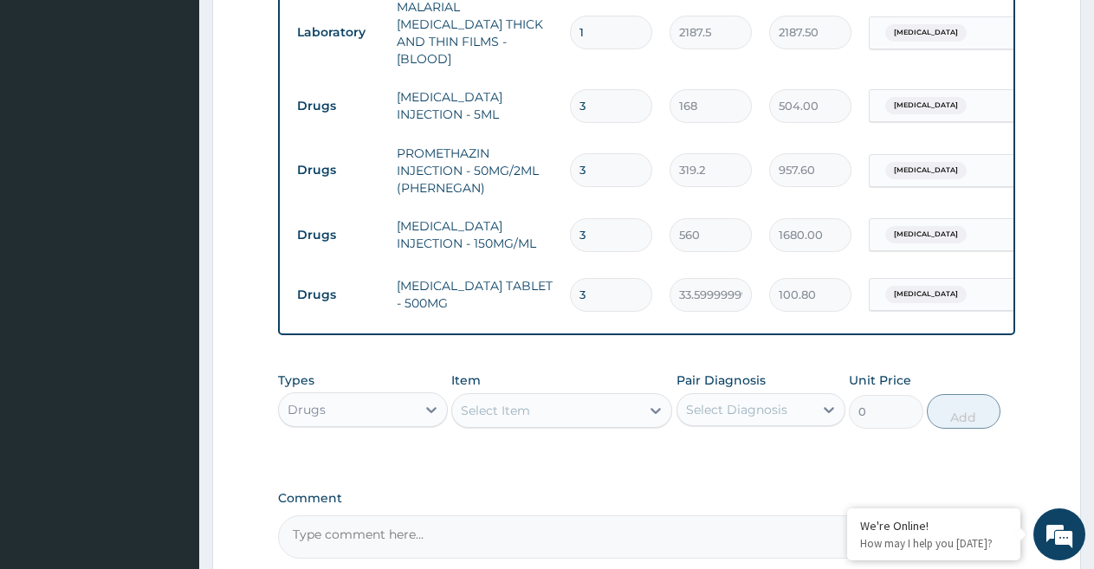
type input "30"
type input "1008.00"
type input "30"
click at [587, 415] on div "Select Item" at bounding box center [546, 411] width 188 height 28
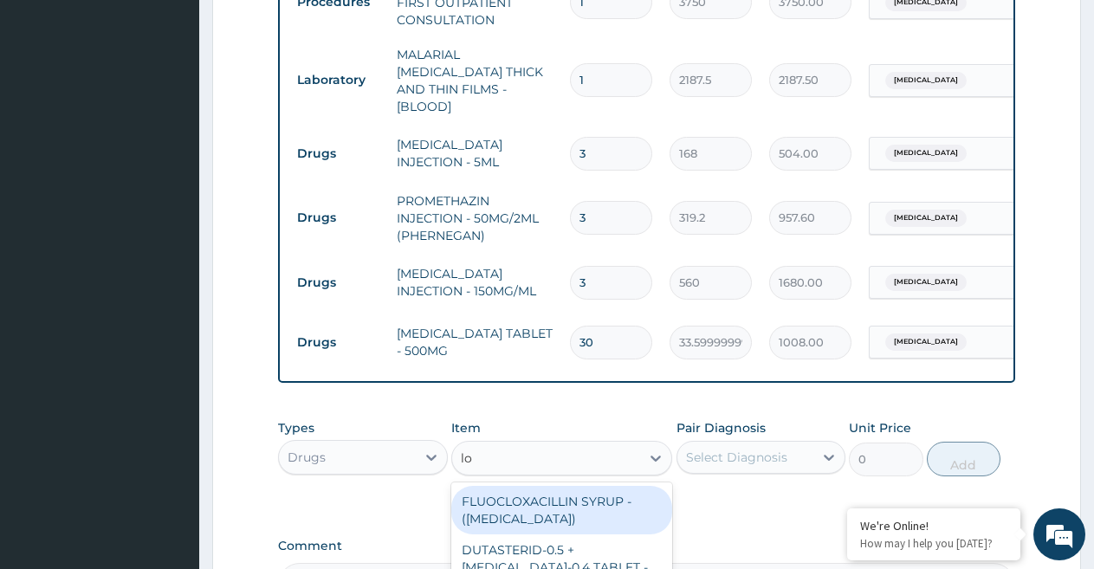
scroll to position [748, 0]
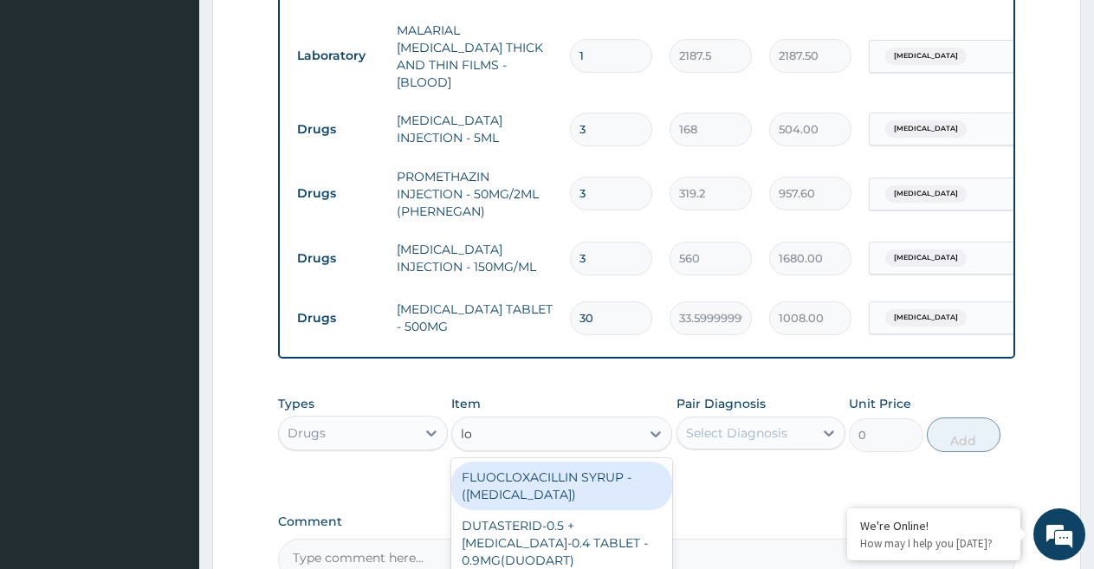
paste input "B"
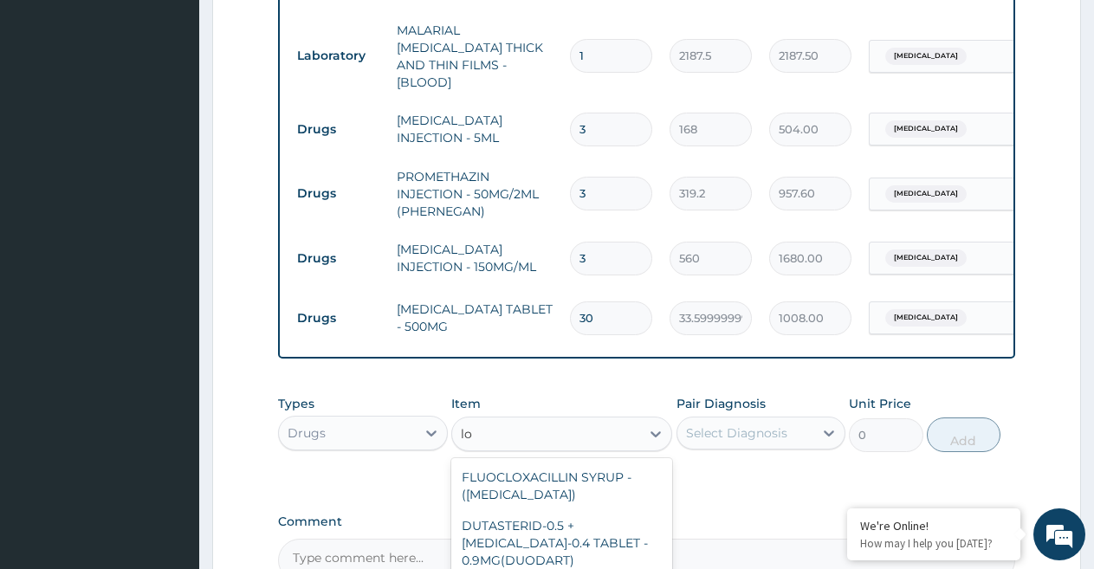
type input "lo"
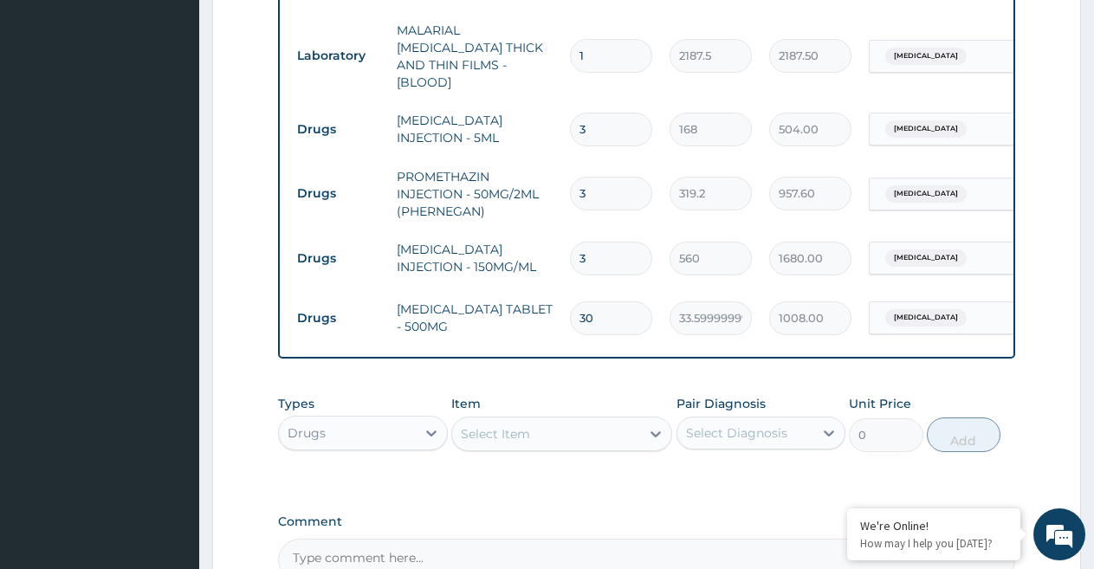
click at [513, 443] on div "Select Item" at bounding box center [495, 433] width 69 height 17
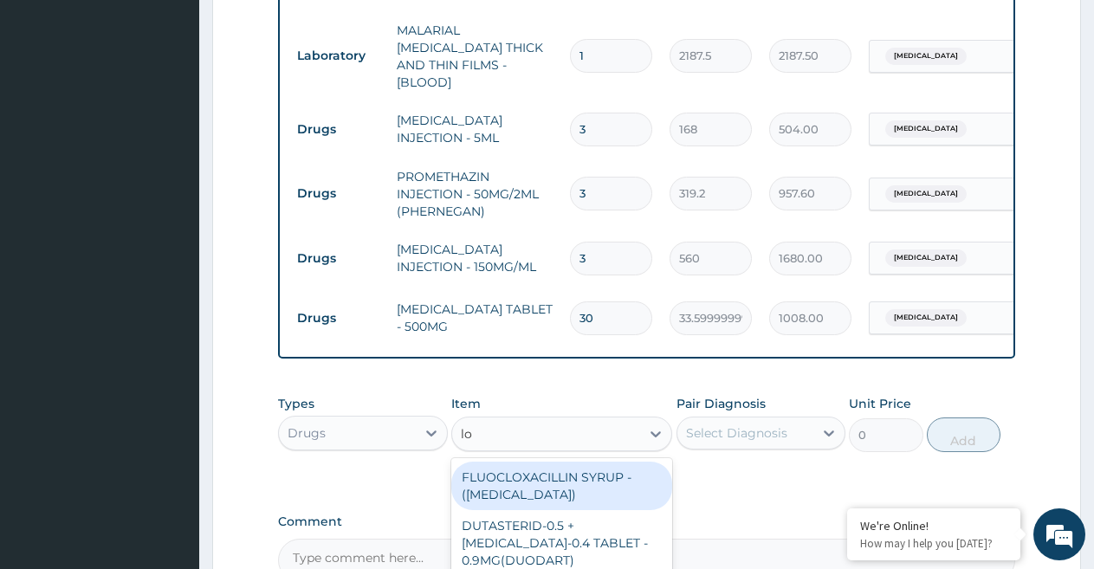
paste input "n"
type input "lona"
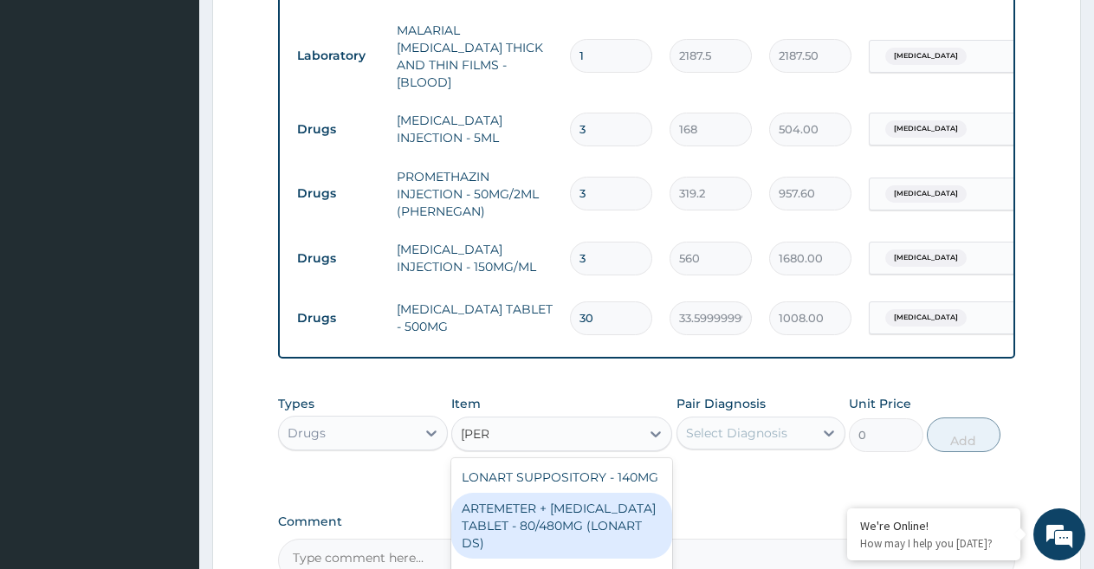
click at [560, 534] on div "ARTEMETER + LUMEFANTRINE TABLET - 80/480MG (LONART DS)" at bounding box center [561, 526] width 221 height 66
type input "588"
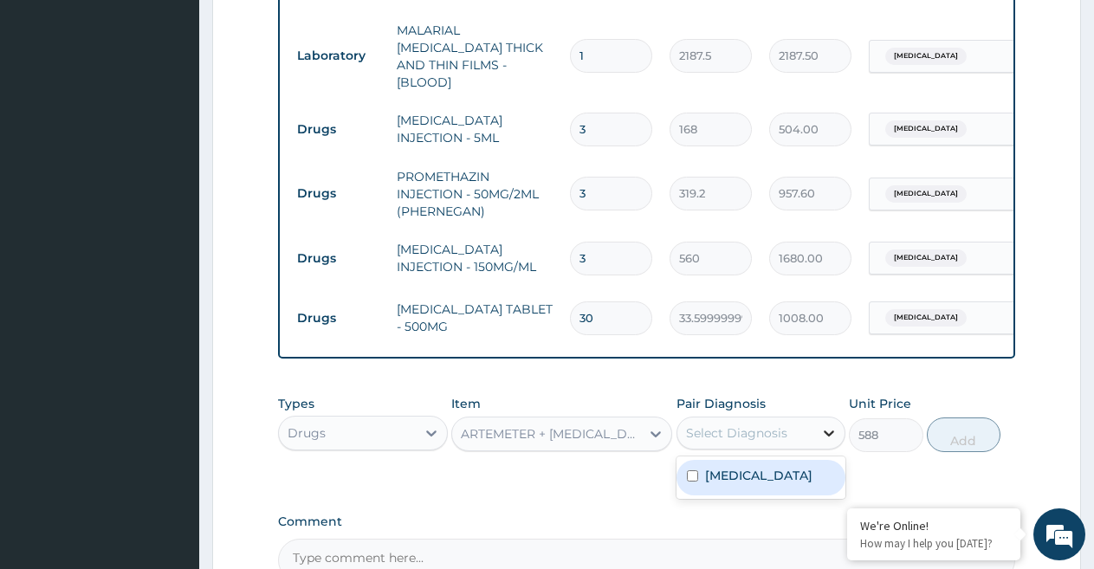
click at [826, 442] on icon at bounding box center [828, 432] width 17 height 17
click at [794, 482] on div "Malaria" at bounding box center [761, 478] width 170 height 36
checkbox input "true"
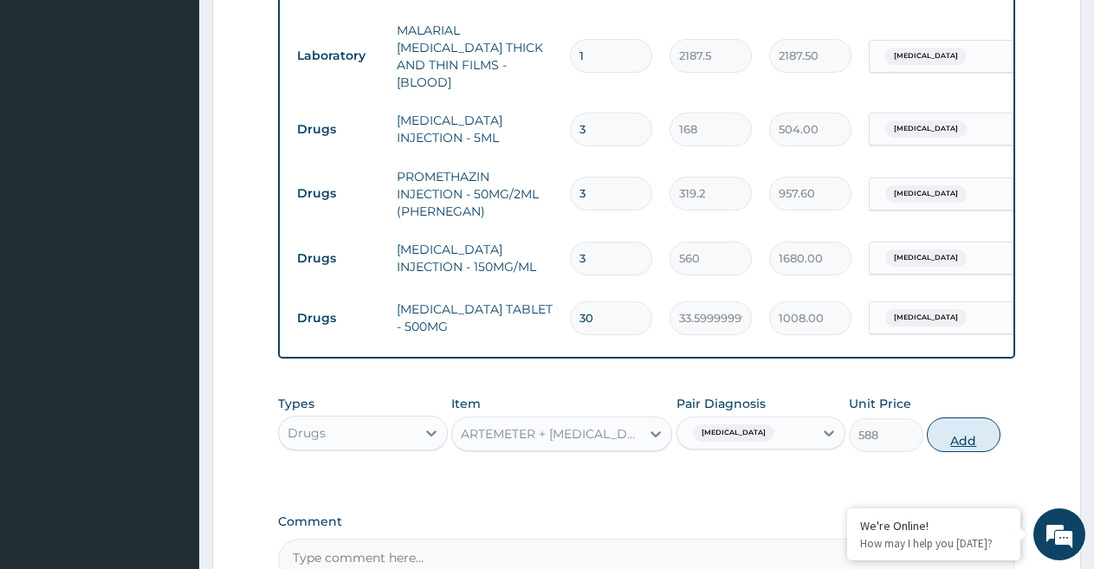
click at [968, 431] on button "Add" at bounding box center [964, 434] width 74 height 35
type input "0"
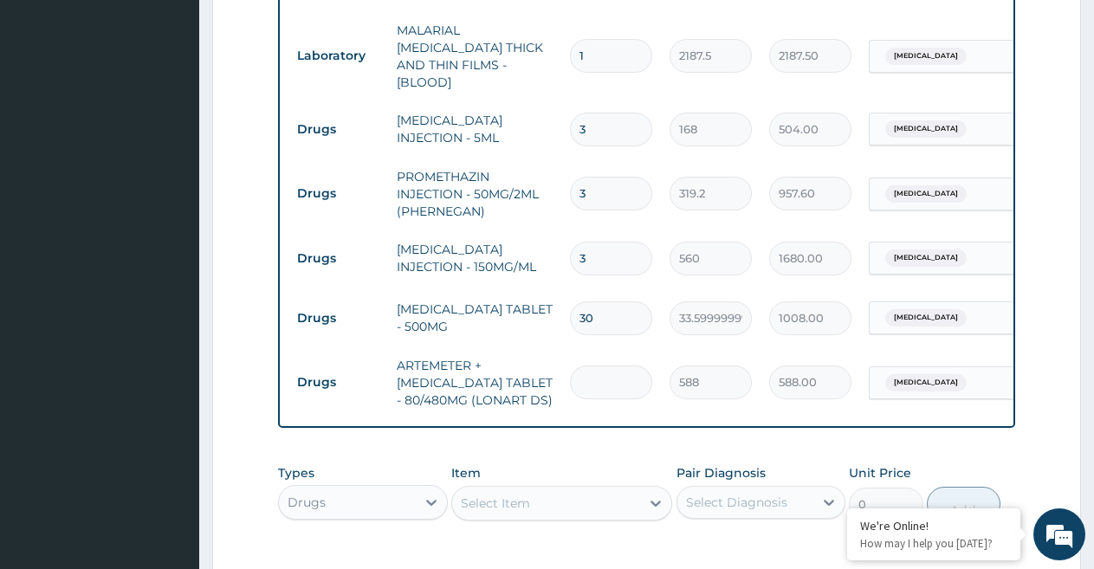
type input "0.00"
type input "6"
type input "3528.00"
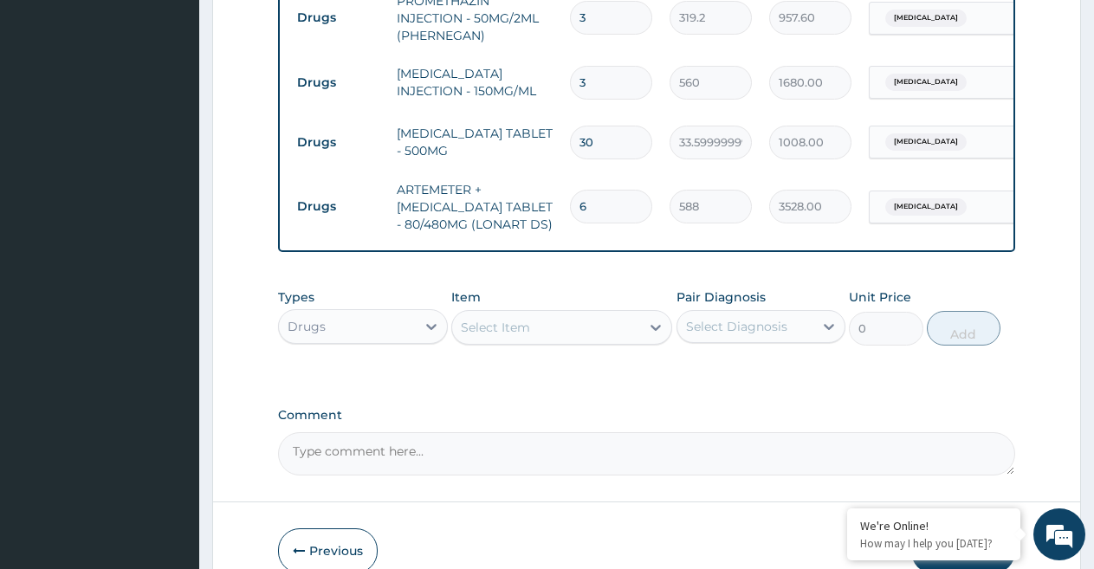
scroll to position [1019, 0]
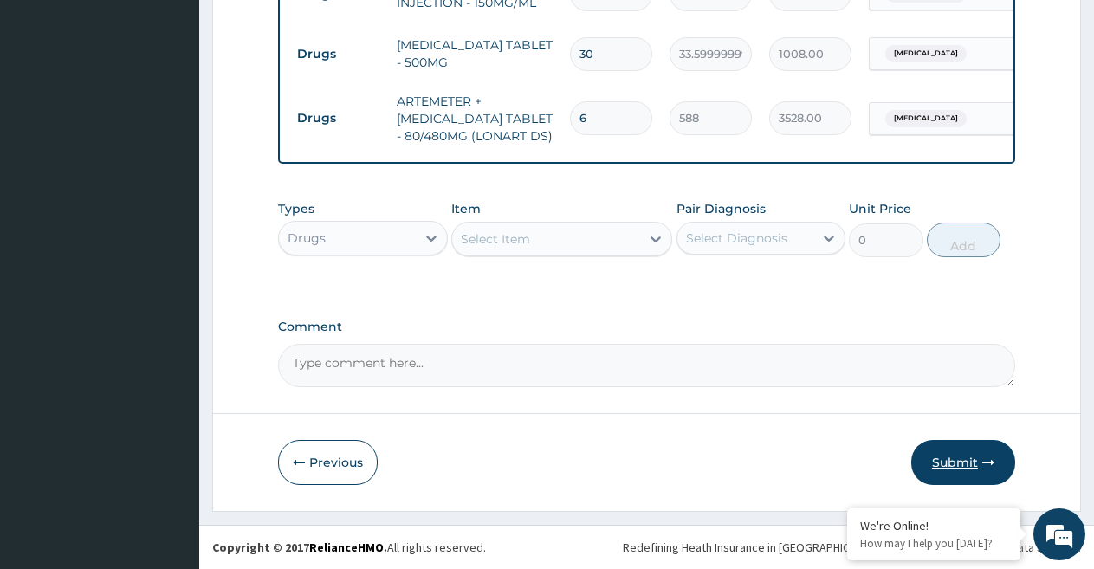
click at [961, 454] on button "Submit" at bounding box center [963, 462] width 104 height 45
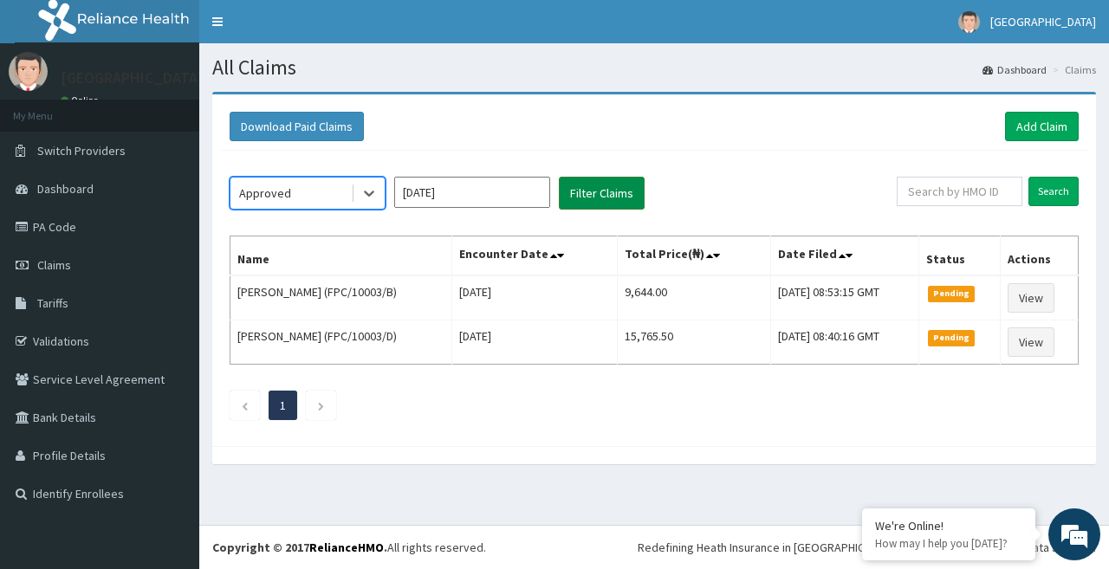
click at [643, 184] on button "Filter Claims" at bounding box center [602, 193] width 86 height 33
click at [604, 191] on button "Filter Claims" at bounding box center [602, 193] width 86 height 33
